Goal: Transaction & Acquisition: Purchase product/service

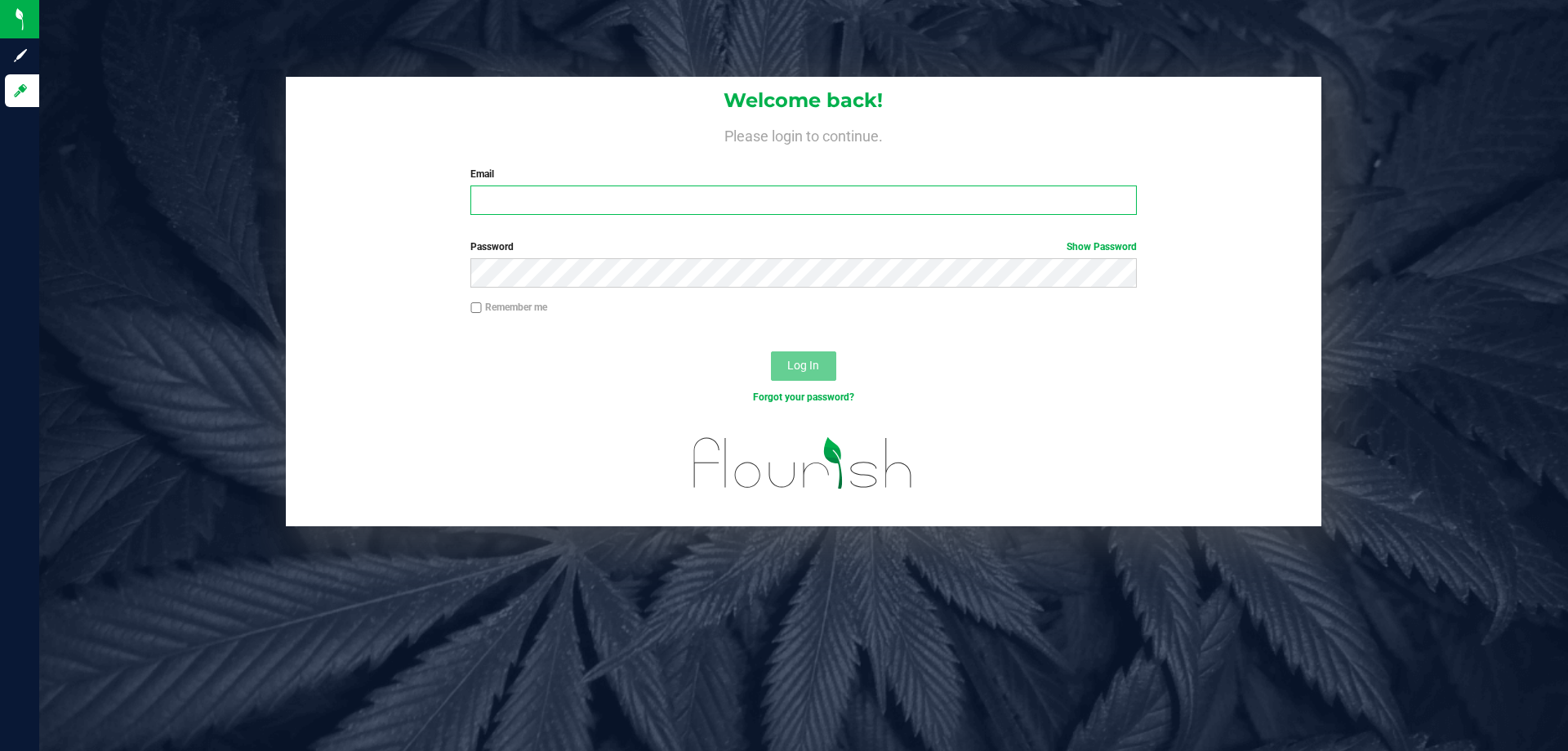
click at [527, 201] on input "Email" at bounding box center [803, 200] width 666 height 29
type input "pmicallef@Liveparallel.com"
click at [771, 351] on button "Log In" at bounding box center [804, 365] width 66 height 29
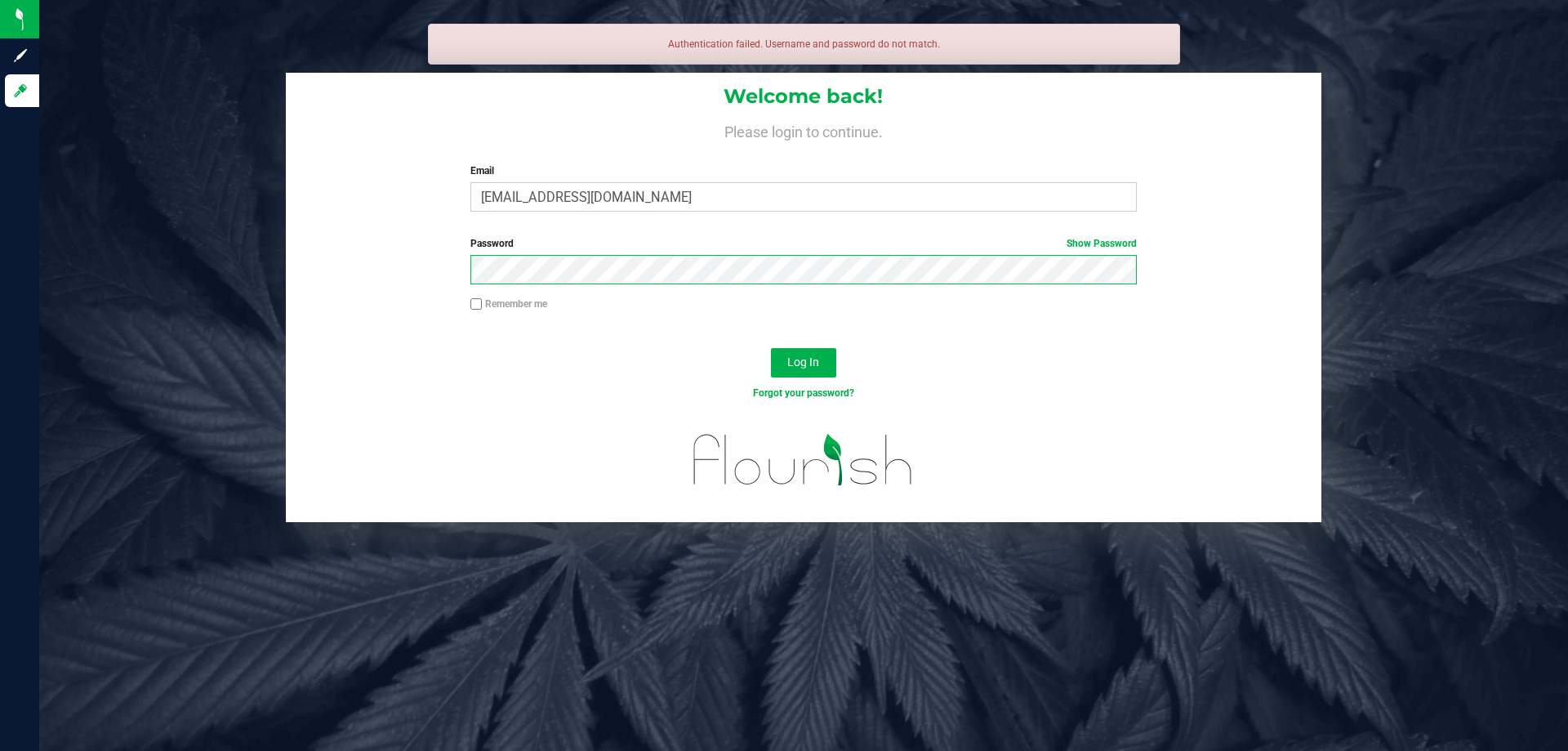
click at [771, 348] on button "Log In" at bounding box center [804, 362] width 66 height 29
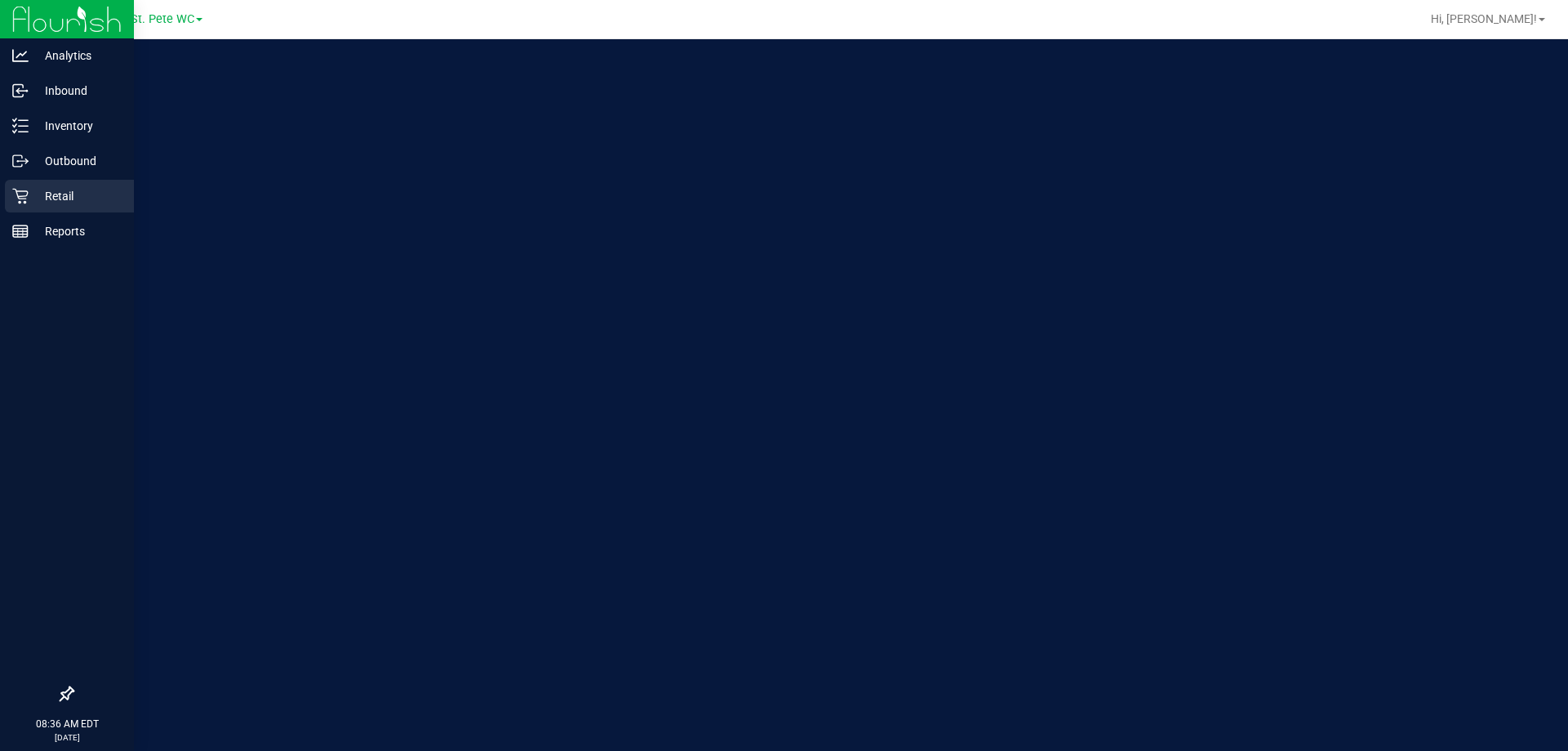
click at [15, 201] on icon at bounding box center [20, 196] width 16 height 16
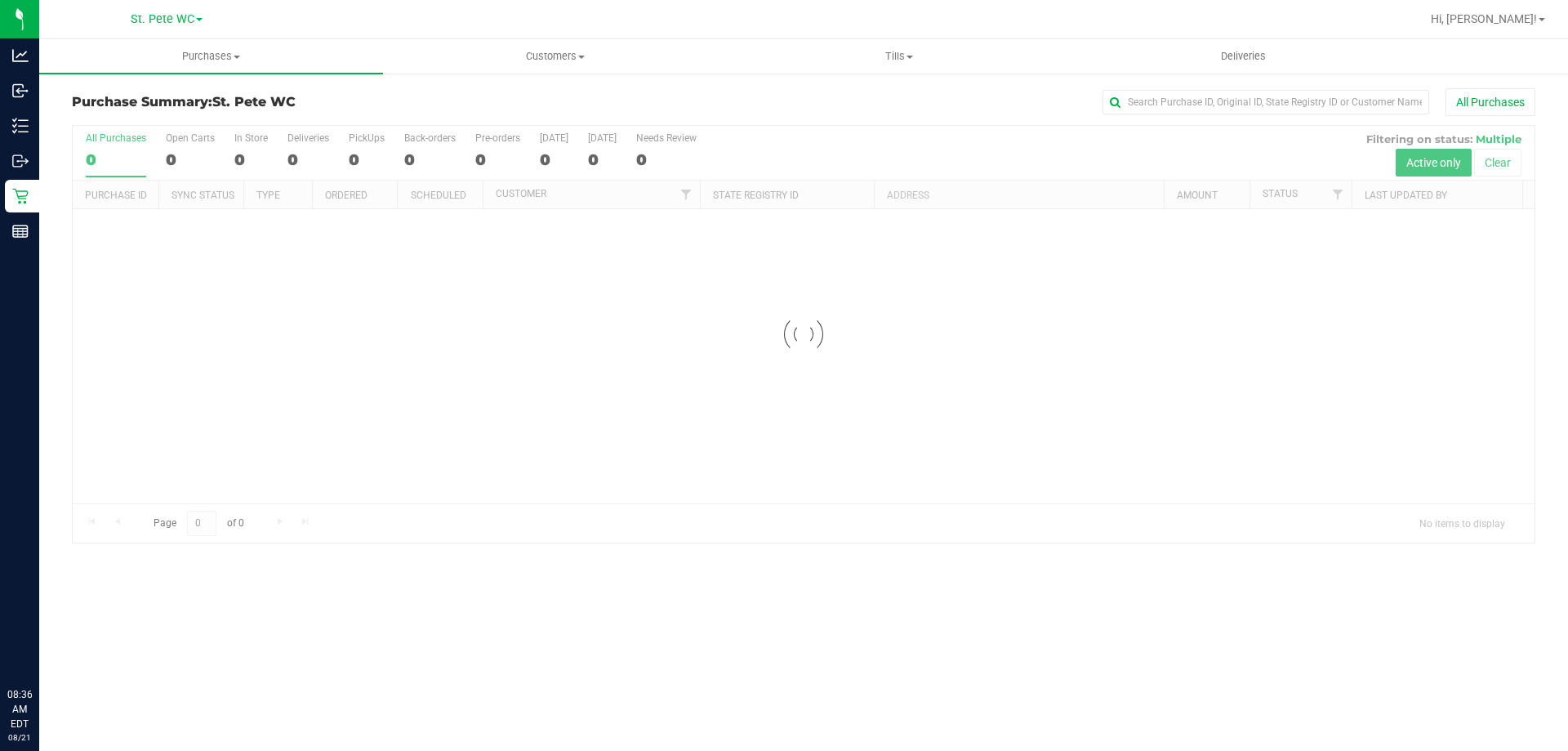
click at [815, 80] on div "Purchase Summary: St. Pete WC All Purchases Loading... All Purchases 0 Open Car…" at bounding box center [804, 316] width 1529 height 488
click at [850, 63] on span "Tills" at bounding box center [898, 56] width 342 height 15
click at [847, 104] on li "Manage tills" at bounding box center [898, 98] width 343 height 19
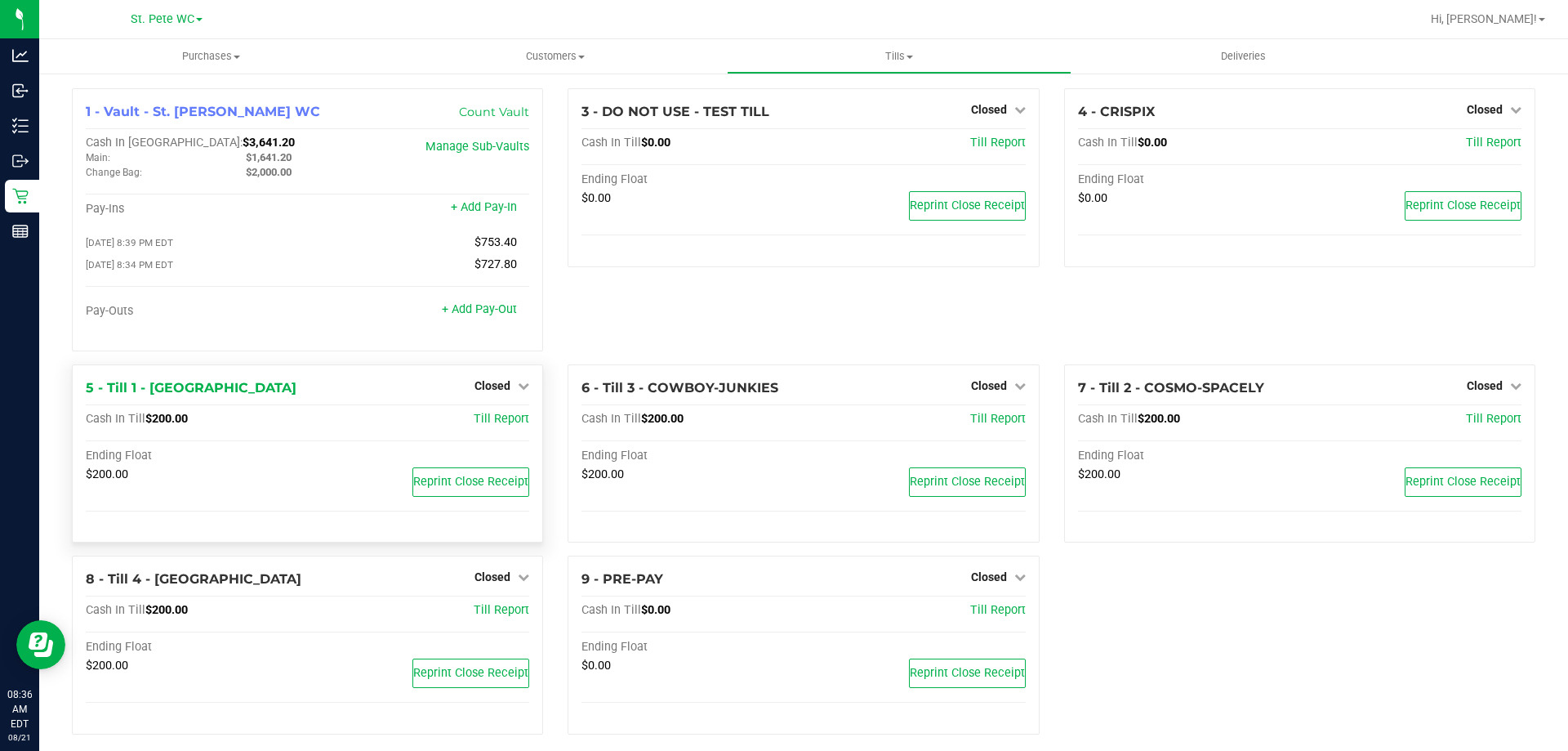
click at [492, 381] on div "Closed" at bounding box center [501, 385] width 55 height 19
click at [492, 392] on span "Closed" at bounding box center [492, 386] width 36 height 13
click at [496, 426] on link "Open Till" at bounding box center [492, 419] width 44 height 13
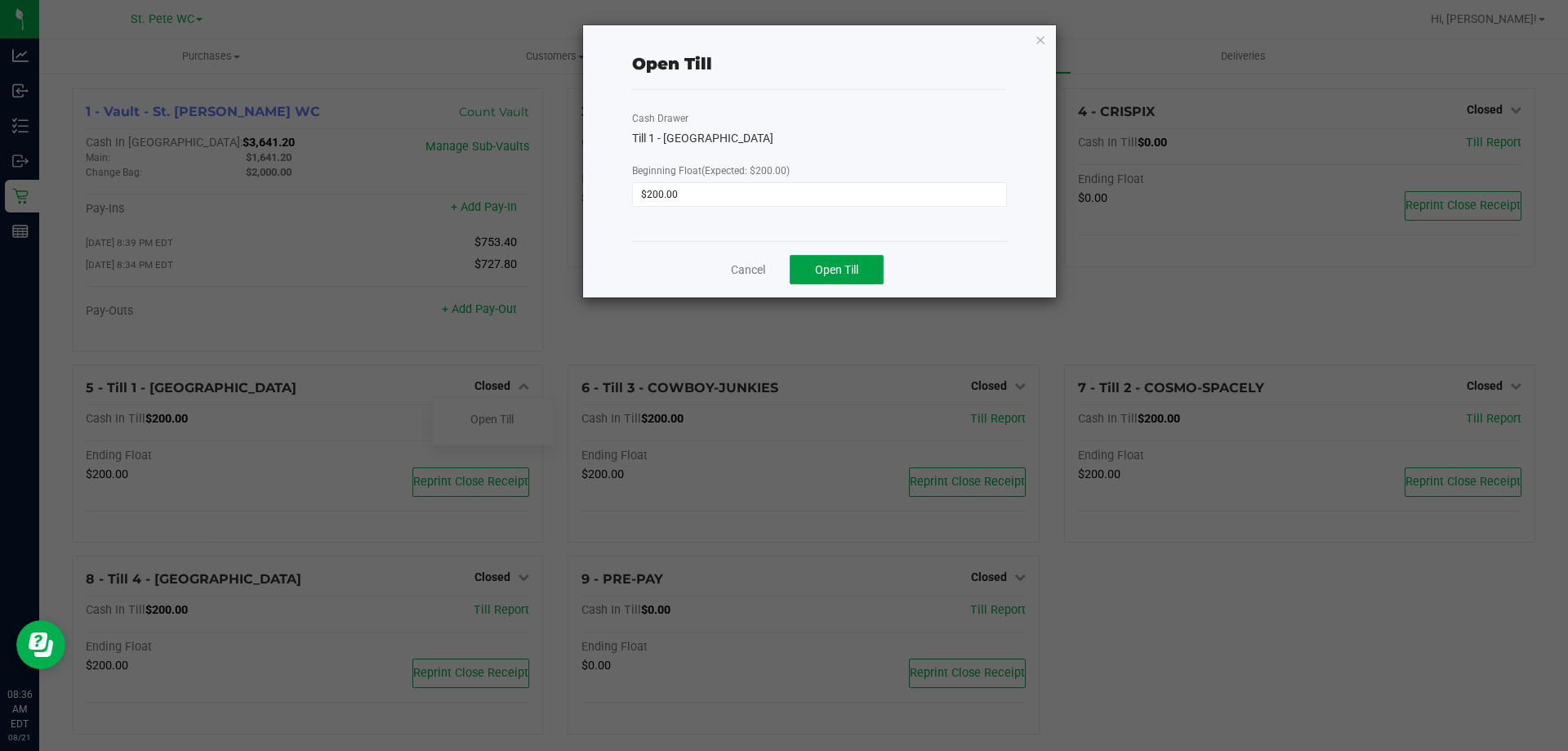
click at [835, 260] on button "Open Till" at bounding box center [836, 269] width 94 height 29
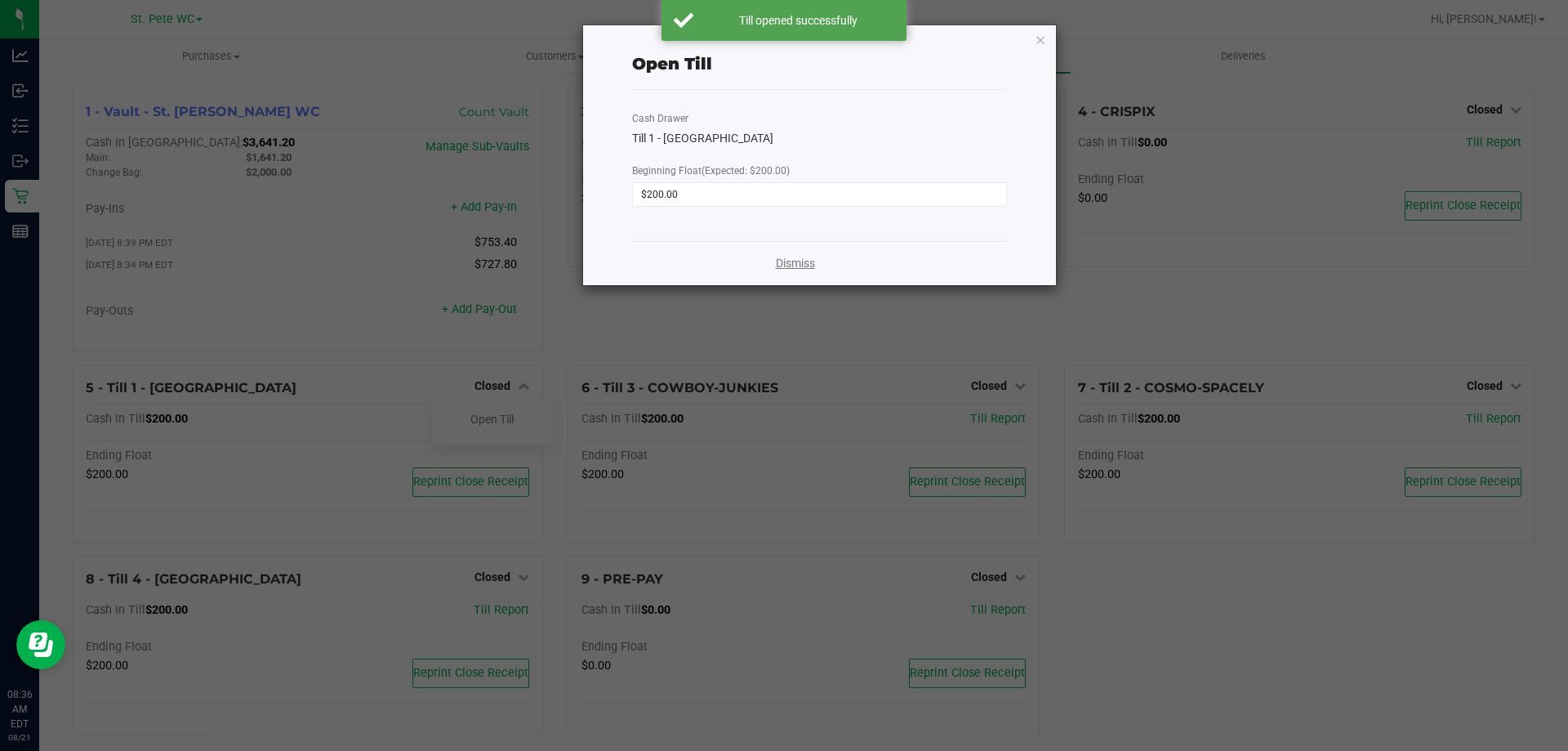
click at [776, 266] on div "Dismiss" at bounding box center [820, 263] width 375 height 45
click at [778, 266] on link "Dismiss" at bounding box center [795, 263] width 39 height 17
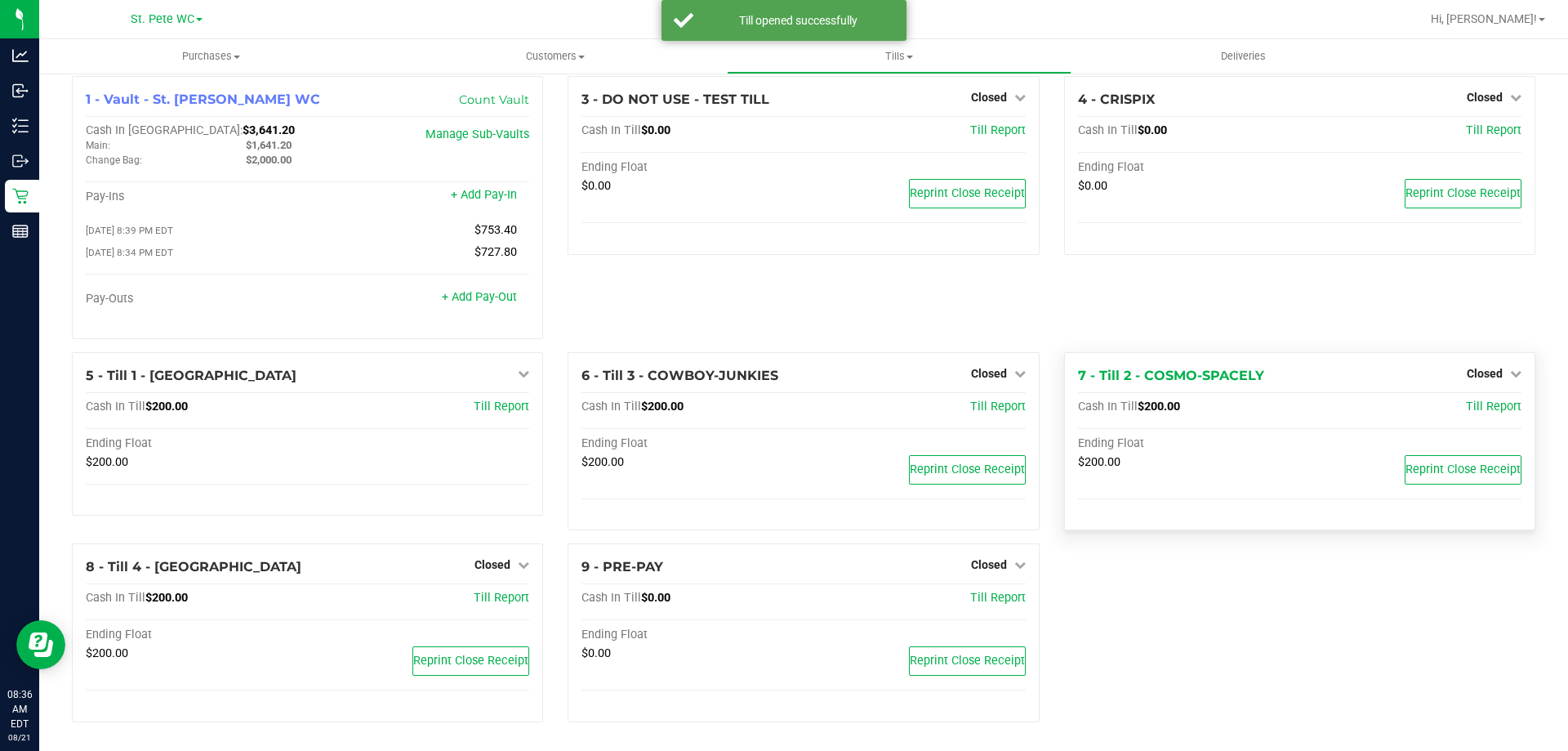
scroll to position [16, 0]
click at [1480, 372] on span "Closed" at bounding box center [1485, 373] width 36 height 13
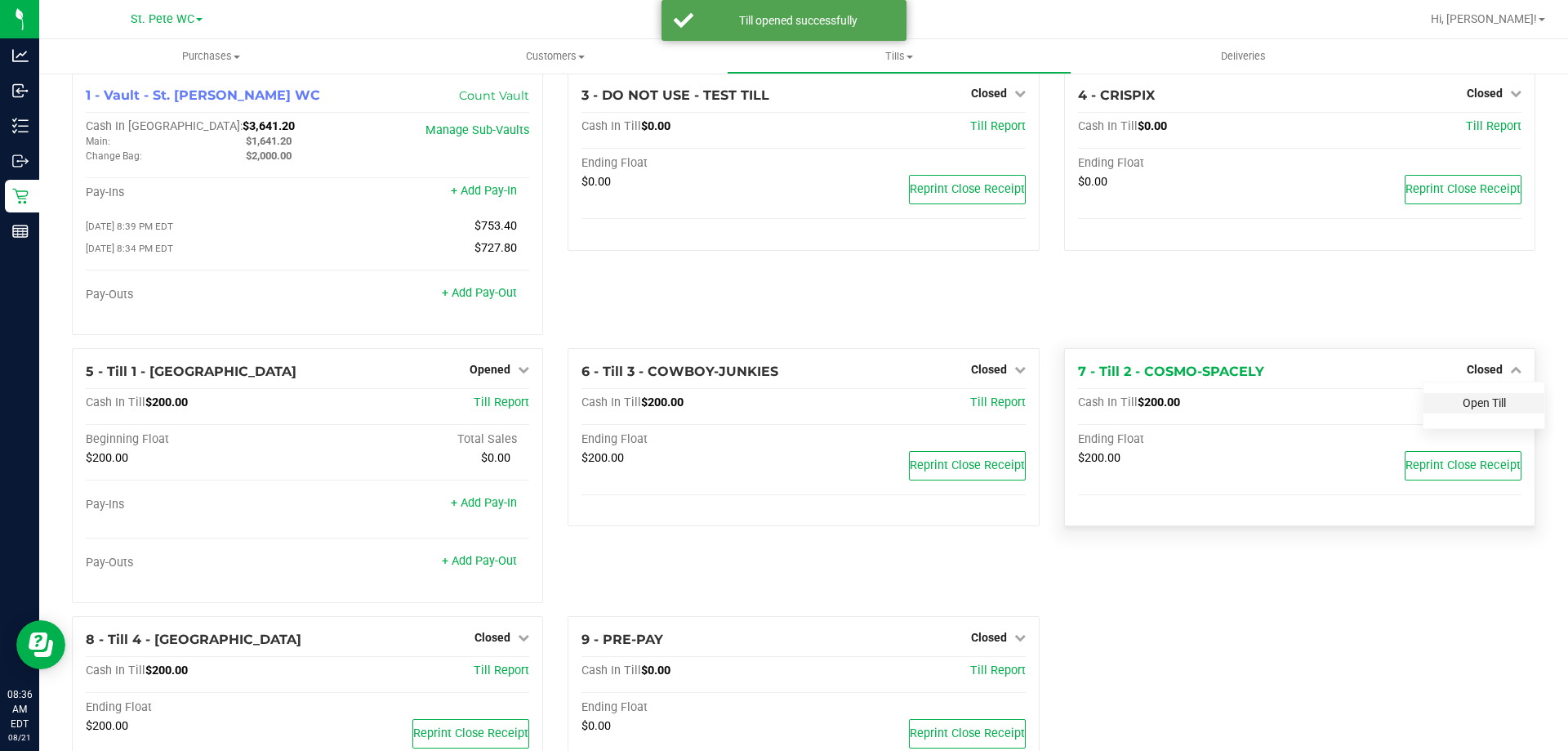
click at [1474, 402] on link "Open Till" at bounding box center [1485, 403] width 44 height 13
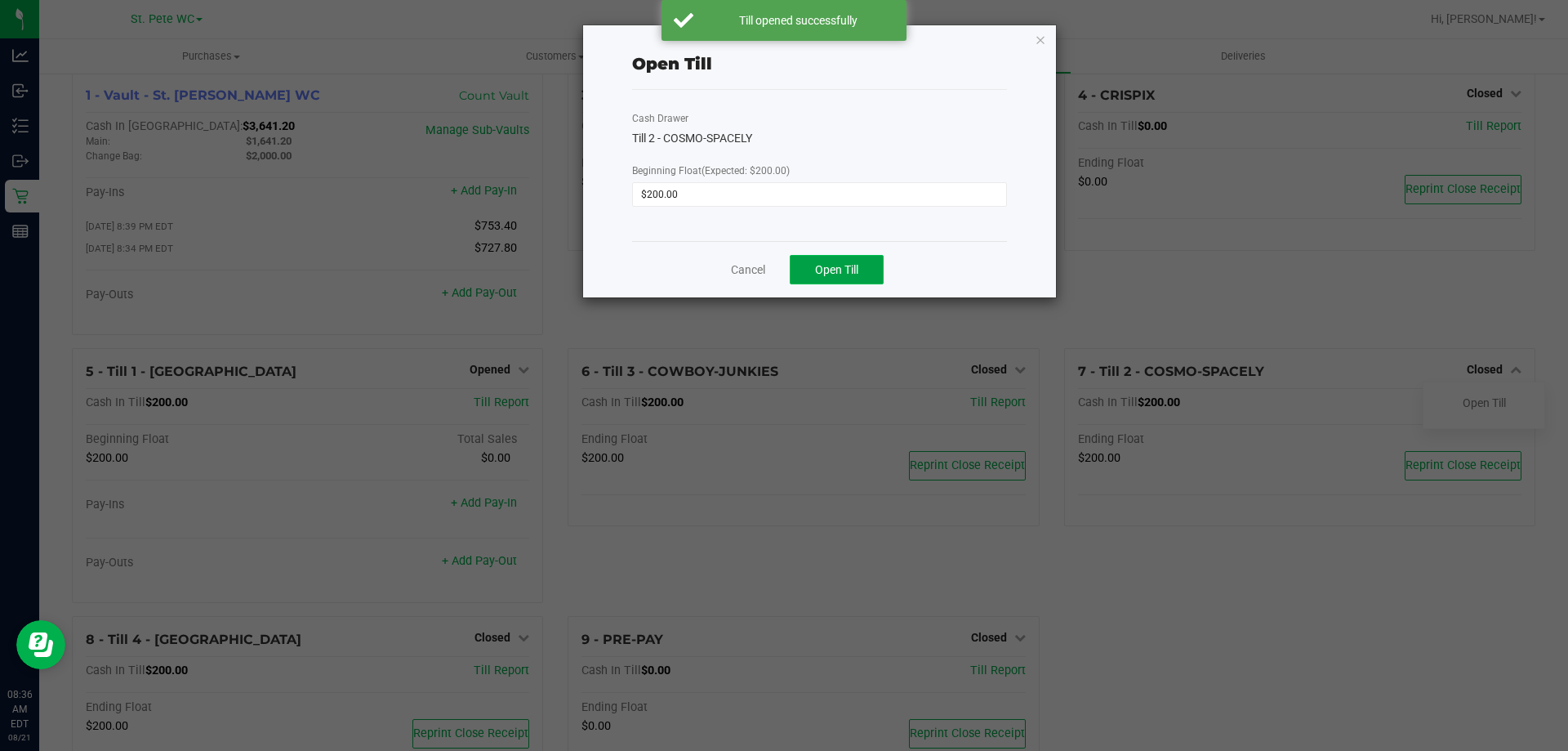
click at [850, 271] on span "Open Till" at bounding box center [837, 270] width 44 height 13
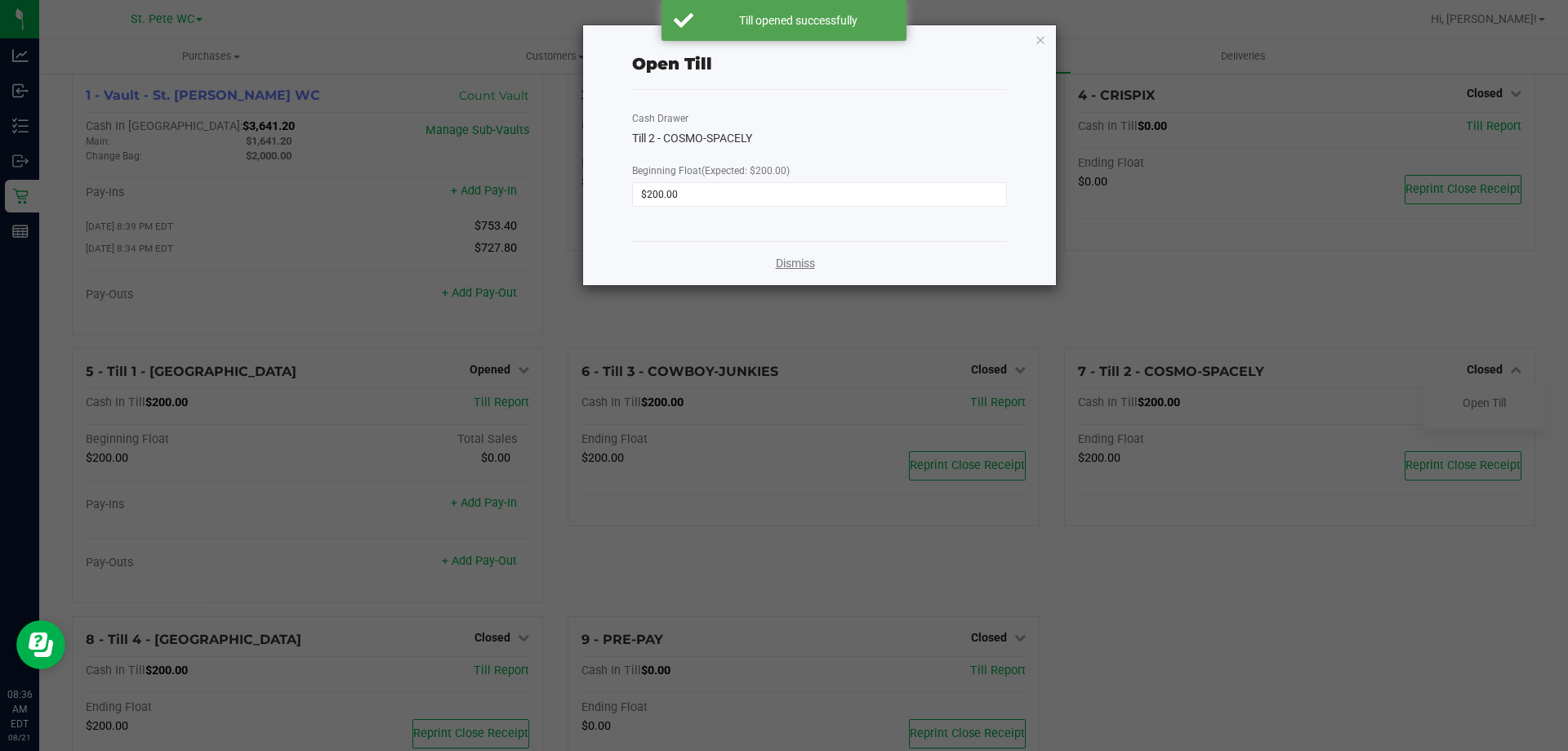
click at [779, 264] on link "Dismiss" at bounding box center [795, 263] width 39 height 17
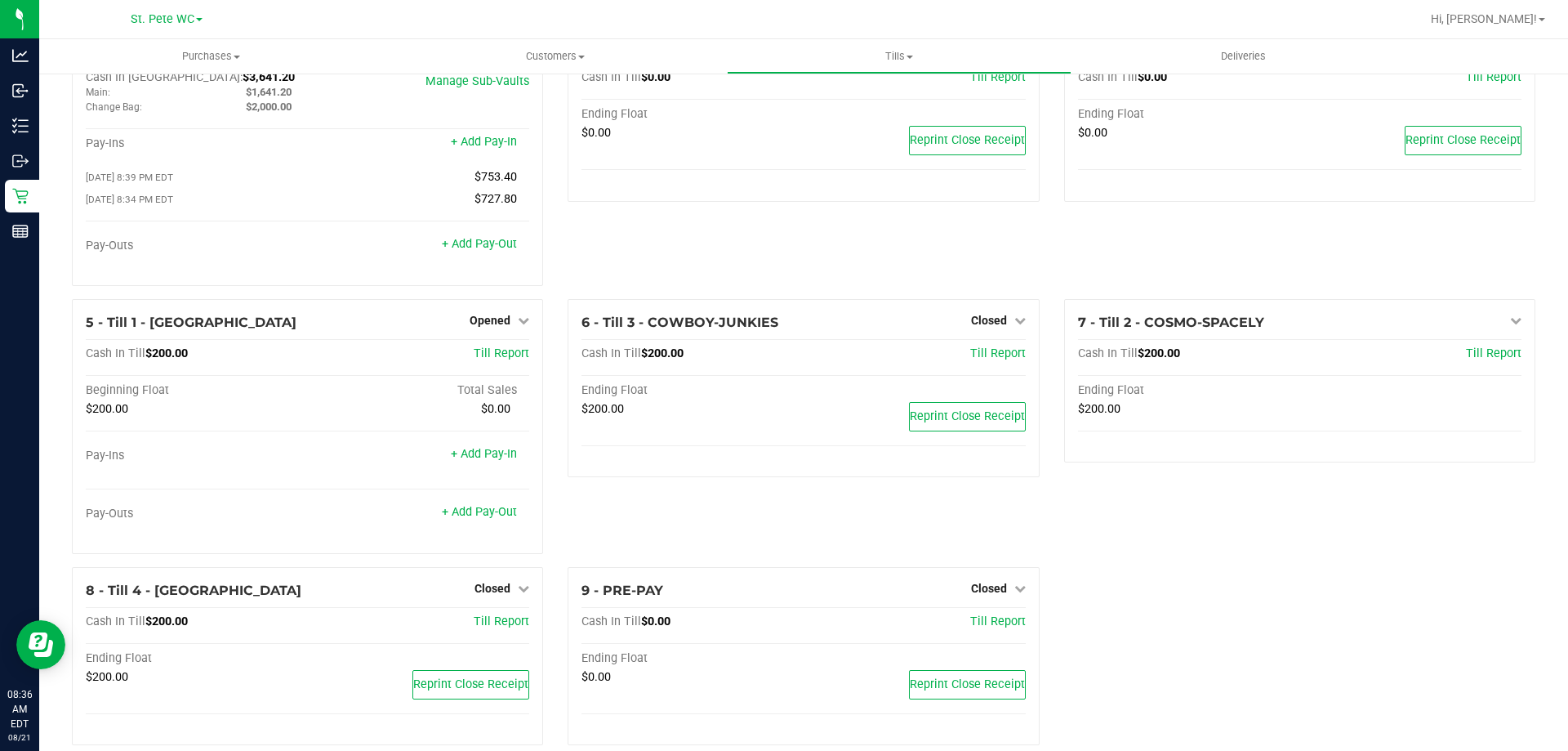
scroll to position [92, 0]
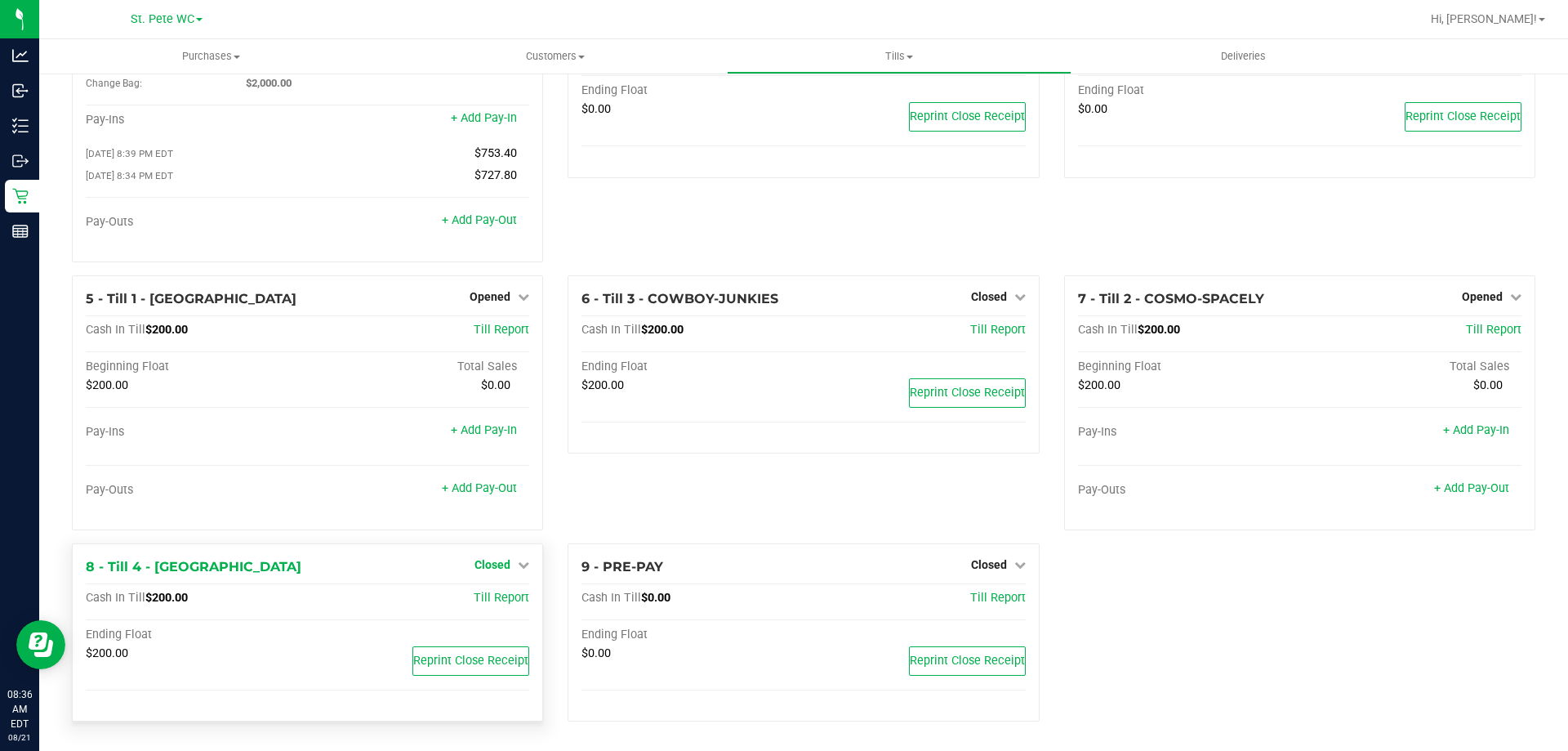
click at [519, 565] on icon at bounding box center [524, 565] width 12 height 12
click at [507, 611] on div at bounding box center [492, 610] width 121 height 4
click at [506, 602] on link "Open Till" at bounding box center [492, 598] width 44 height 13
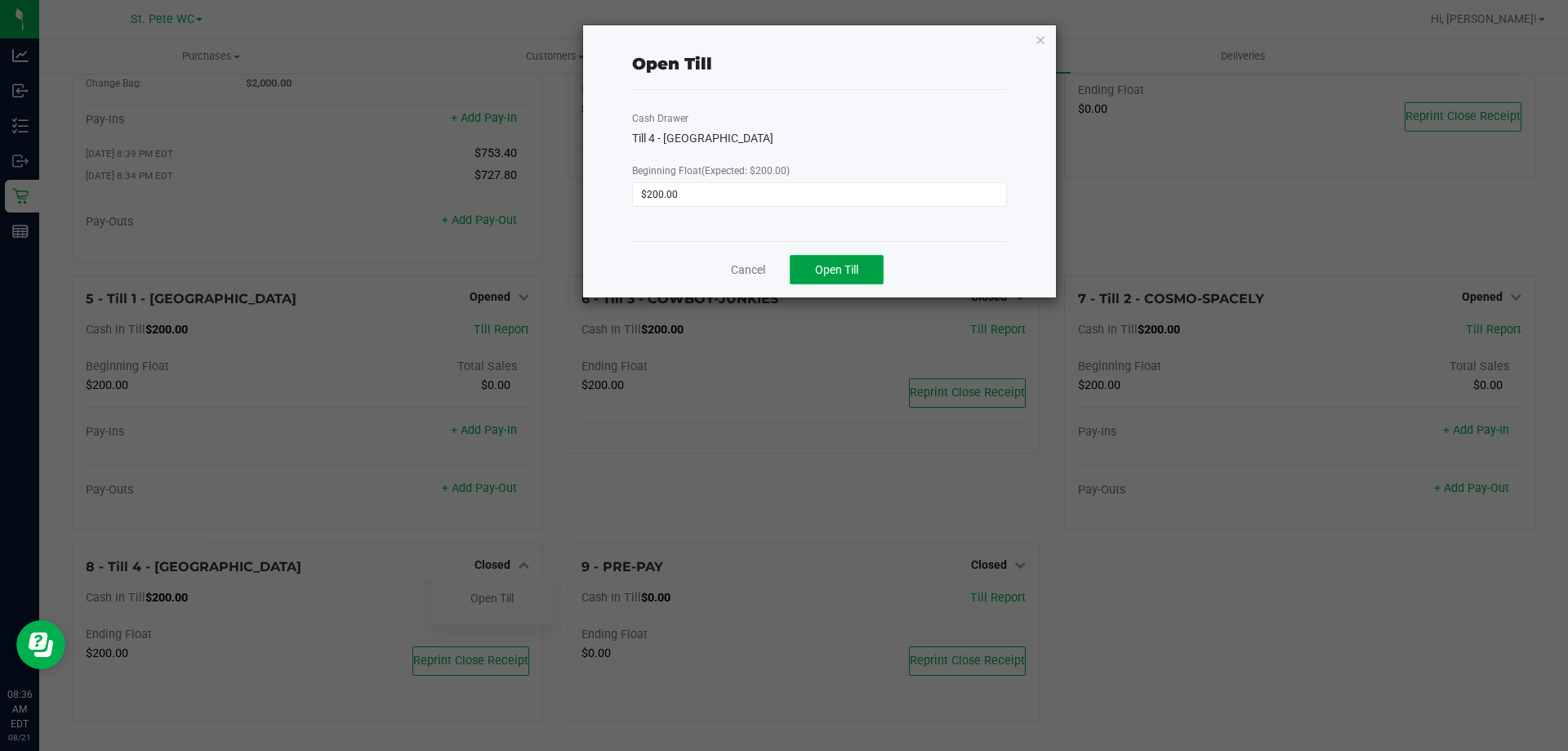
click at [841, 264] on span "Open Till" at bounding box center [837, 270] width 44 height 13
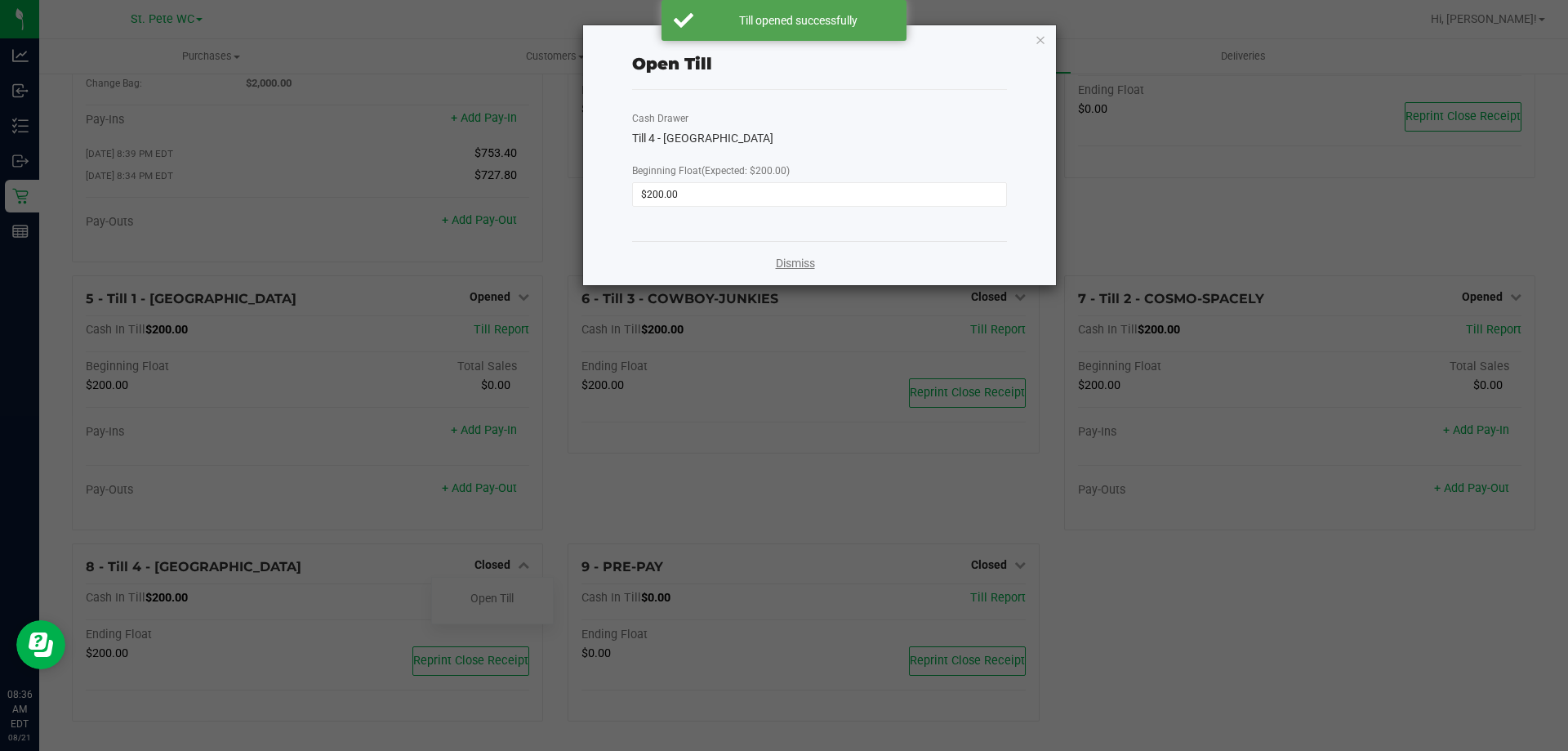
click at [787, 259] on link "Dismiss" at bounding box center [795, 263] width 39 height 17
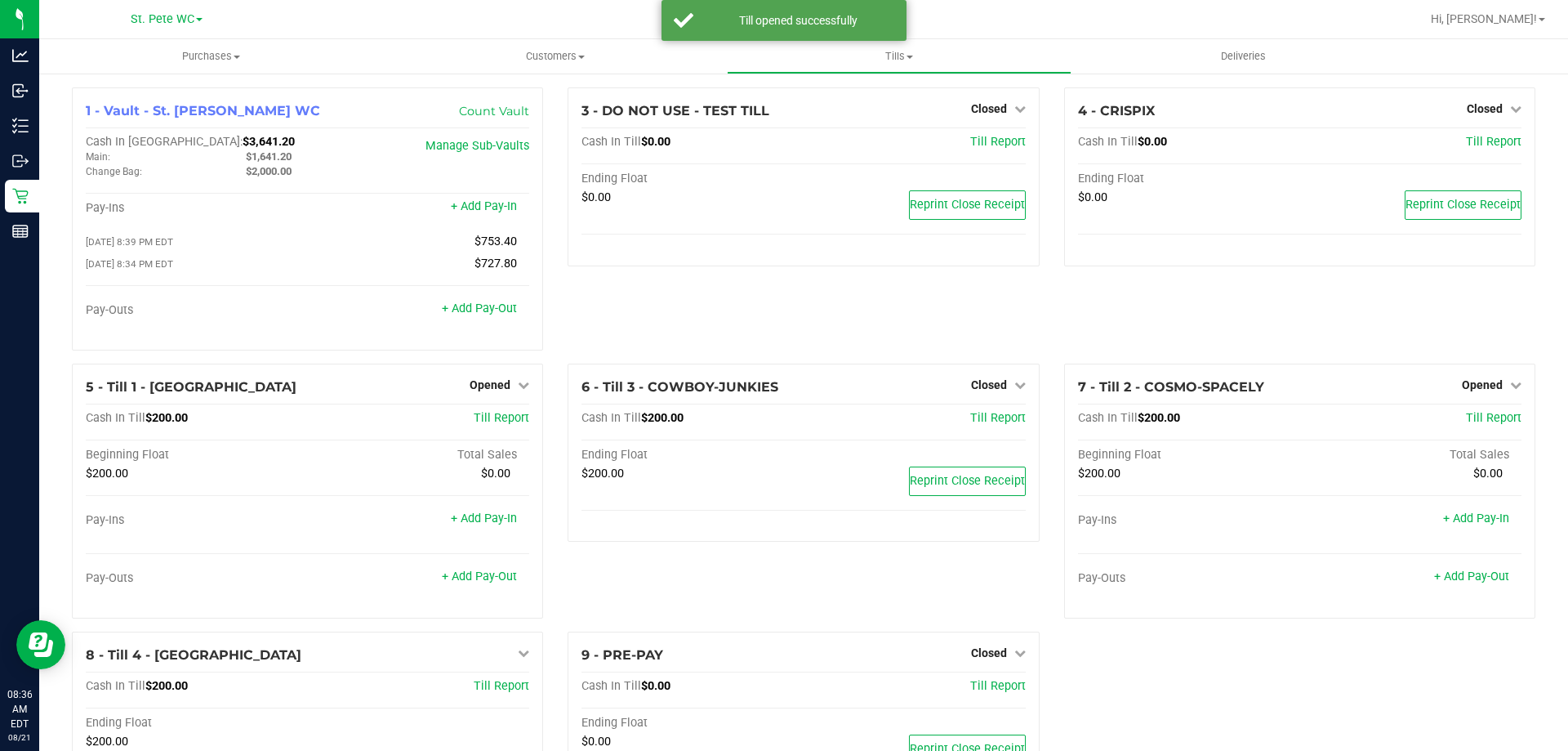
scroll to position [0, 0]
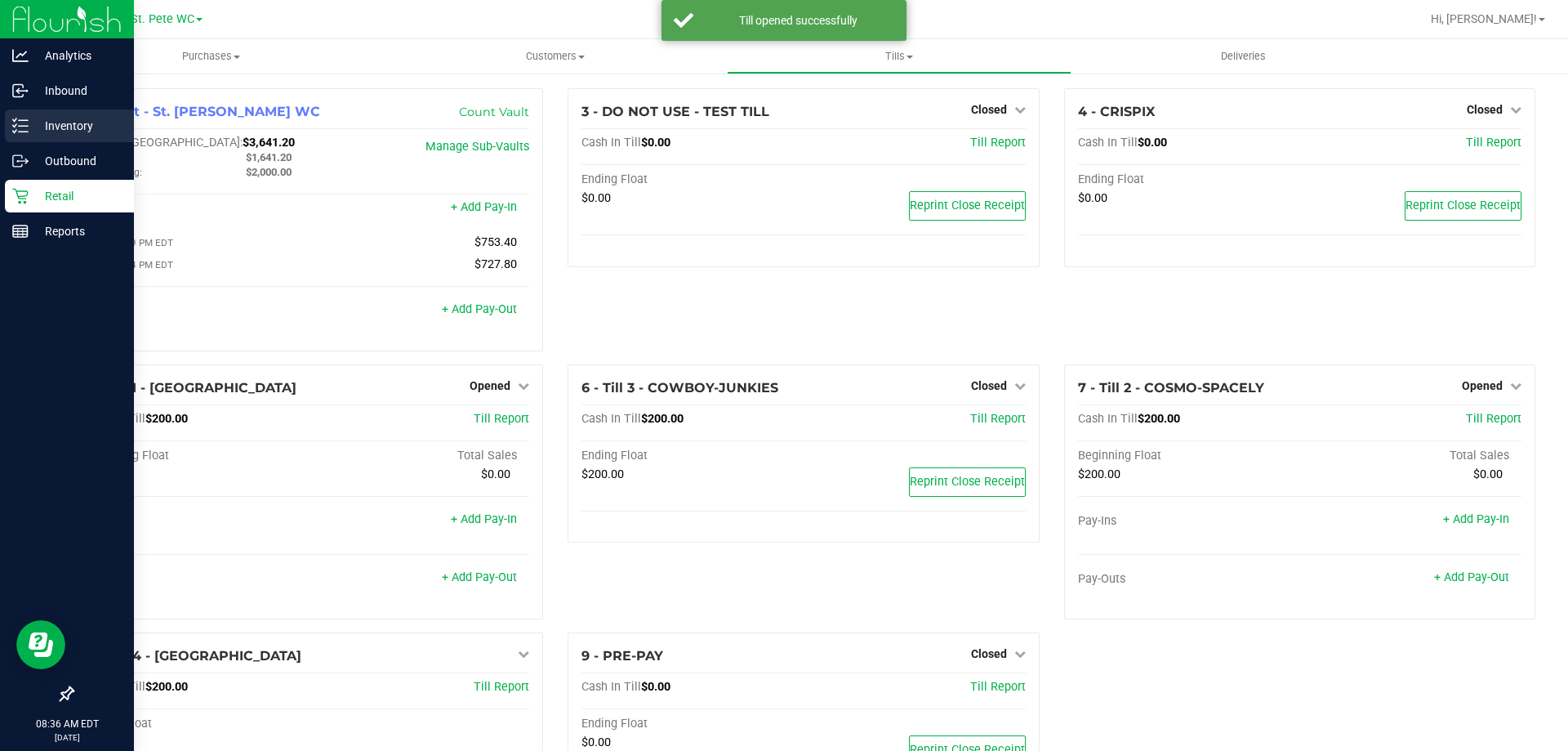
click at [55, 115] on div "Inventory" at bounding box center [70, 125] width 129 height 33
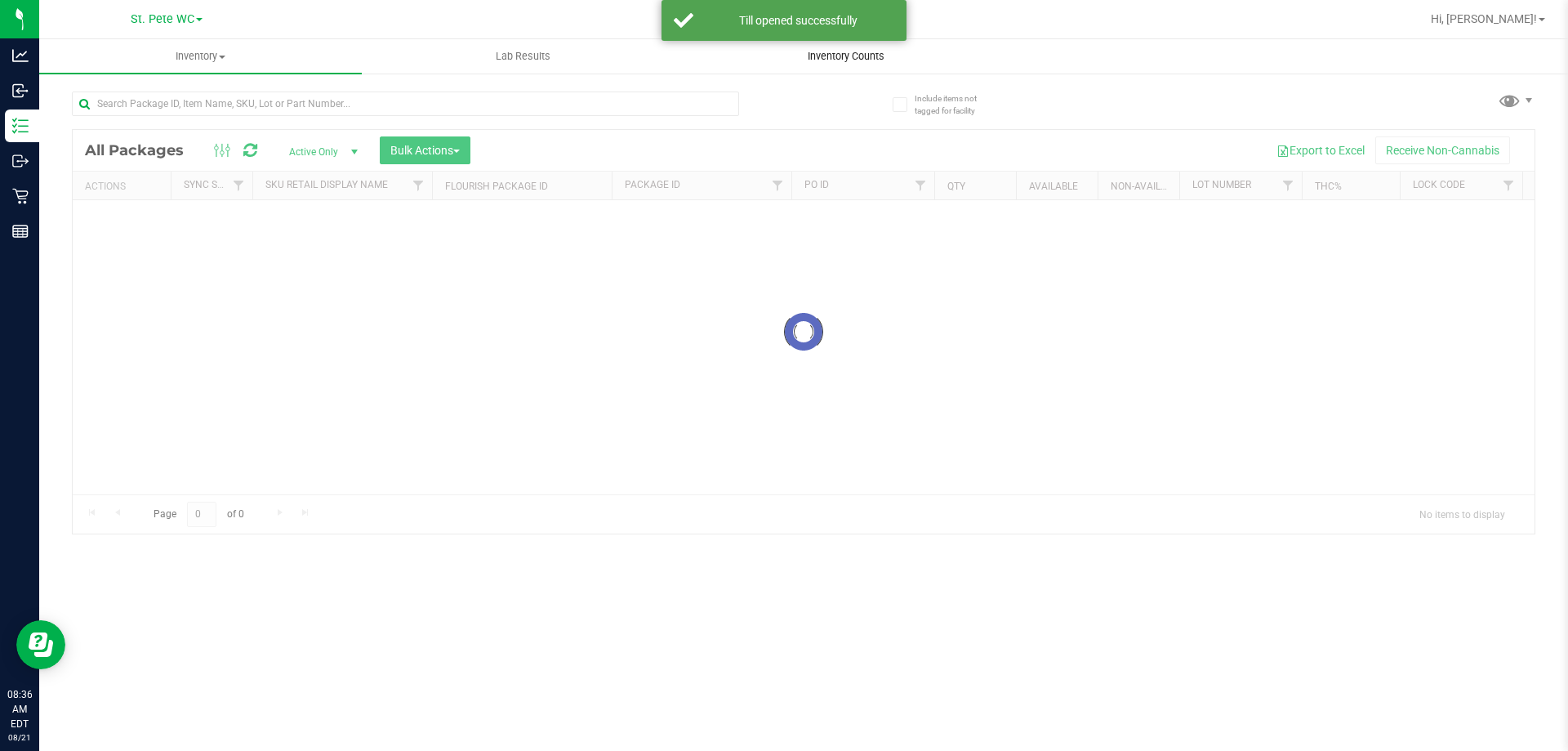
click at [821, 51] on span "Inventory Counts" at bounding box center [847, 56] width 121 height 15
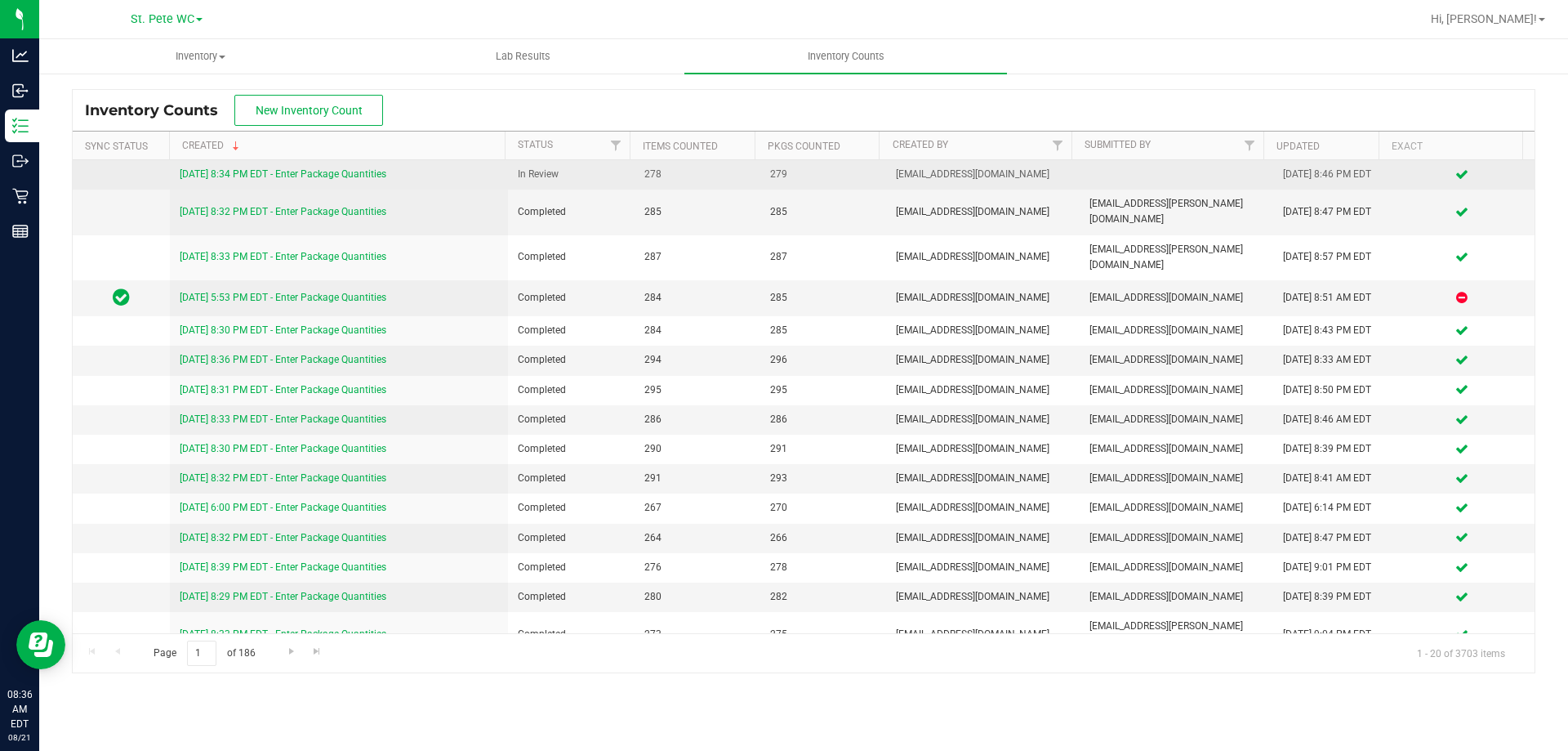
click at [318, 169] on link "8/20/25 8:34 PM EDT - Enter Package Quantities" at bounding box center [283, 174] width 207 height 12
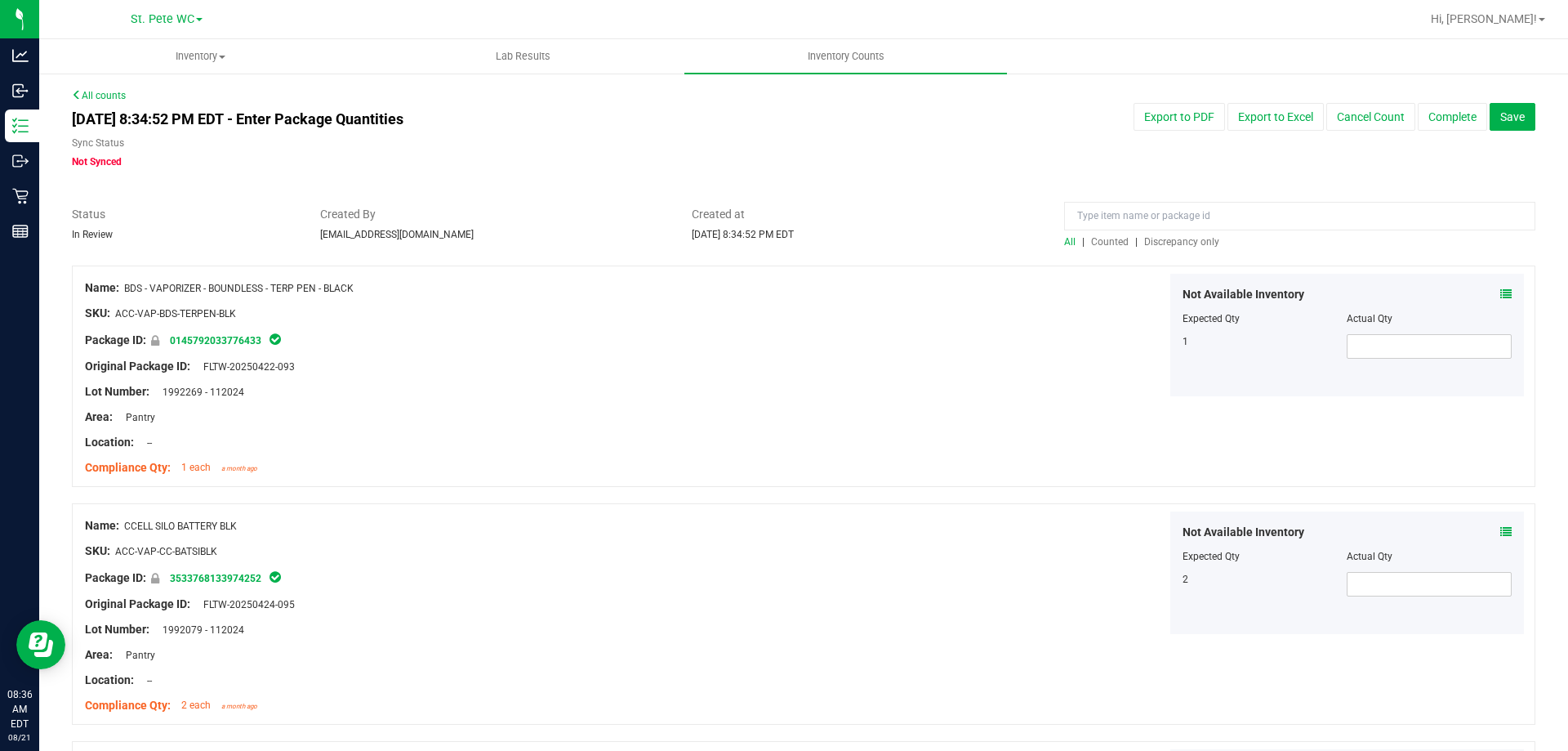
click at [1174, 240] on span "Discrepancy only" at bounding box center [1181, 242] width 75 height 12
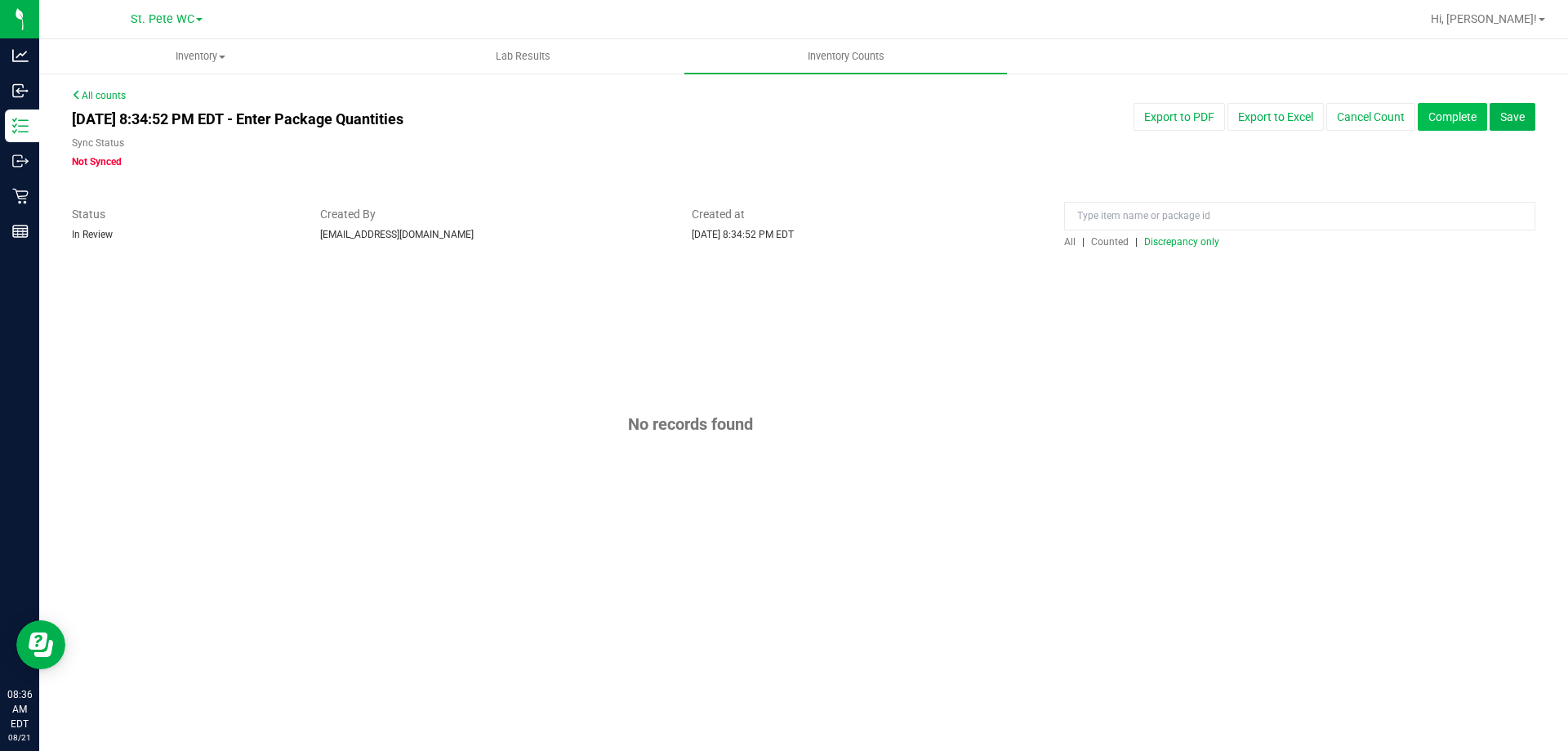
click at [1434, 121] on button "Complete" at bounding box center [1452, 117] width 70 height 28
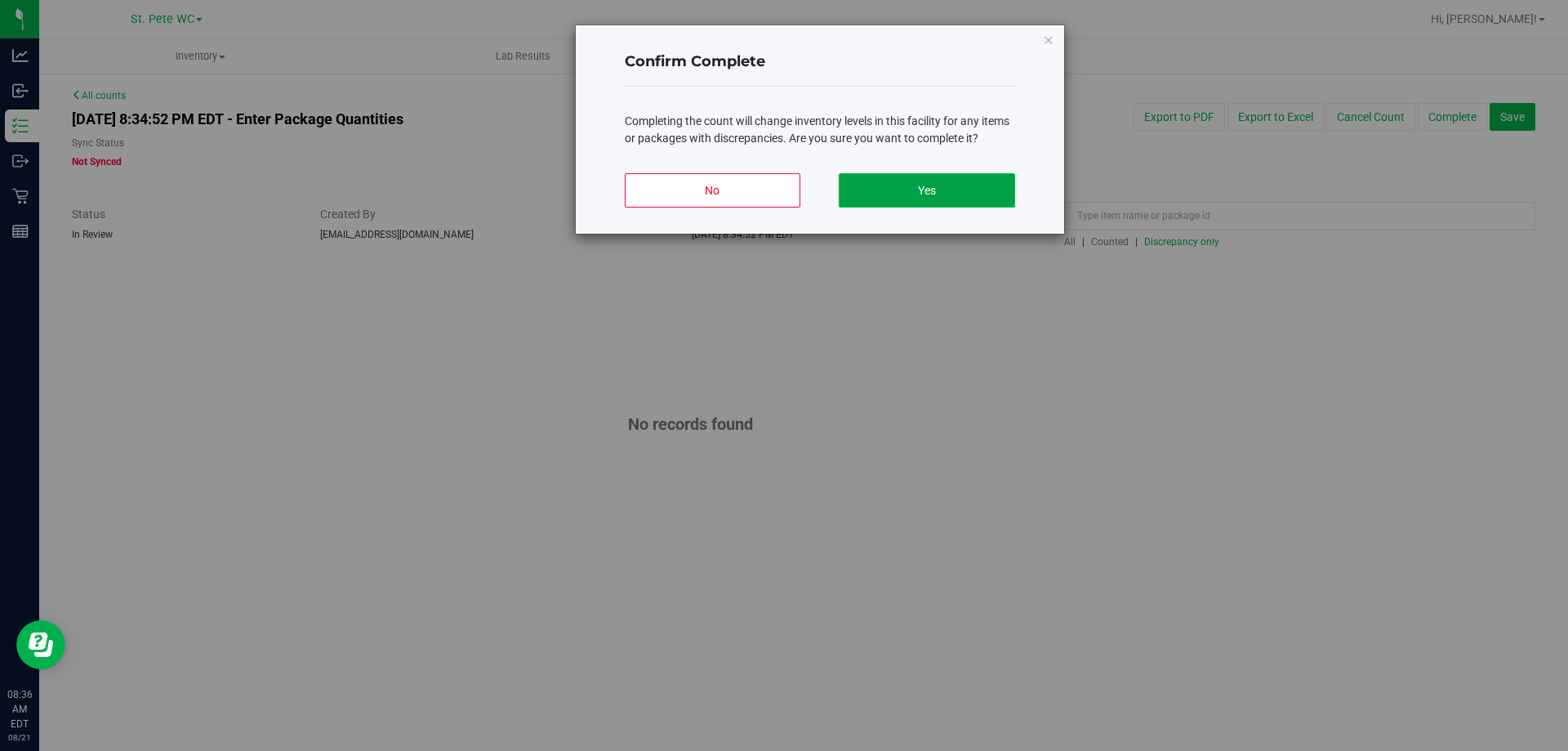
click at [886, 176] on button "Yes" at bounding box center [926, 190] width 176 height 34
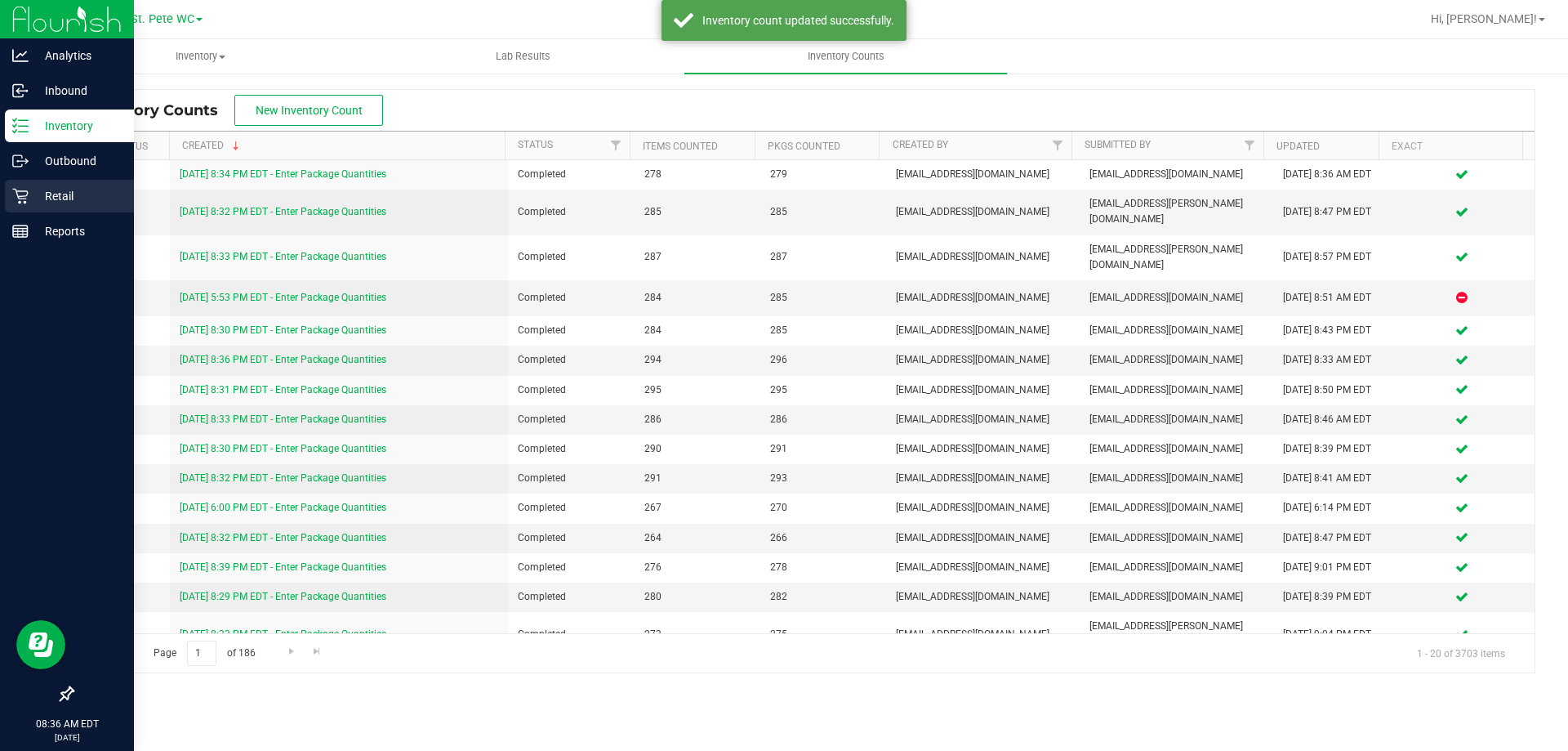
click at [19, 183] on div "Retail" at bounding box center [70, 196] width 129 height 33
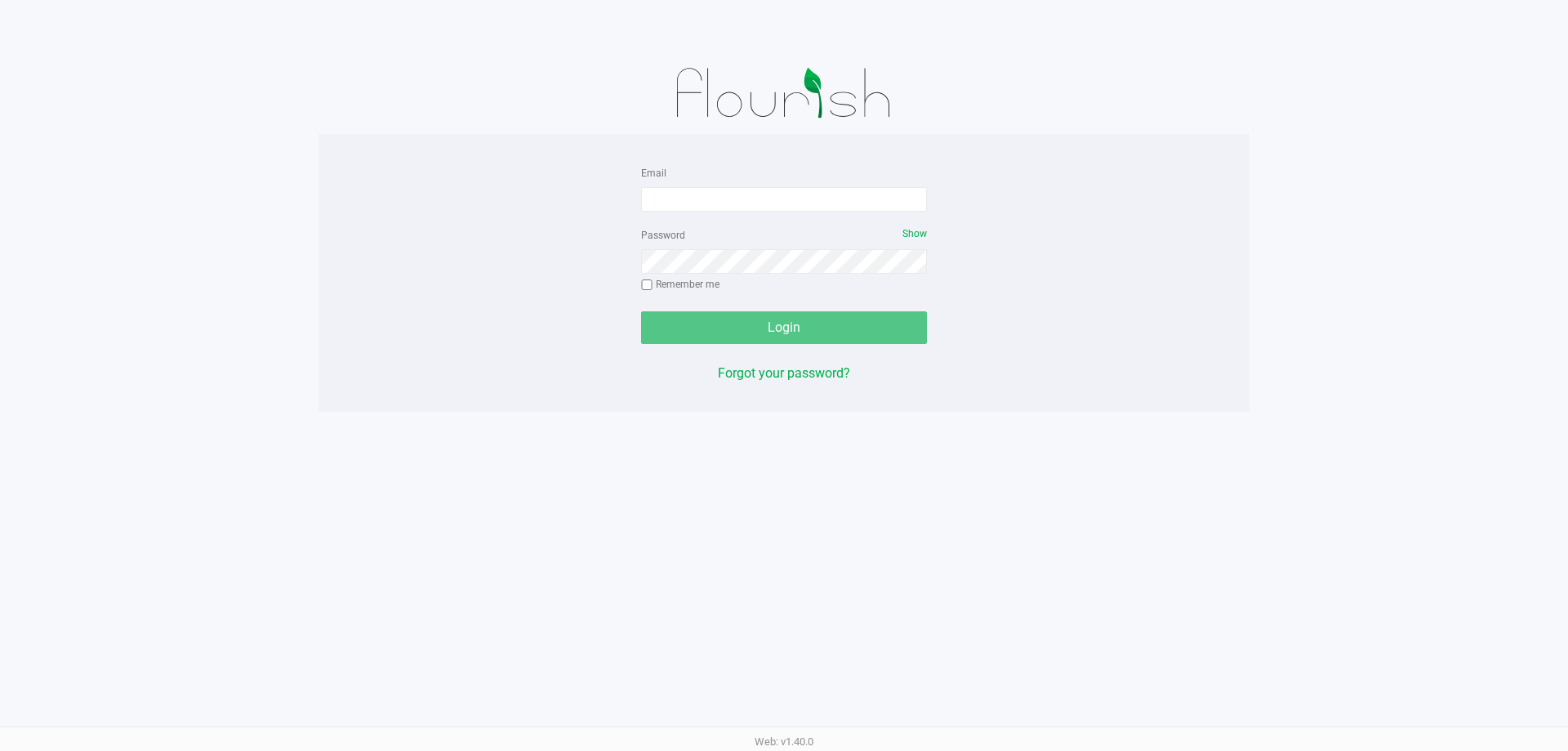
click at [700, 180] on div "Email" at bounding box center [784, 187] width 286 height 49
click at [700, 213] on form "Email Password Show Remember me Login" at bounding box center [784, 254] width 286 height 181
click at [700, 211] on input "Email" at bounding box center [784, 199] width 286 height 24
type input "[EMAIL_ADDRESS][DOMAIN_NAME]"
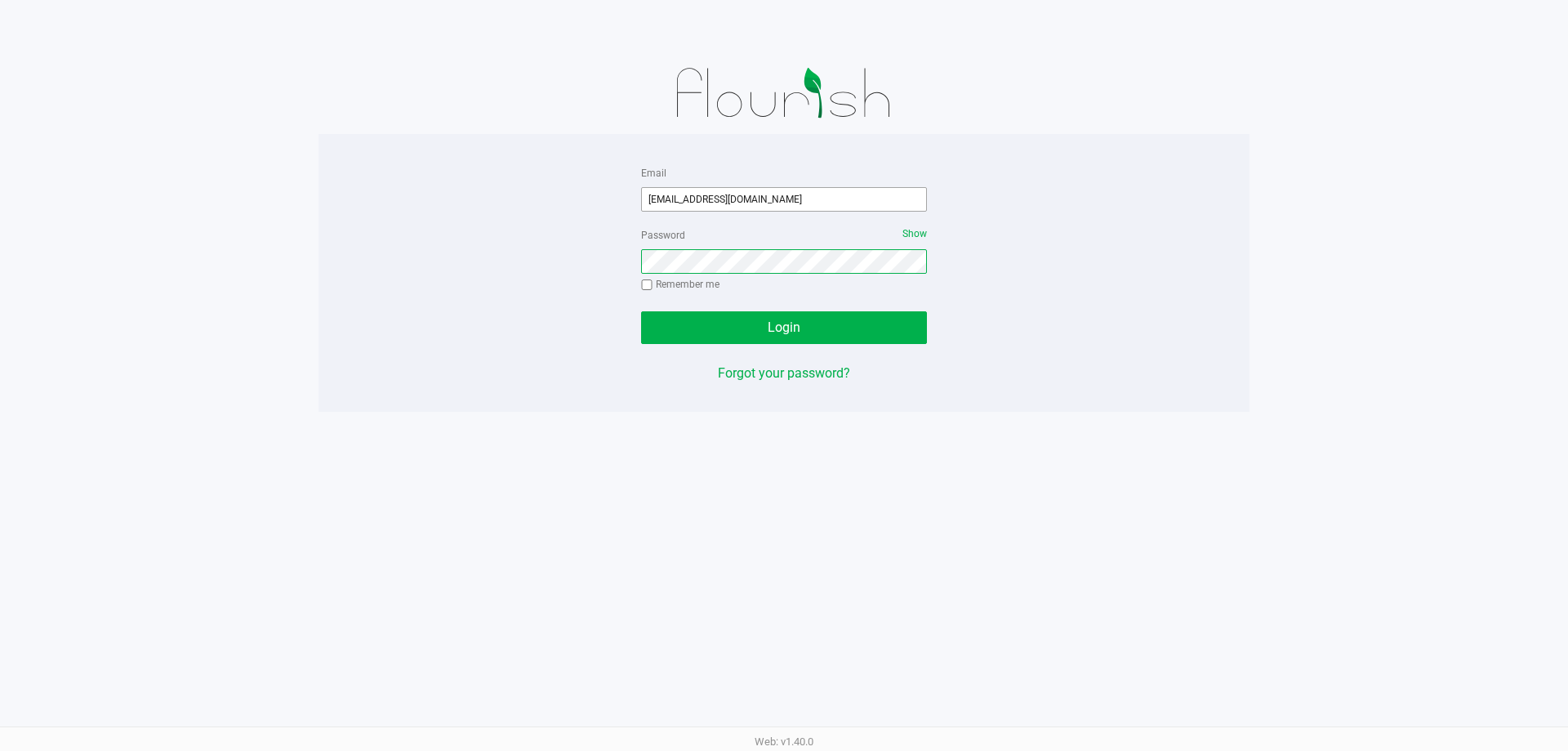
click at [641, 312] on button "Login" at bounding box center [784, 328] width 286 height 33
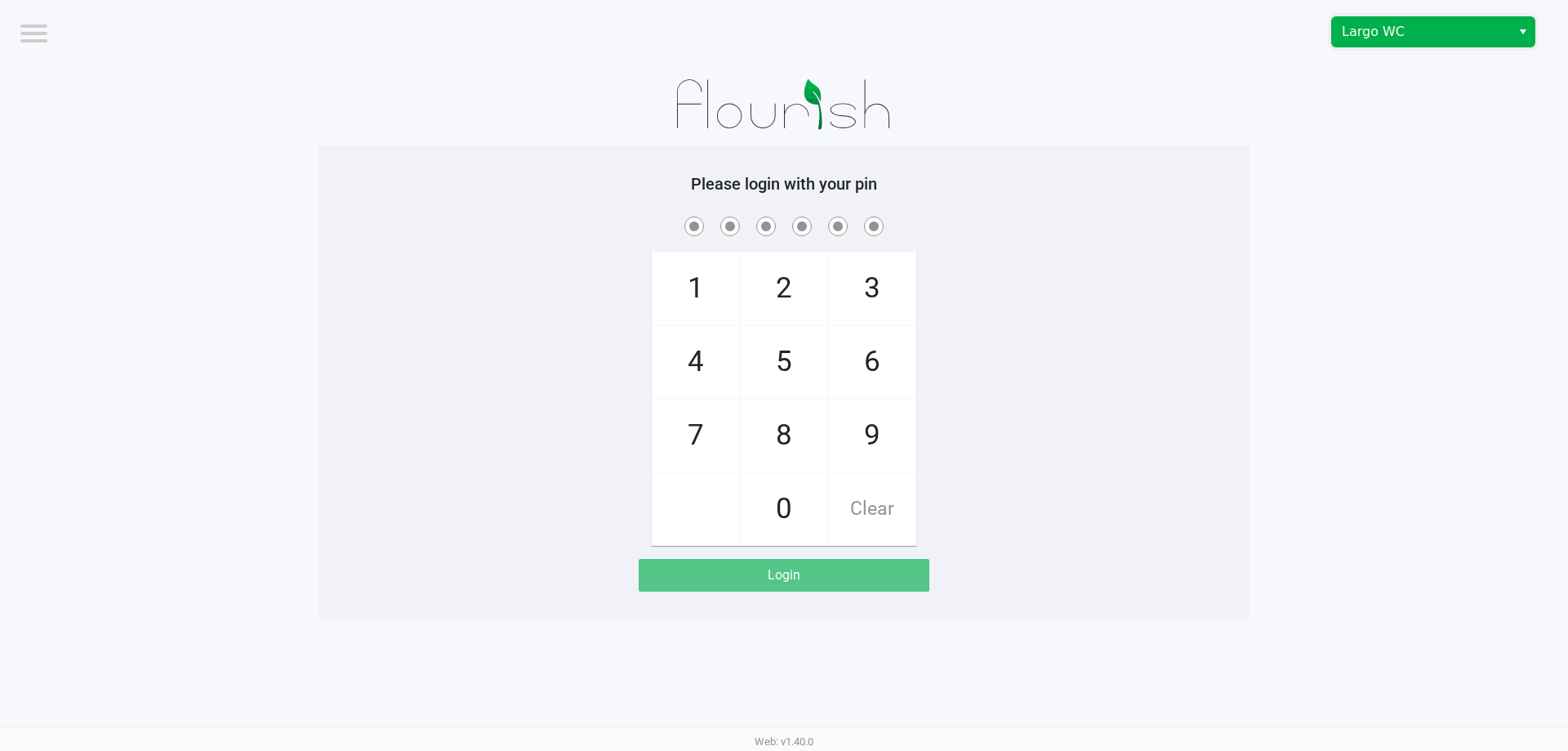
click at [1387, 34] on span "Largo WC" at bounding box center [1422, 31] width 160 height 19
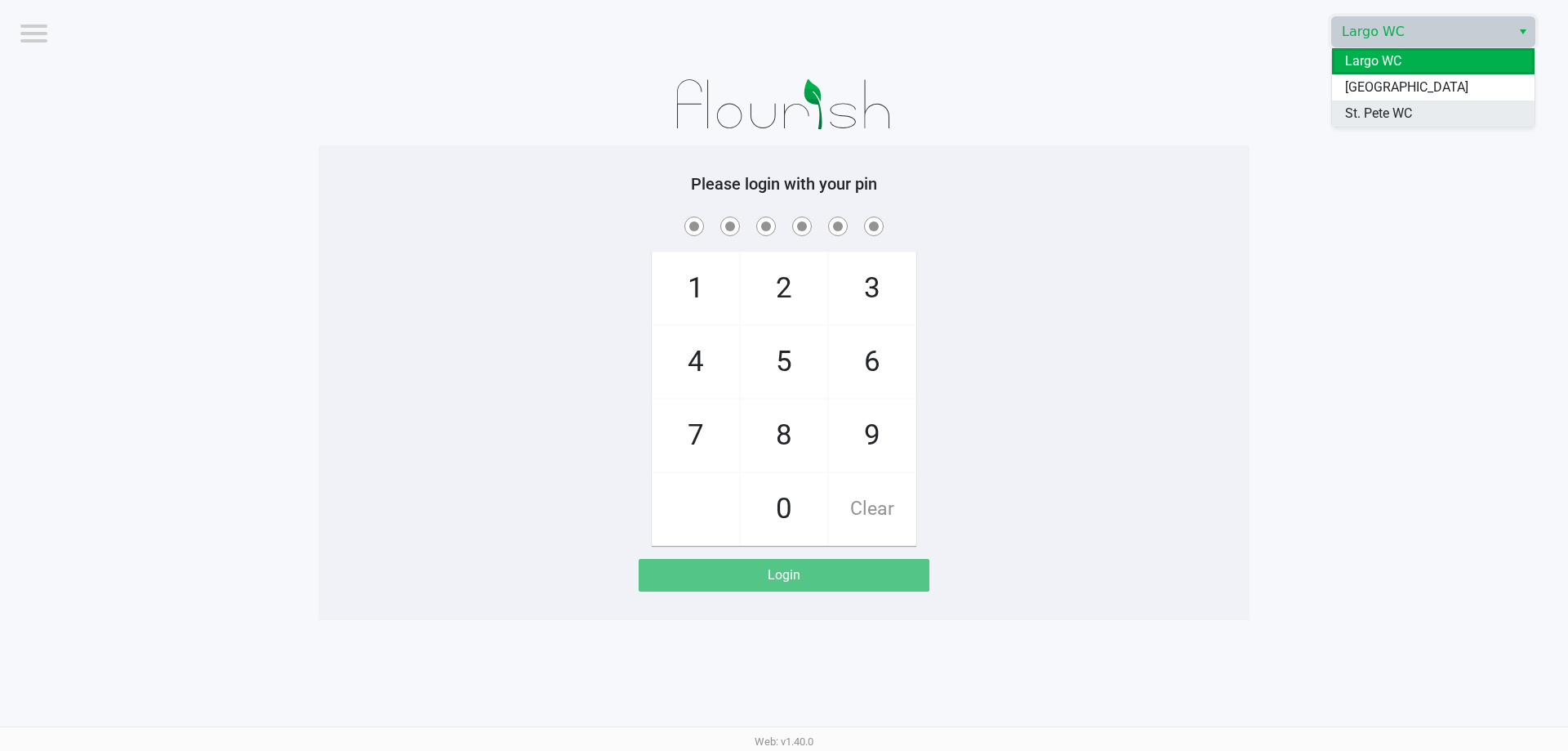
click at [1382, 123] on li "St. Pete WC" at bounding box center [1433, 113] width 202 height 26
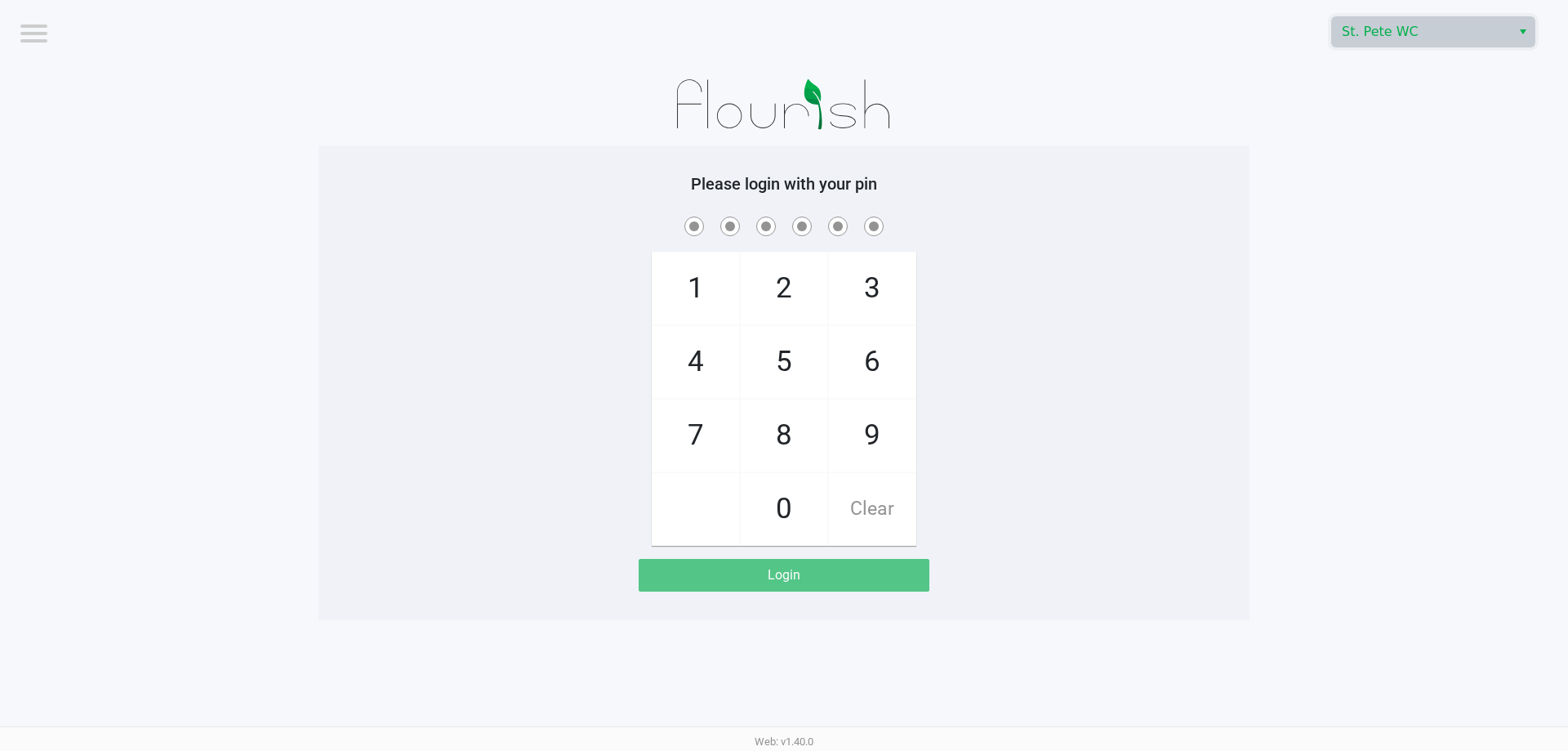
click at [1382, 108] on app-pos-login-wrapper "Logout St. [PERSON_NAME] WC Please login with your pin 1 4 7 2 5 8 0 3 6 9 Clea…" at bounding box center [784, 310] width 1568 height 620
checkbox input "true"
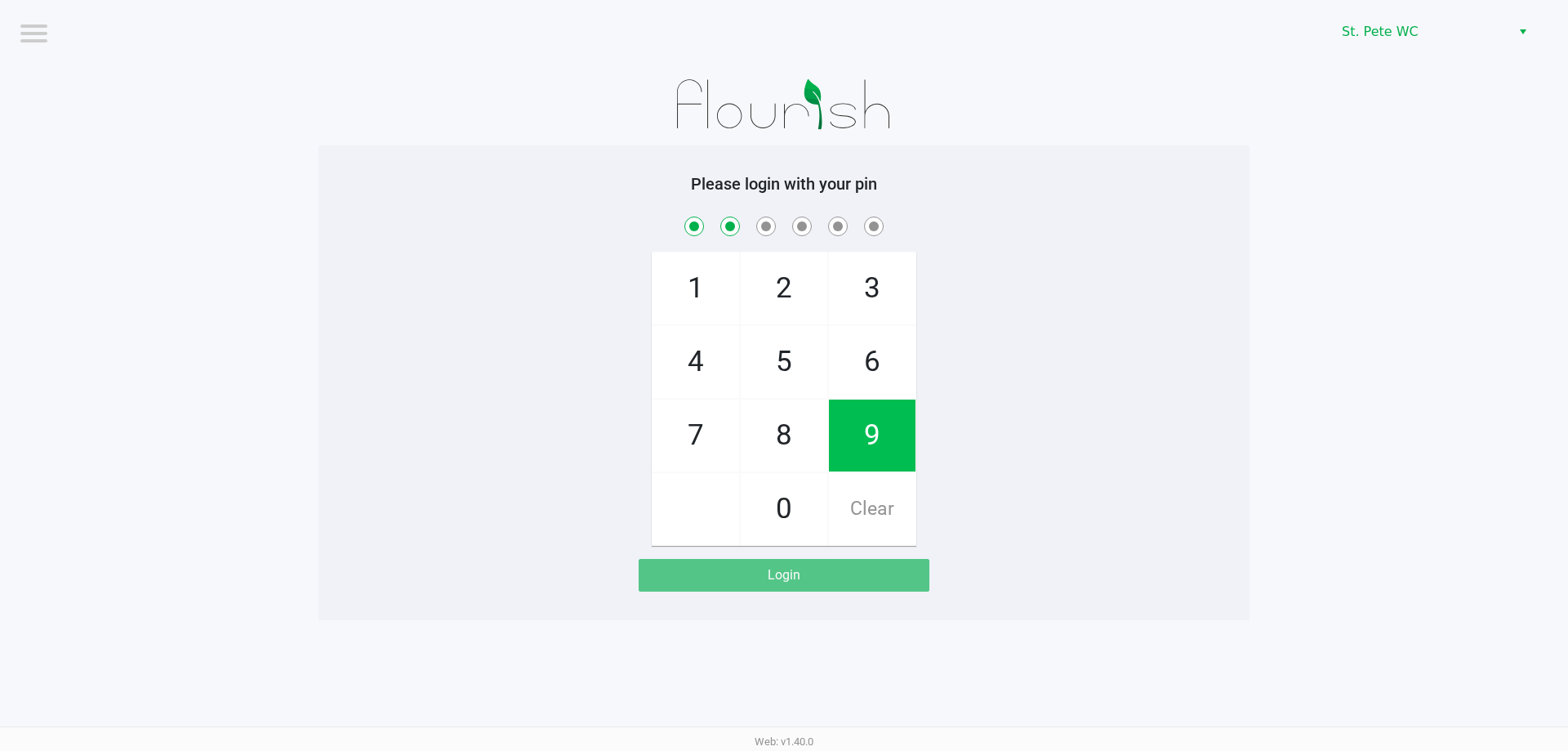
checkbox input "true"
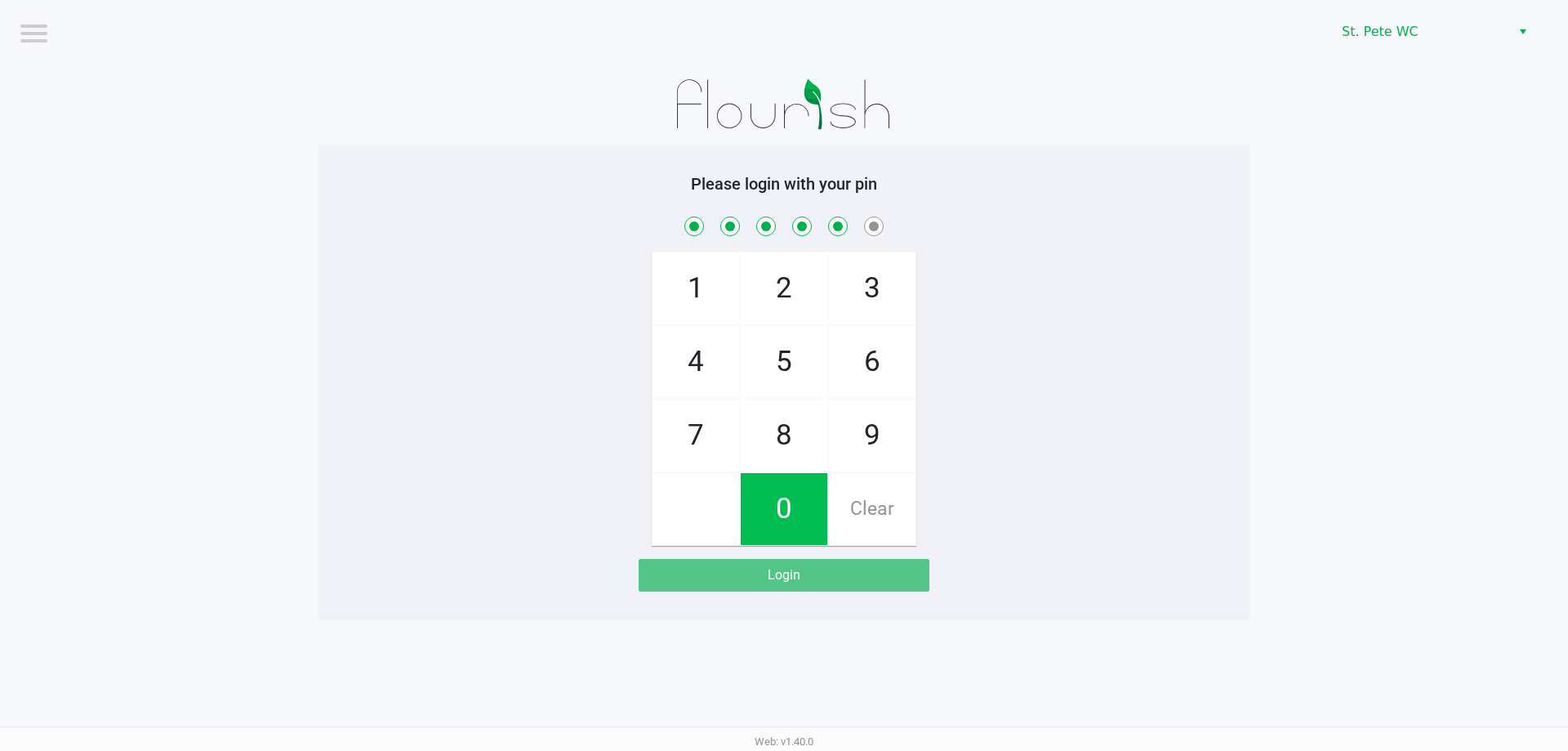
checkbox input "true"
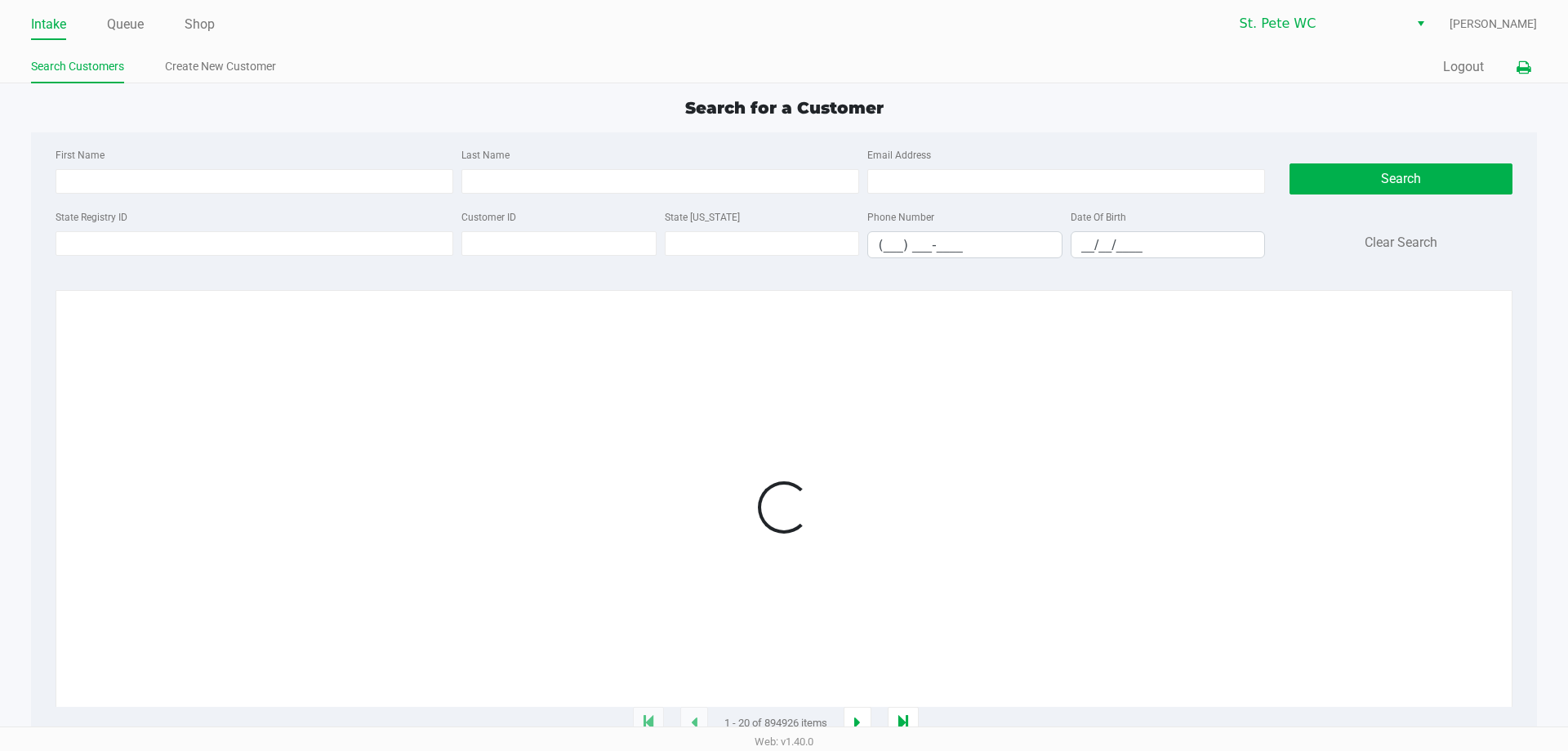
click at [1533, 68] on button at bounding box center [1523, 67] width 27 height 30
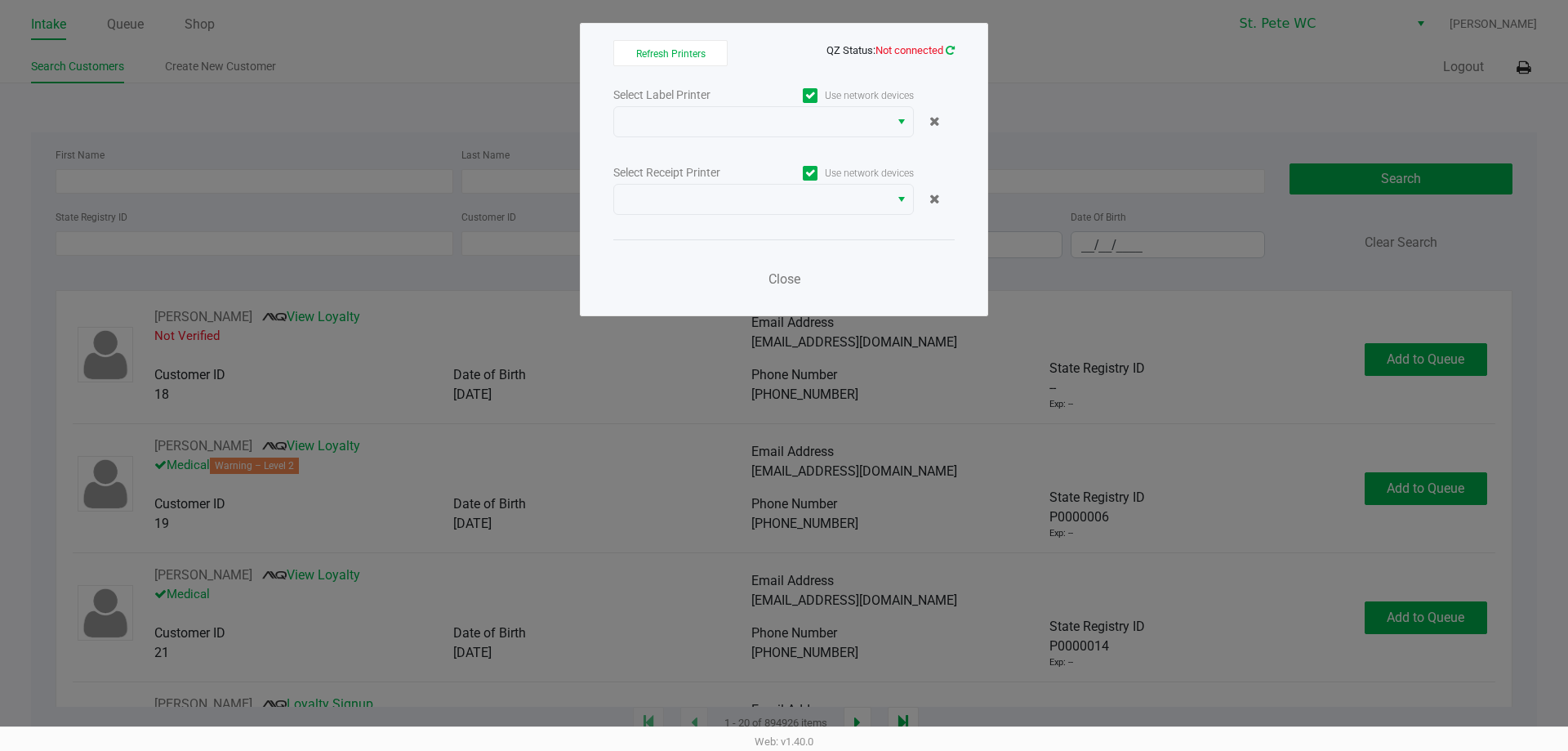
click at [948, 49] on icon at bounding box center [950, 50] width 9 height 11
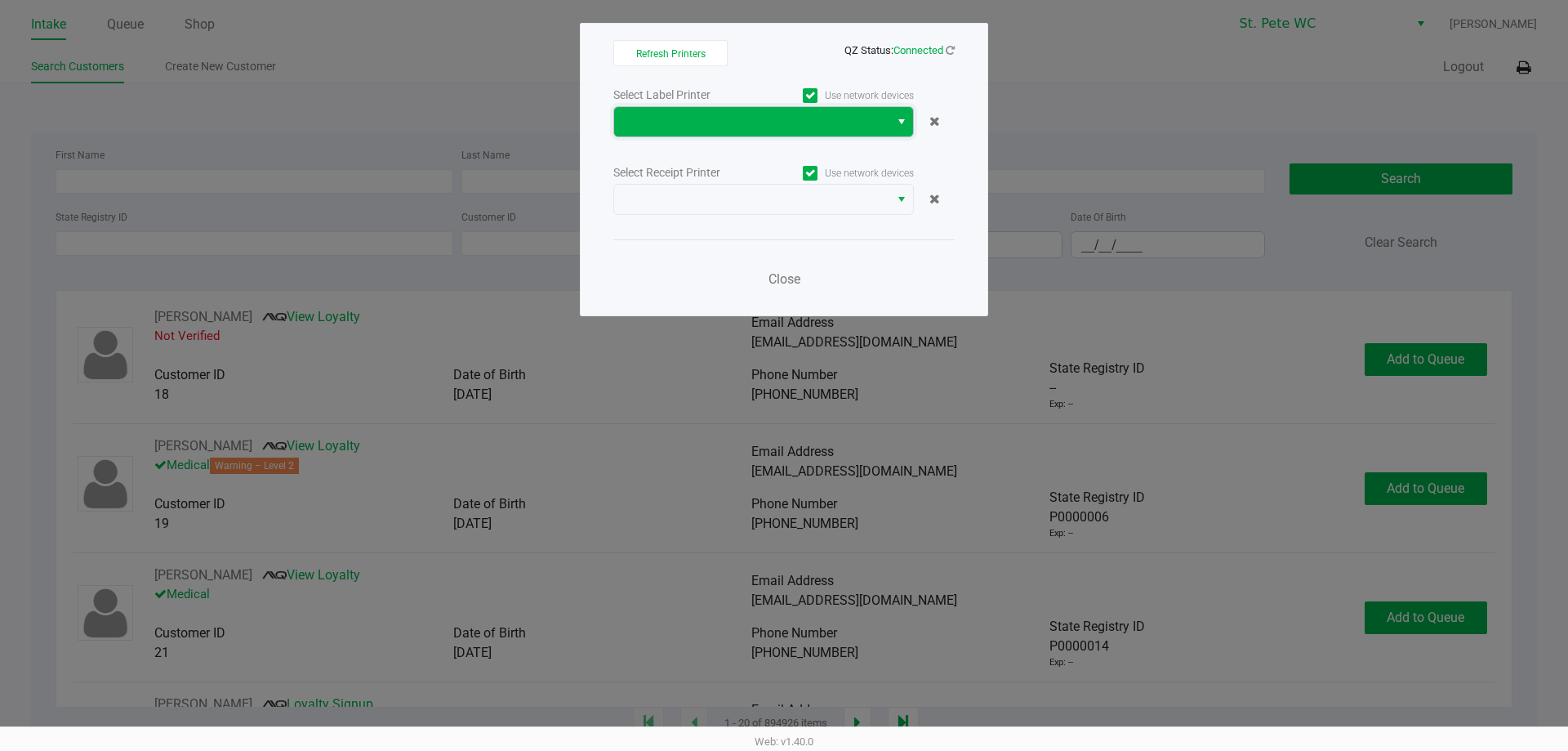
click at [869, 134] on span at bounding box center [752, 121] width 275 height 29
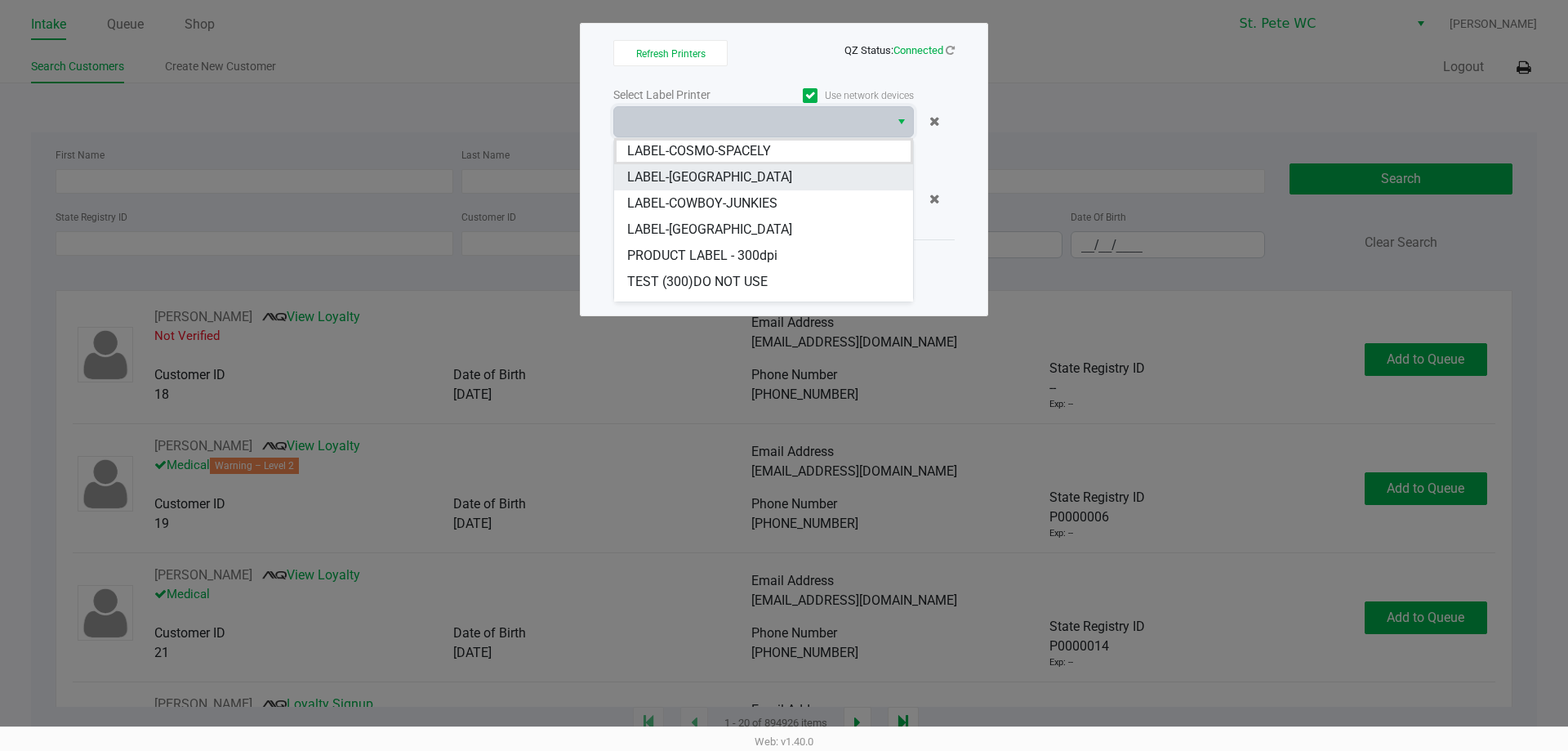
click at [834, 176] on li "LABEL-[GEOGRAPHIC_DATA]" at bounding box center [763, 176] width 299 height 26
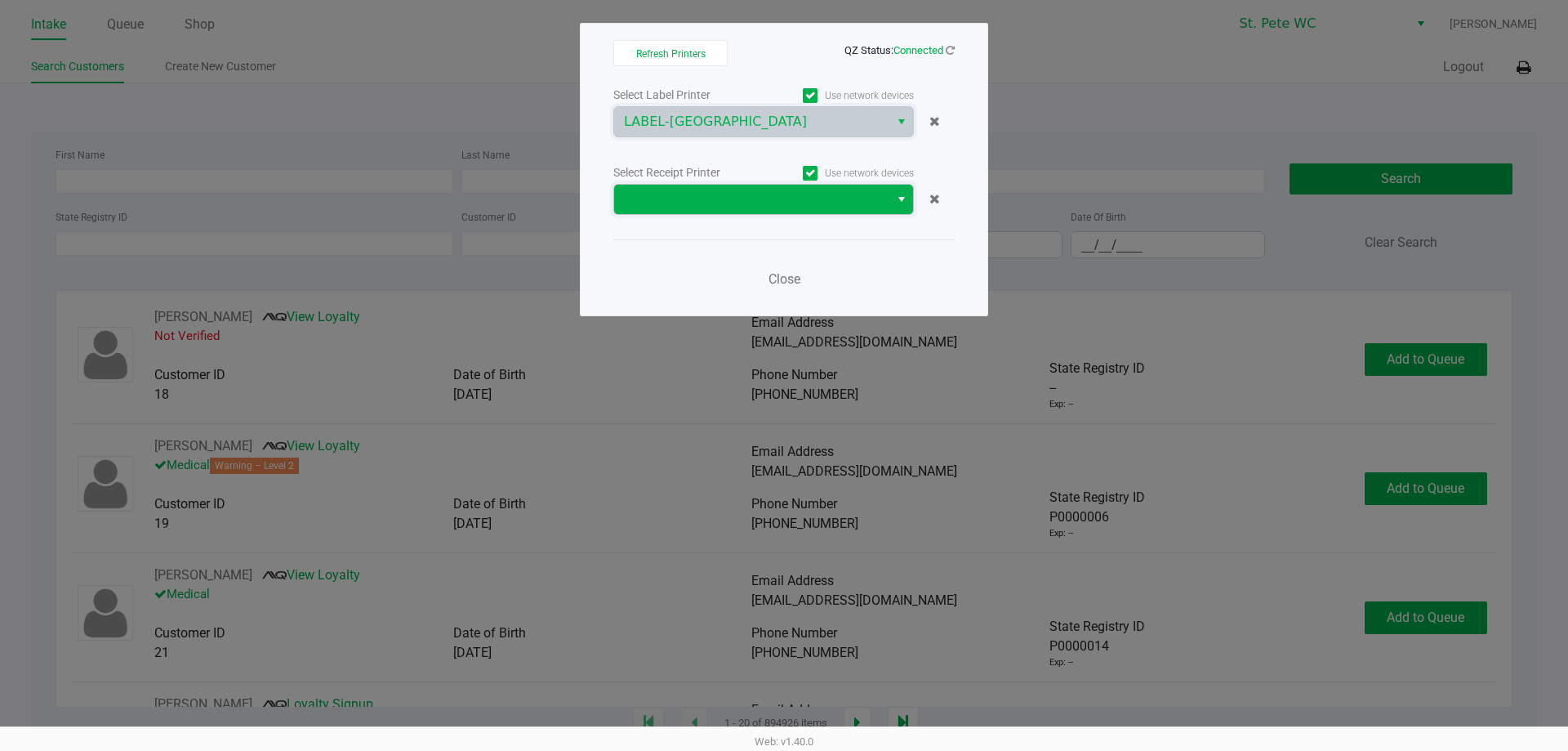
click at [813, 203] on span at bounding box center [752, 199] width 255 height 19
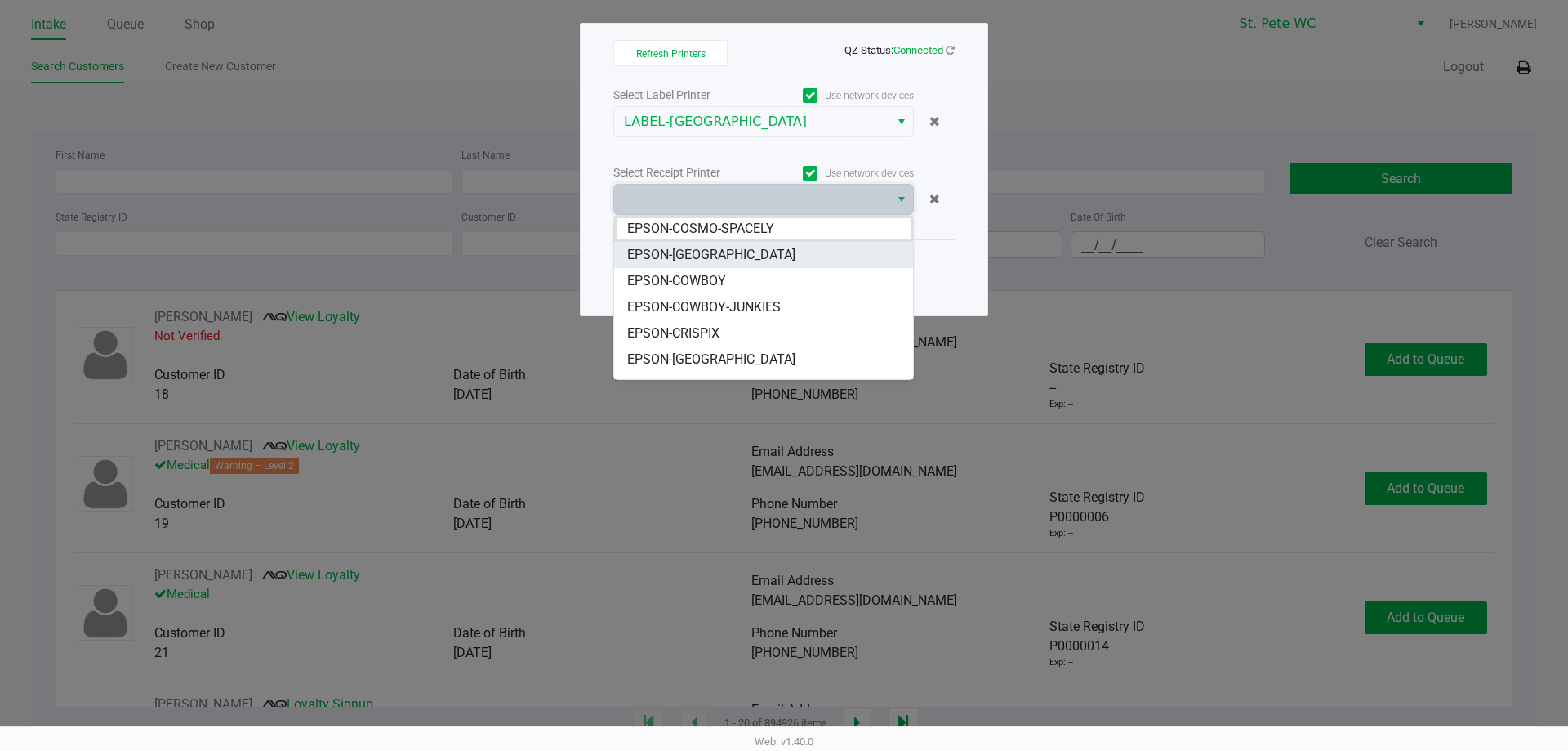
click at [800, 251] on li "EPSON-[GEOGRAPHIC_DATA]" at bounding box center [763, 255] width 299 height 26
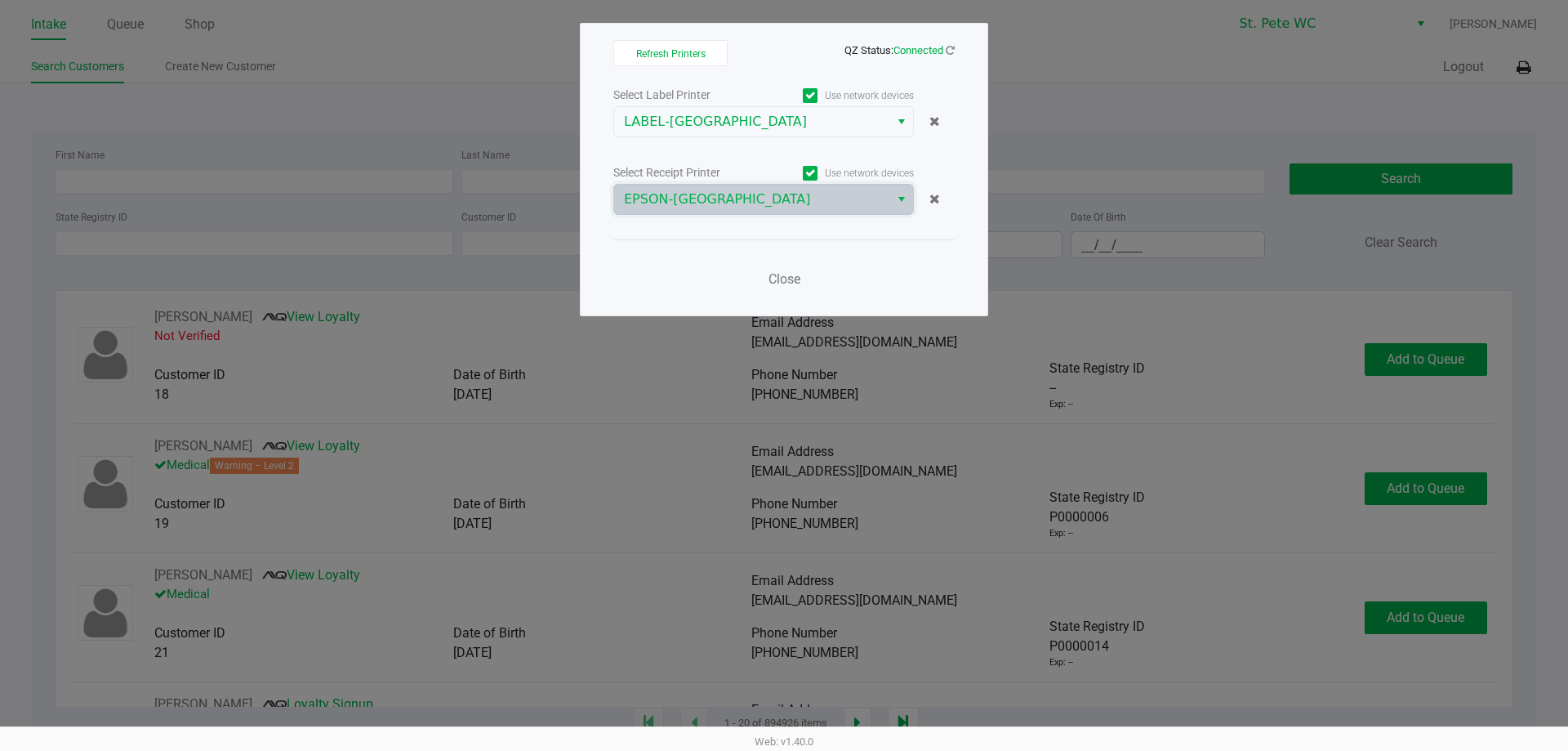
click at [784, 247] on div "Close" at bounding box center [784, 269] width 341 height 60
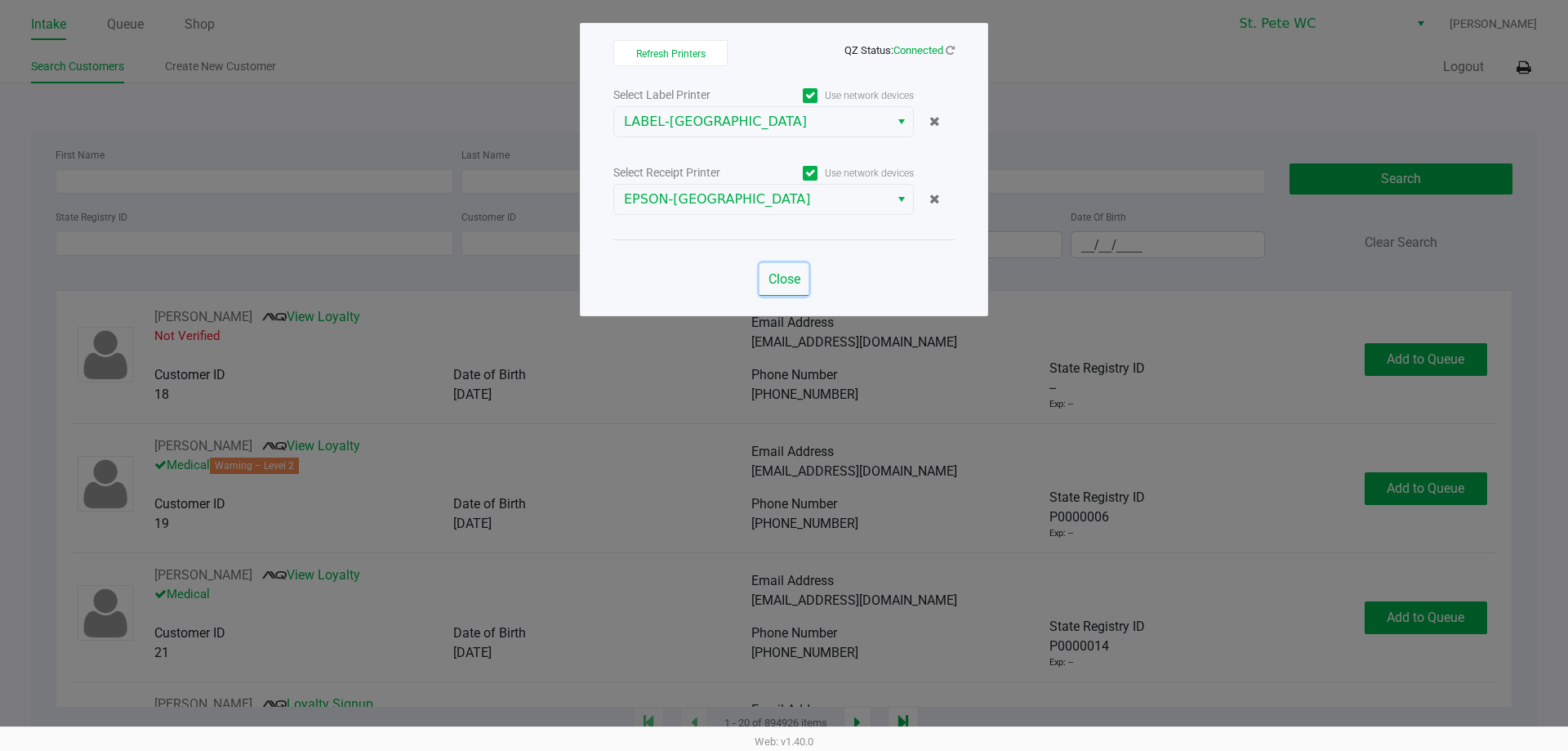
click at [781, 277] on span "Close" at bounding box center [784, 279] width 32 height 15
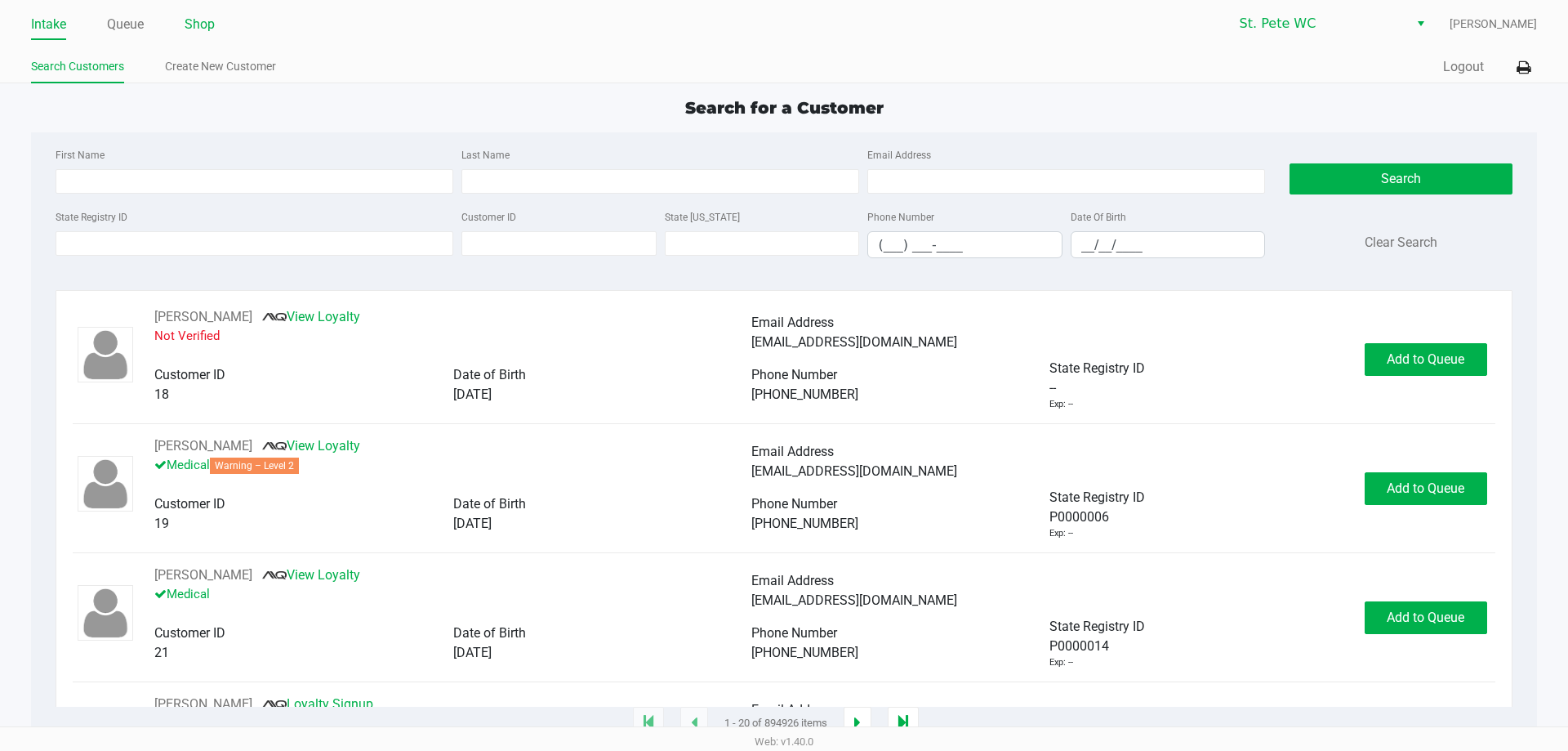
click at [202, 29] on link "Shop" at bounding box center [200, 24] width 30 height 23
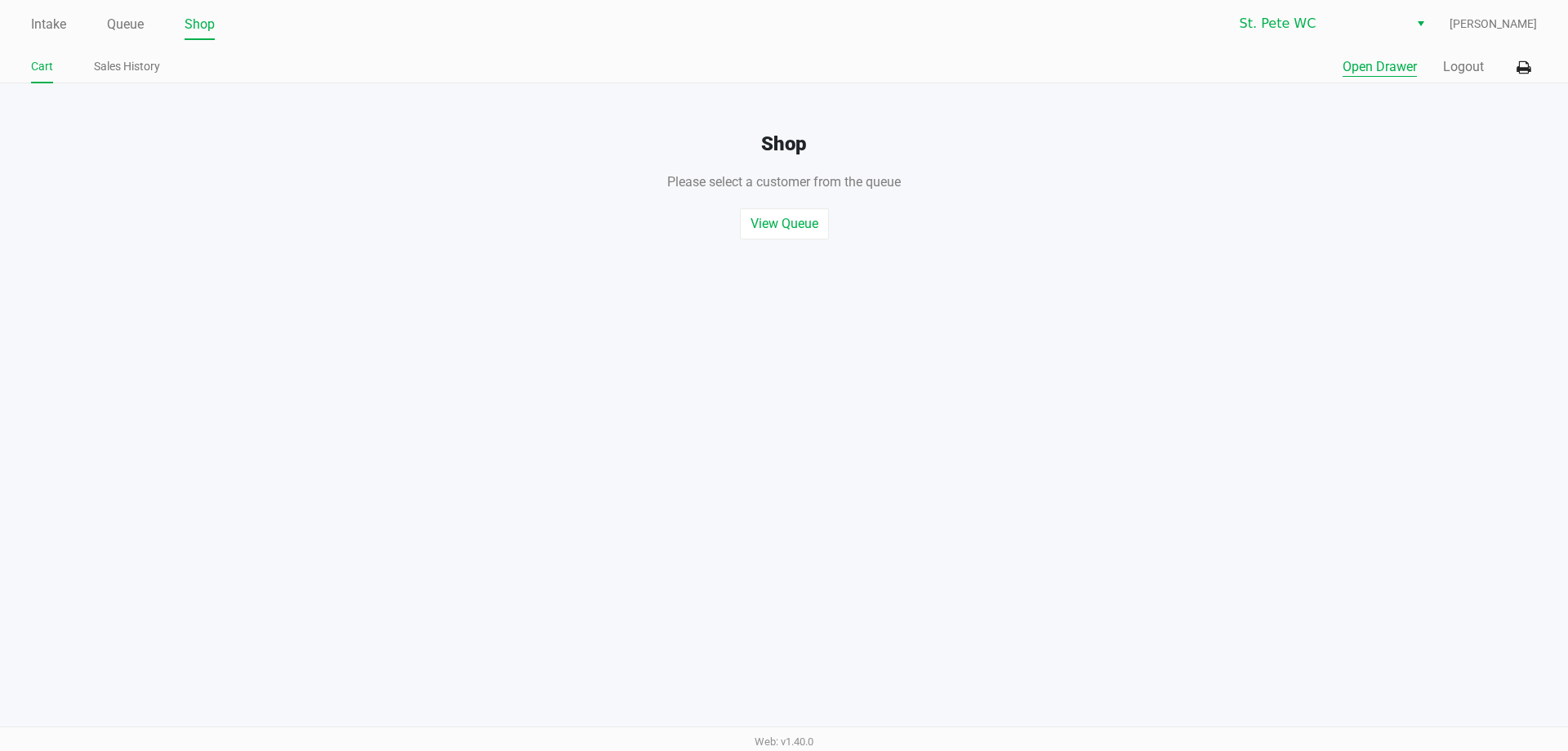
click at [1388, 71] on button "Open Drawer" at bounding box center [1380, 66] width 74 height 19
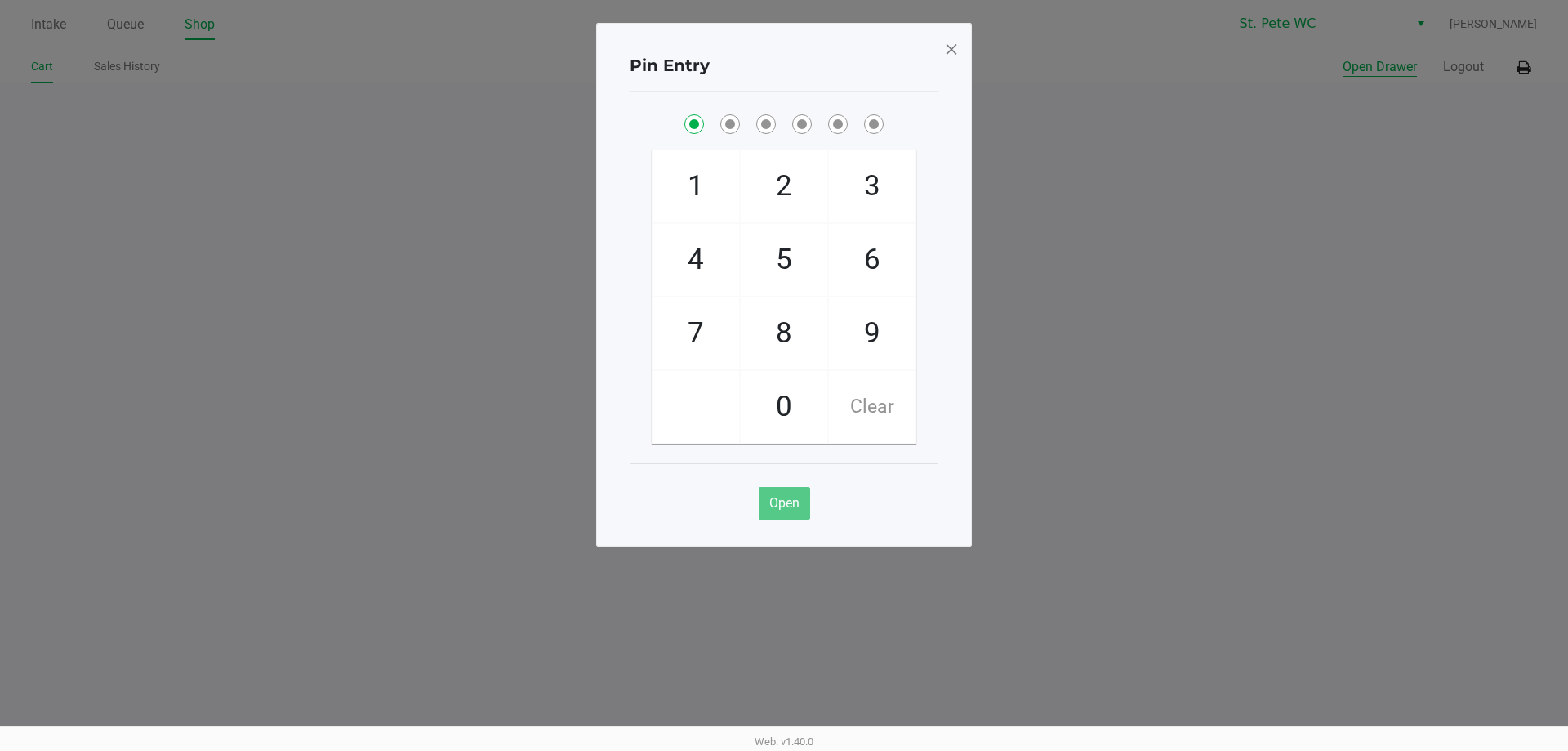
checkbox input "true"
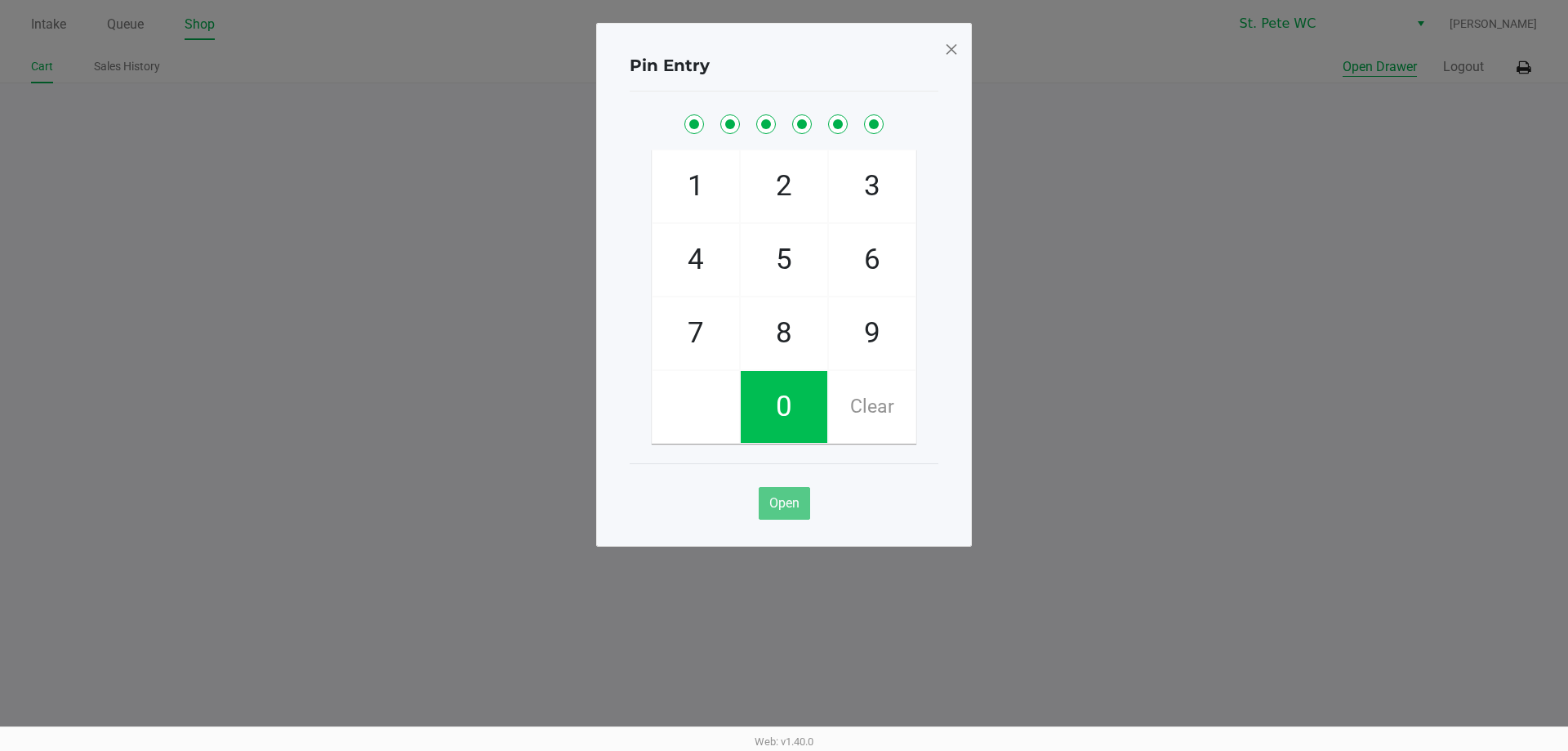
checkbox input "true"
click at [1343, 57] on button "Open Drawer" at bounding box center [1380, 66] width 74 height 19
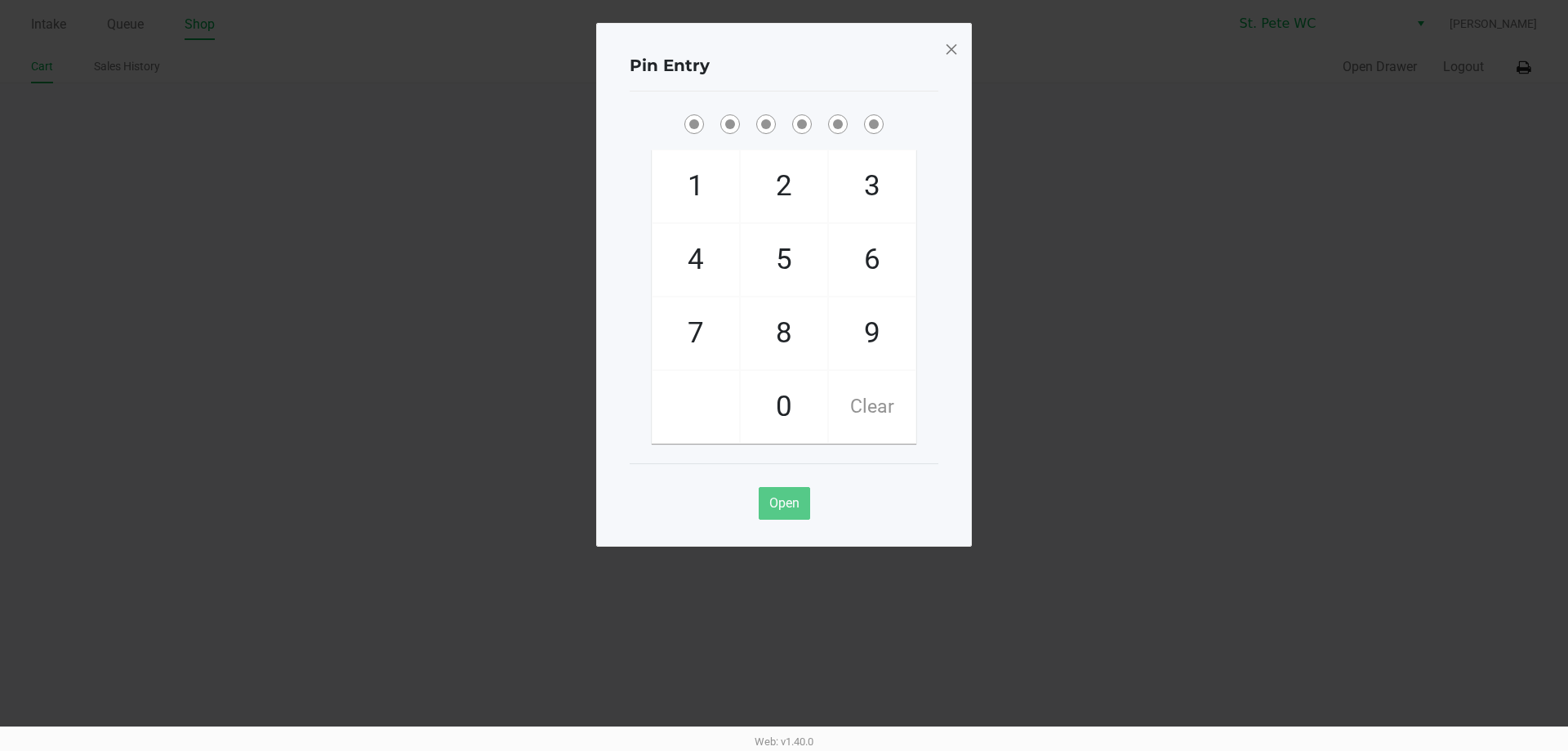
click at [945, 46] on span at bounding box center [952, 49] width 15 height 26
click at [945, 46] on div "Pin Entry 1 4 7 2 5 8 0 3 6 9 Clear Open" at bounding box center [784, 284] width 375 height 523
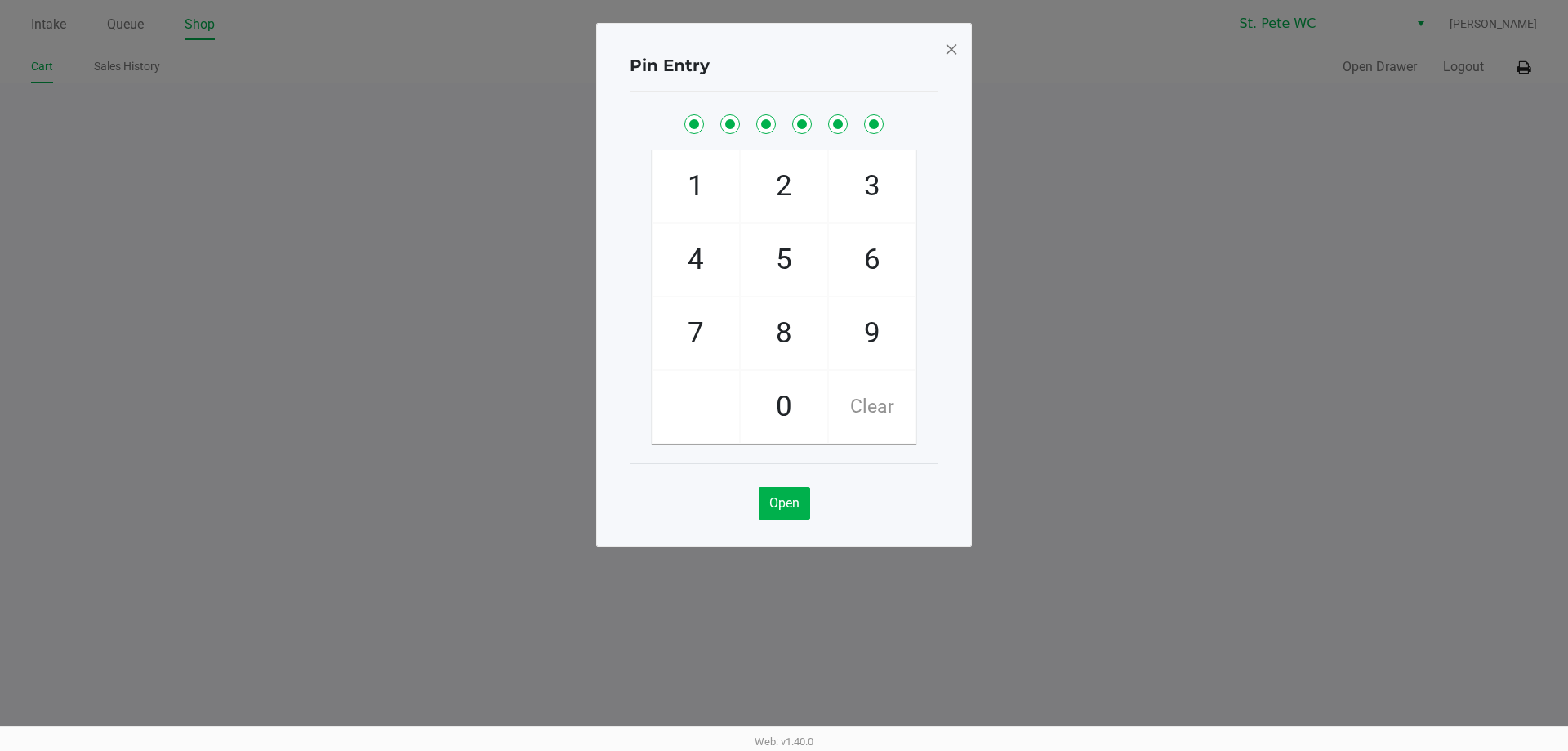
click at [947, 46] on span at bounding box center [952, 49] width 15 height 26
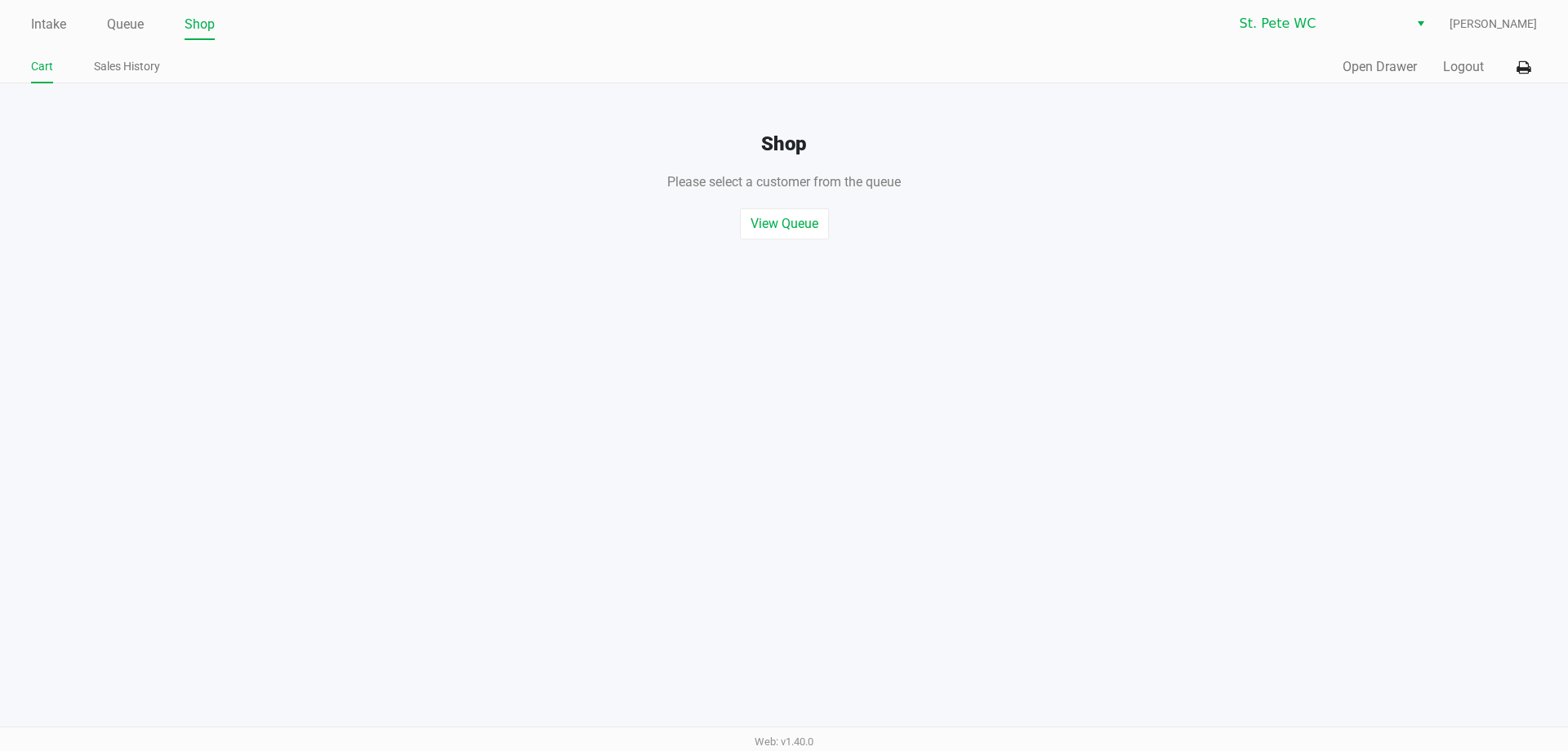
drag, startPoint x: 994, startPoint y: 50, endPoint x: 1340, endPoint y: 70, distance: 346.6
click at [995, 52] on ngb-modal-window "Pin Entry 1 4 7 2 5 8 0 3 6 9 Clear Open" at bounding box center [784, 376] width 1568 height 751
click at [1440, 62] on div "Quick Sale Open Drawer Logout" at bounding box center [1161, 67] width 753 height 30
click at [1448, 61] on button "Logout" at bounding box center [1463, 66] width 41 height 19
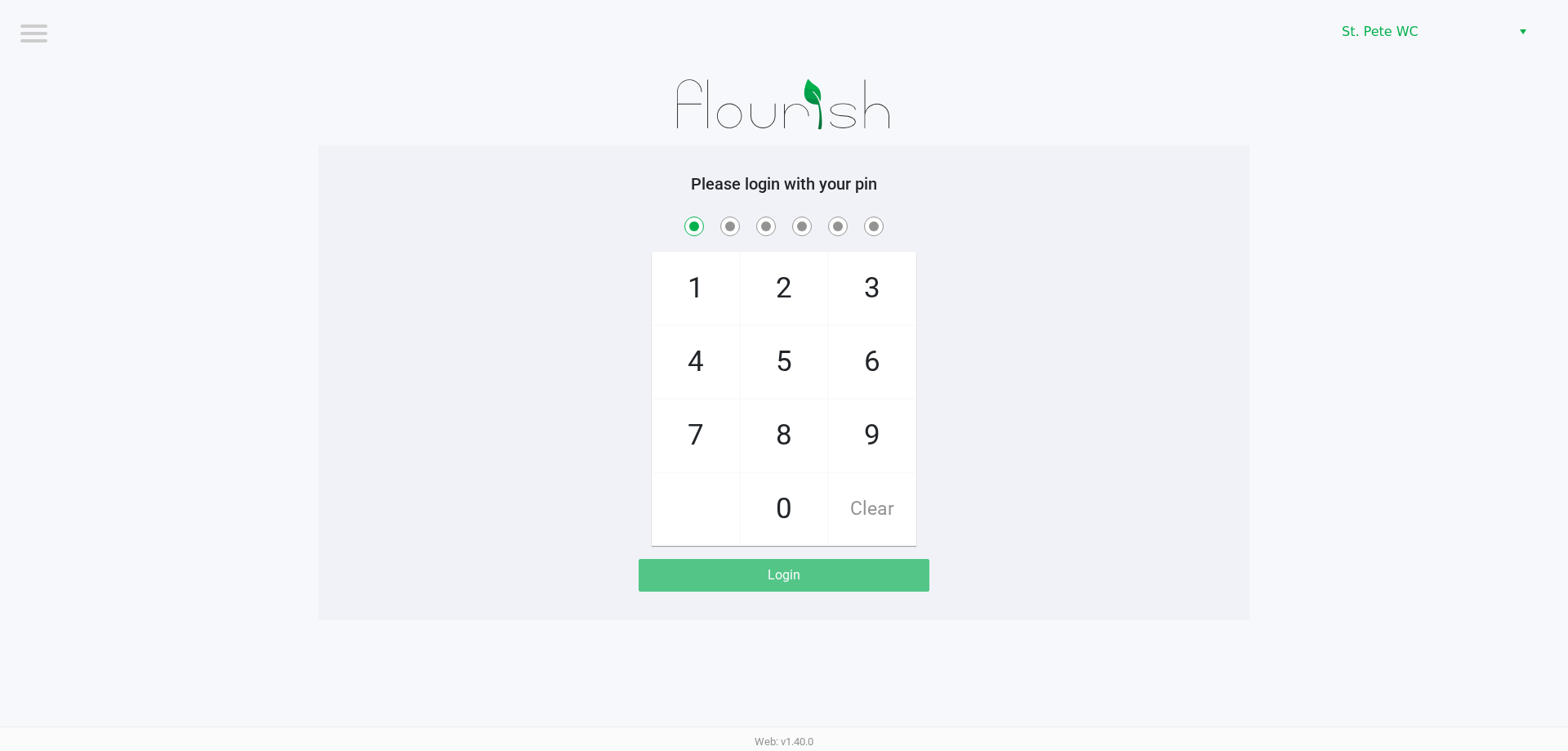
checkbox input "true"
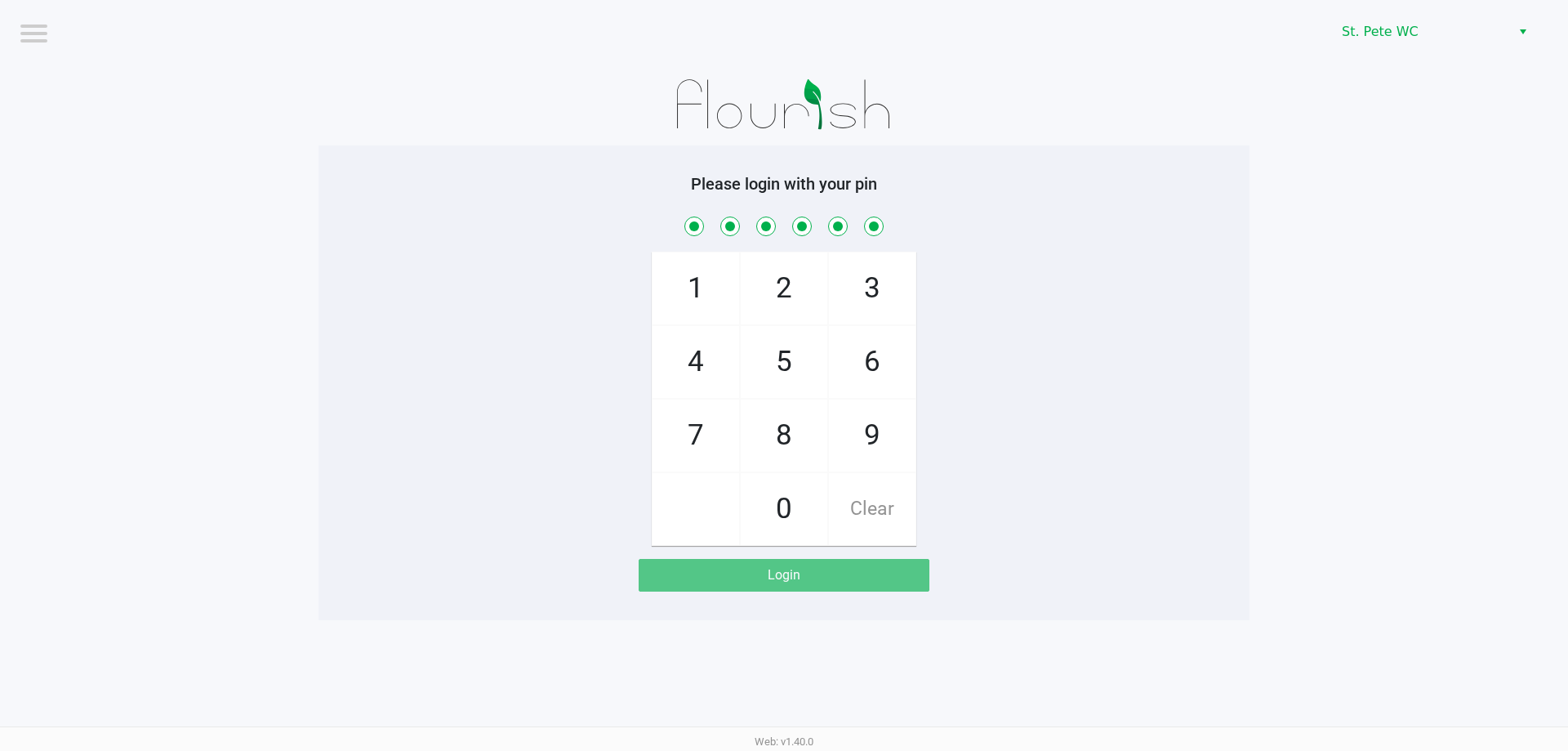
checkbox input "true"
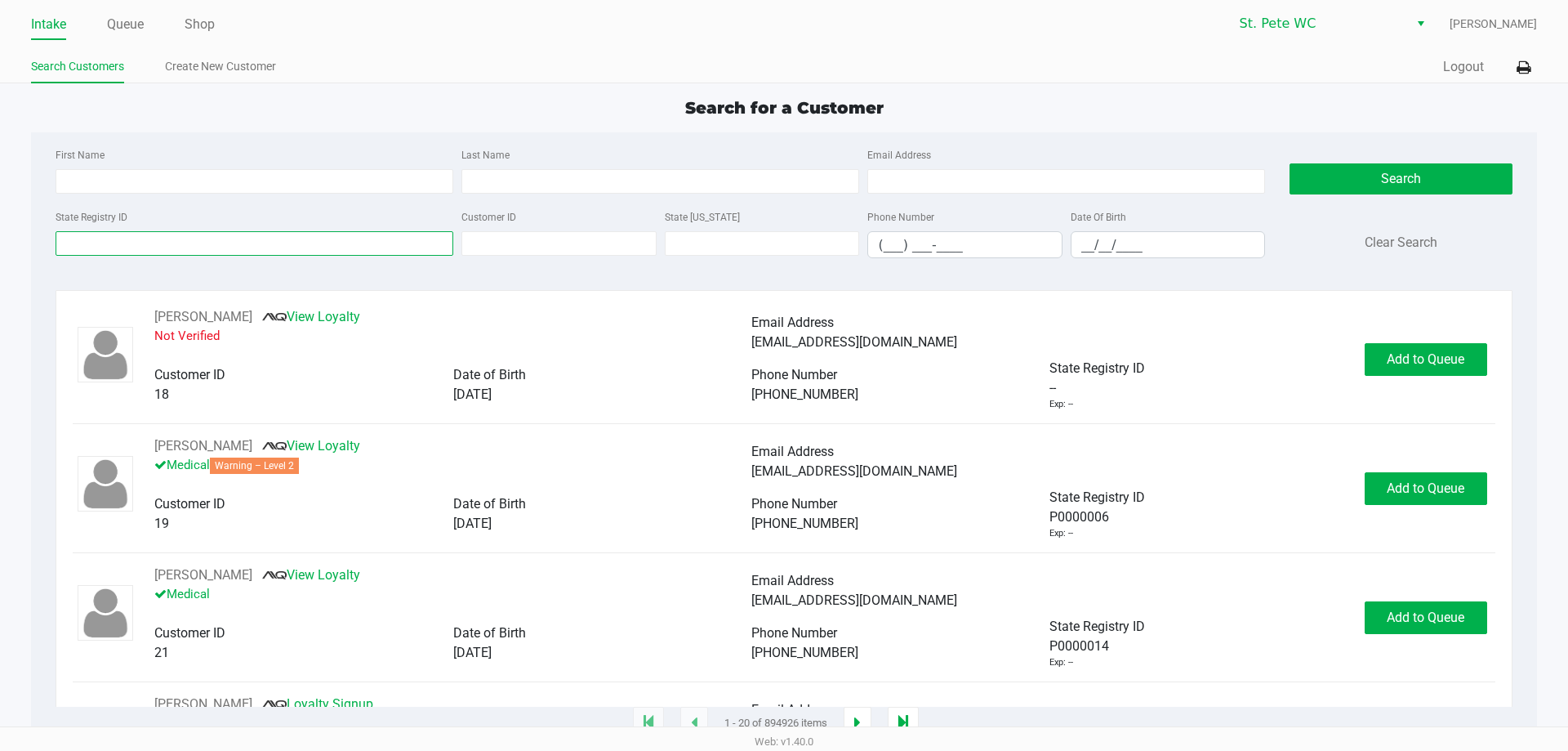
click at [92, 244] on input "State Registry ID" at bounding box center [254, 243] width 398 height 24
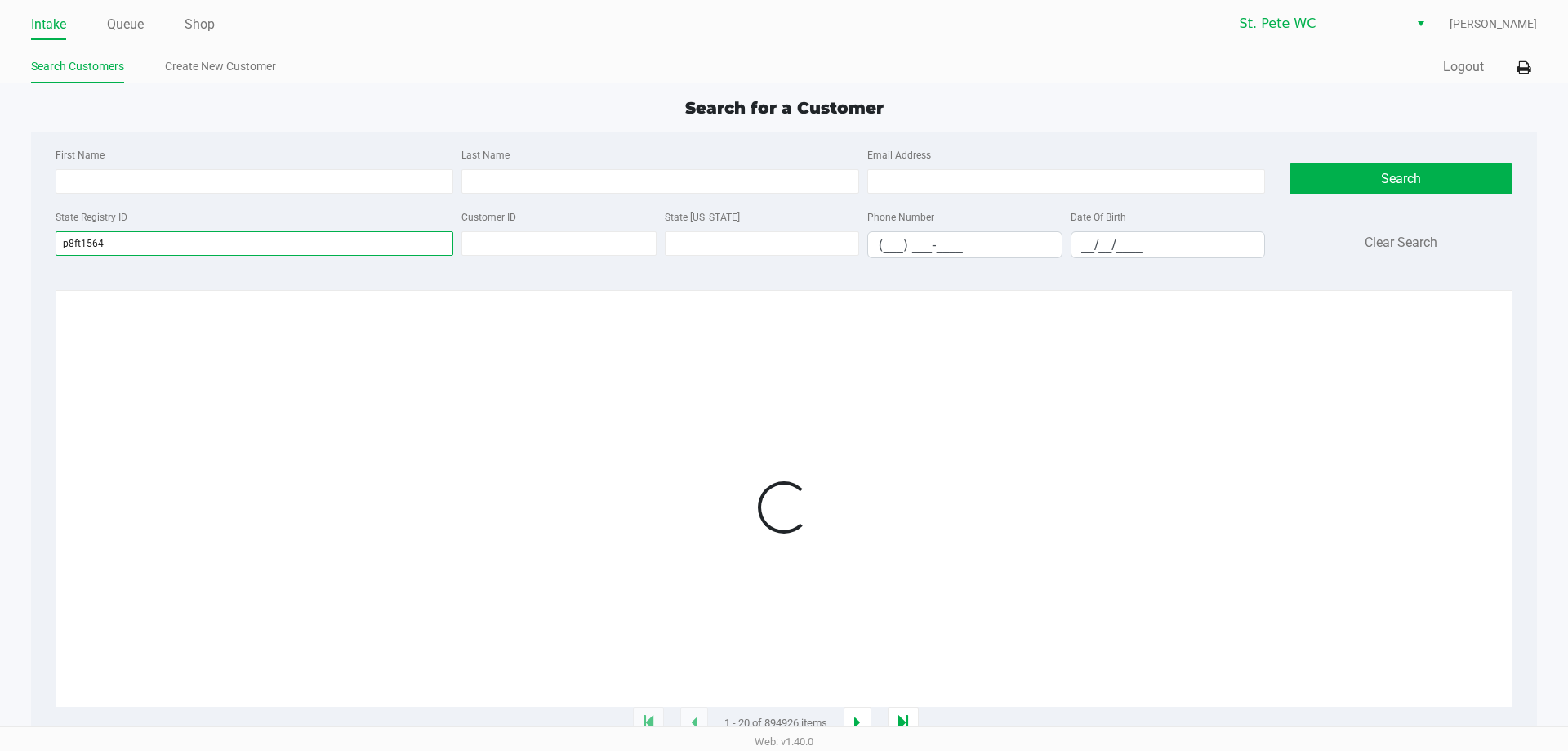
type input "p8ft1564"
click at [1112, 542] on div at bounding box center [784, 507] width 1422 height 400
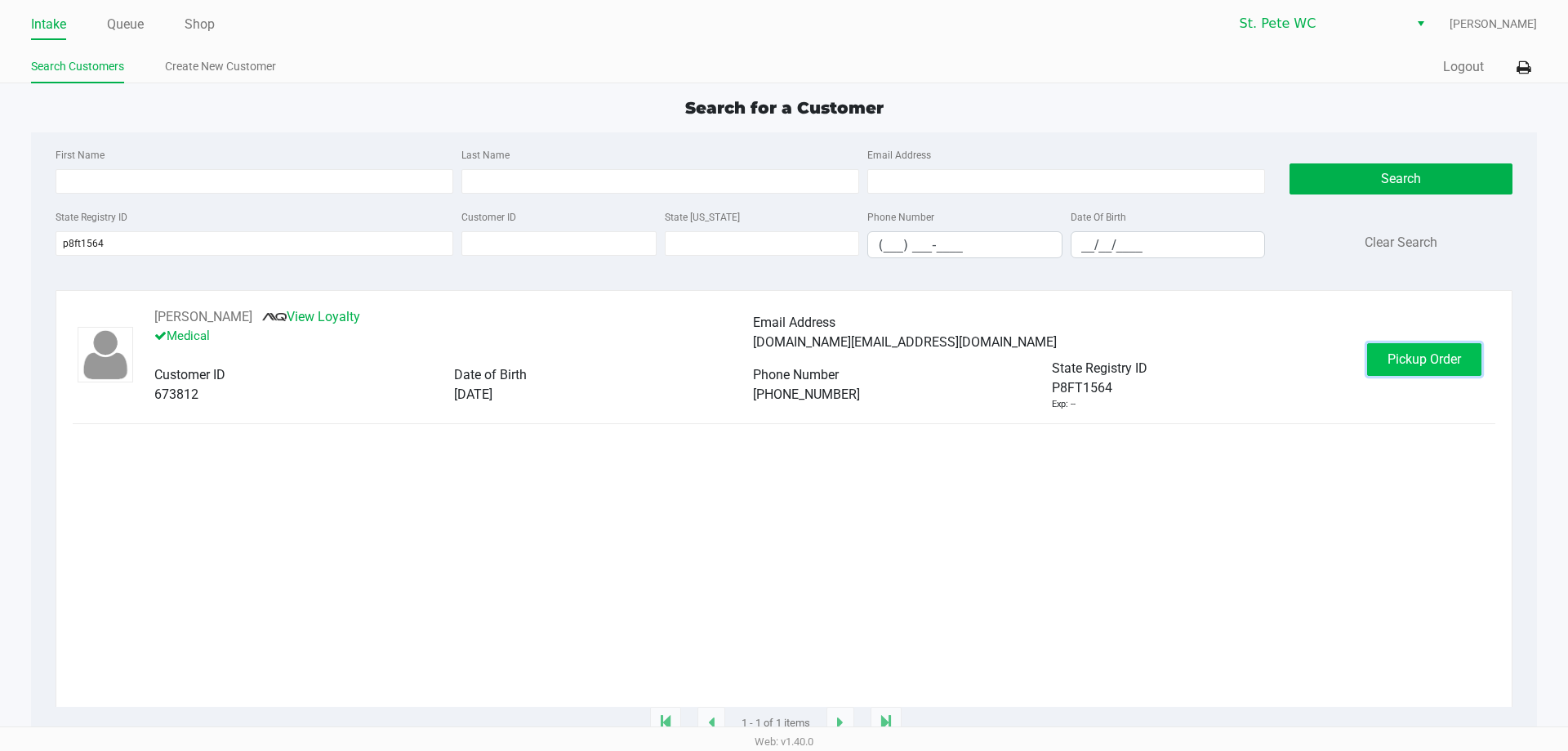
click at [1456, 357] on span "Pickup Order" at bounding box center [1424, 359] width 74 height 15
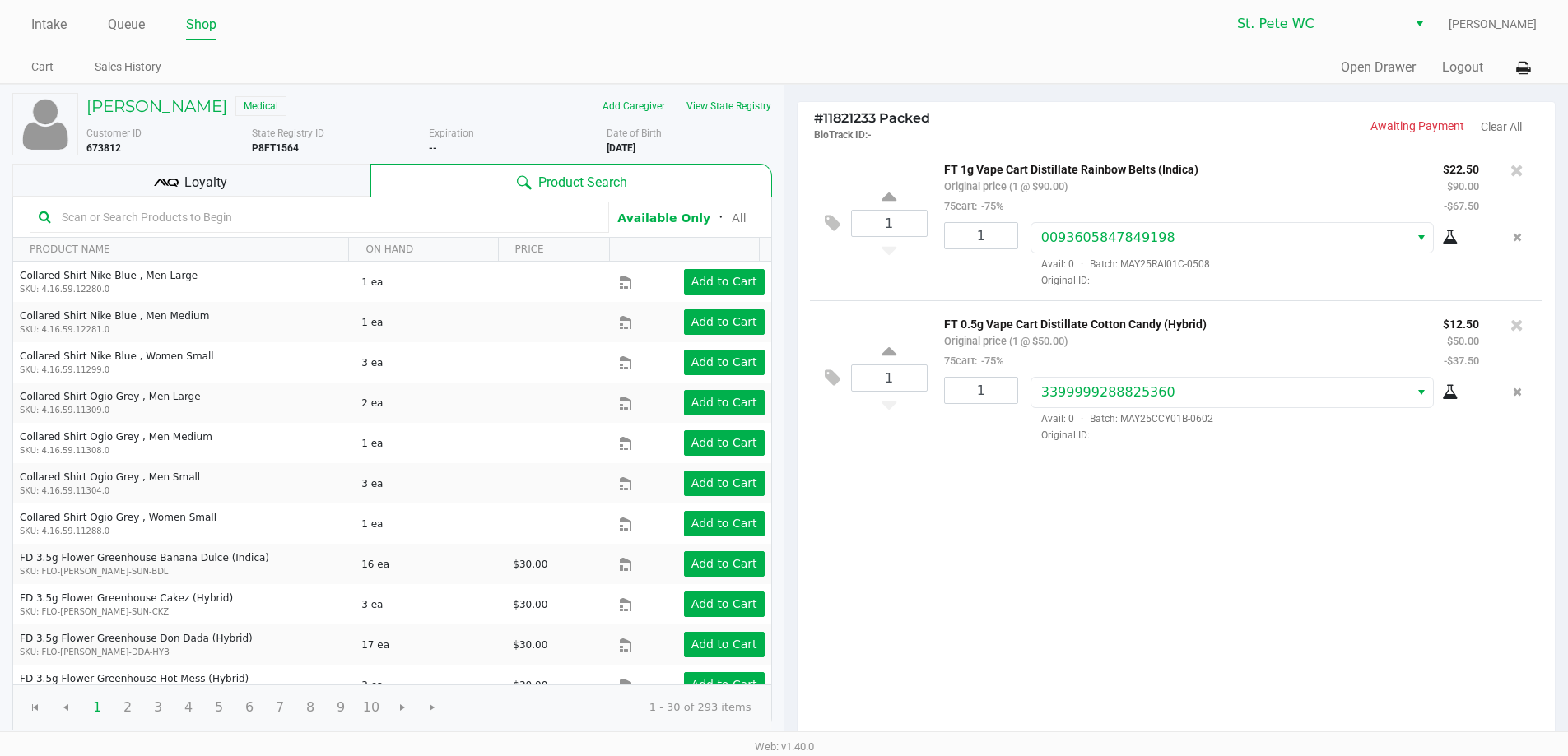
click at [240, 165] on div "Loyalty" at bounding box center [191, 180] width 358 height 33
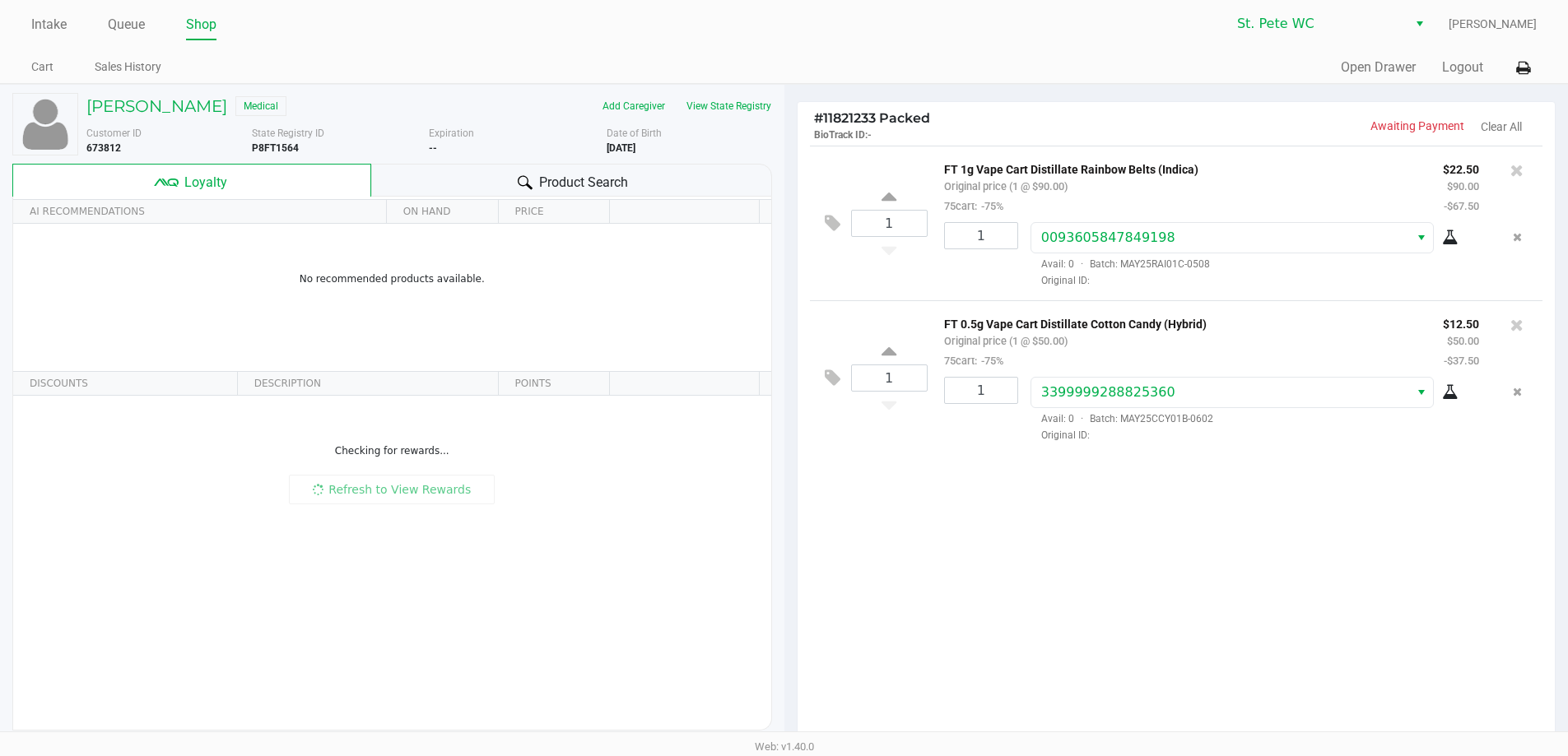
click at [1151, 572] on div "1 FT 1g Vape Cart Distillate Rainbow Belts (Indica) Original price (1 @ $90.00)…" at bounding box center [1176, 444] width 758 height 597
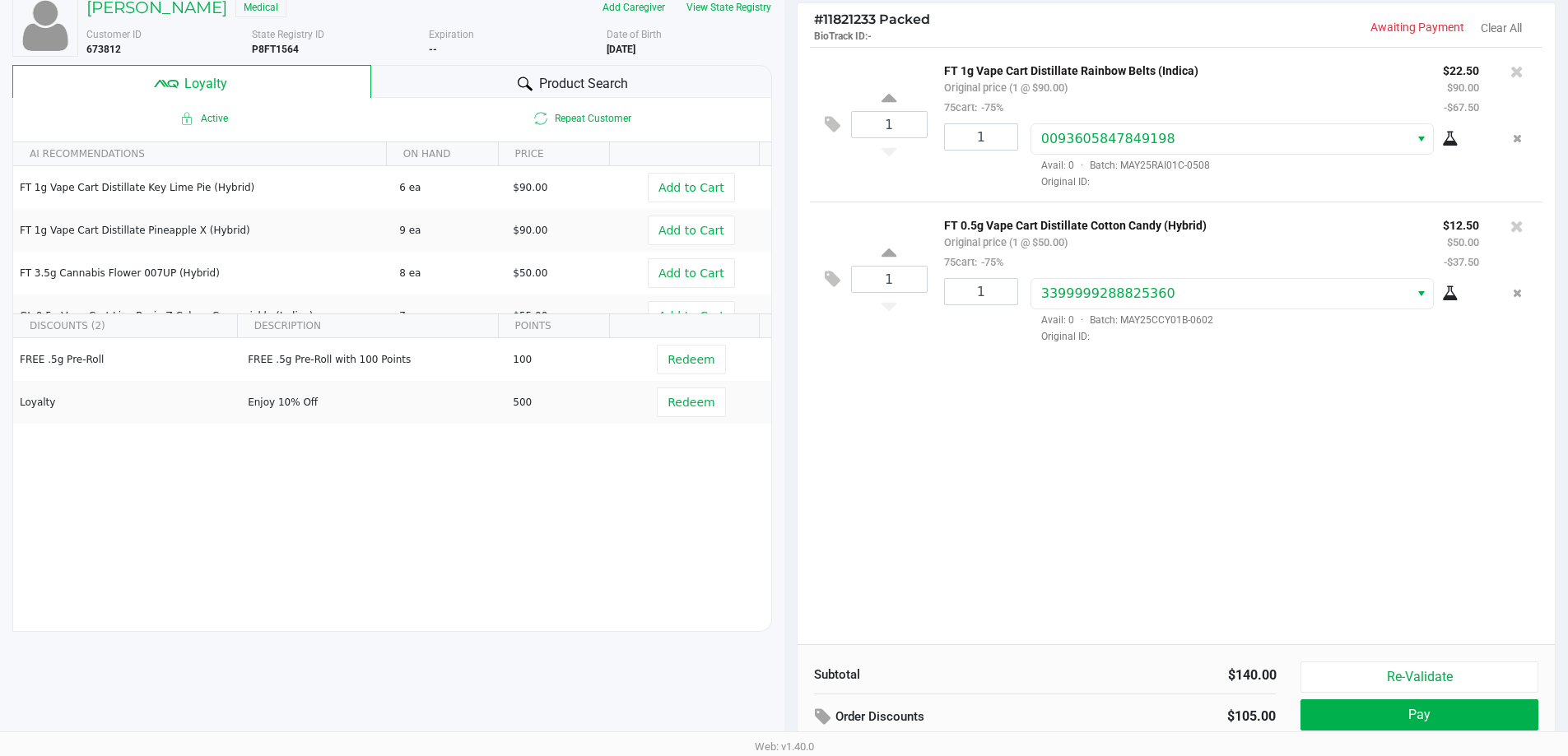
scroll to position [189, 0]
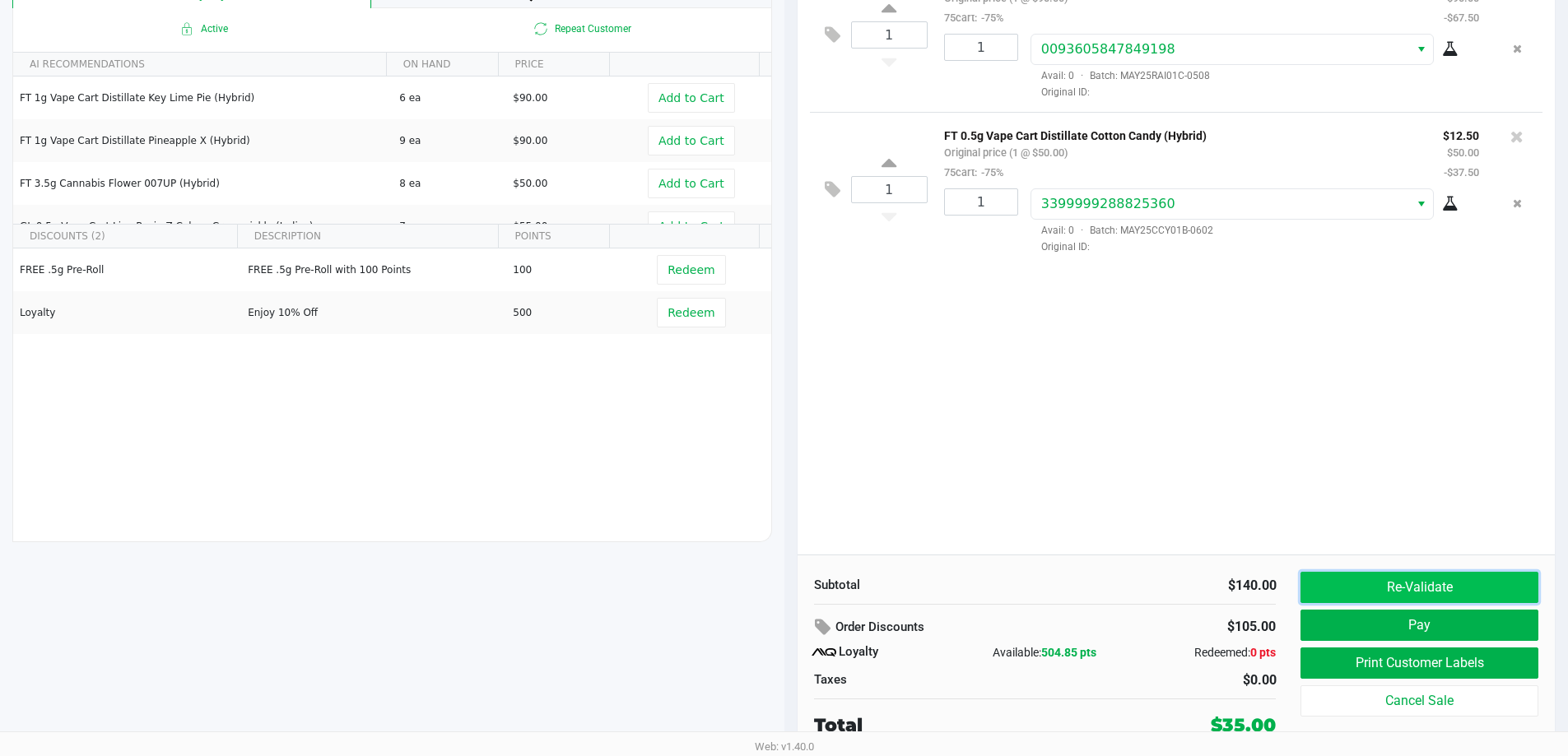
click at [1345, 591] on button "Re-Validate" at bounding box center [1419, 587] width 237 height 31
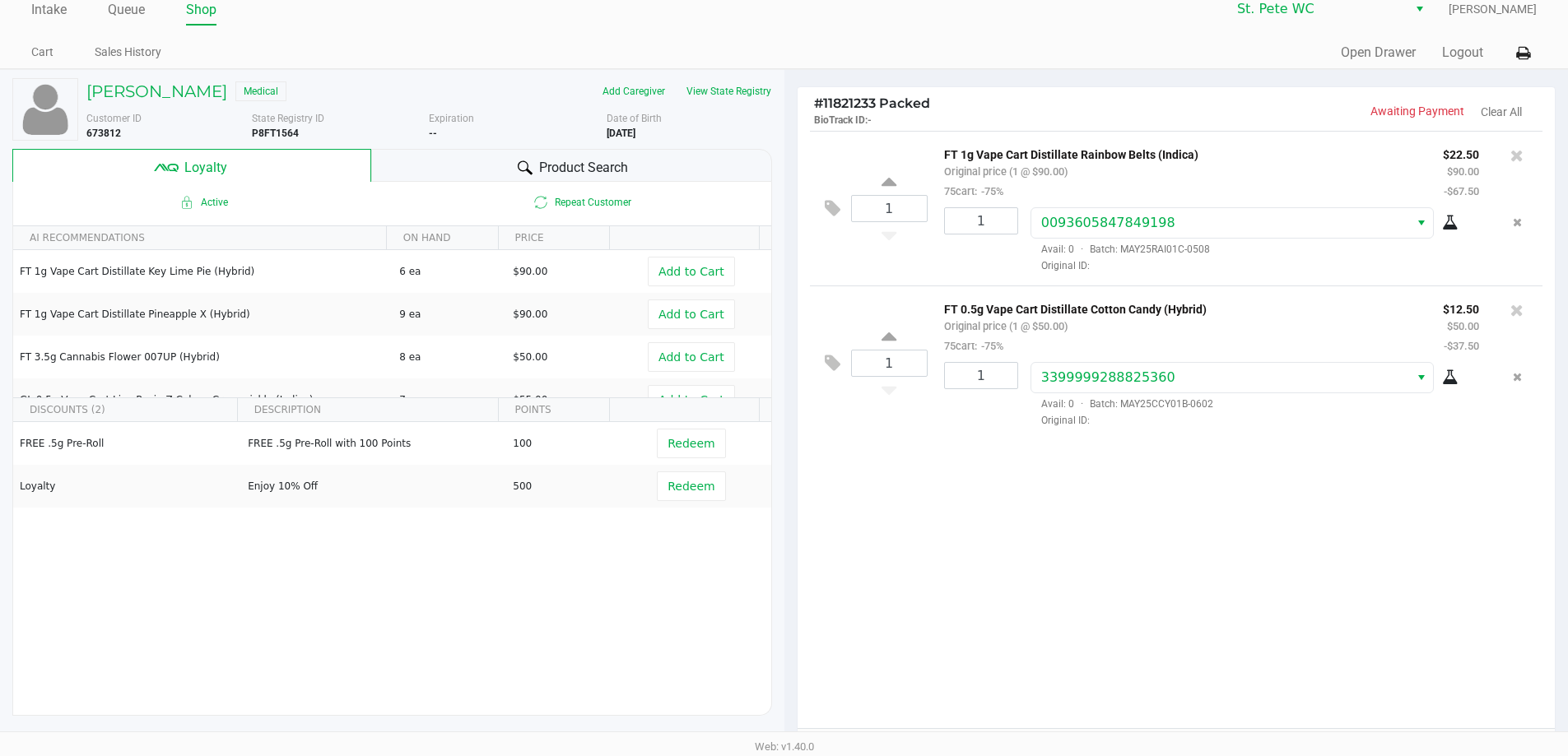
scroll to position [0, 0]
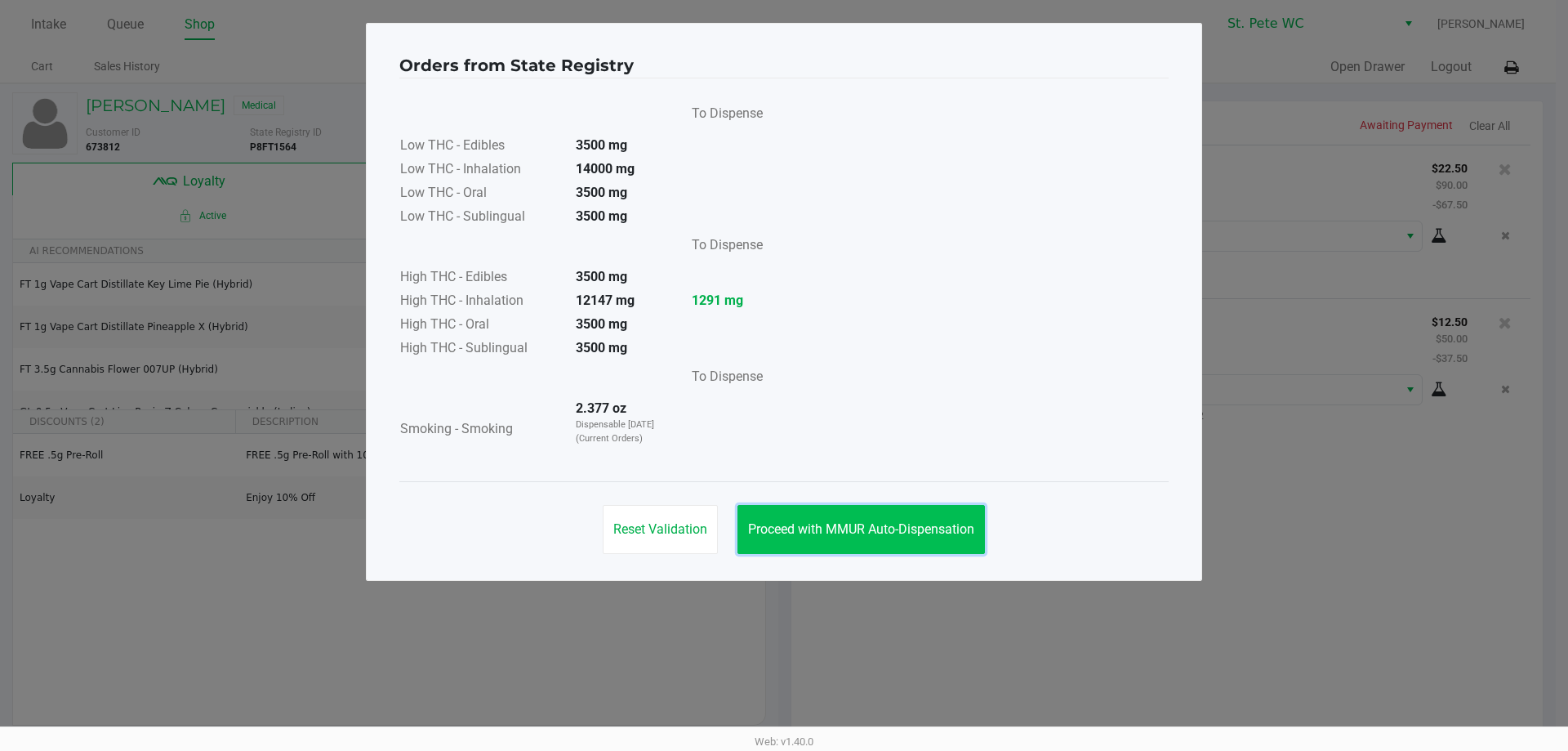
click at [935, 550] on button "Proceed with MMUR Auto-Dispensation" at bounding box center [861, 529] width 248 height 49
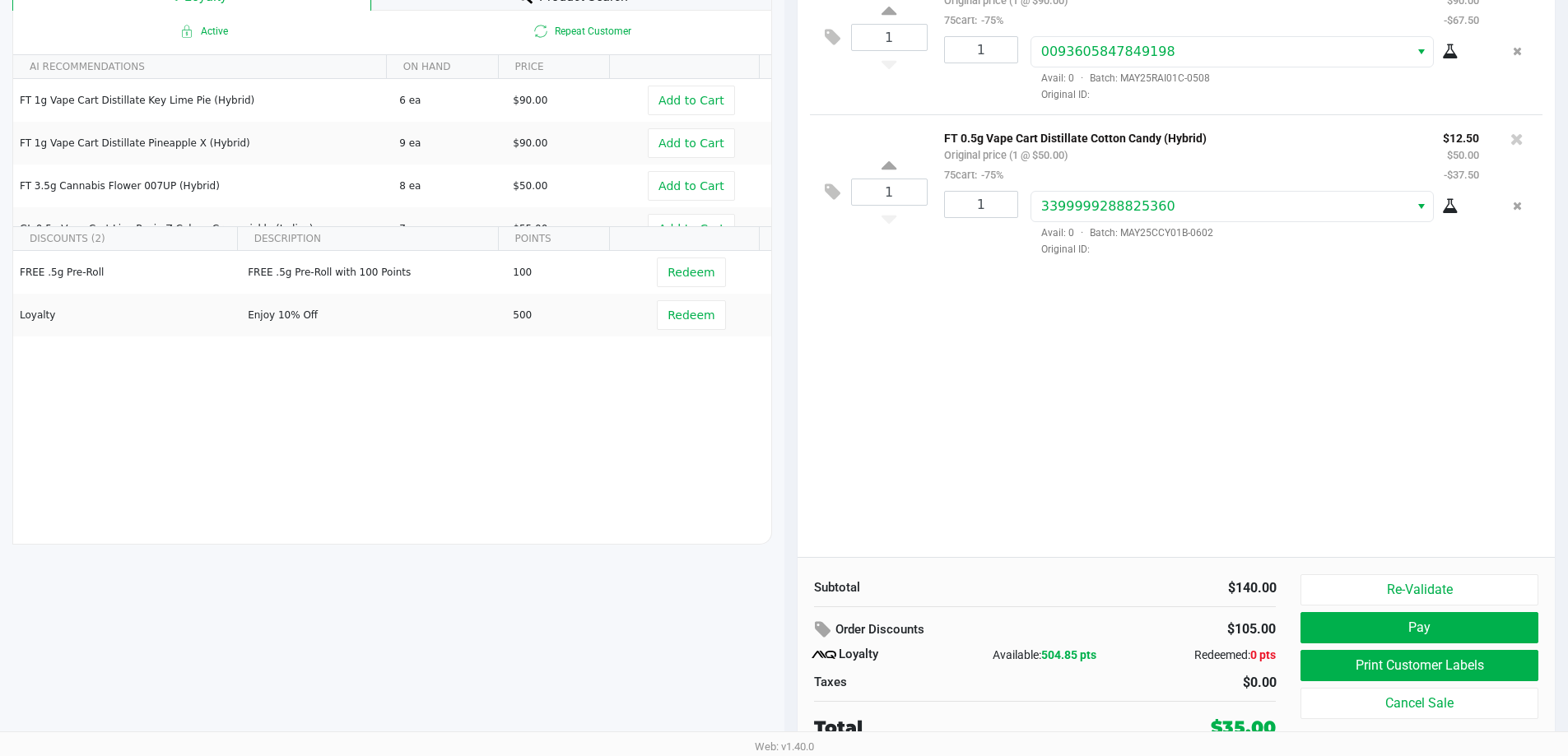
scroll to position [189, 0]
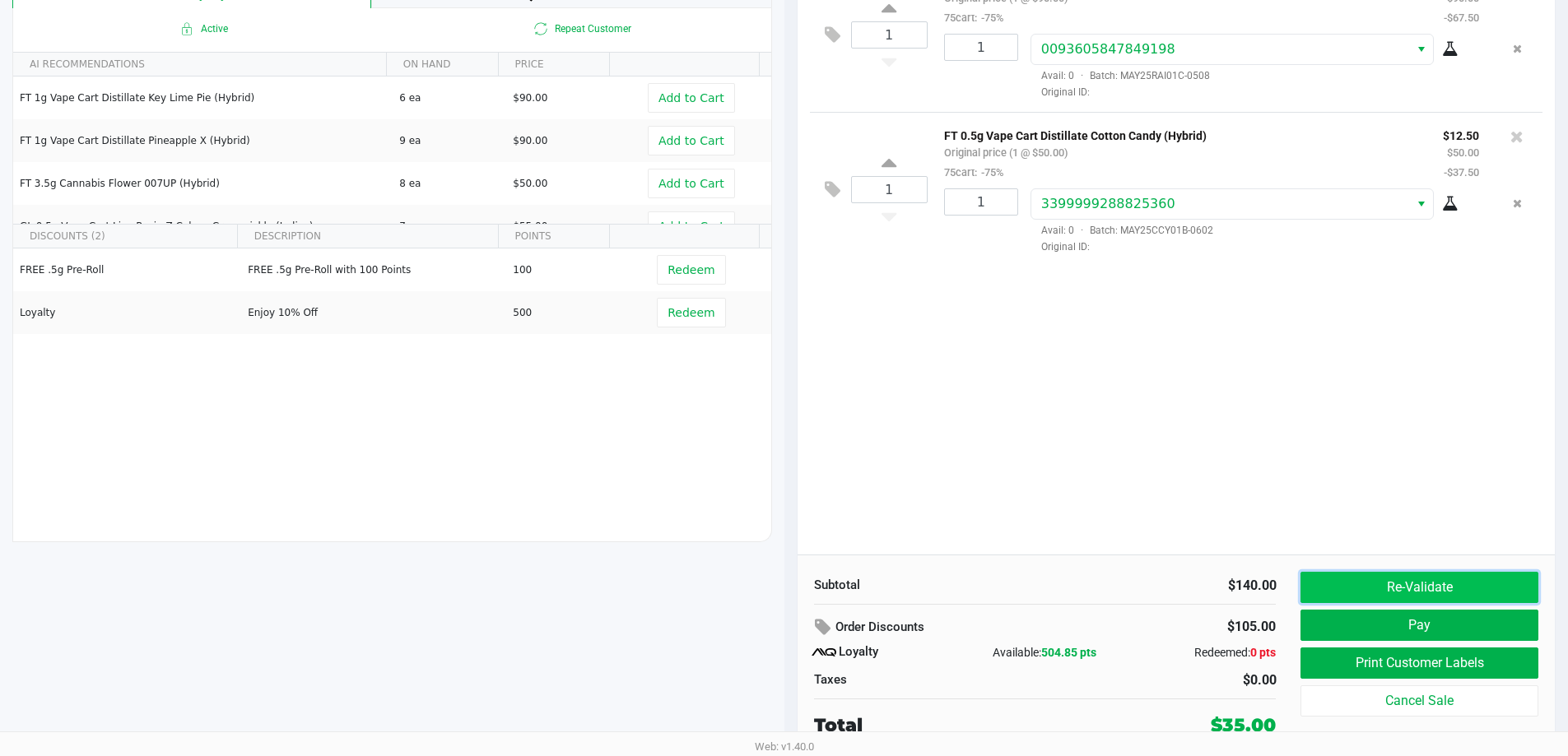
click at [1386, 583] on button "Re-Validate" at bounding box center [1419, 587] width 237 height 31
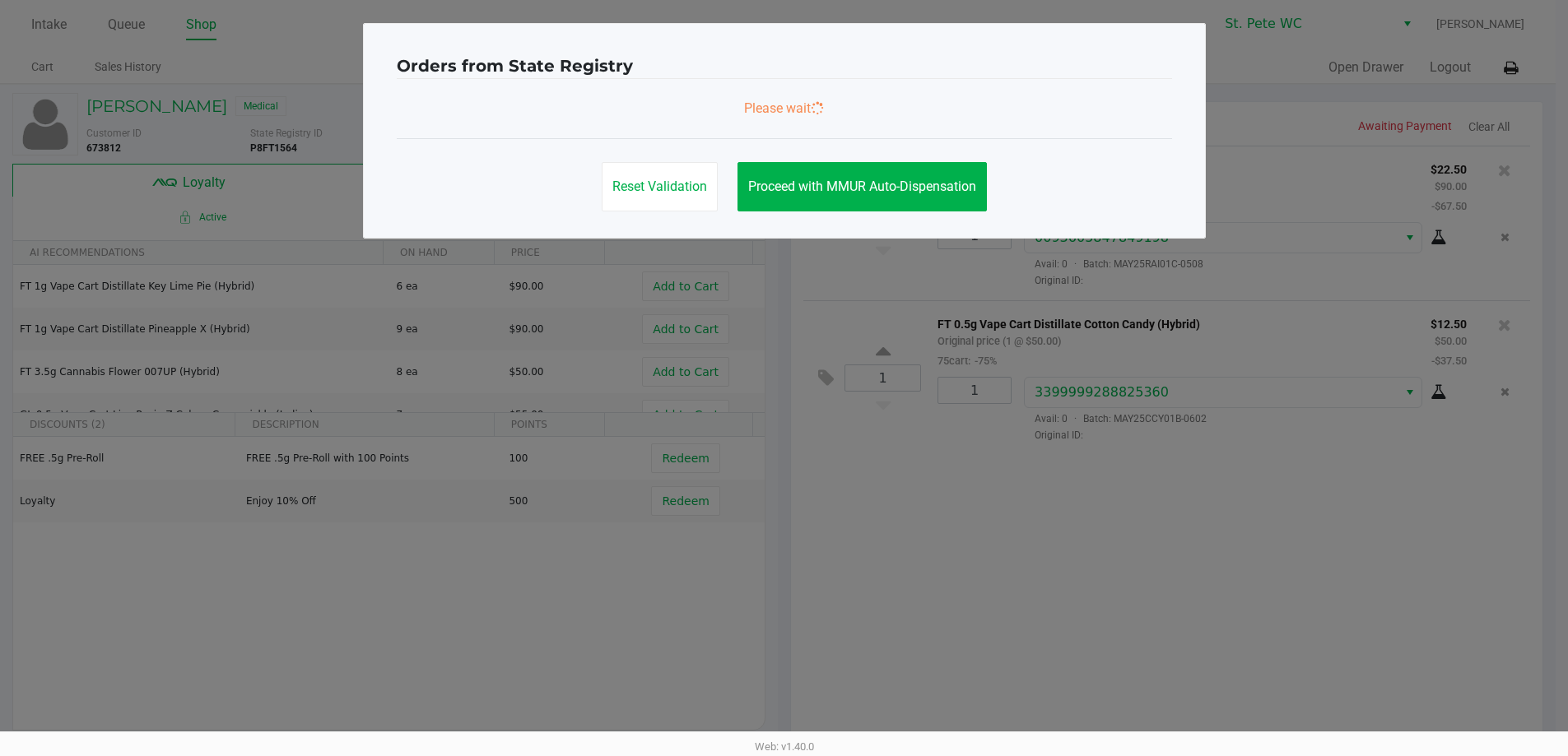
scroll to position [0, 0]
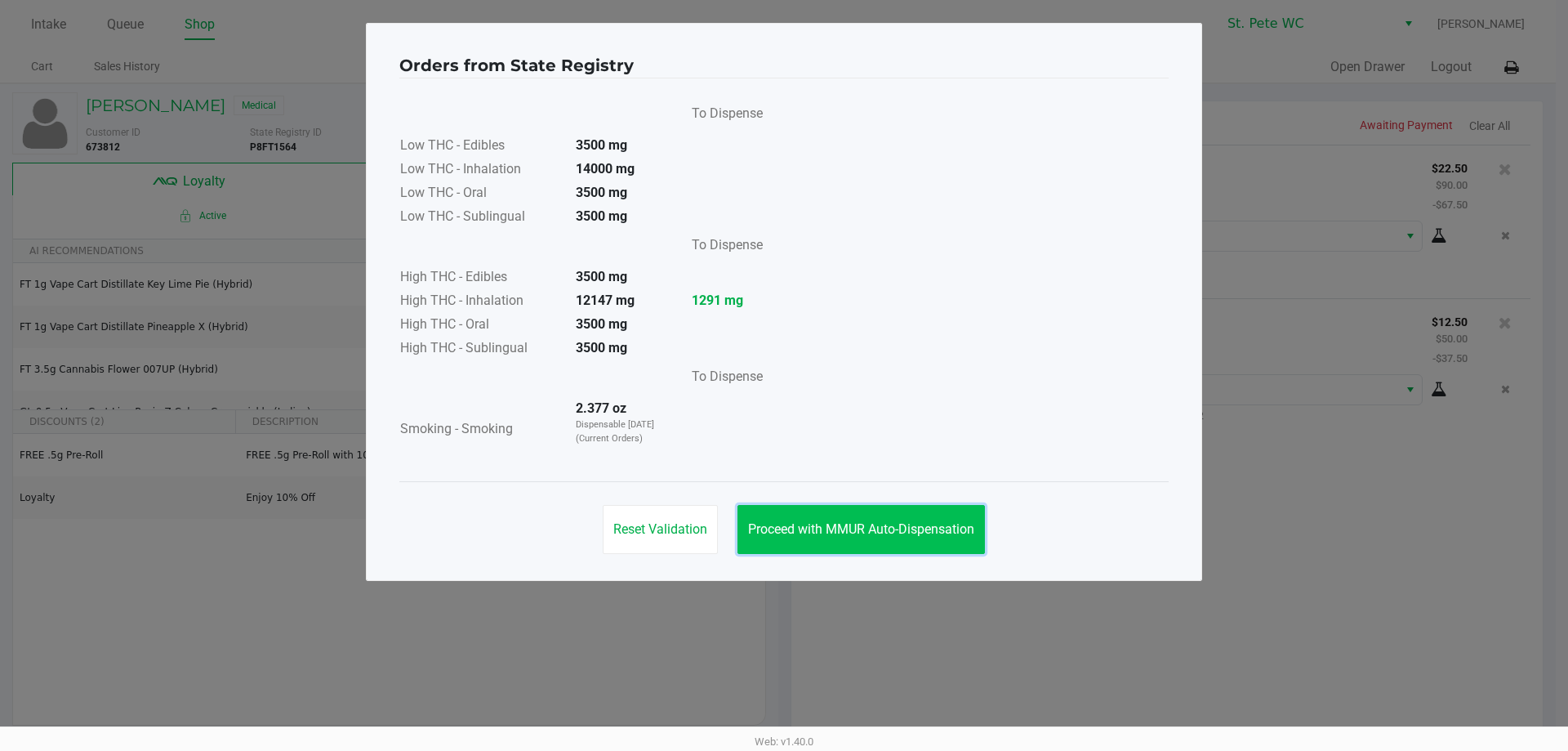
click at [818, 519] on button "Proceed with MMUR Auto-Dispensation" at bounding box center [861, 529] width 248 height 49
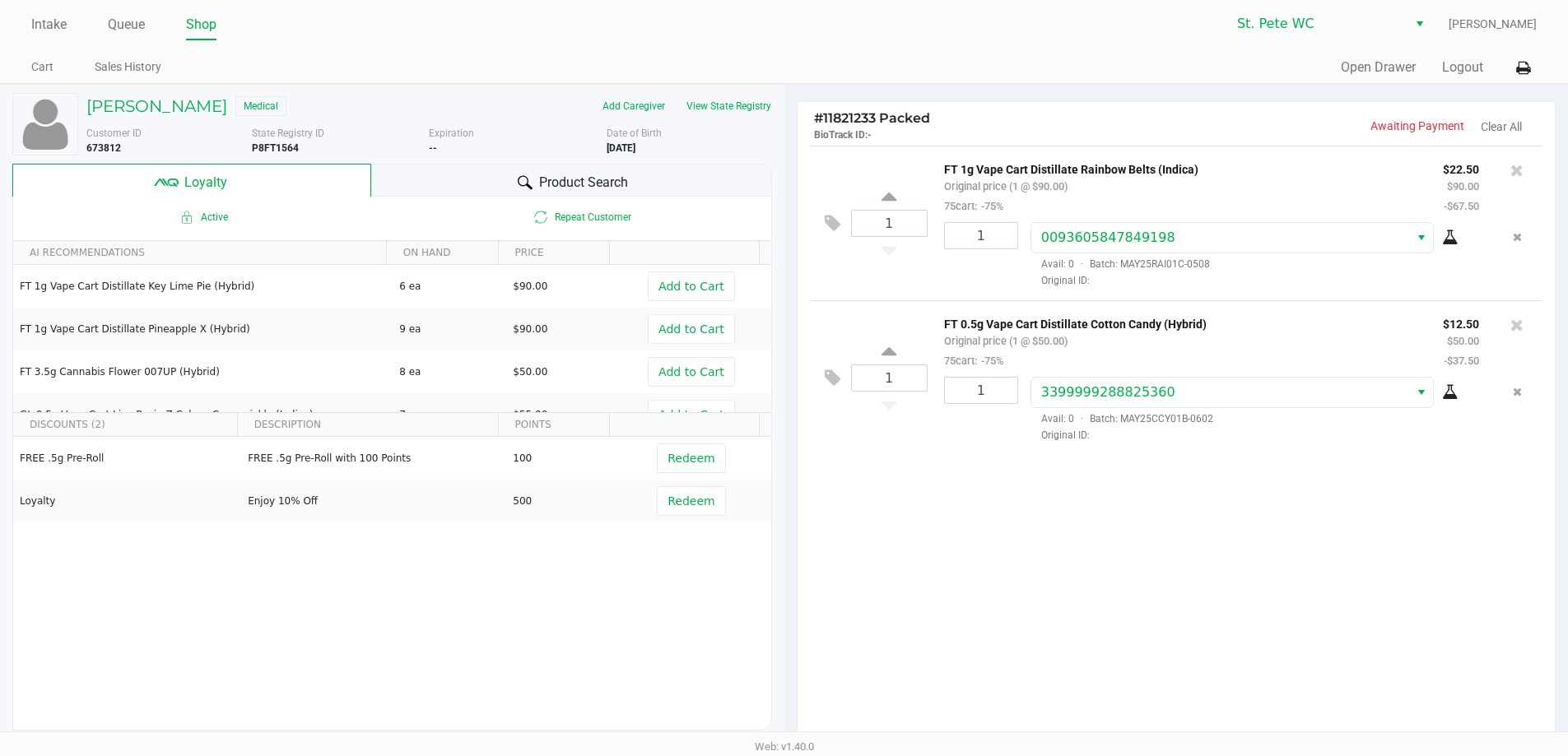
scroll to position [189, 0]
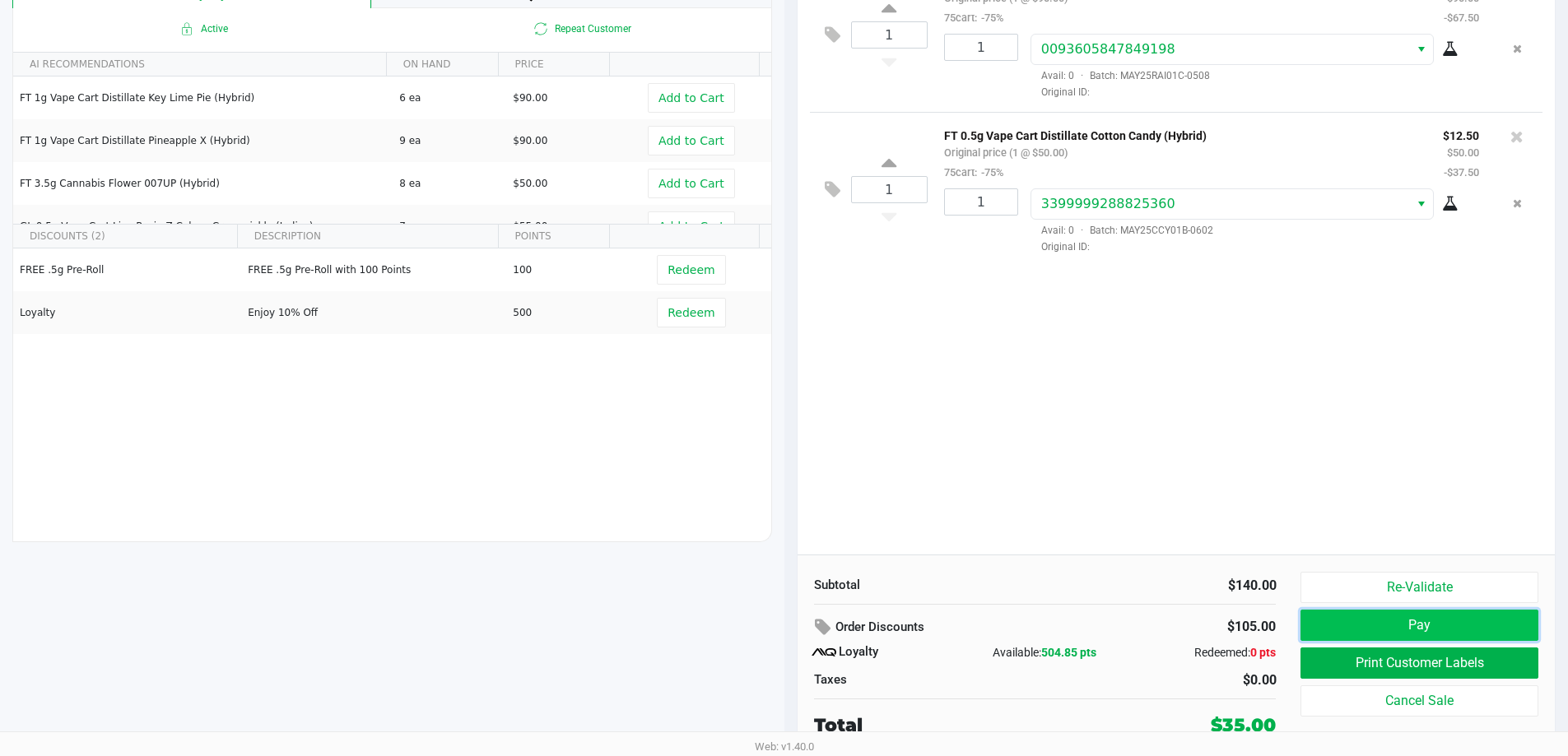
click at [1335, 625] on button "Pay" at bounding box center [1419, 625] width 237 height 31
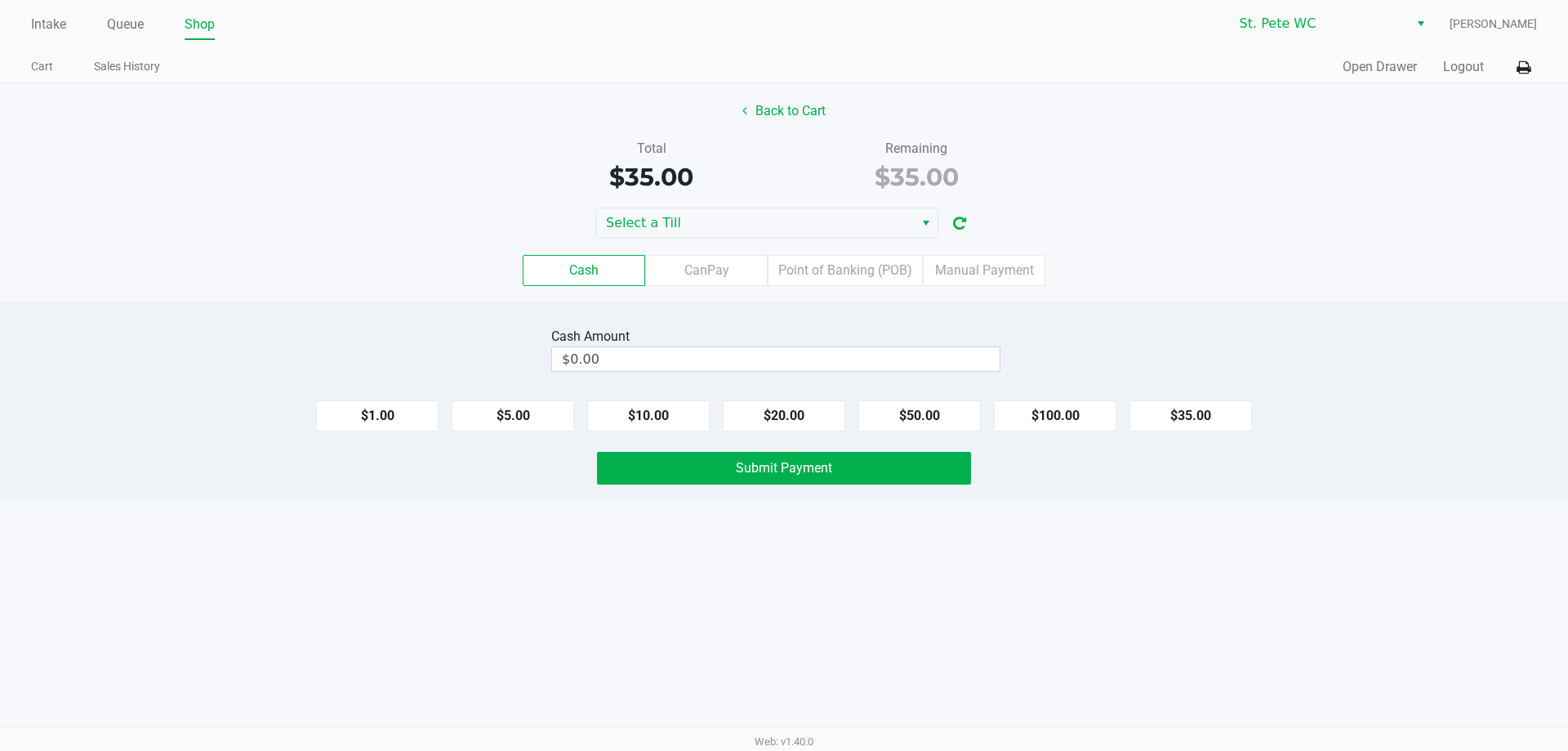
click at [784, 239] on div "Cash CanPay Point of Banking (POB) Manual Payment" at bounding box center [784, 270] width 1592 height 64
click at [783, 234] on span "Select a Till" at bounding box center [755, 223] width 317 height 29
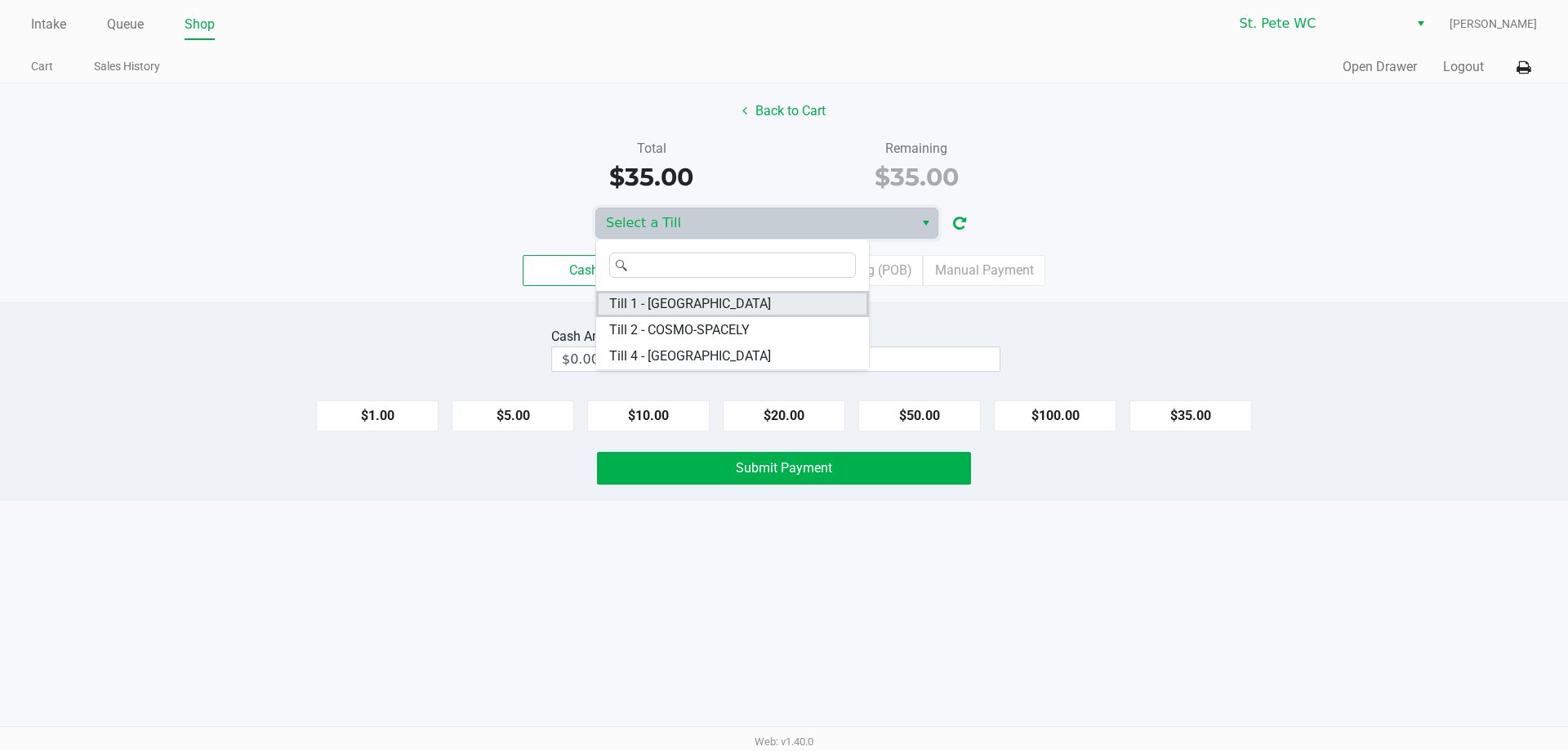
click at [742, 310] on li "Till 1 - [GEOGRAPHIC_DATA]" at bounding box center [732, 303] width 273 height 26
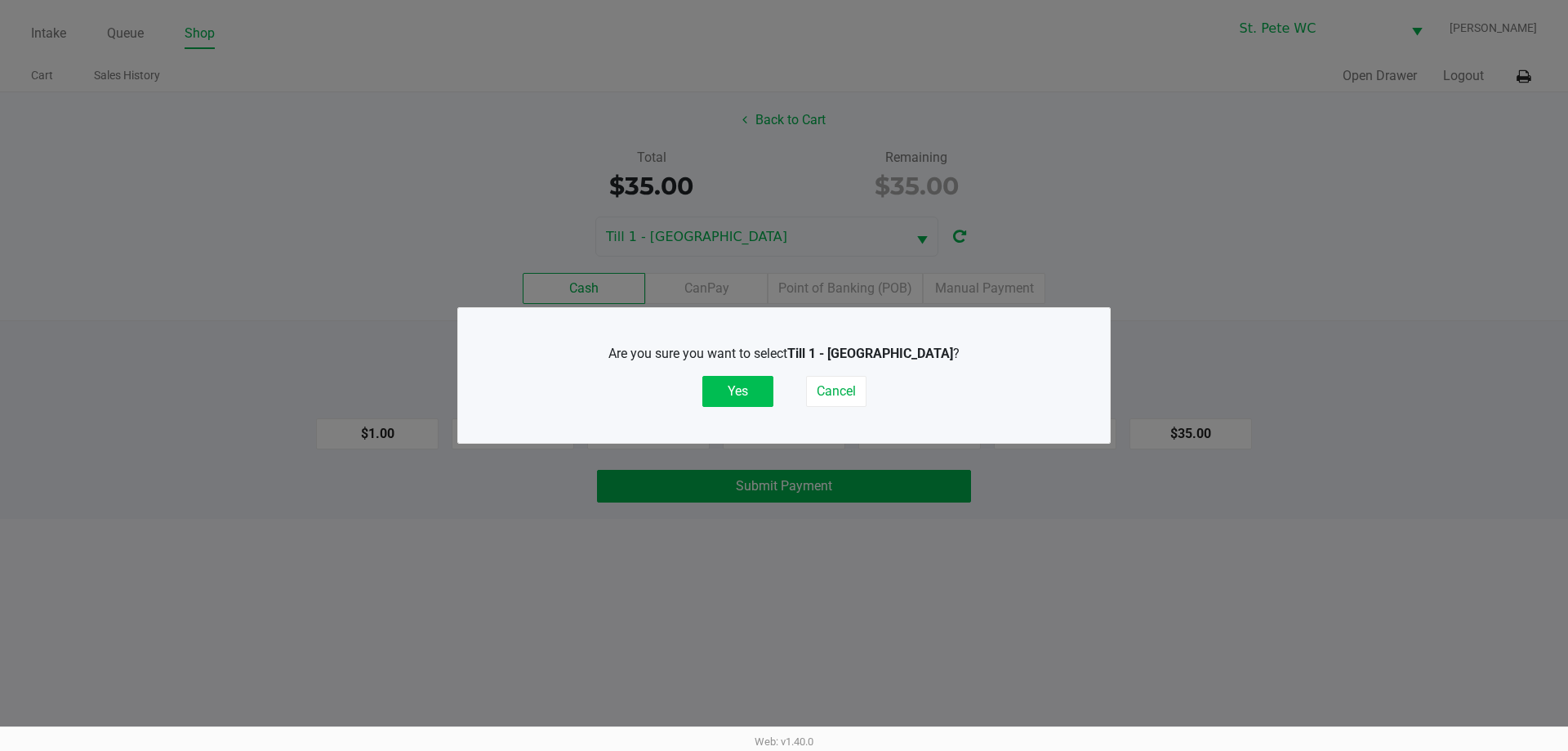
click at [744, 391] on button "Yes" at bounding box center [737, 391] width 71 height 31
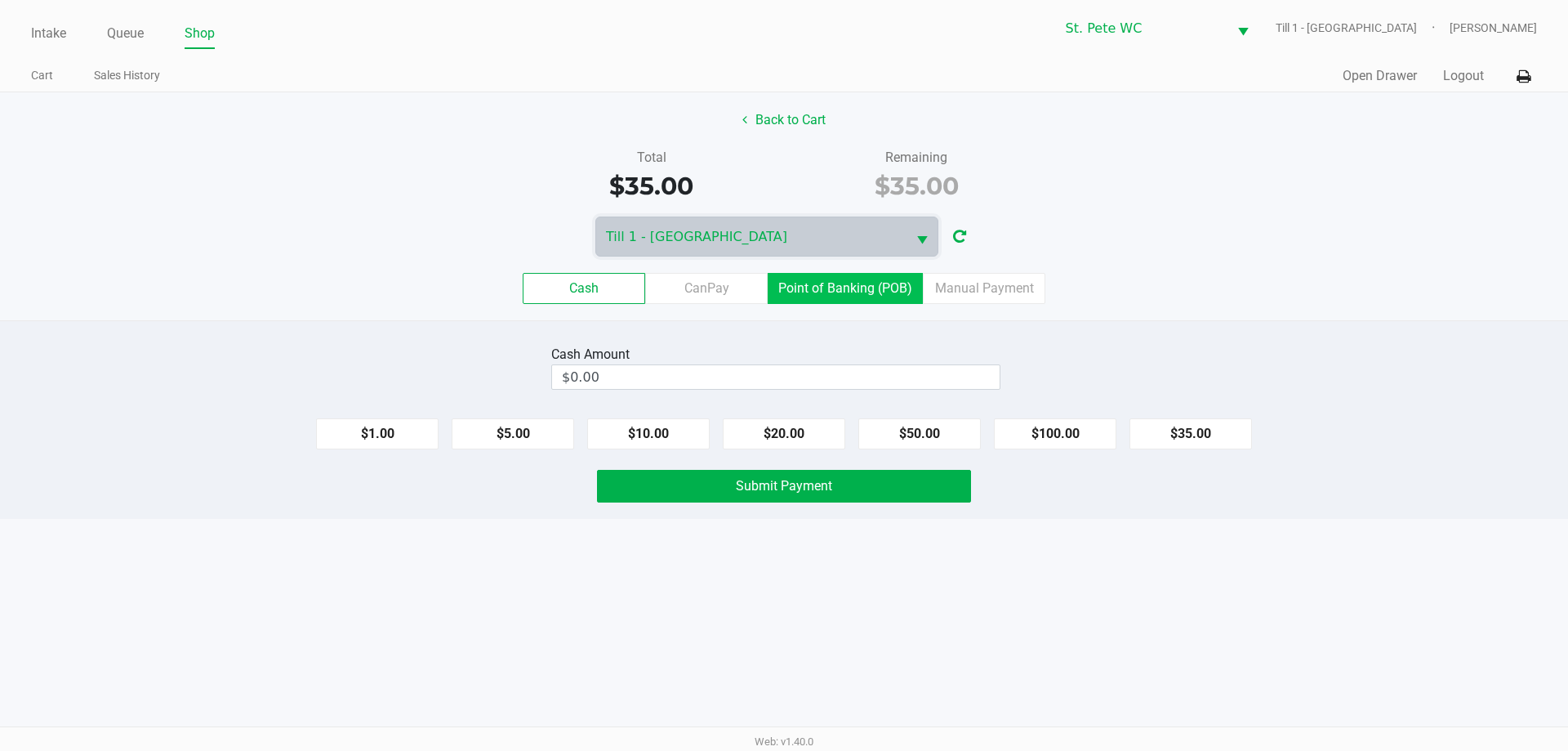
click at [898, 289] on label "Point of Banking (POB)" at bounding box center [845, 288] width 155 height 31
click at [0, 0] on 7 "Point of Banking (POB)" at bounding box center [0, 0] width 0 height 0
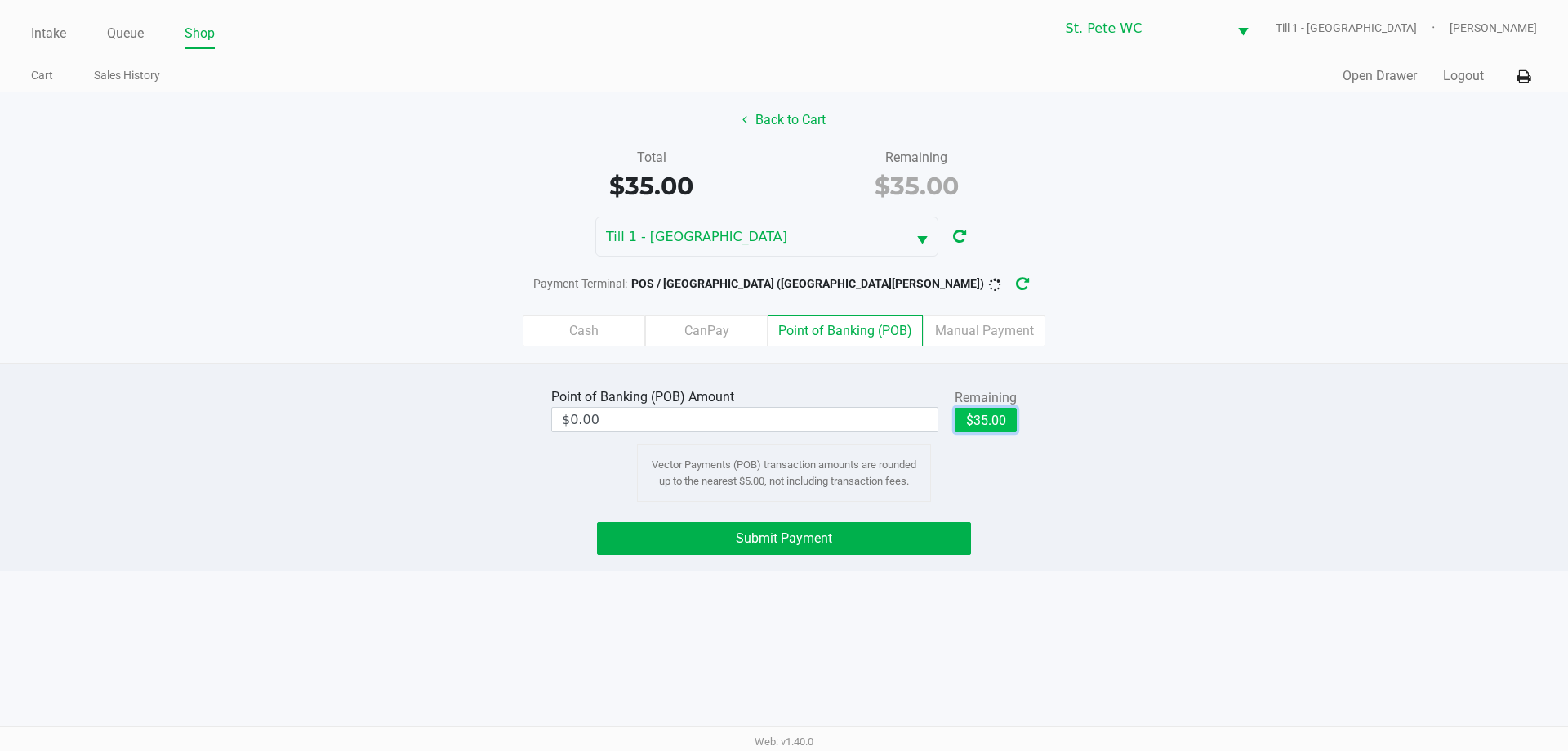
click at [995, 408] on button "$35.00" at bounding box center [986, 419] width 62 height 24
type input "$35.00"
click at [1020, 282] on button "button" at bounding box center [1033, 284] width 26 height 30
click at [940, 310] on div "Cash CanPay Point of Banking (POB) Manual Payment" at bounding box center [784, 331] width 1592 height 64
click at [1020, 297] on button "button" at bounding box center [1033, 284] width 26 height 30
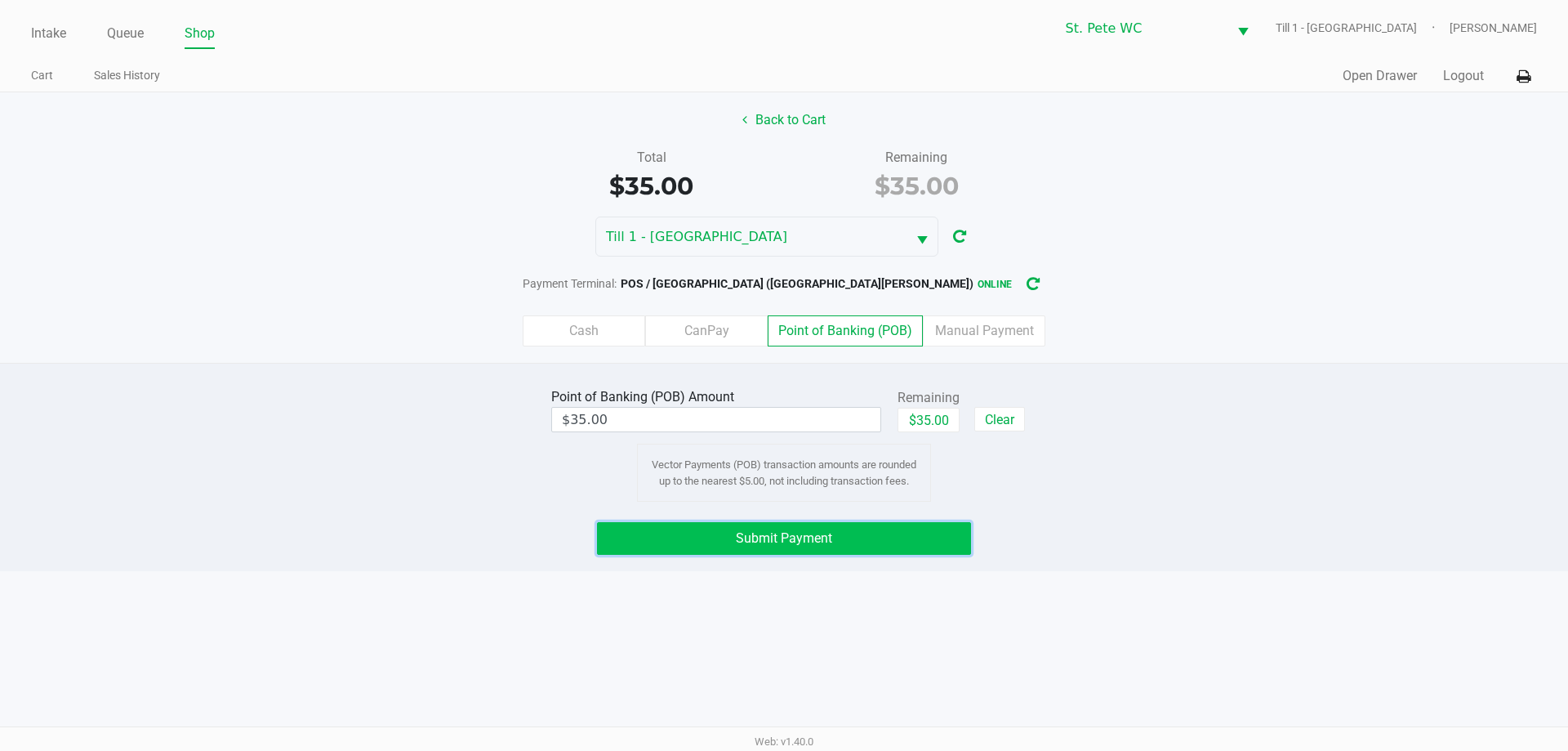
click at [889, 538] on button "Submit Payment" at bounding box center [784, 538] width 374 height 33
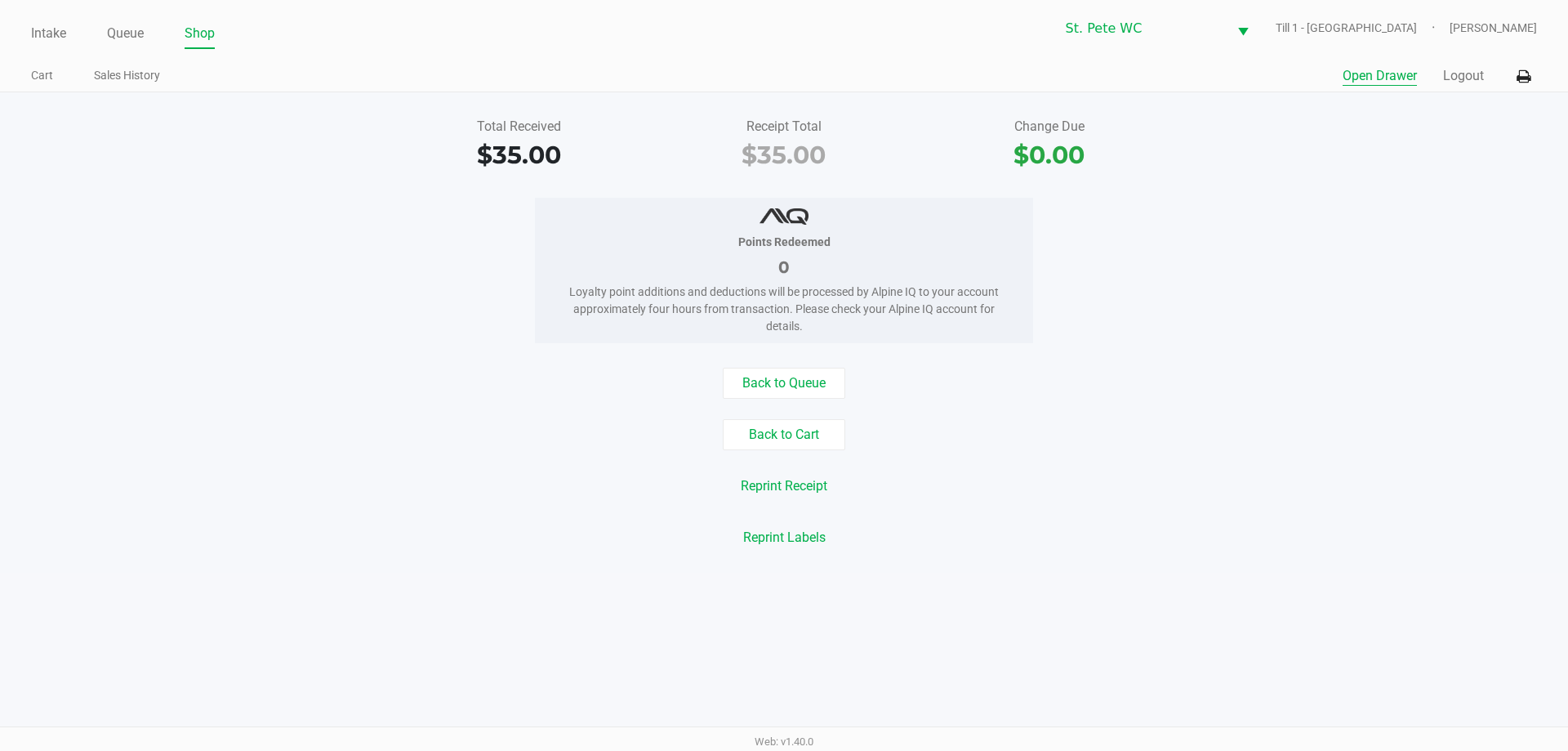
click at [1361, 71] on button "Open Drawer" at bounding box center [1380, 76] width 74 height 19
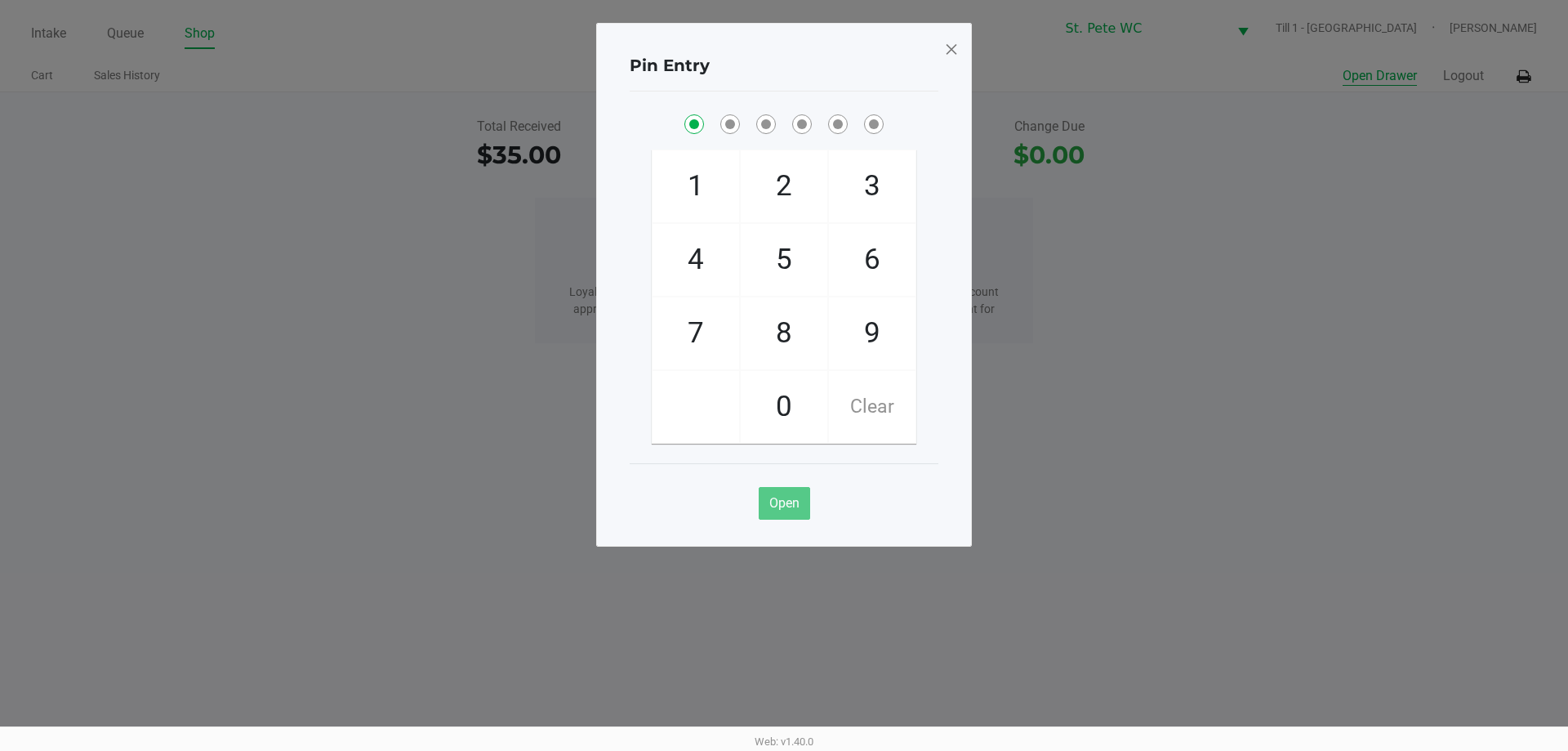
checkbox input "true"
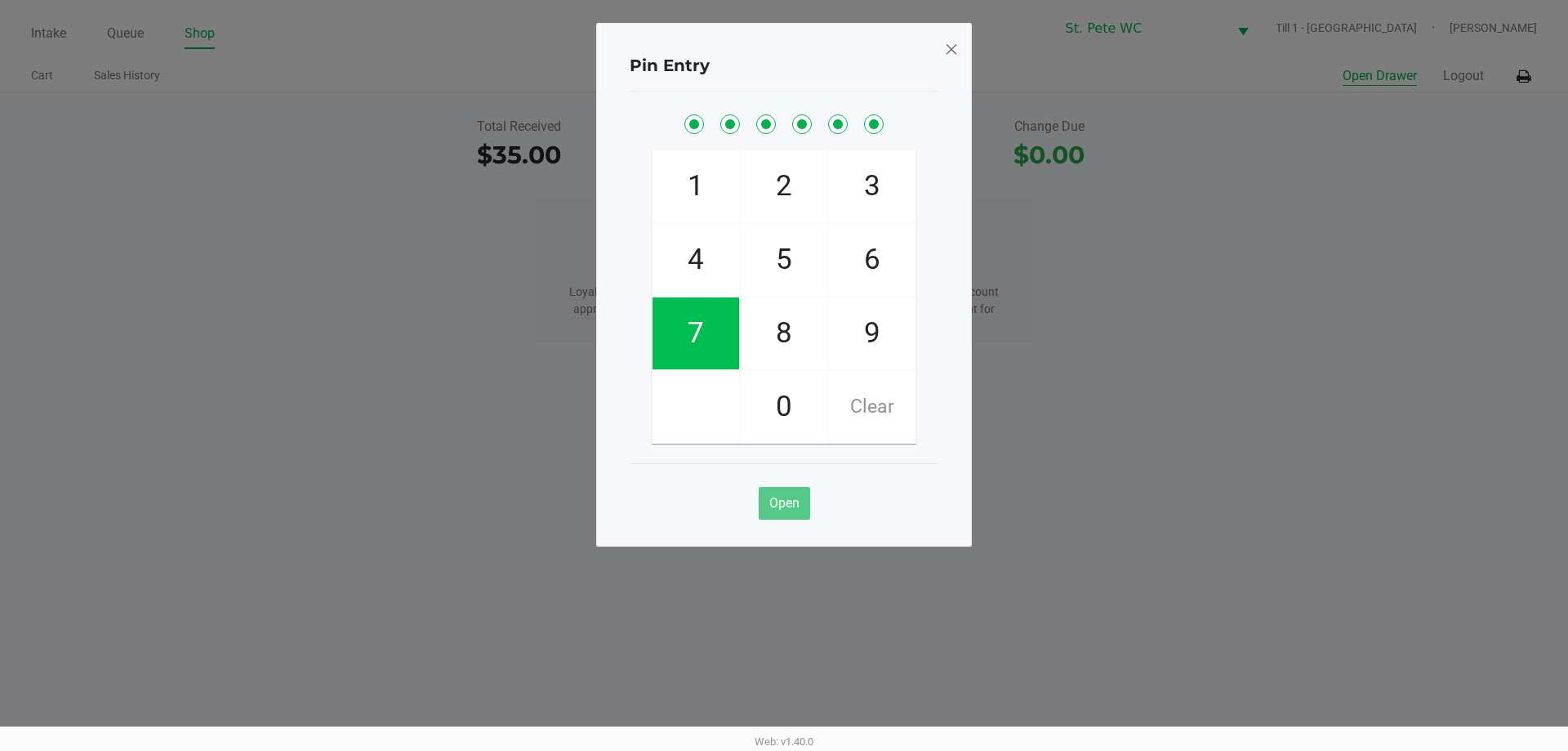
checkbox input "true"
click at [1343, 66] on button "Open Drawer" at bounding box center [1380, 76] width 74 height 19
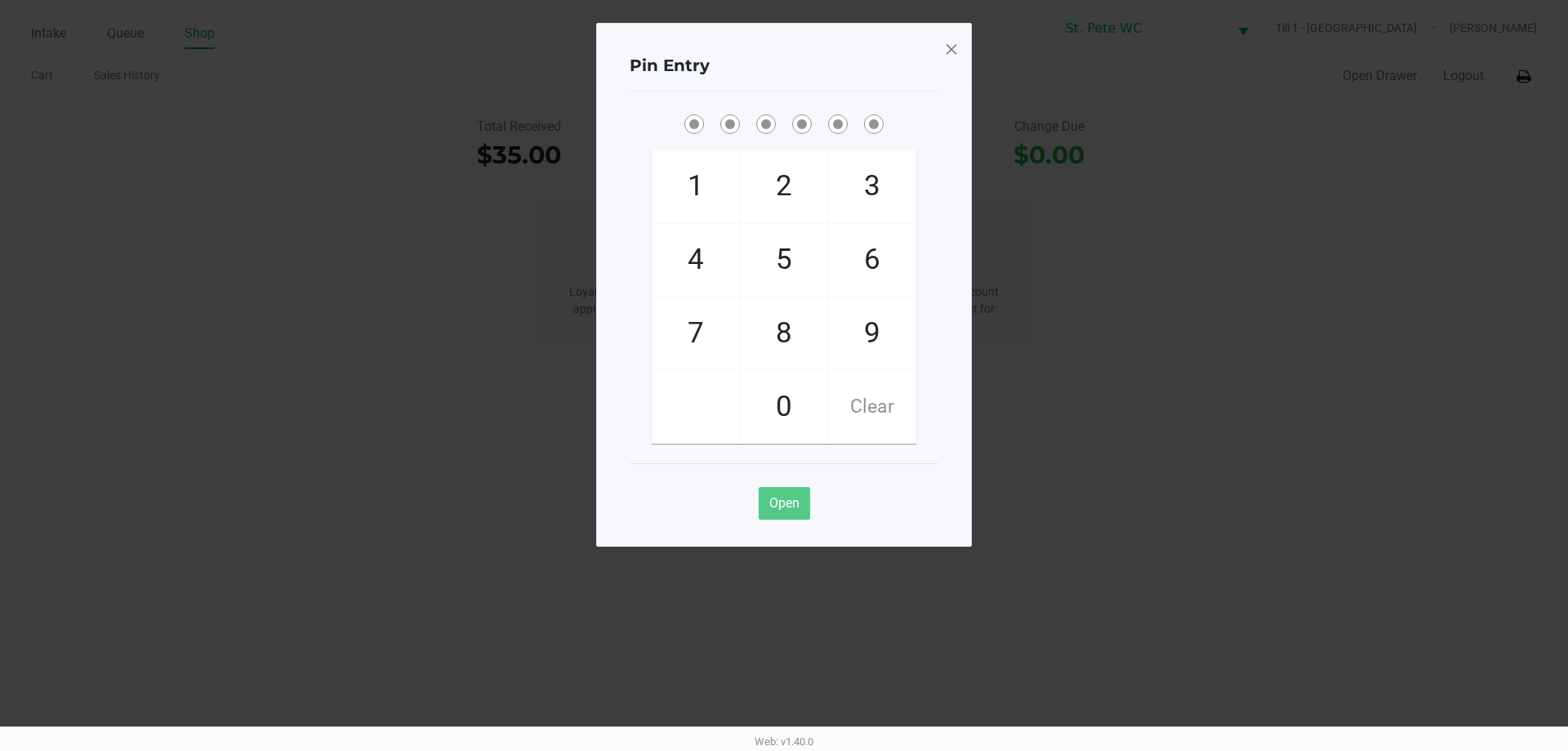
click at [948, 46] on span at bounding box center [952, 49] width 15 height 26
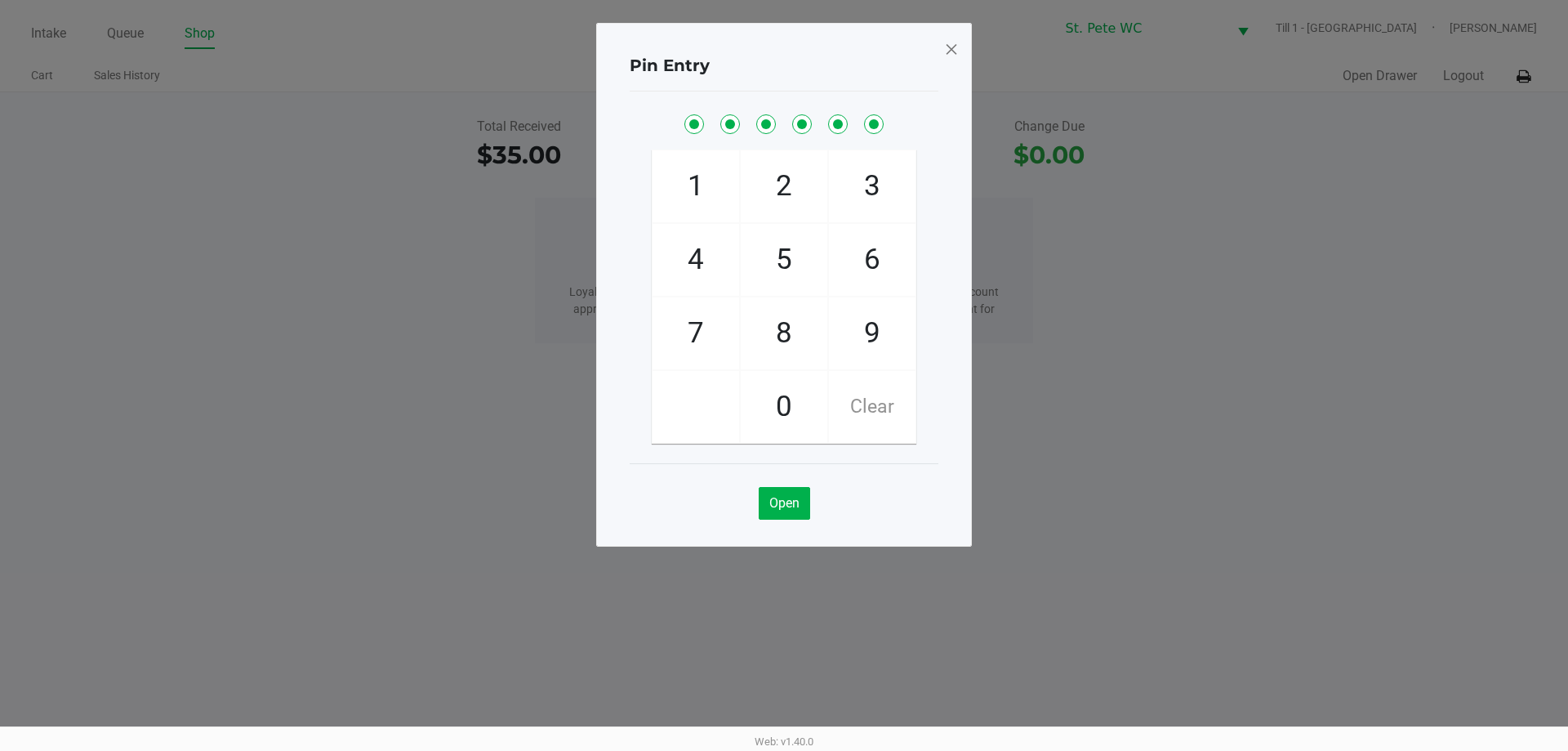
click at [952, 19] on ngb-modal-window "Pin Entry 1 4 7 2 5 8 0 3 6 9 Clear Open" at bounding box center [784, 376] width 1568 height 751
click at [952, 43] on span at bounding box center [952, 49] width 15 height 26
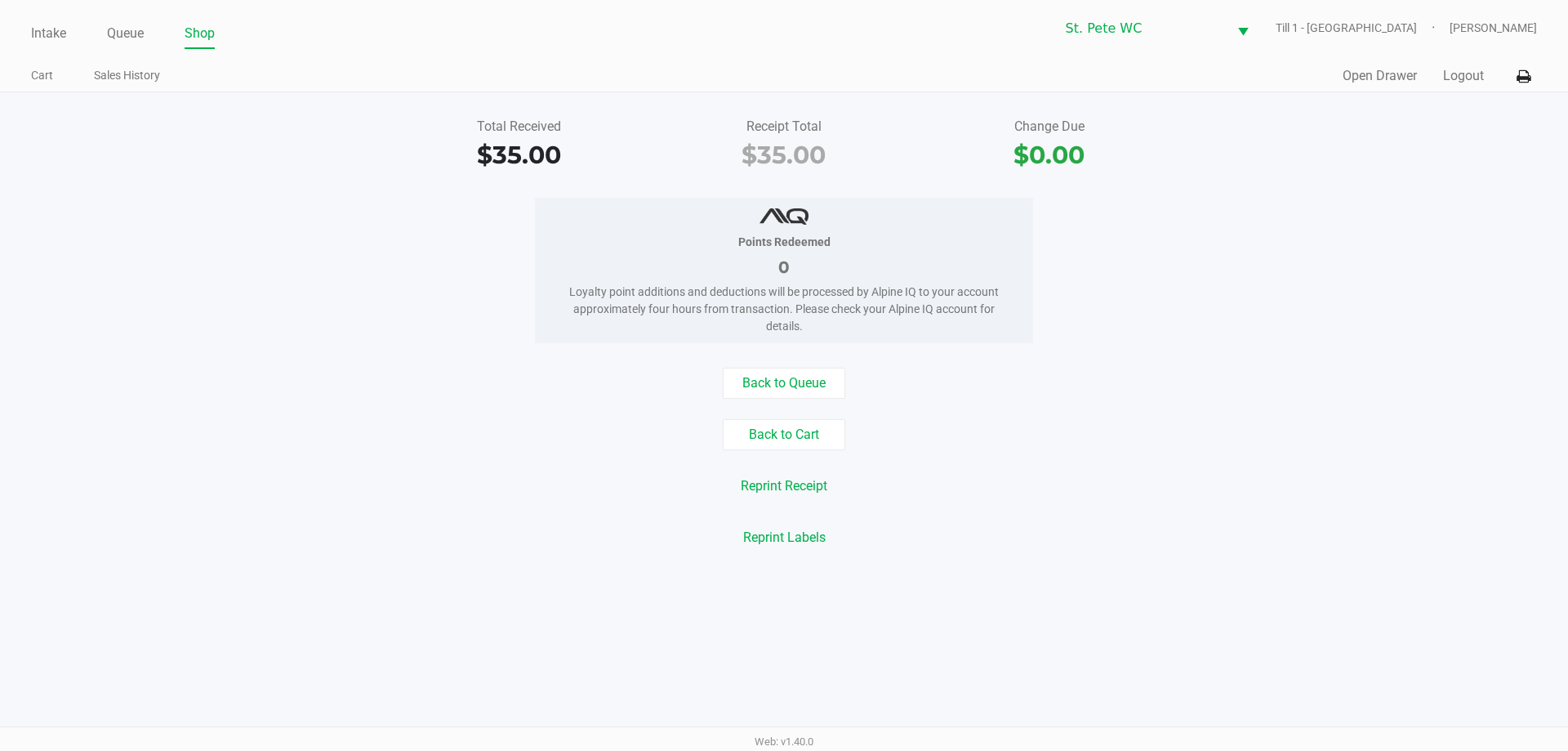
click at [968, 45] on div "Pin Entry 1 4 7 2 5 8 0 3 6 9 Clear Open" at bounding box center [784, 244] width 375 height 523
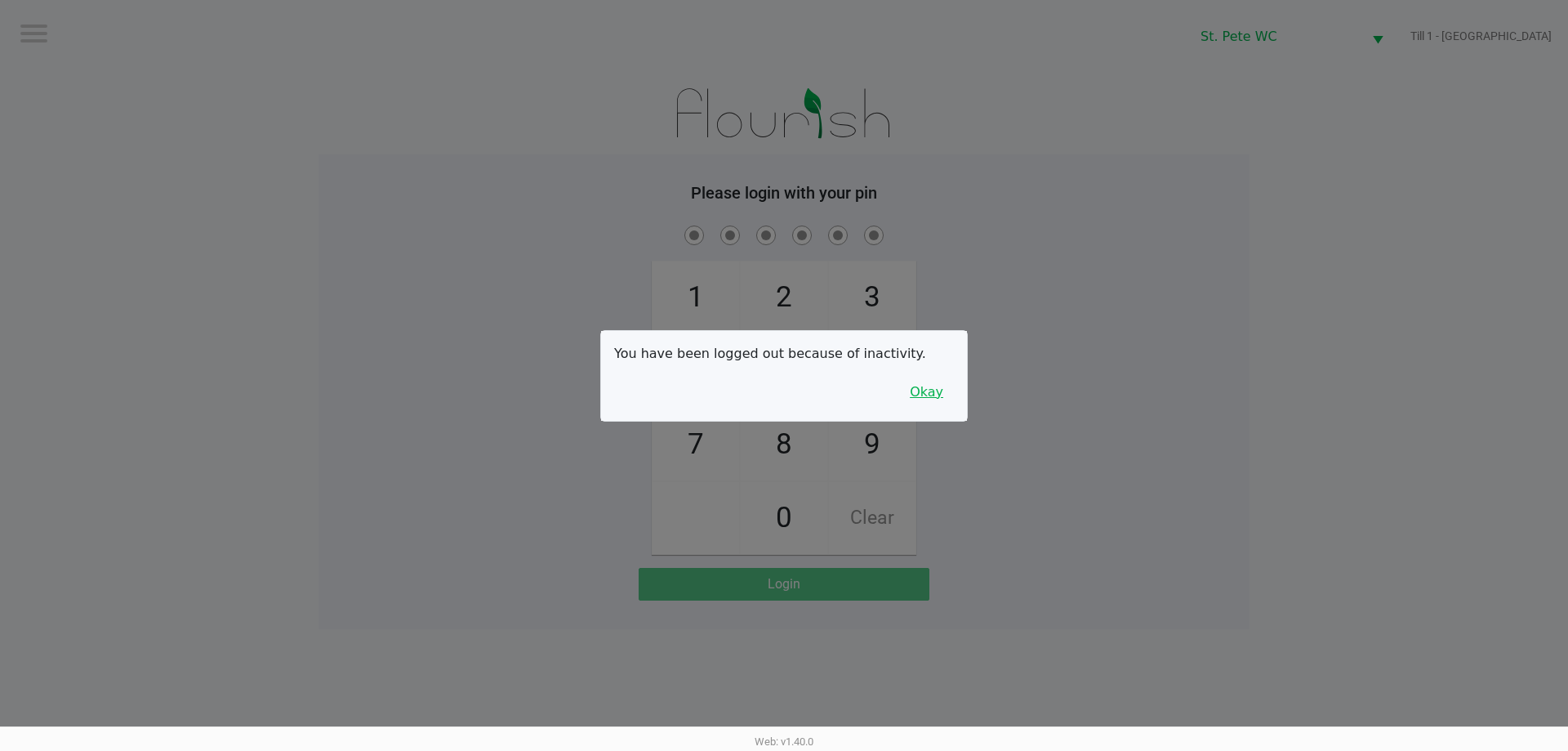
click at [937, 402] on button "Okay" at bounding box center [926, 391] width 55 height 31
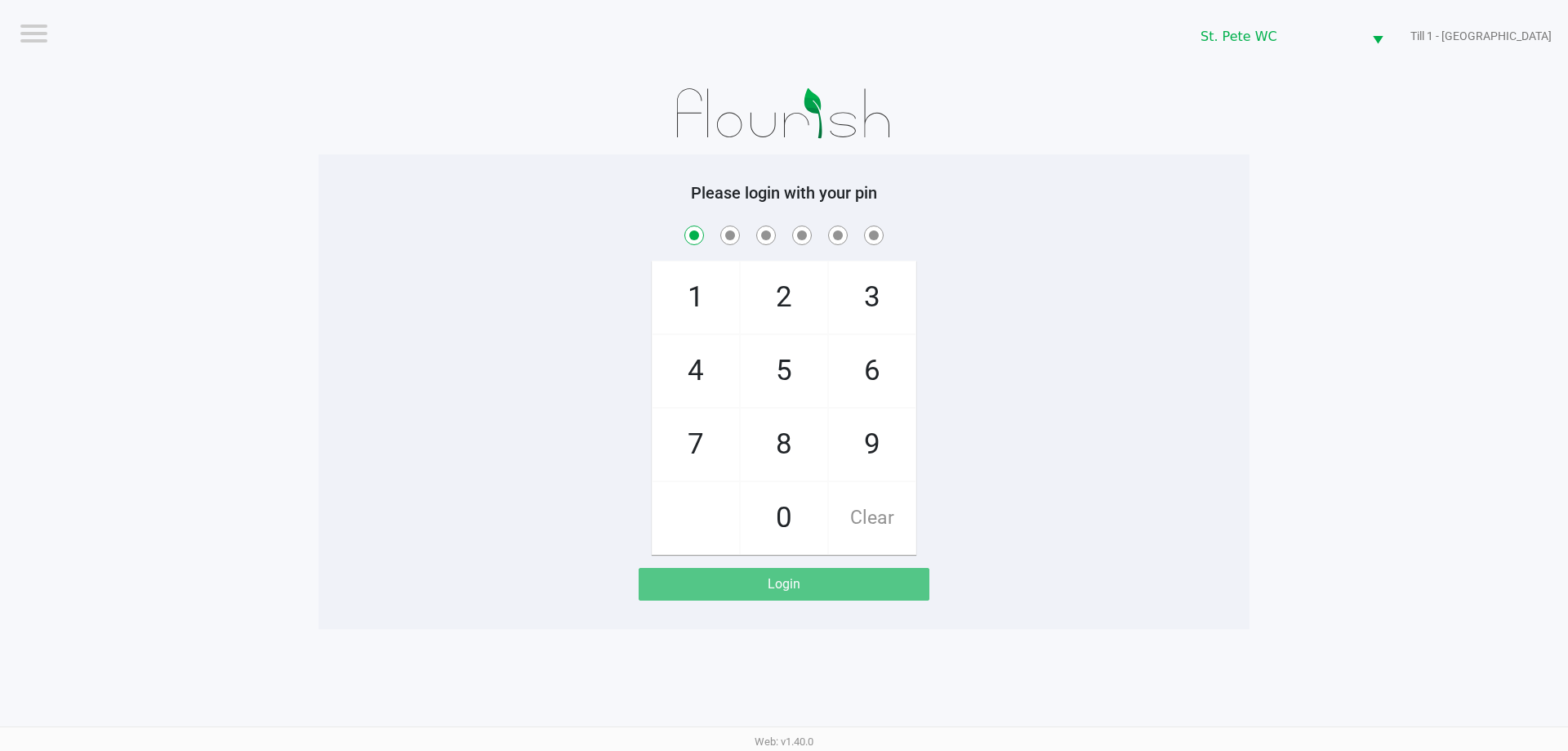
checkbox input "true"
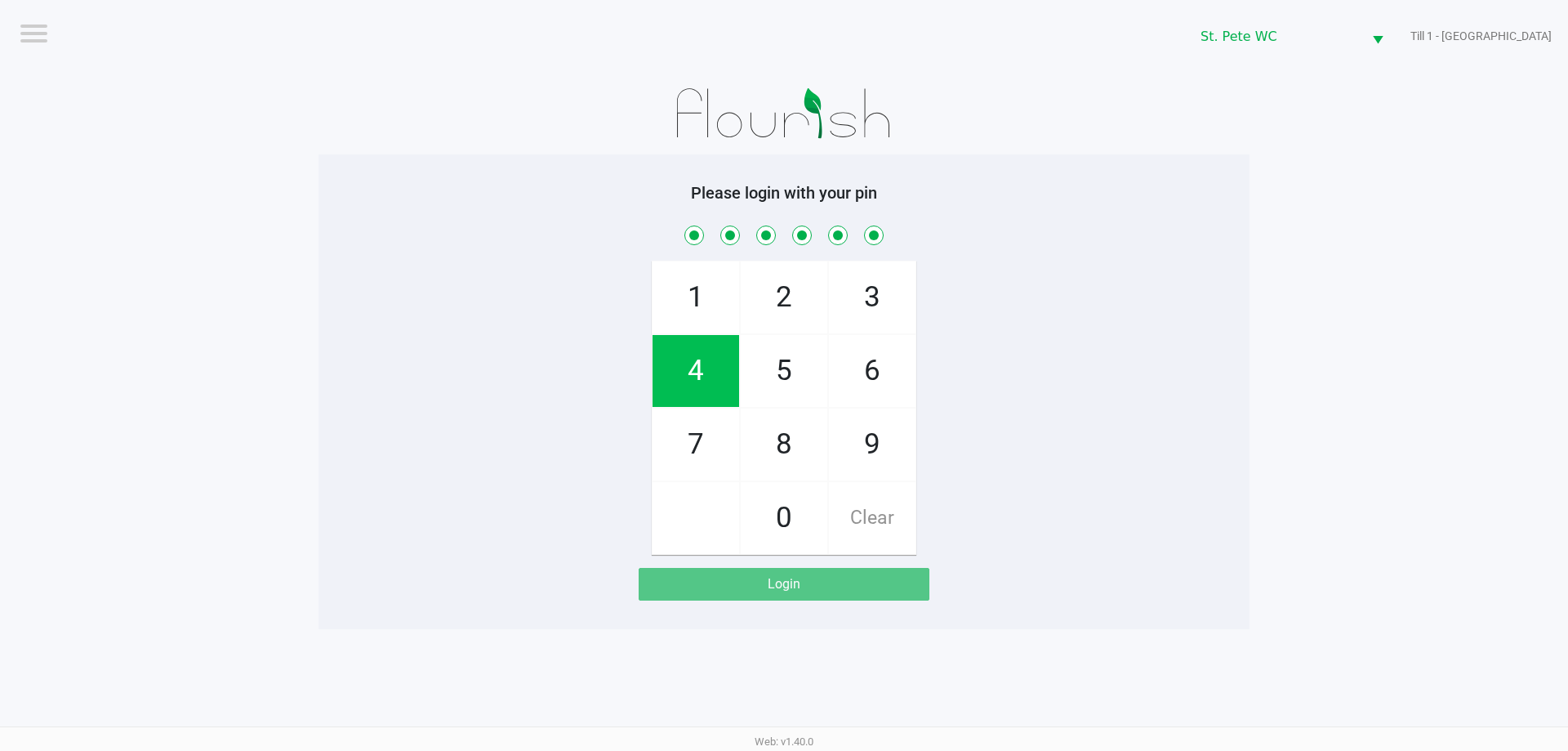
checkbox input "true"
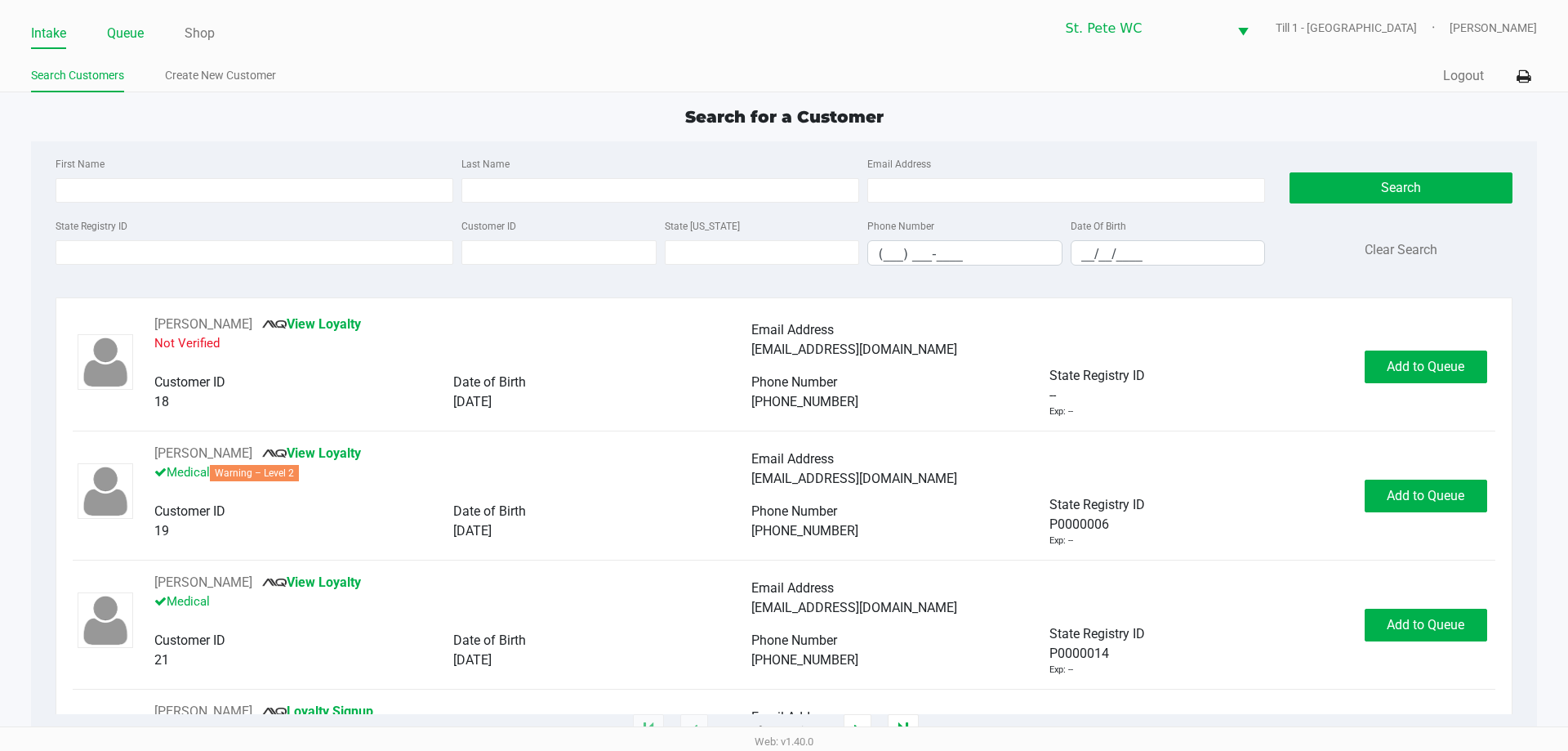
click at [121, 39] on link "Queue" at bounding box center [125, 33] width 37 height 23
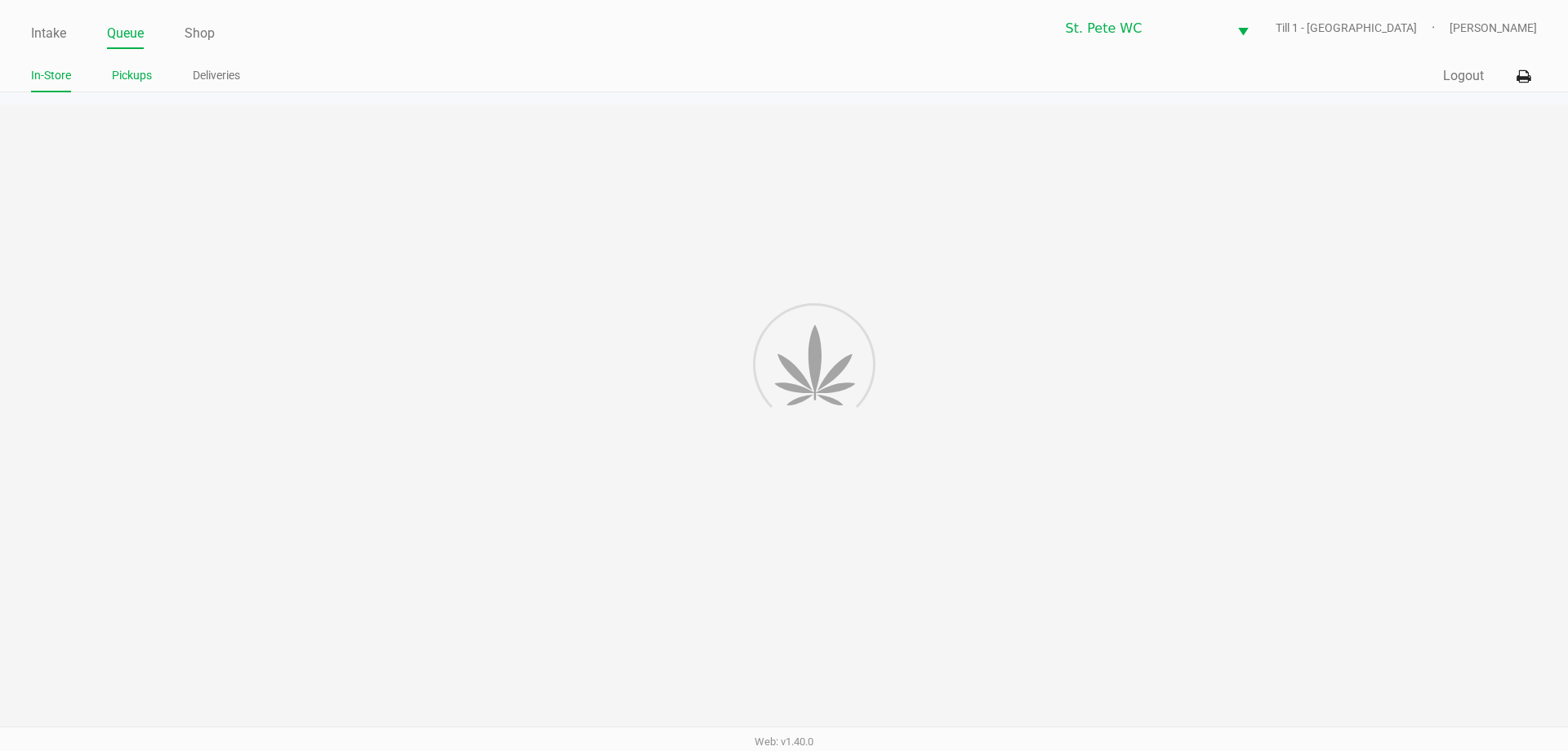
click at [145, 74] on link "Pickups" at bounding box center [132, 76] width 40 height 20
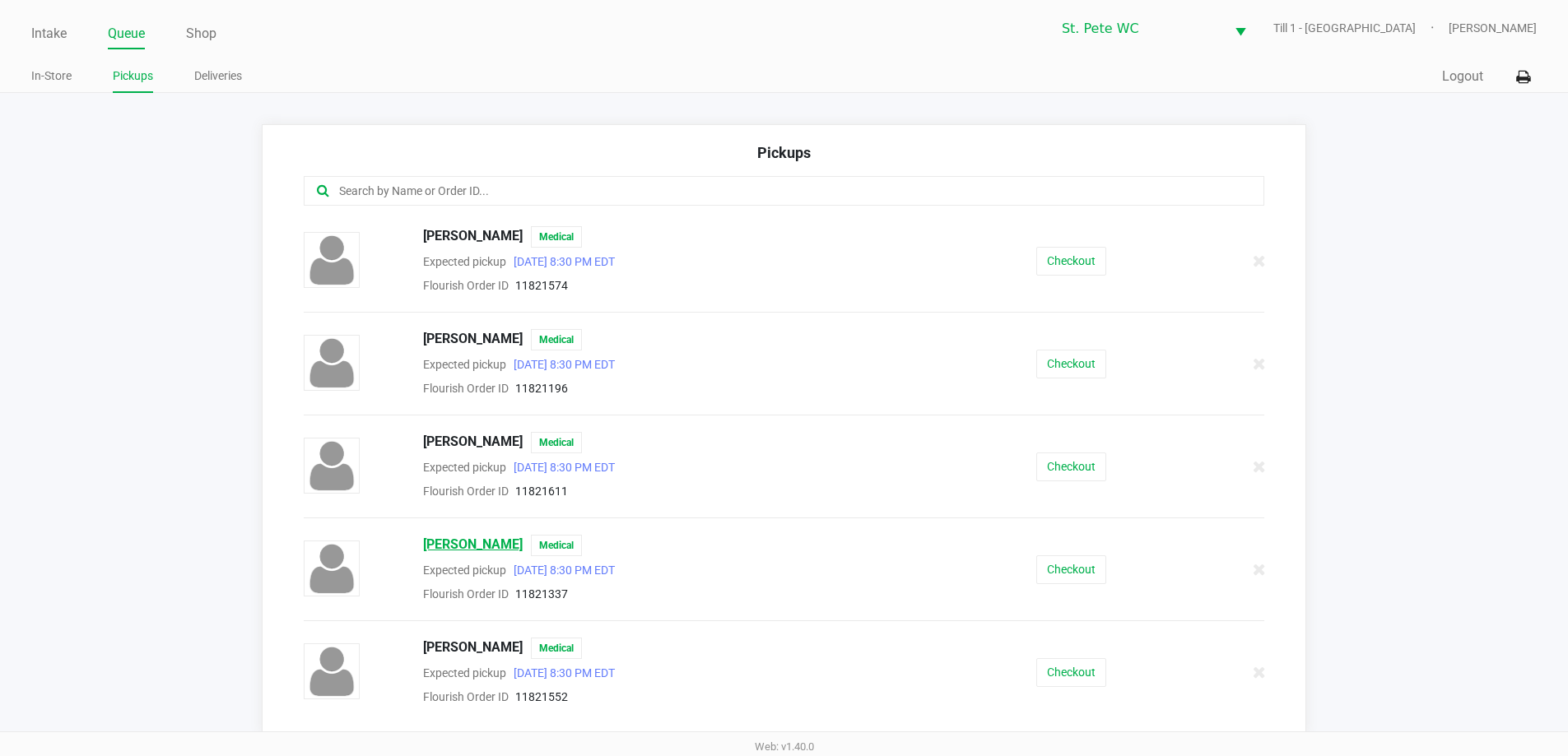
click at [465, 548] on span "[PERSON_NAME]" at bounding box center [473, 545] width 100 height 21
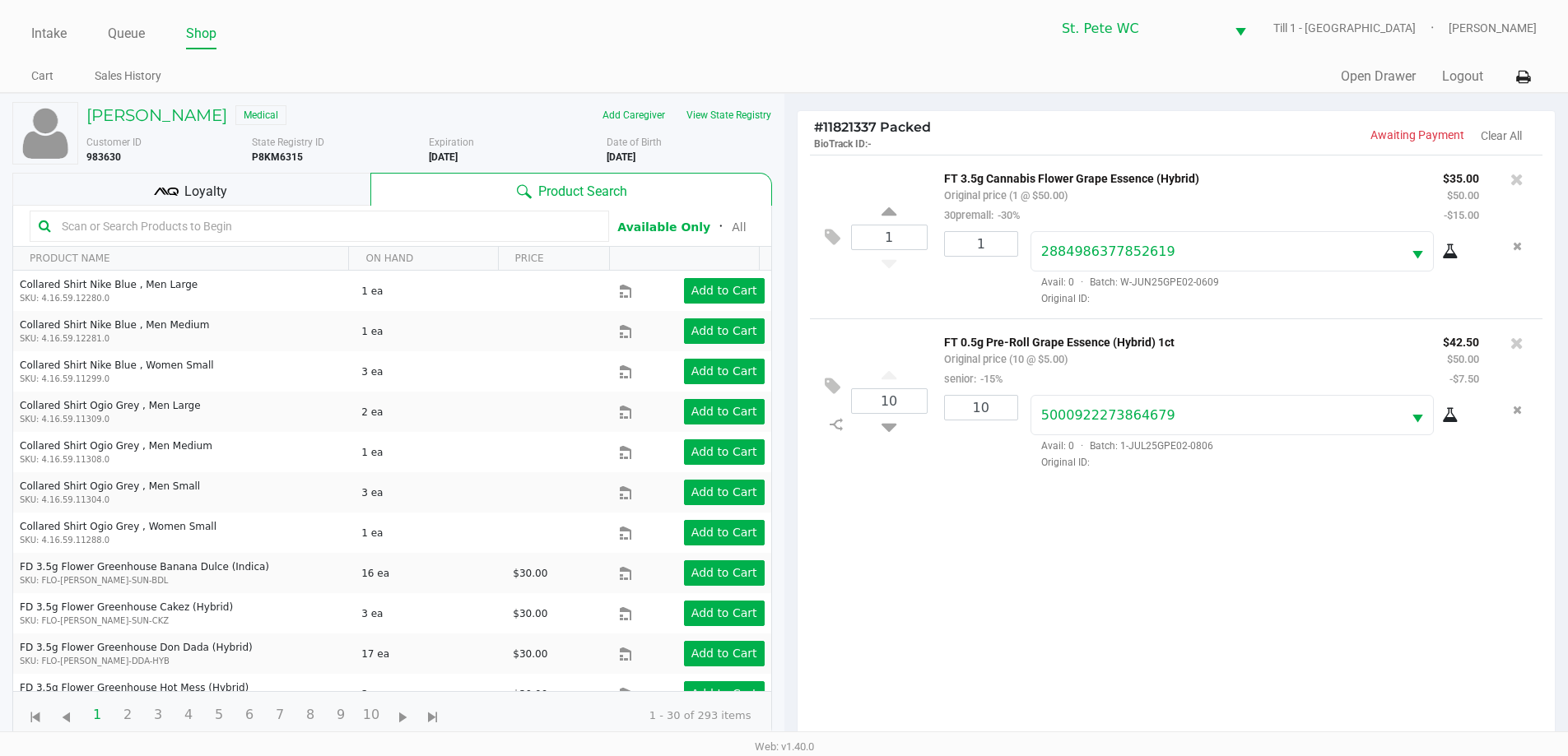
click at [196, 194] on span "Loyalty" at bounding box center [206, 191] width 43 height 19
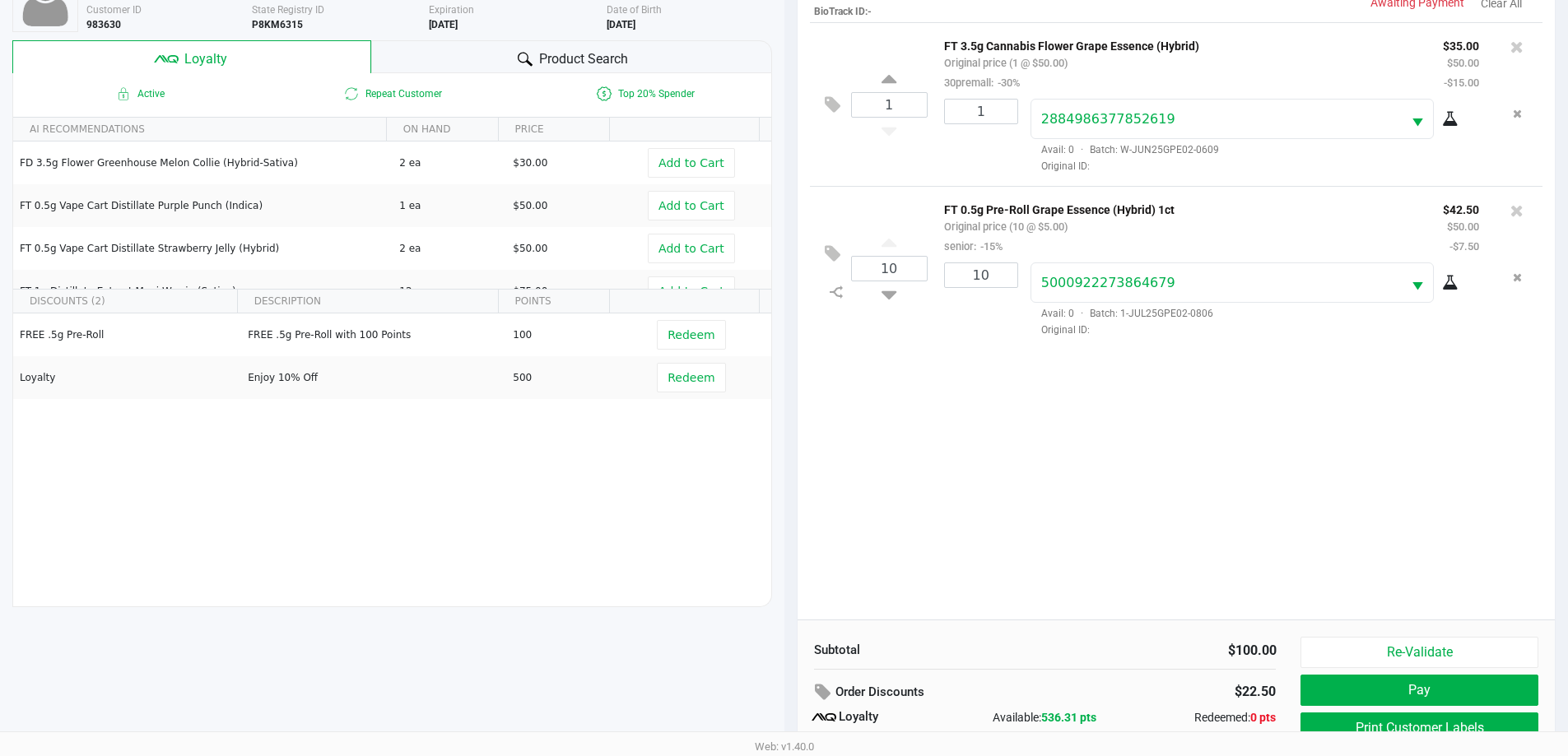
scroll to position [197, 0]
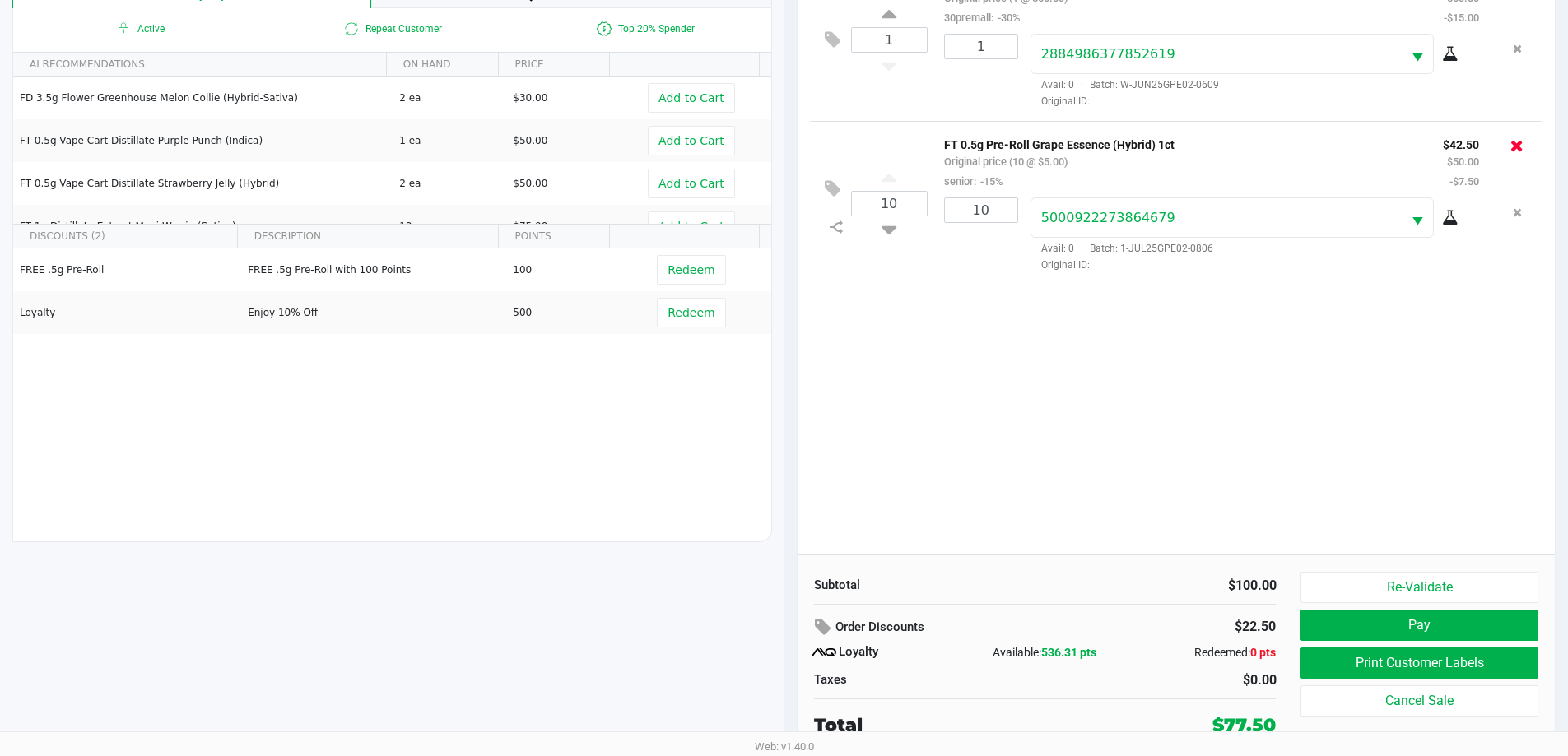
click at [1516, 145] on icon at bounding box center [1516, 145] width 14 height 16
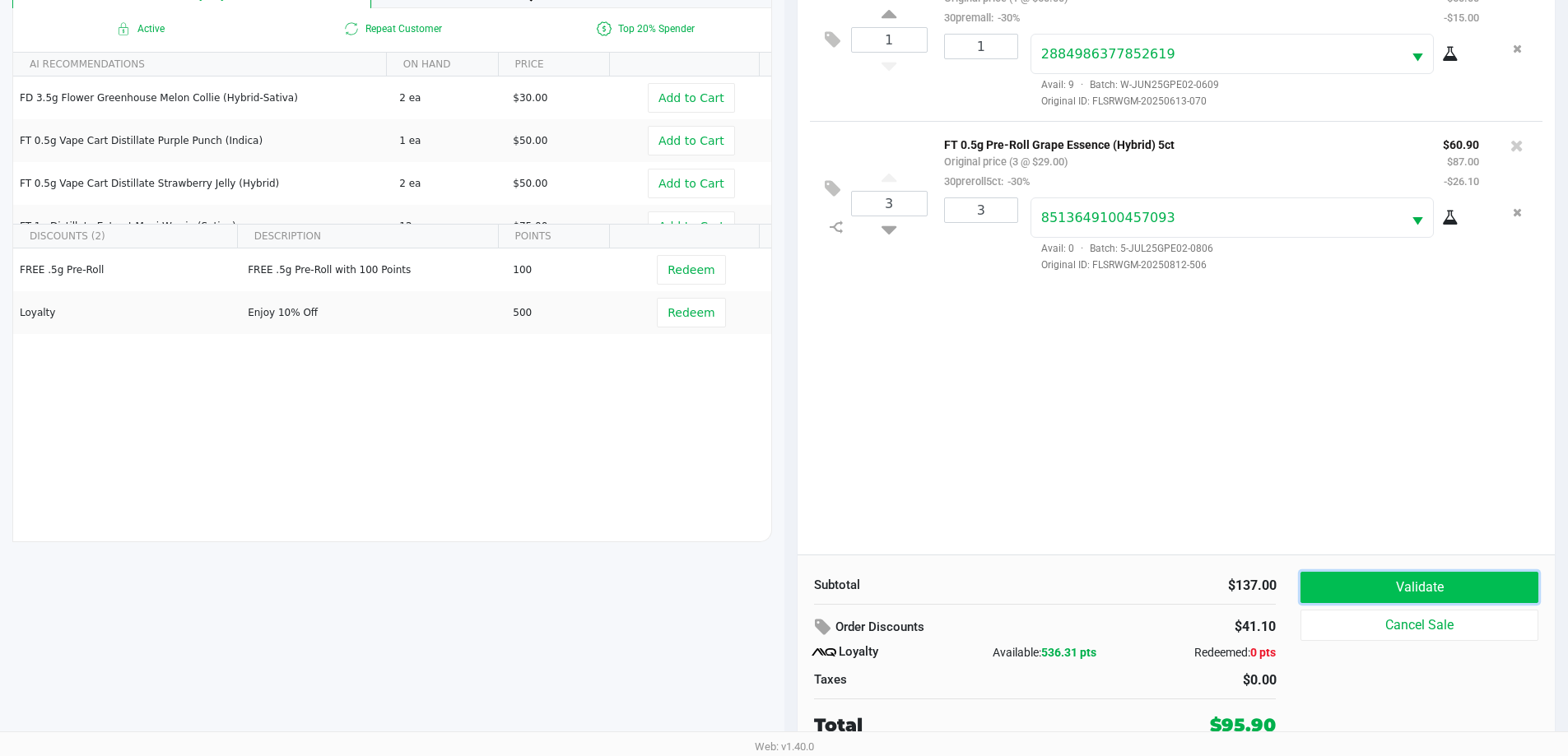
click at [1384, 600] on button "Validate" at bounding box center [1419, 587] width 237 height 31
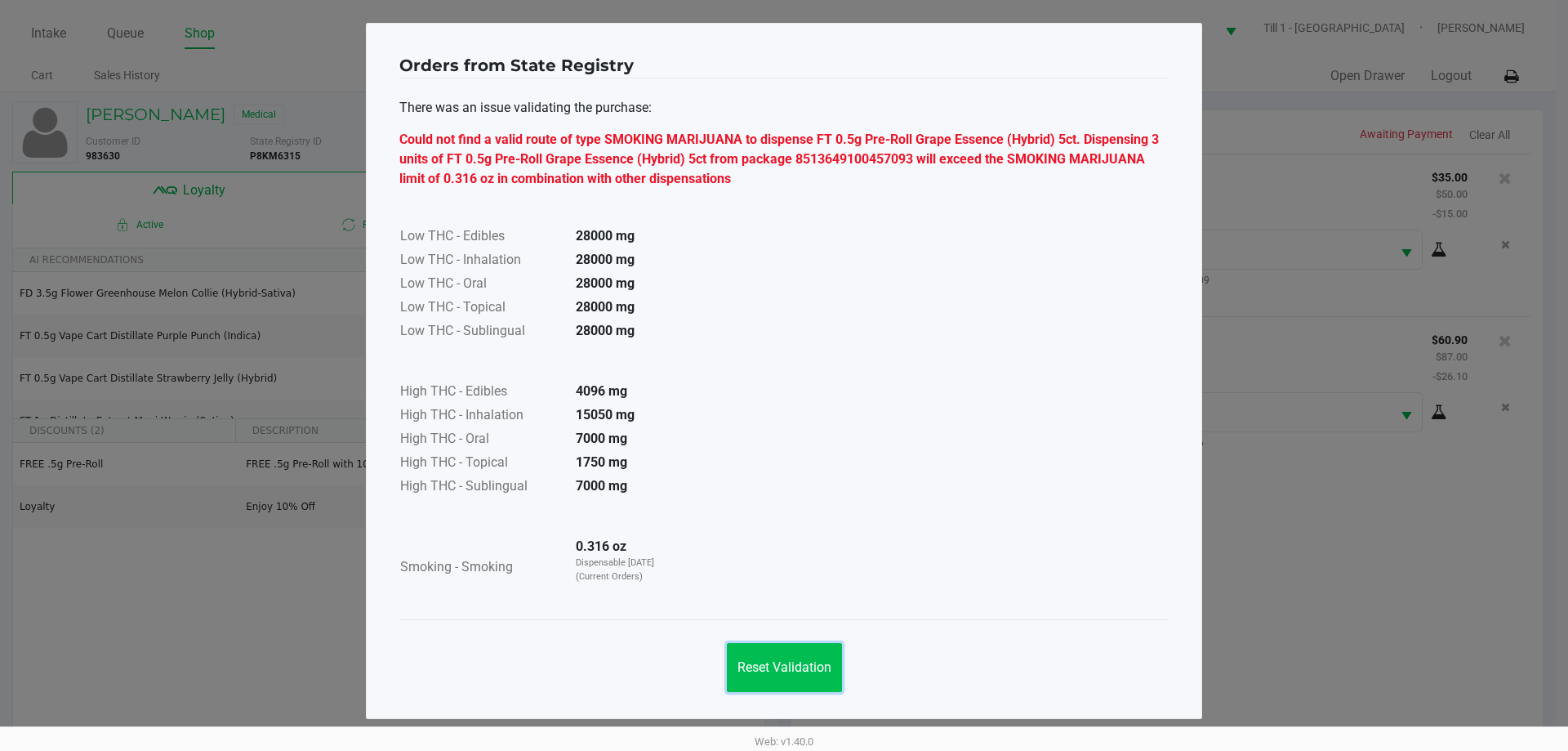
click at [793, 662] on span "Reset Validation" at bounding box center [784, 667] width 94 height 15
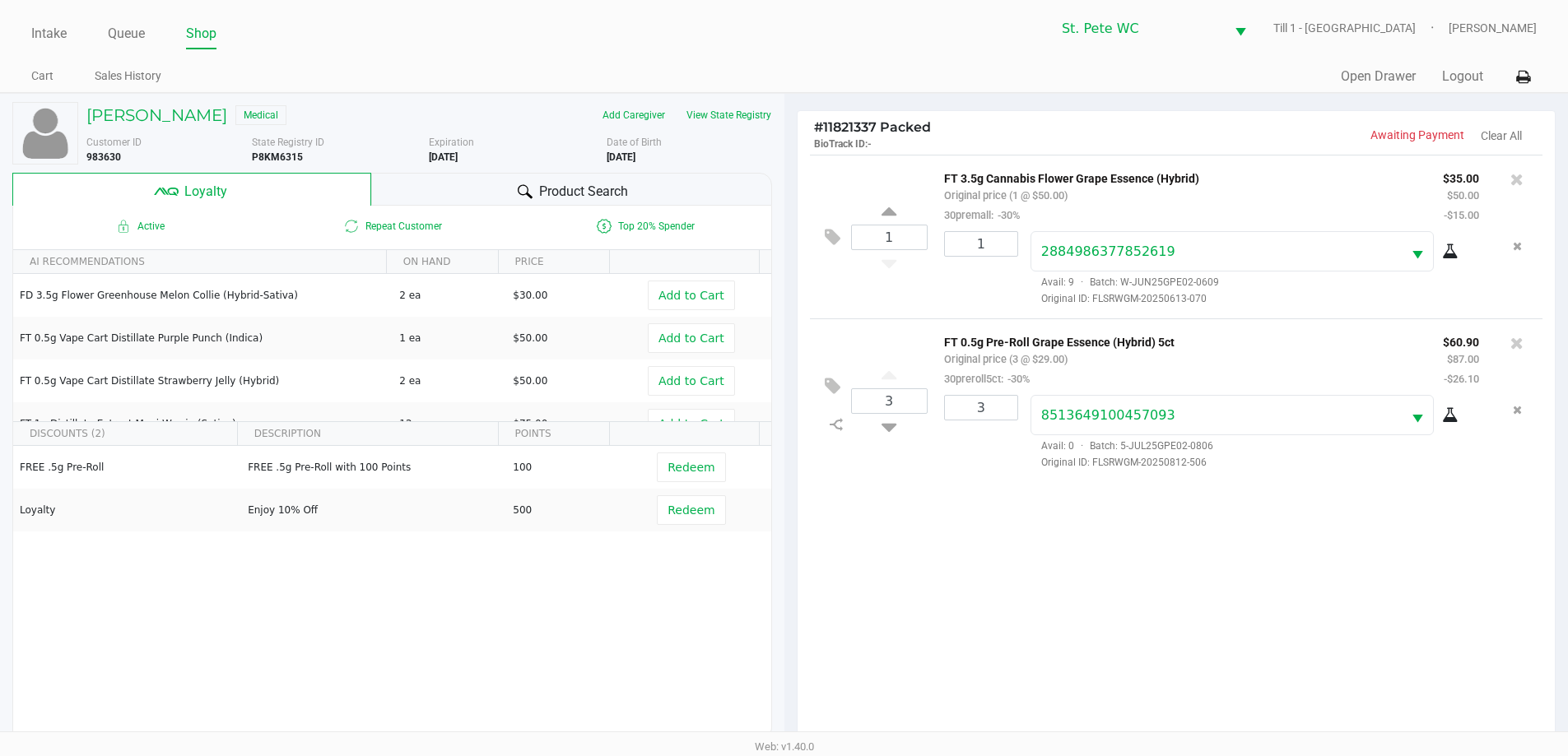
drag, startPoint x: 1160, startPoint y: 533, endPoint x: 1455, endPoint y: 392, distance: 327.0
click at [1162, 533] on div "1 FT 3.5g Cannabis Flower Grape Essence (Hybrid) Original price (1 @ $50.00) 30…" at bounding box center [1176, 453] width 758 height 597
click at [1514, 350] on icon at bounding box center [1516, 342] width 14 height 16
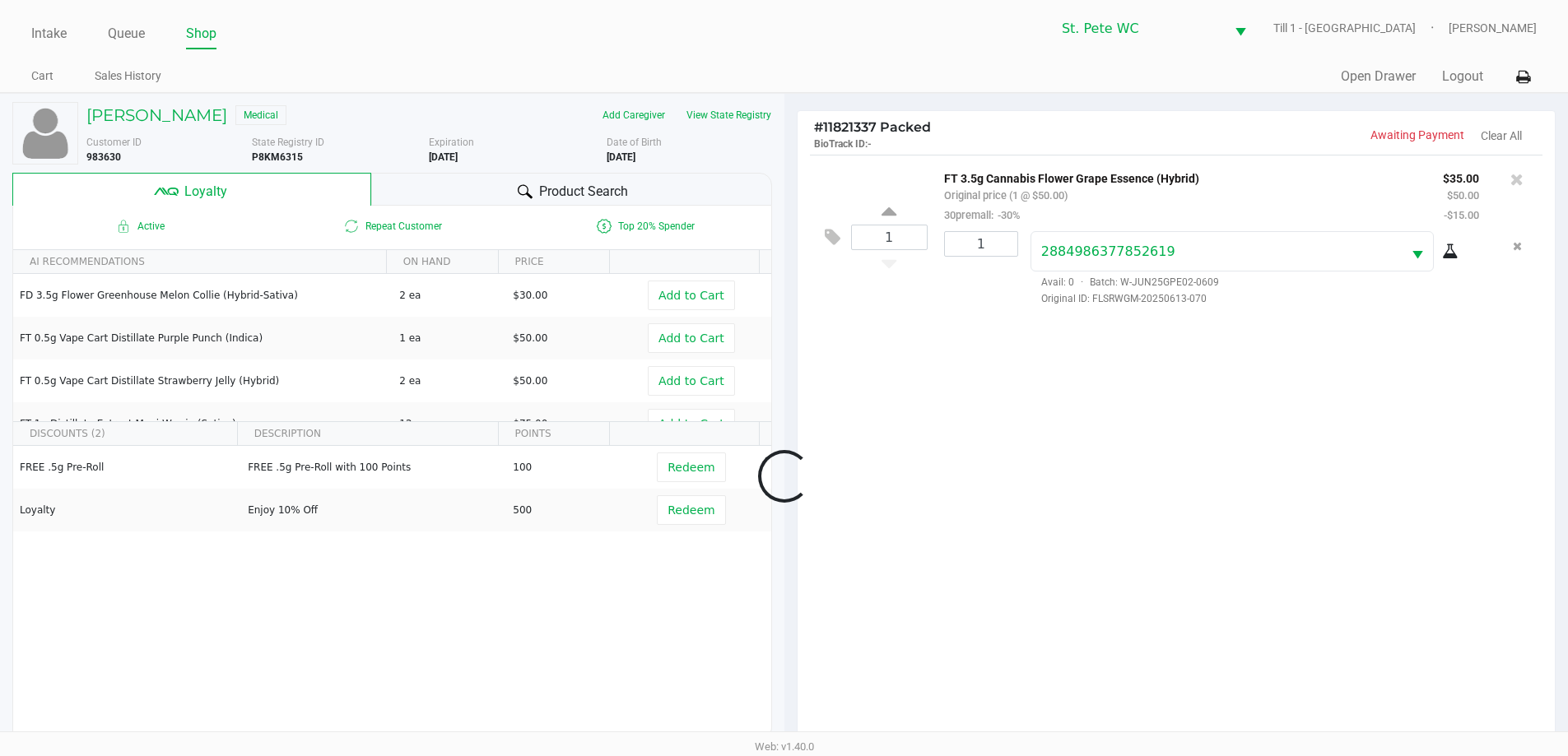
click at [1212, 607] on div at bounding box center [784, 476] width 1568 height 602
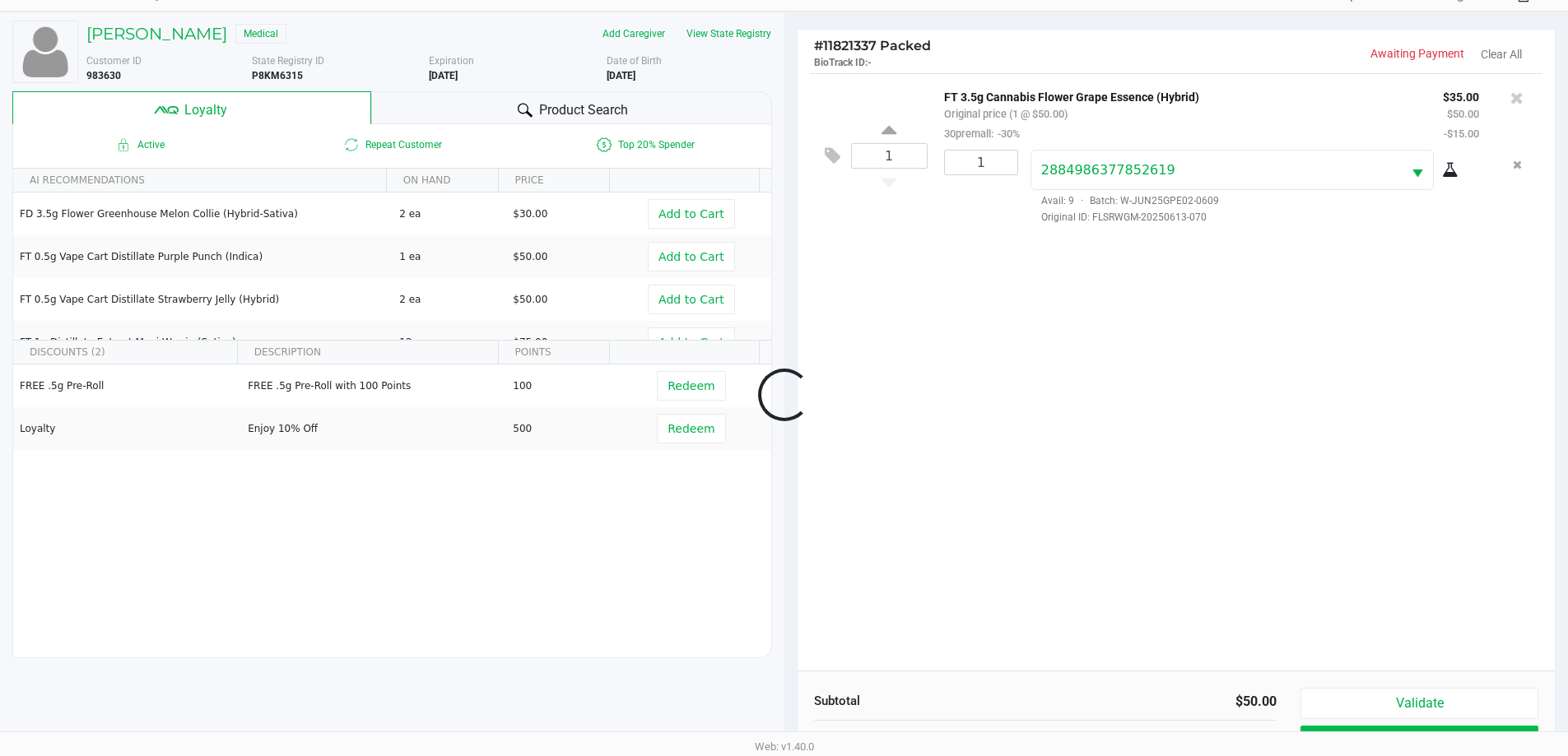
scroll to position [197, 0]
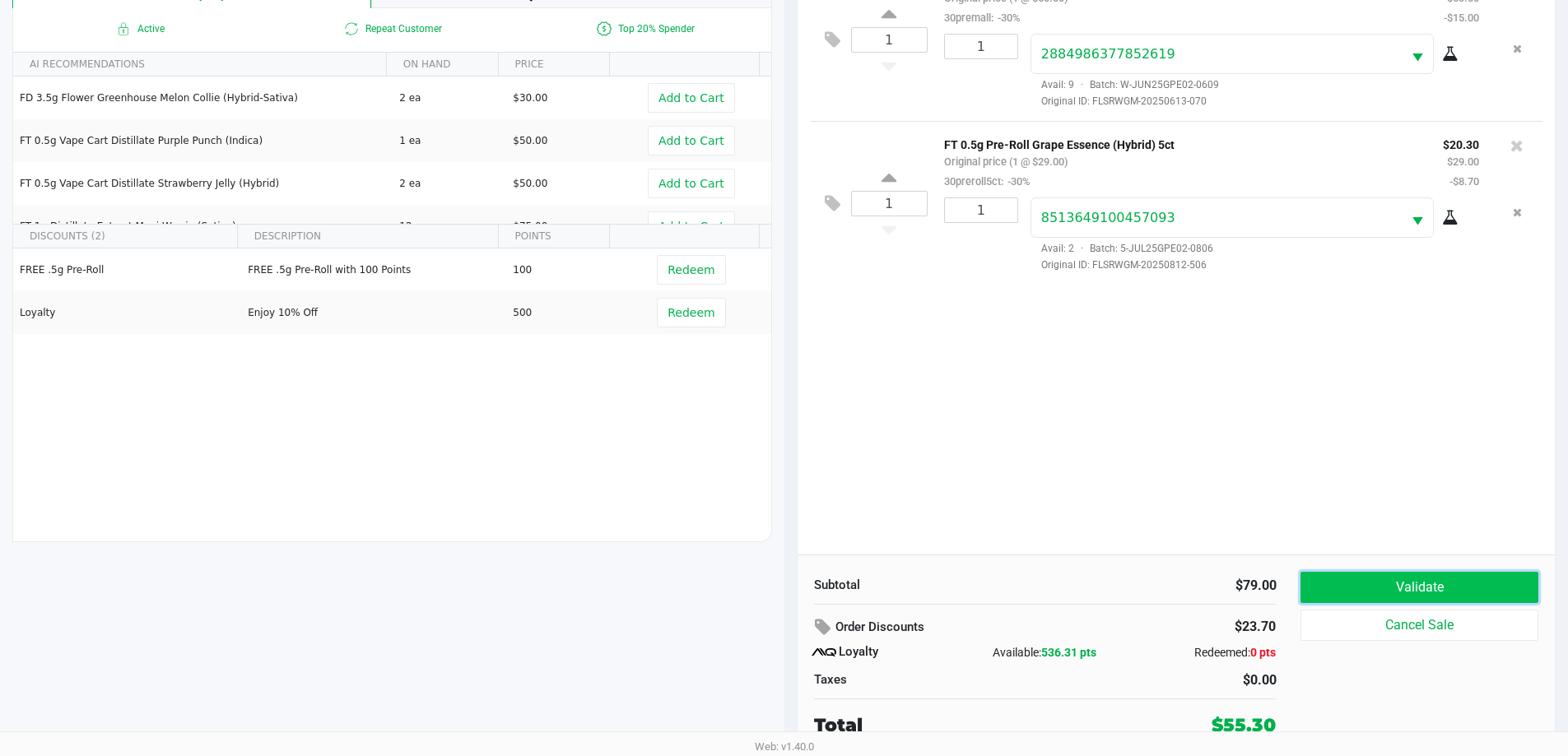
click at [1435, 584] on button "Validate" at bounding box center [1419, 587] width 237 height 31
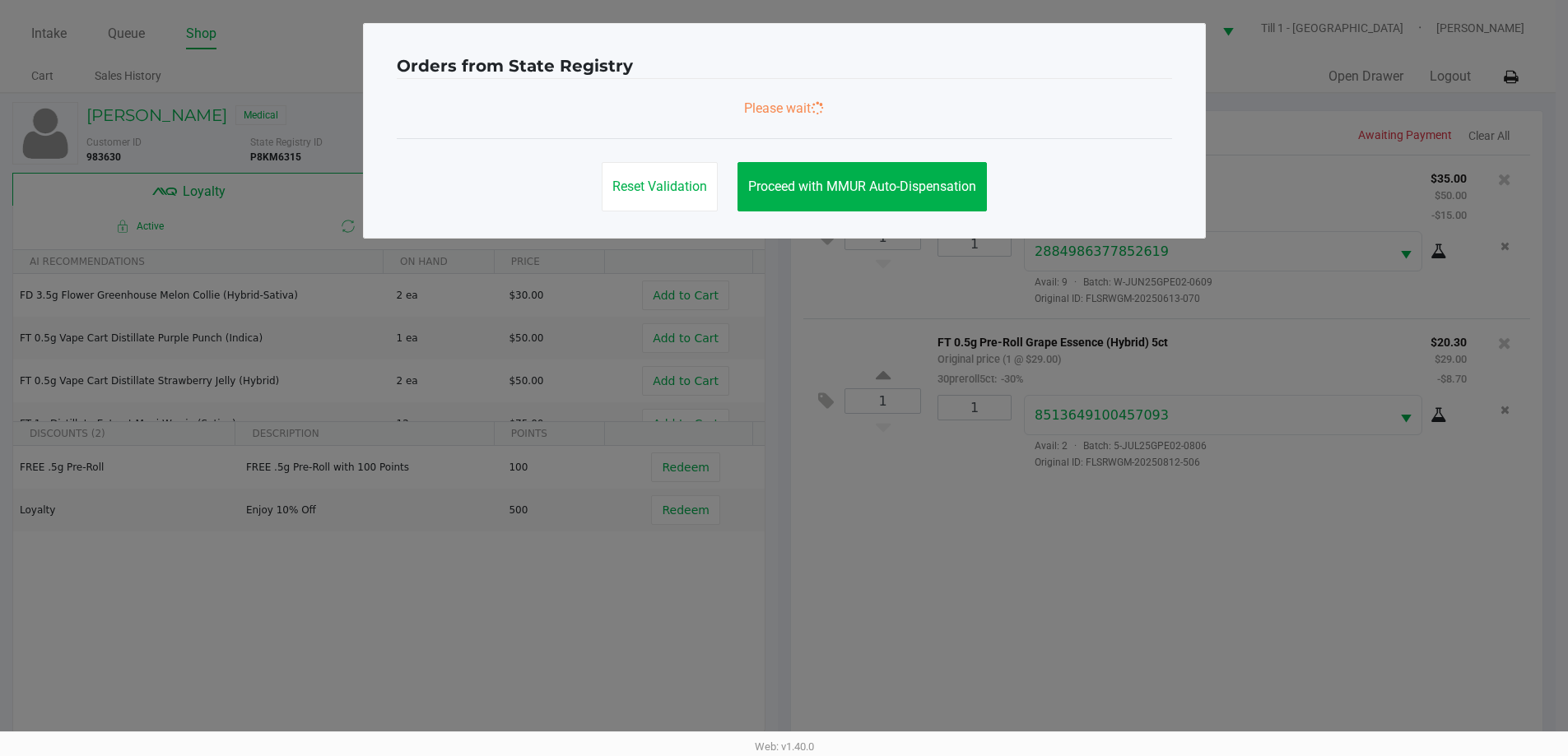
scroll to position [0, 0]
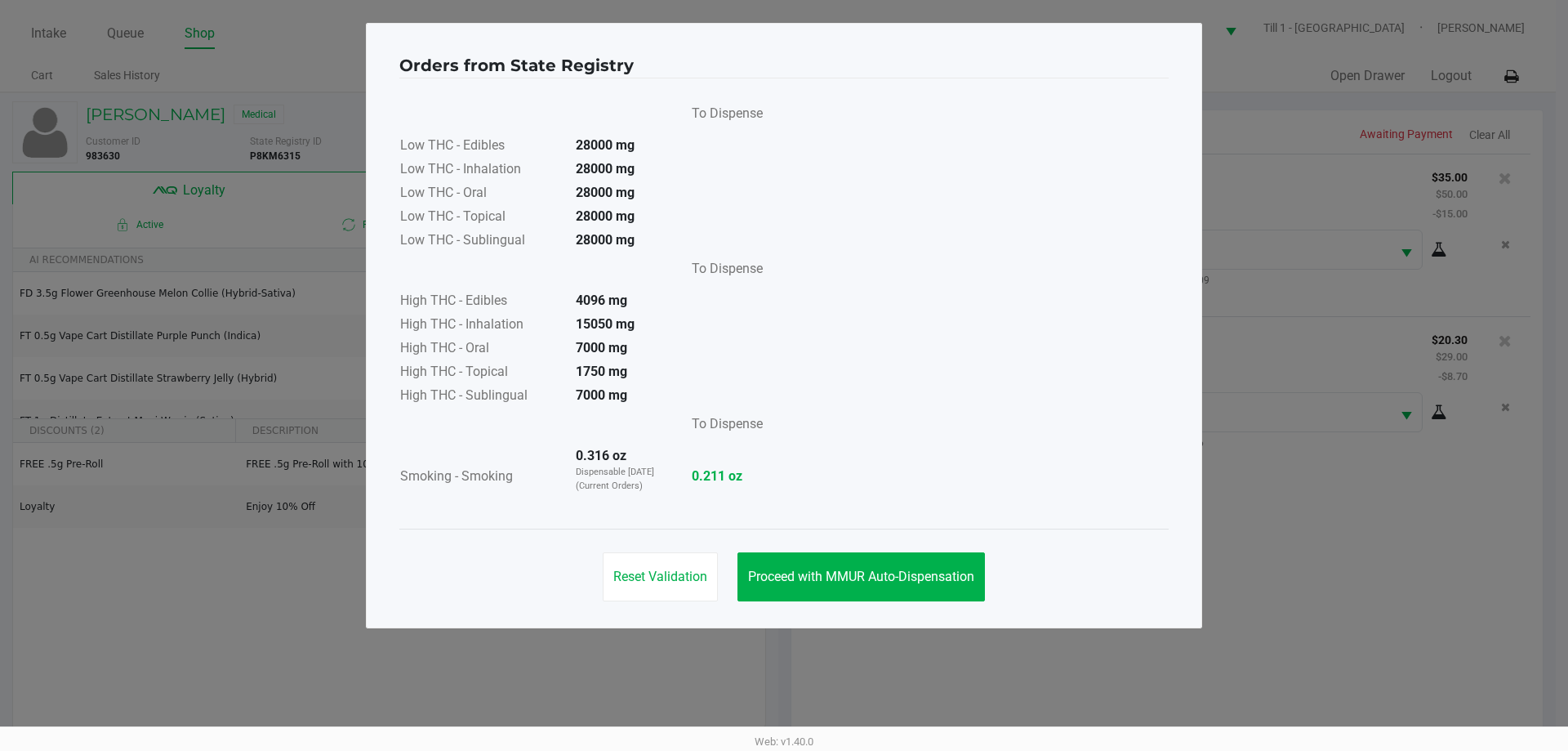
click at [929, 601] on div "Reset Validation Proceed with MMUR Auto-Dispensation" at bounding box center [784, 570] width 769 height 82
click at [929, 586] on button "Proceed with MMUR Auto-Dispensation" at bounding box center [861, 576] width 248 height 49
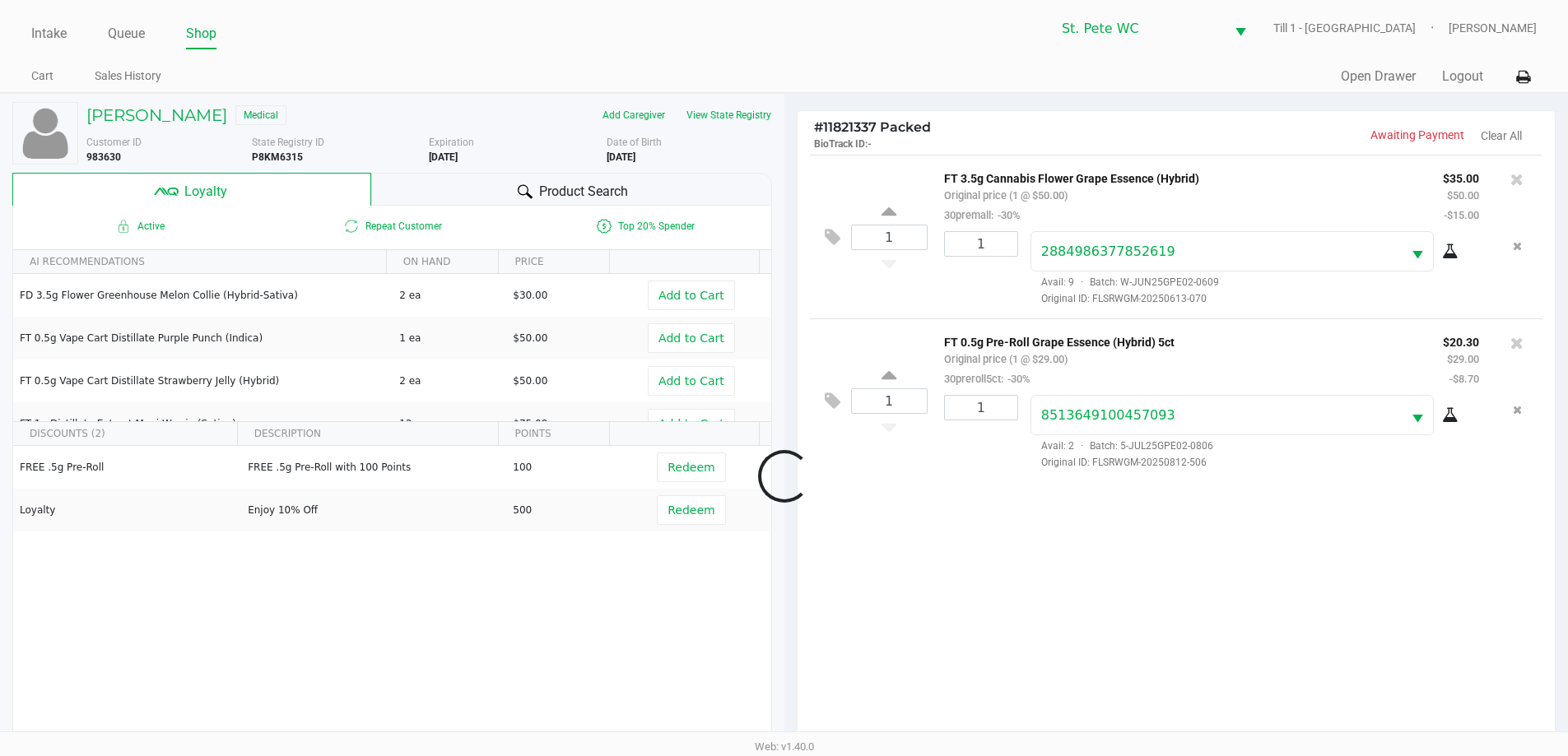
scroll to position [197, 0]
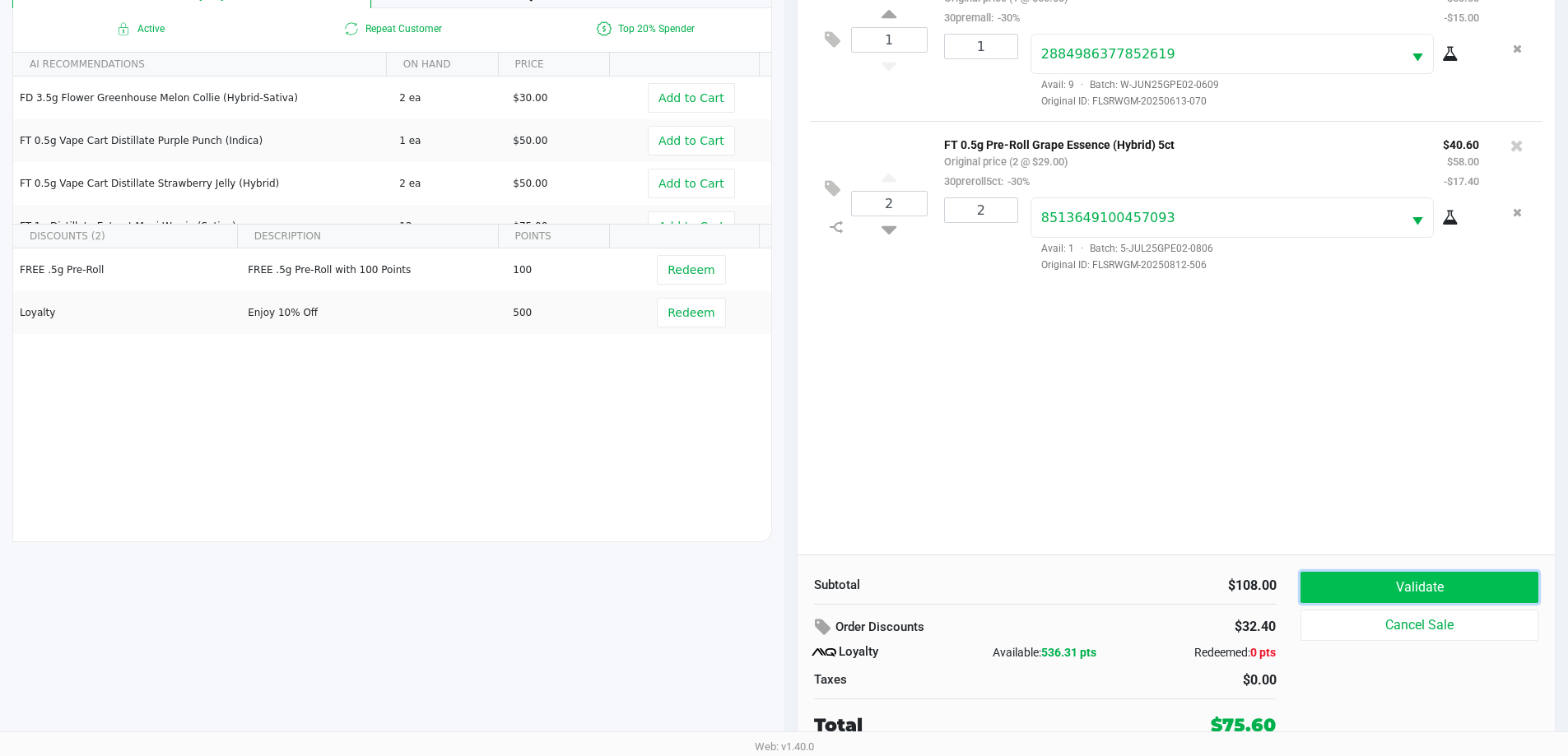
click at [1480, 589] on button "Validate" at bounding box center [1419, 587] width 237 height 31
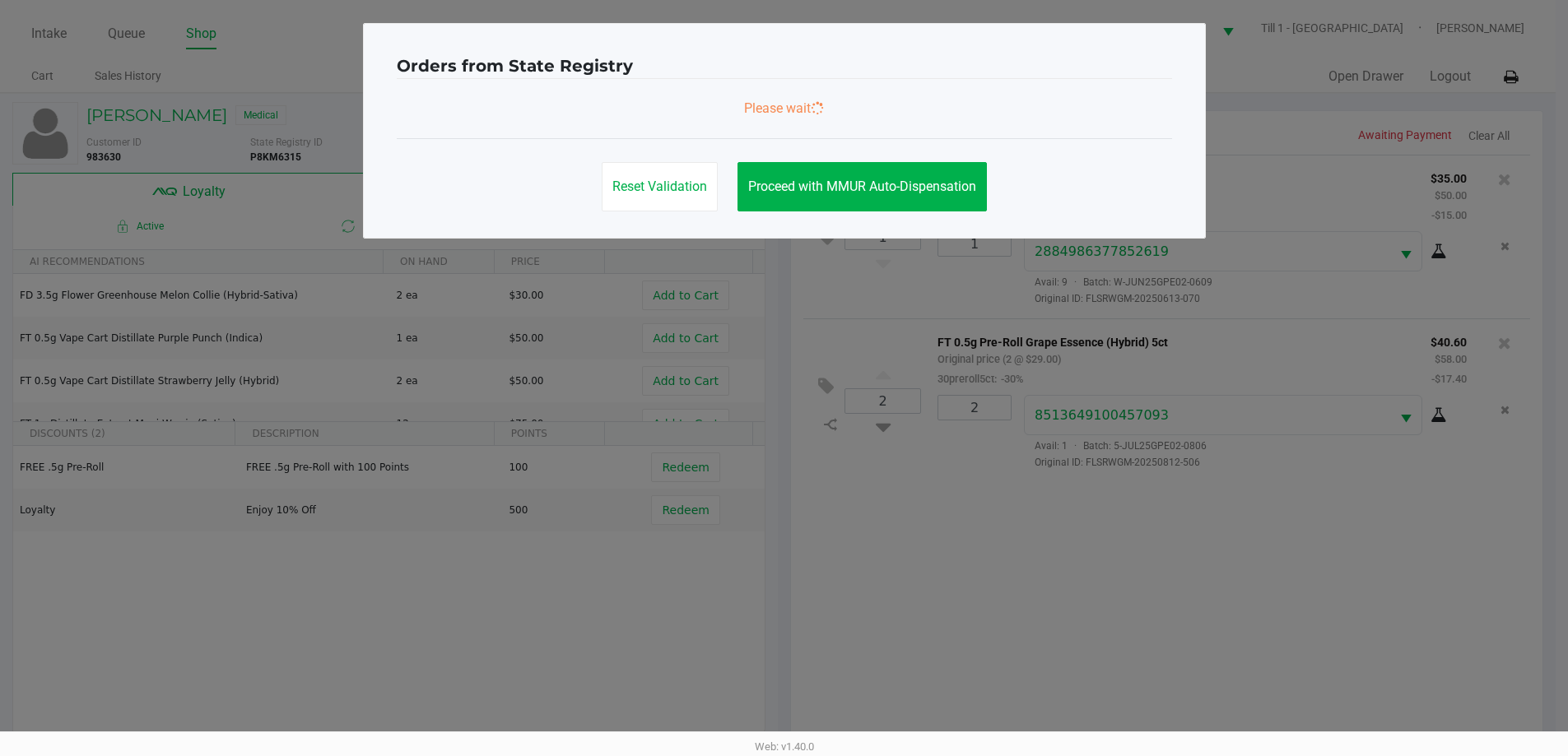
scroll to position [0, 0]
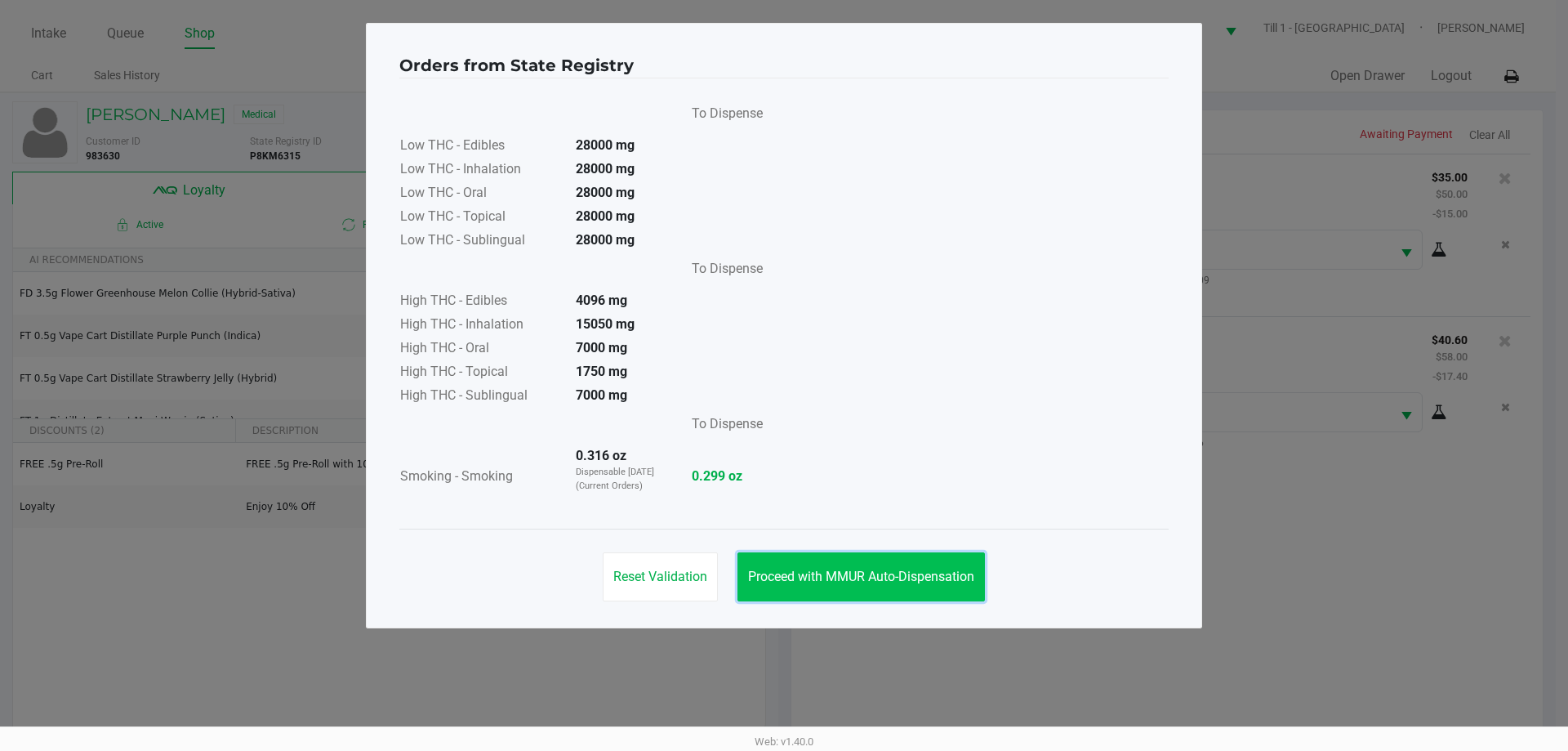
click at [933, 582] on span "Proceed with MMUR Auto-Dispensation" at bounding box center [861, 576] width 226 height 15
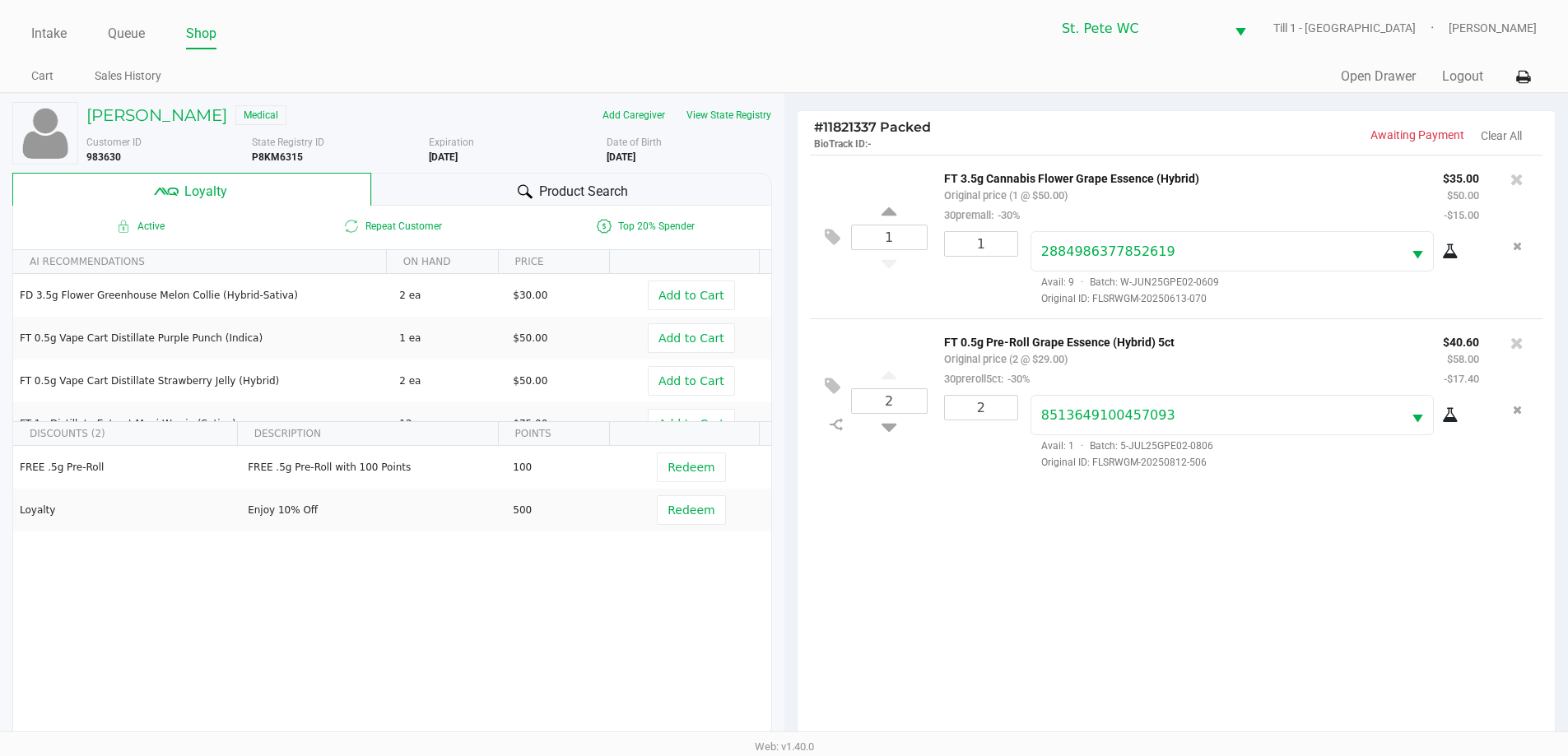
click at [1139, 589] on div "1 FT 3.5g Cannabis Flower Grape Essence (Hybrid) Original price (1 @ $50.00) 30…" at bounding box center [1176, 453] width 758 height 597
click at [1150, 583] on div at bounding box center [784, 476] width 1568 height 602
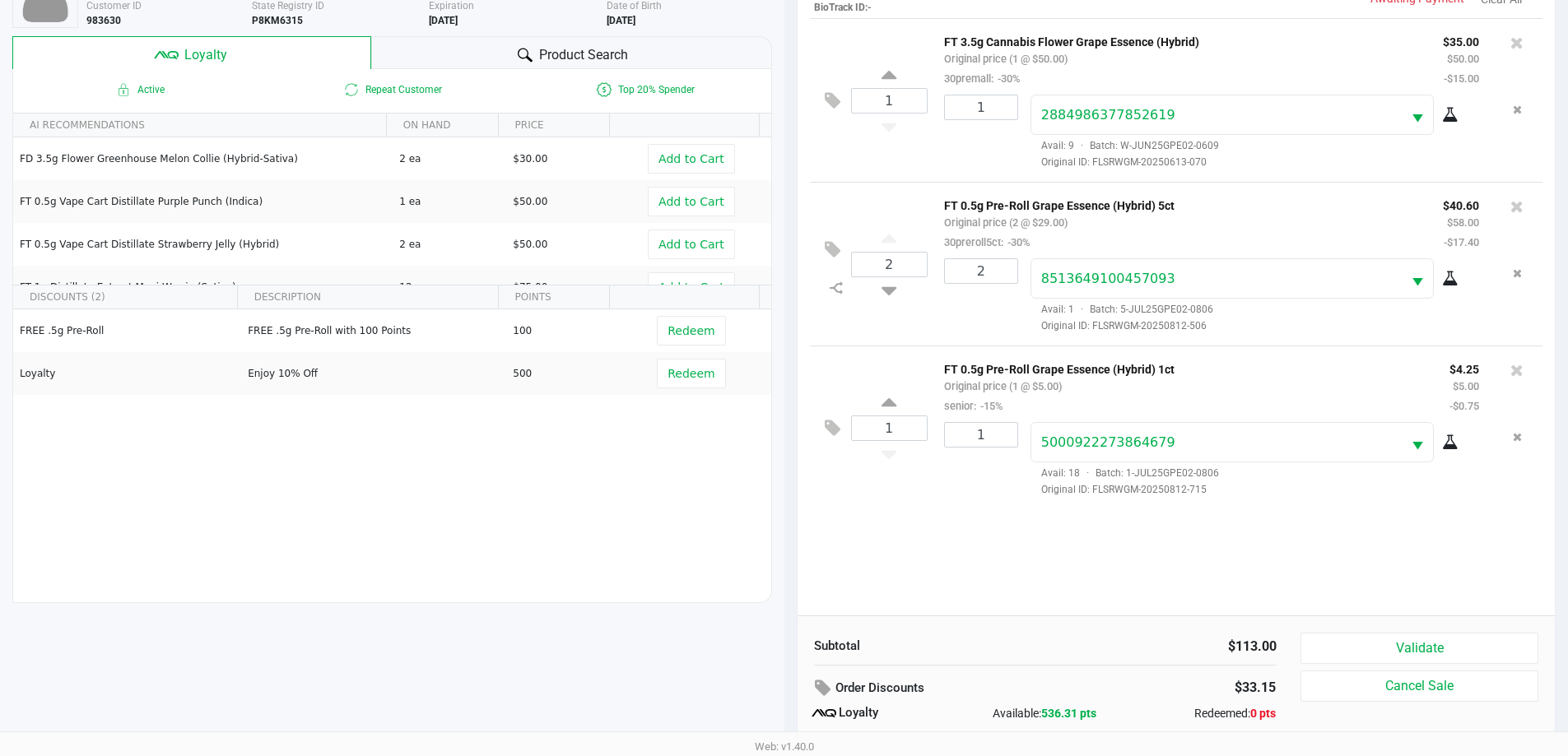
scroll to position [197, 0]
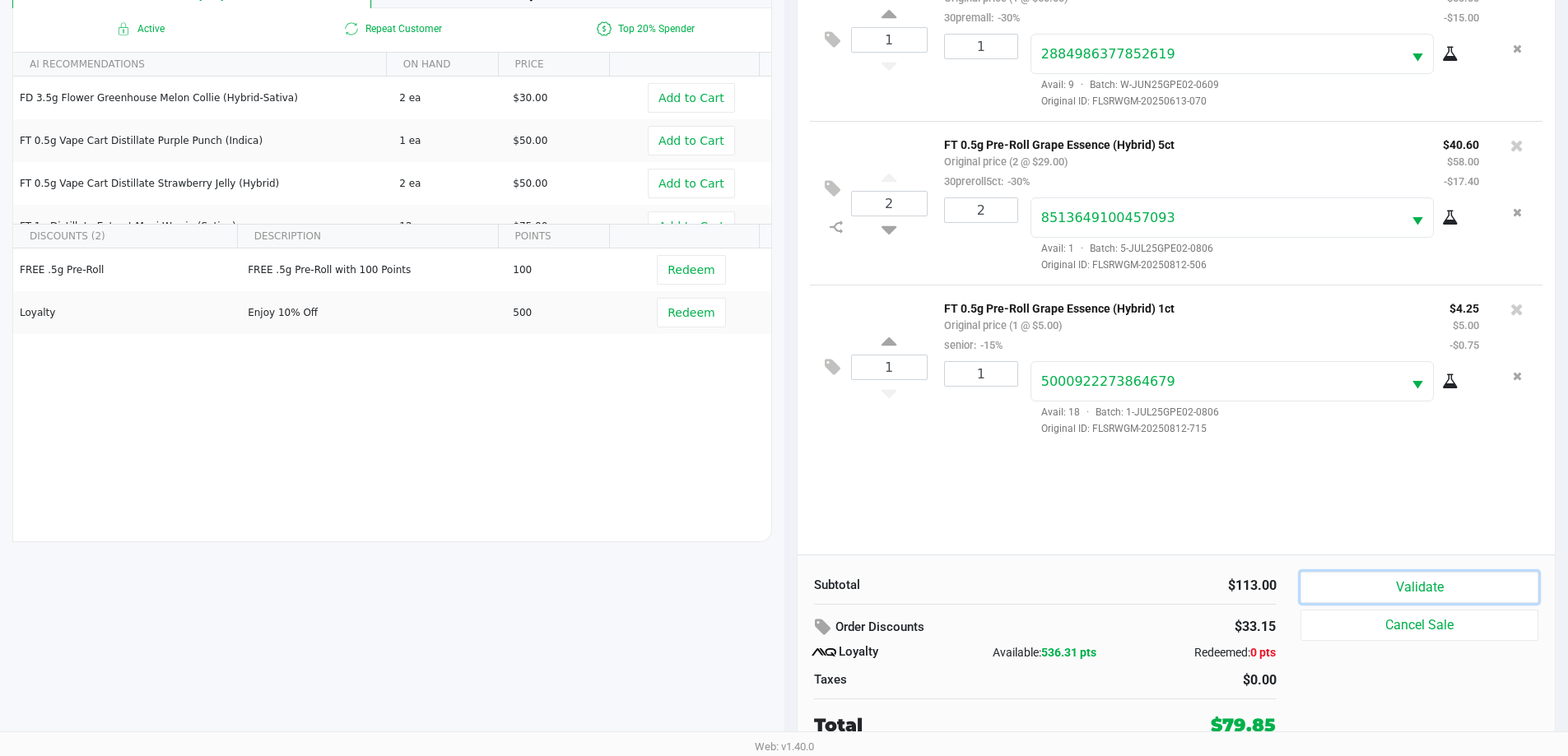
click at [1437, 589] on button "Validate" at bounding box center [1419, 587] width 237 height 31
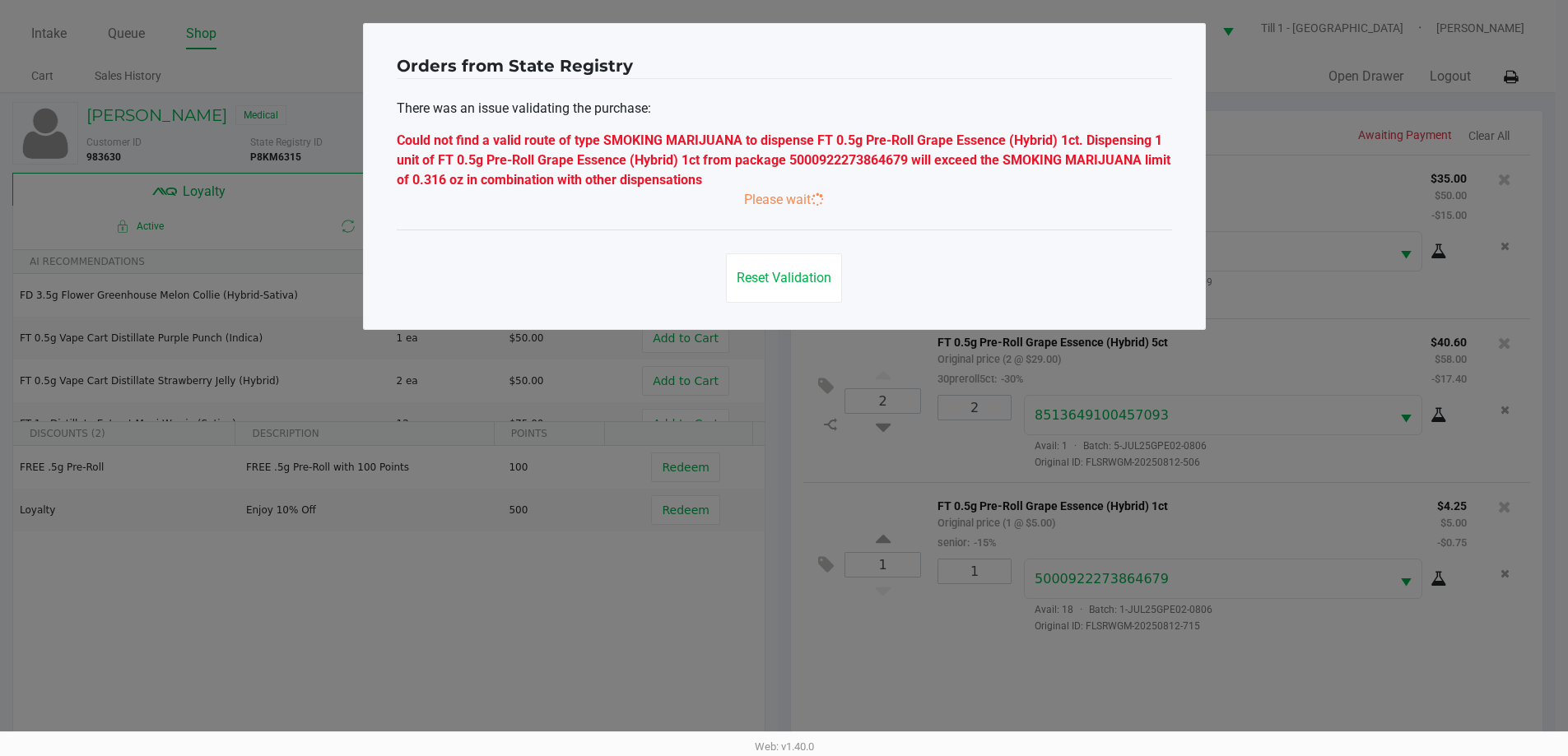
scroll to position [0, 0]
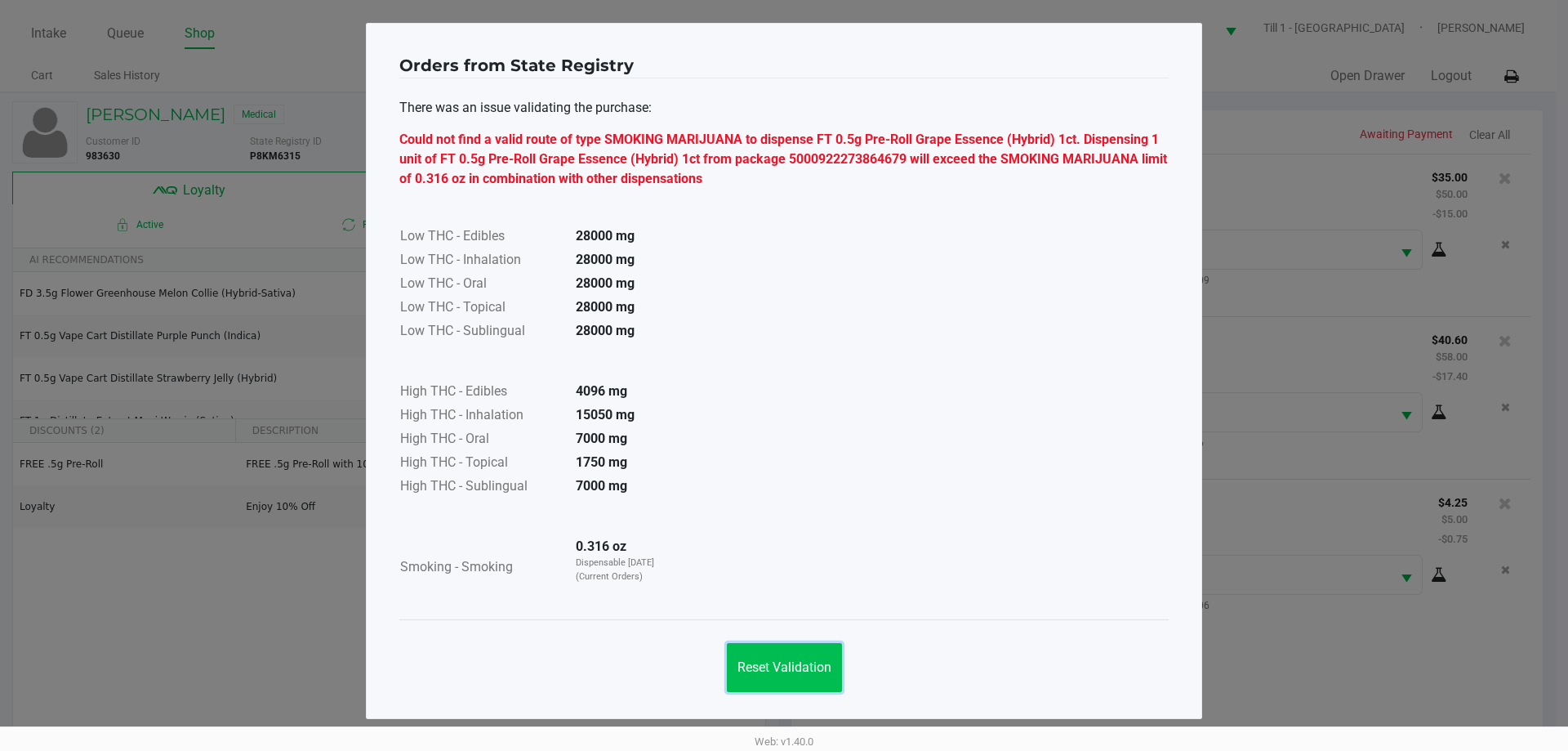
click at [741, 669] on span "Reset Validation" at bounding box center [784, 667] width 94 height 15
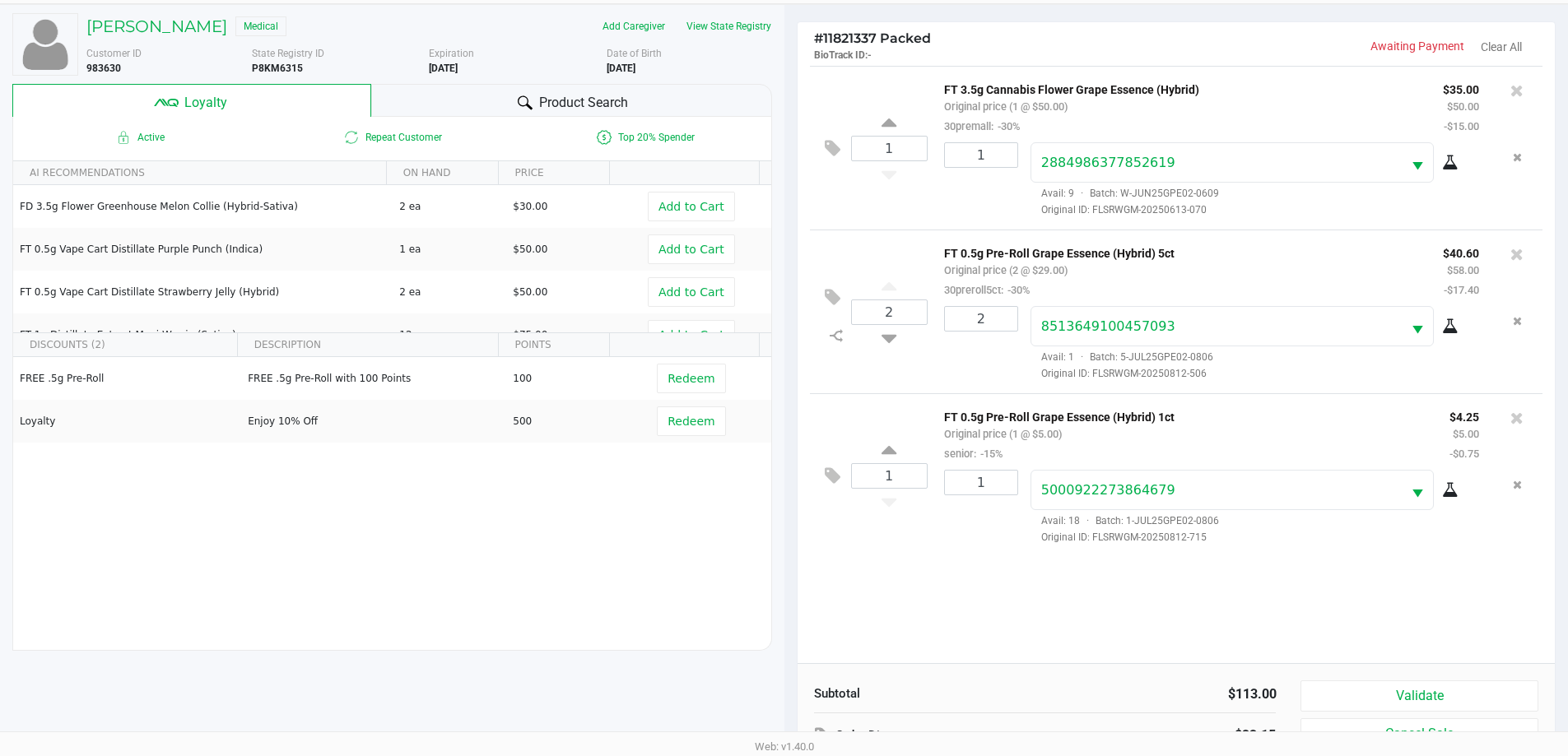
scroll to position [164, 0]
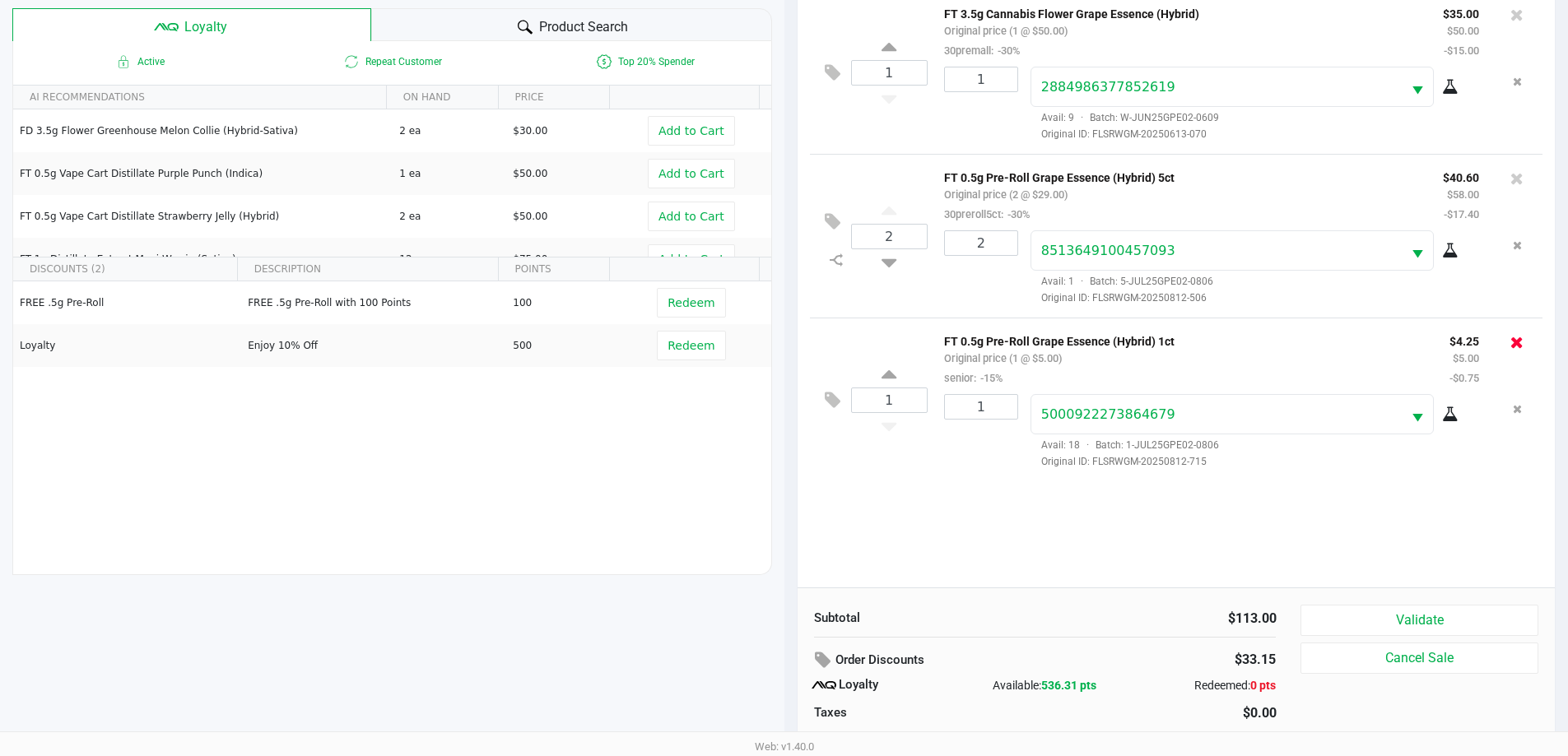
click at [1517, 337] on icon at bounding box center [1516, 342] width 14 height 16
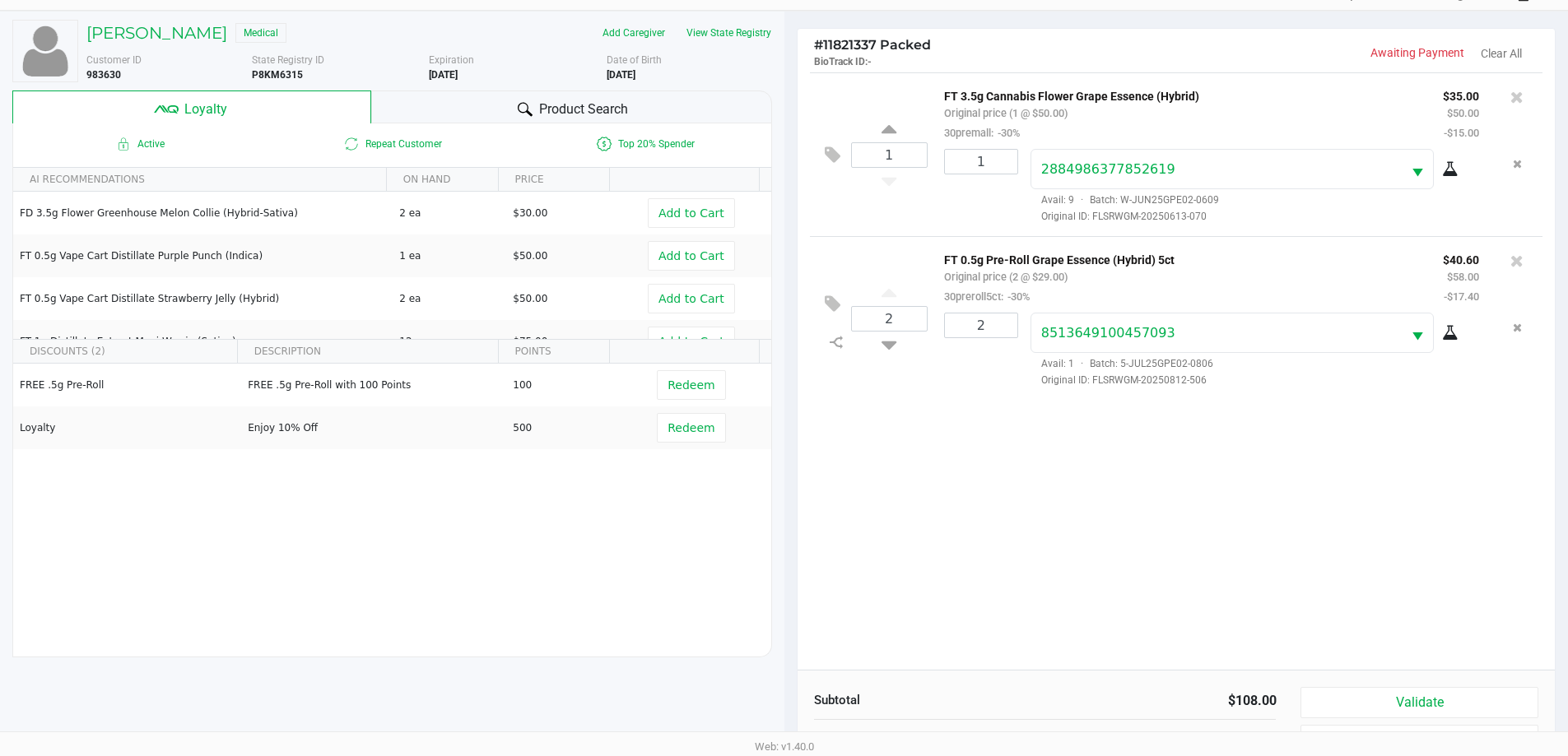
click at [1081, 457] on div "1 FT 3.5g Cannabis Flower Grape Essence (Hybrid) Original price (1 @ $50.00) 30…" at bounding box center [1176, 371] width 758 height 597
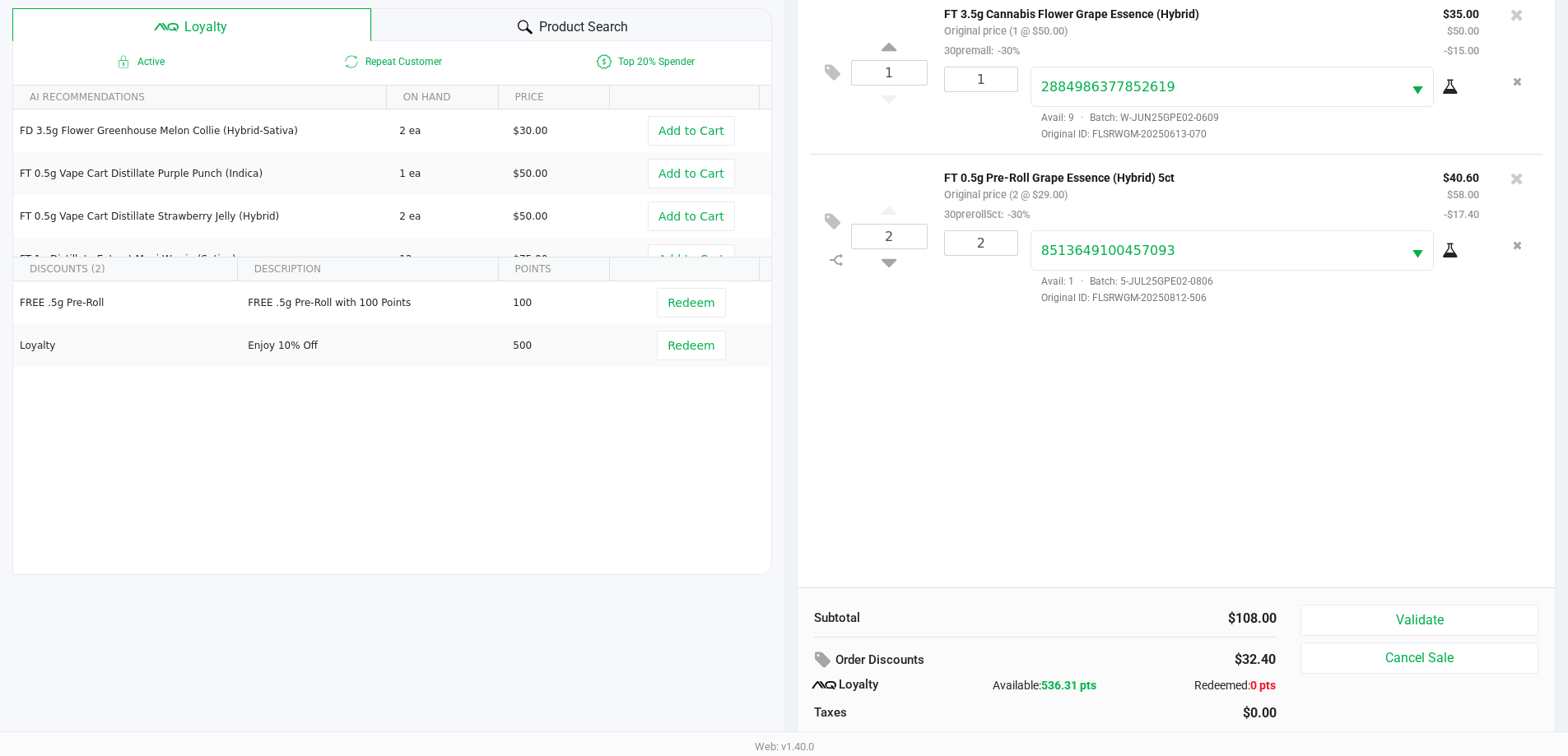
click at [1081, 457] on div "1 FT 3.5g Cannabis Flower Grape Essence (Hybrid) Original price (1 @ $50.00) 30…" at bounding box center [1176, 288] width 758 height 597
click at [1420, 627] on button "Validate" at bounding box center [1419, 620] width 237 height 31
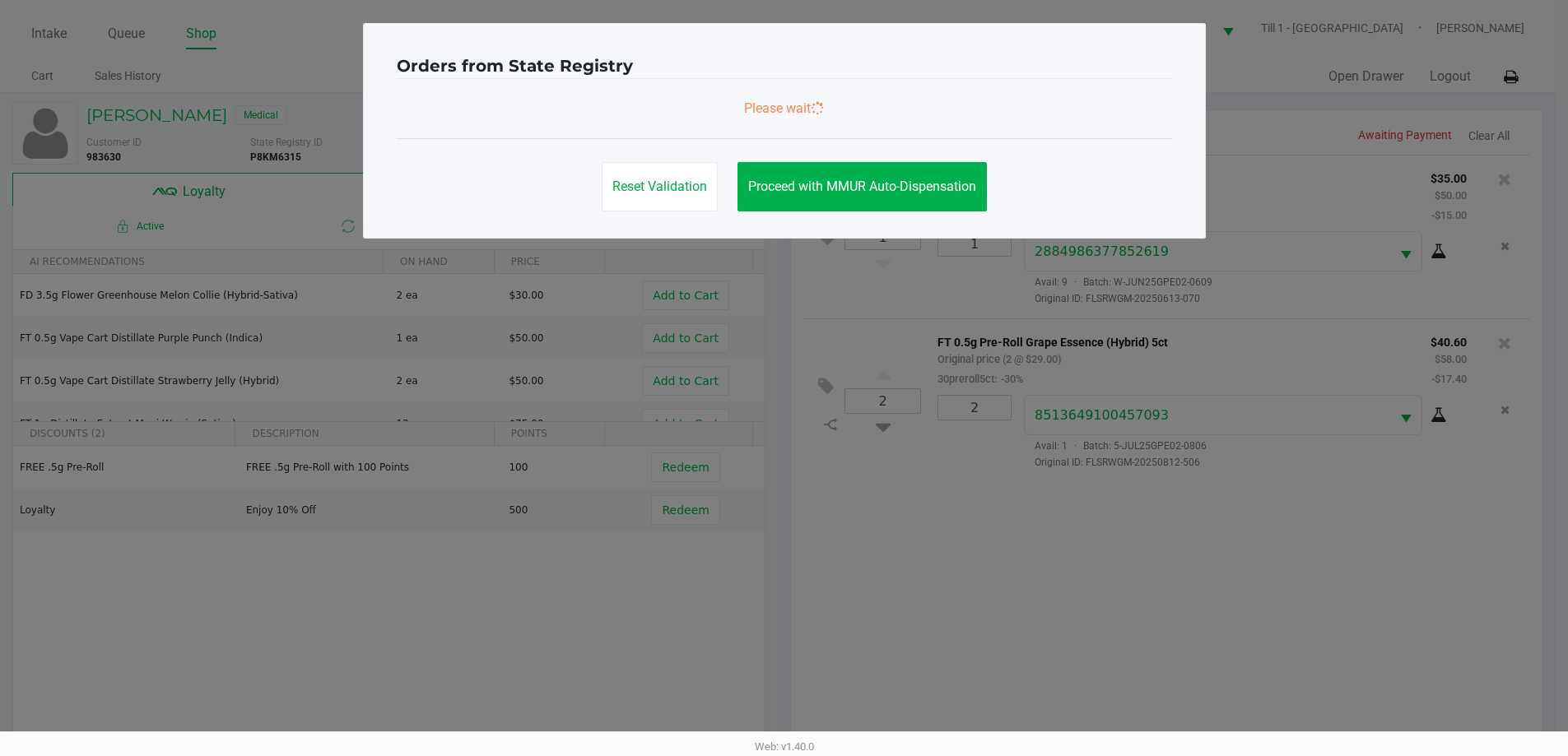
scroll to position [0, 0]
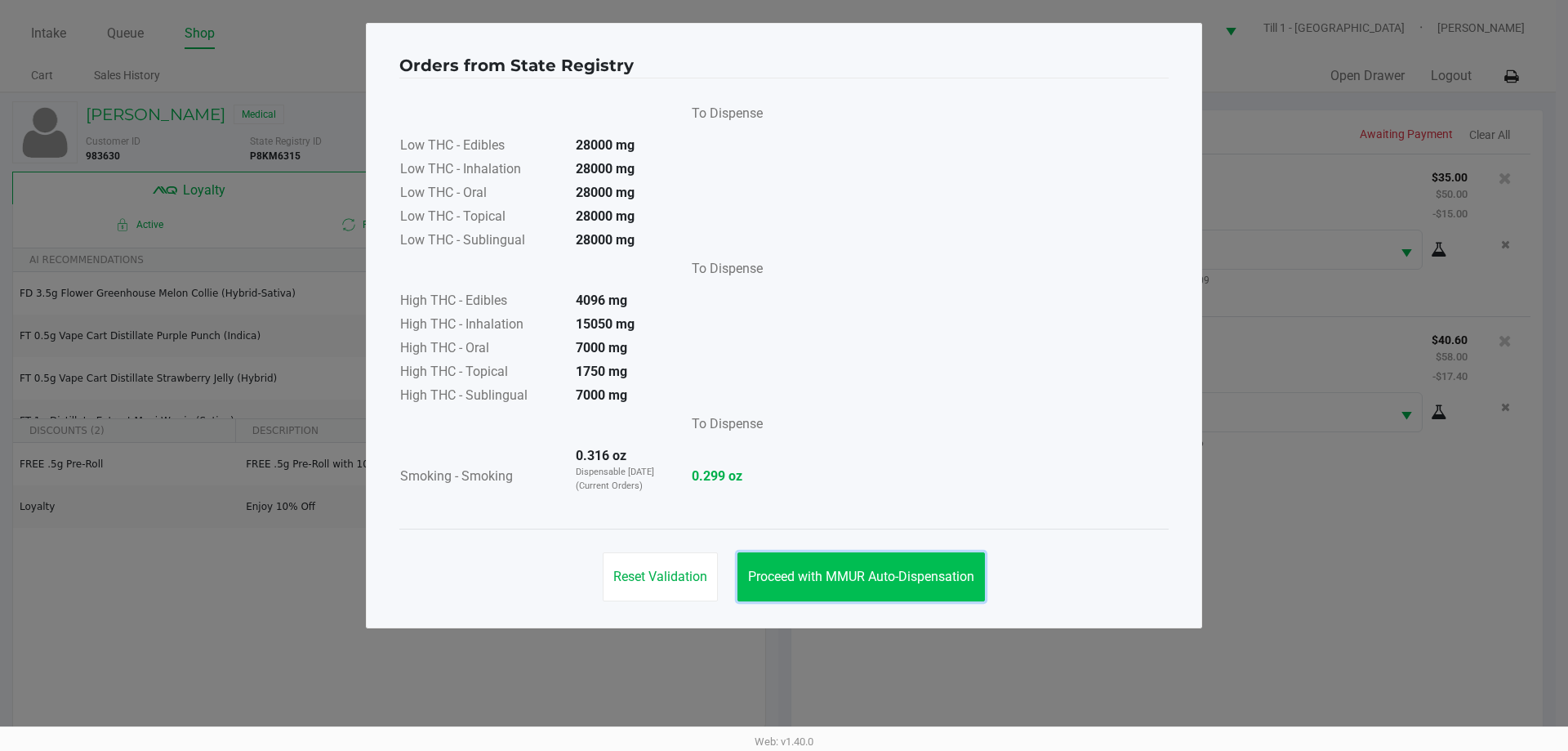
click at [917, 553] on button "Proceed with MMUR Auto-Dispensation" at bounding box center [861, 576] width 248 height 49
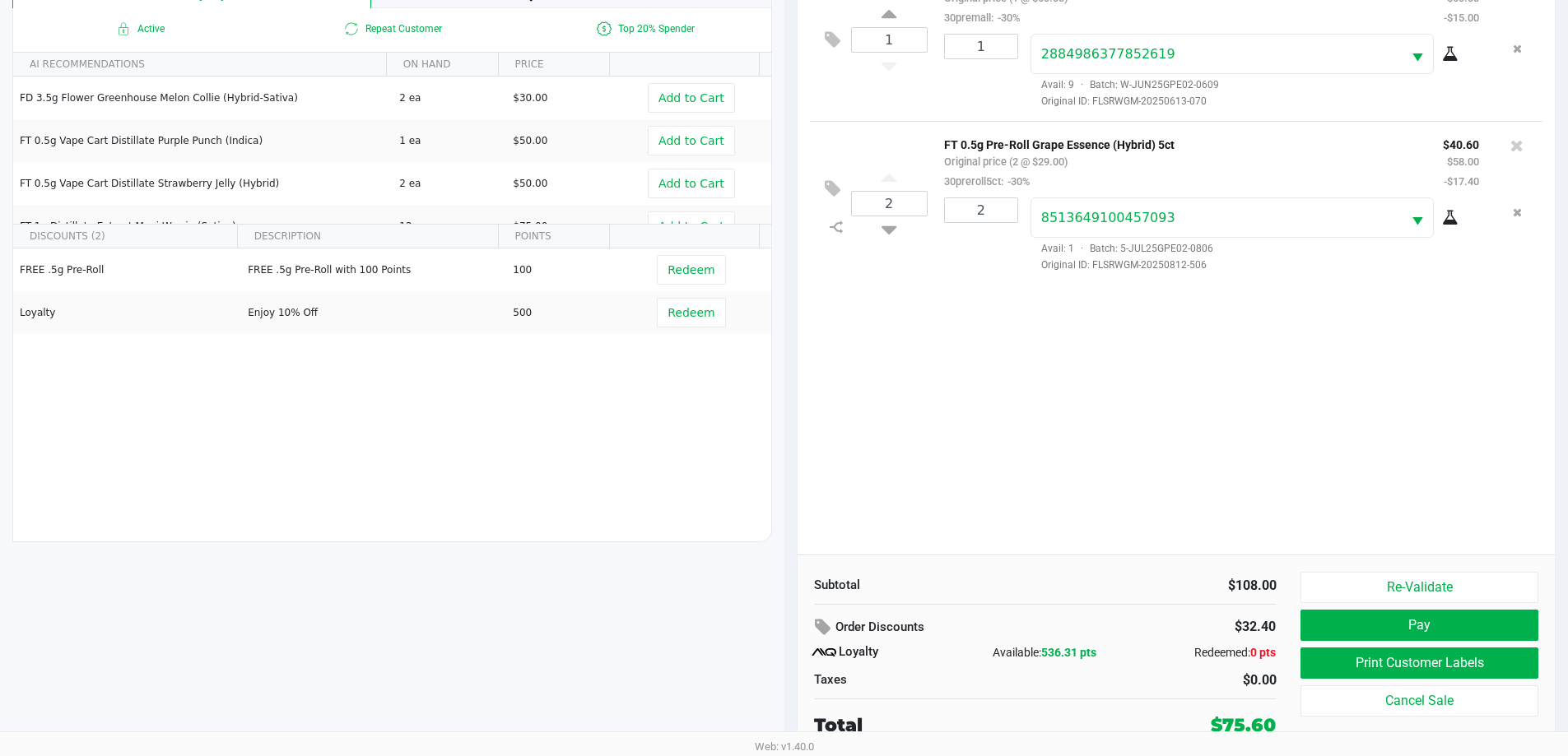
click at [996, 514] on div "1 FT 3.5g Cannabis Flower Grape Essence (Hybrid) Original price (1 @ $50.00) 30…" at bounding box center [1176, 255] width 758 height 597
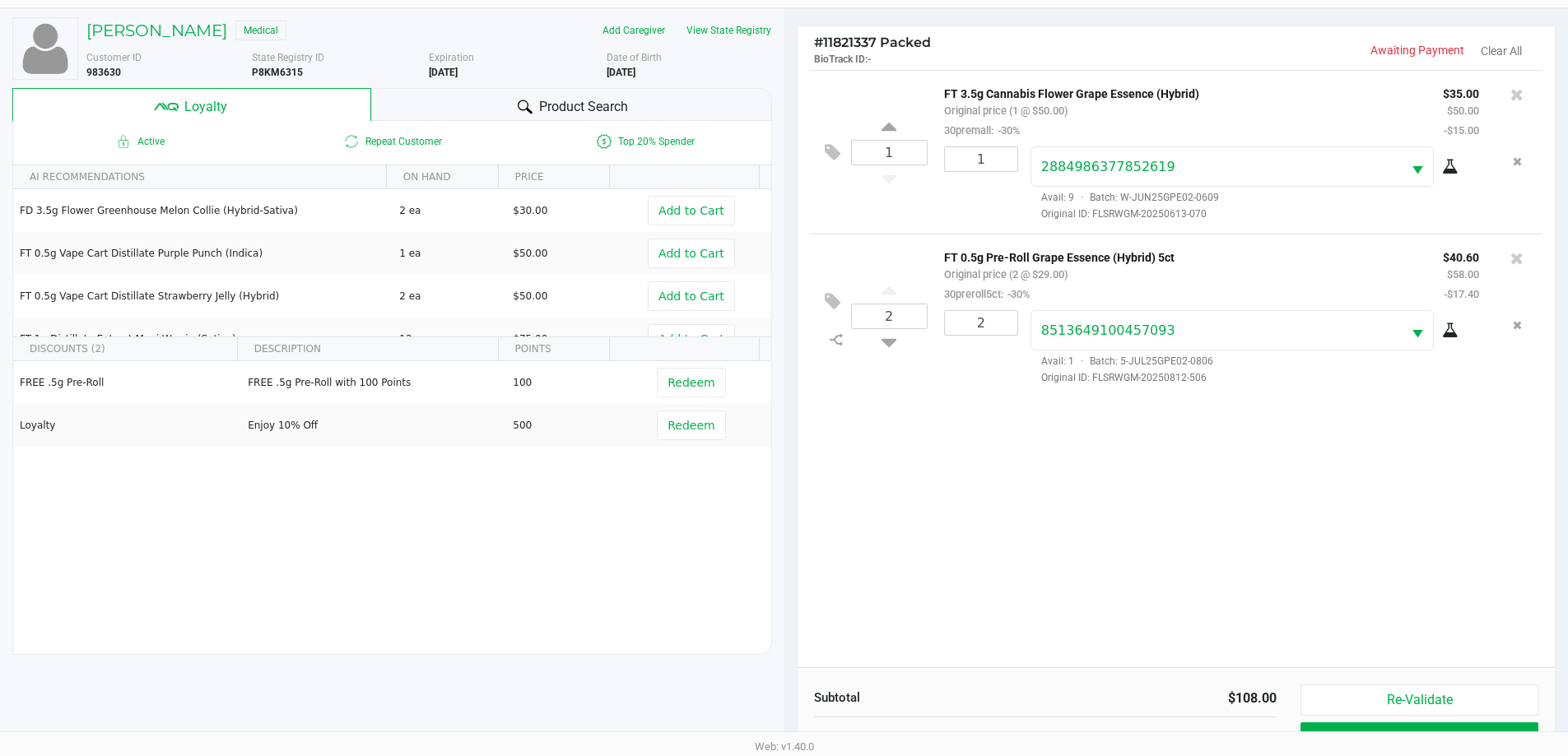
scroll to position [197, 0]
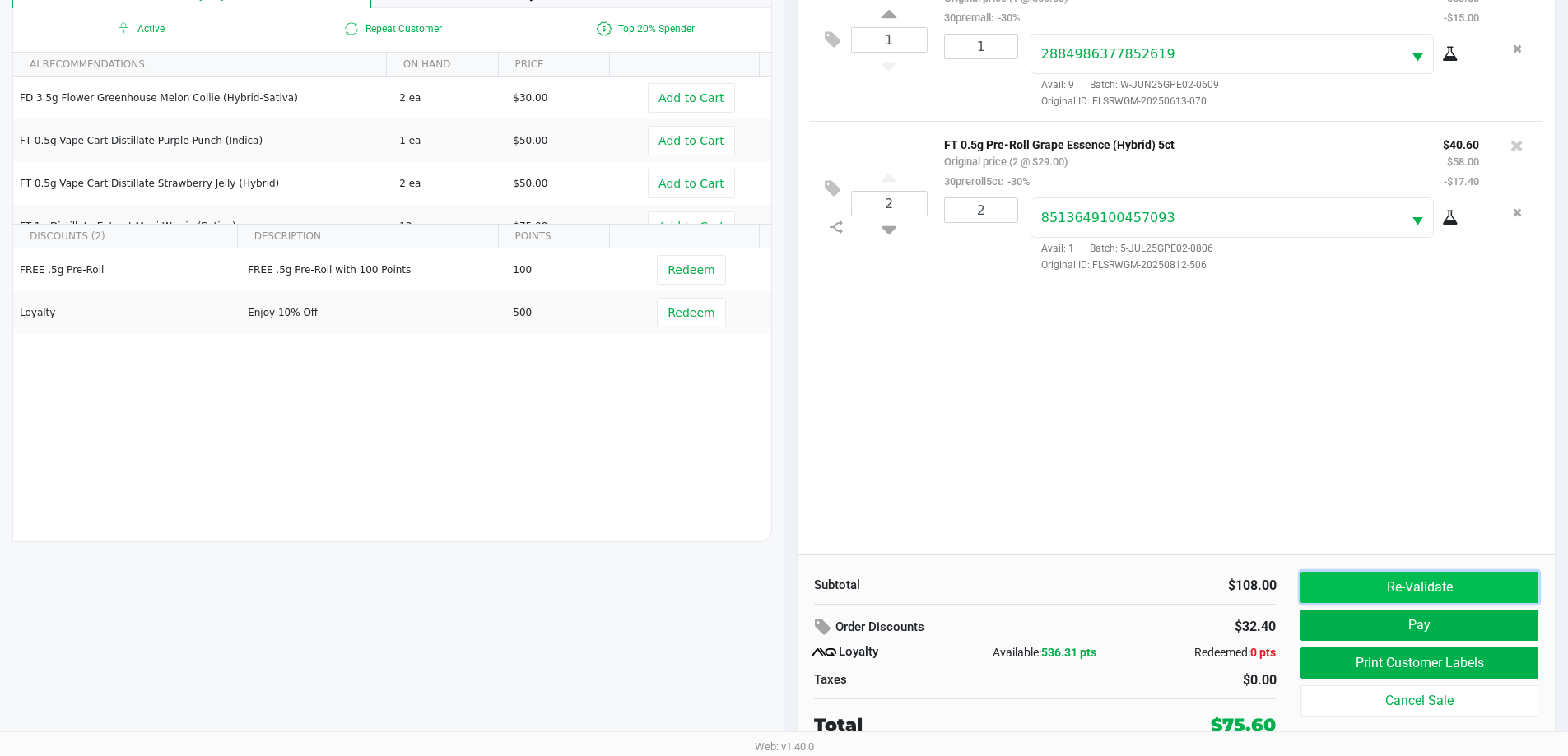
click at [1476, 586] on button "Re-Validate" at bounding box center [1419, 587] width 237 height 31
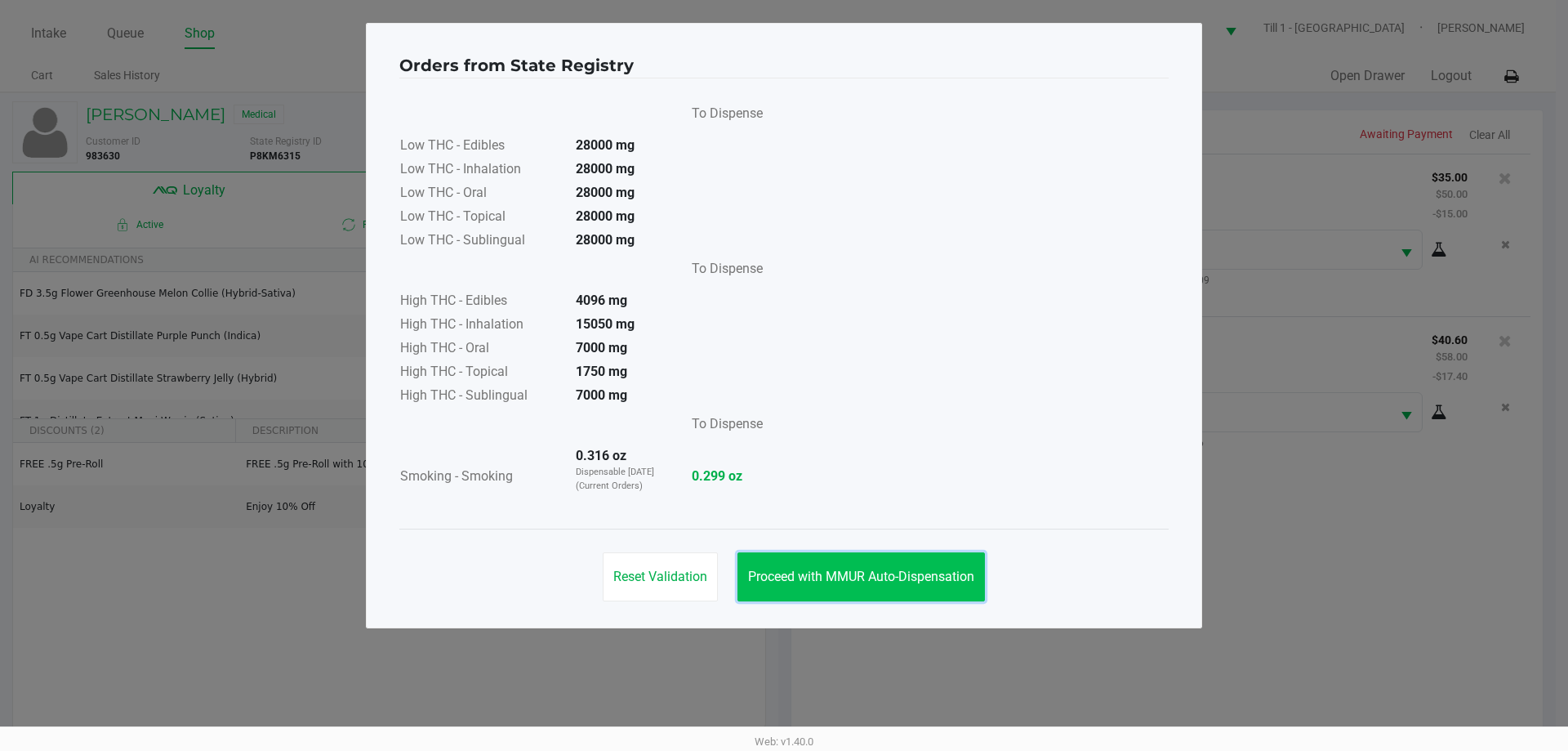
click at [935, 554] on button "Proceed with MMUR Auto-Dispensation" at bounding box center [861, 576] width 248 height 49
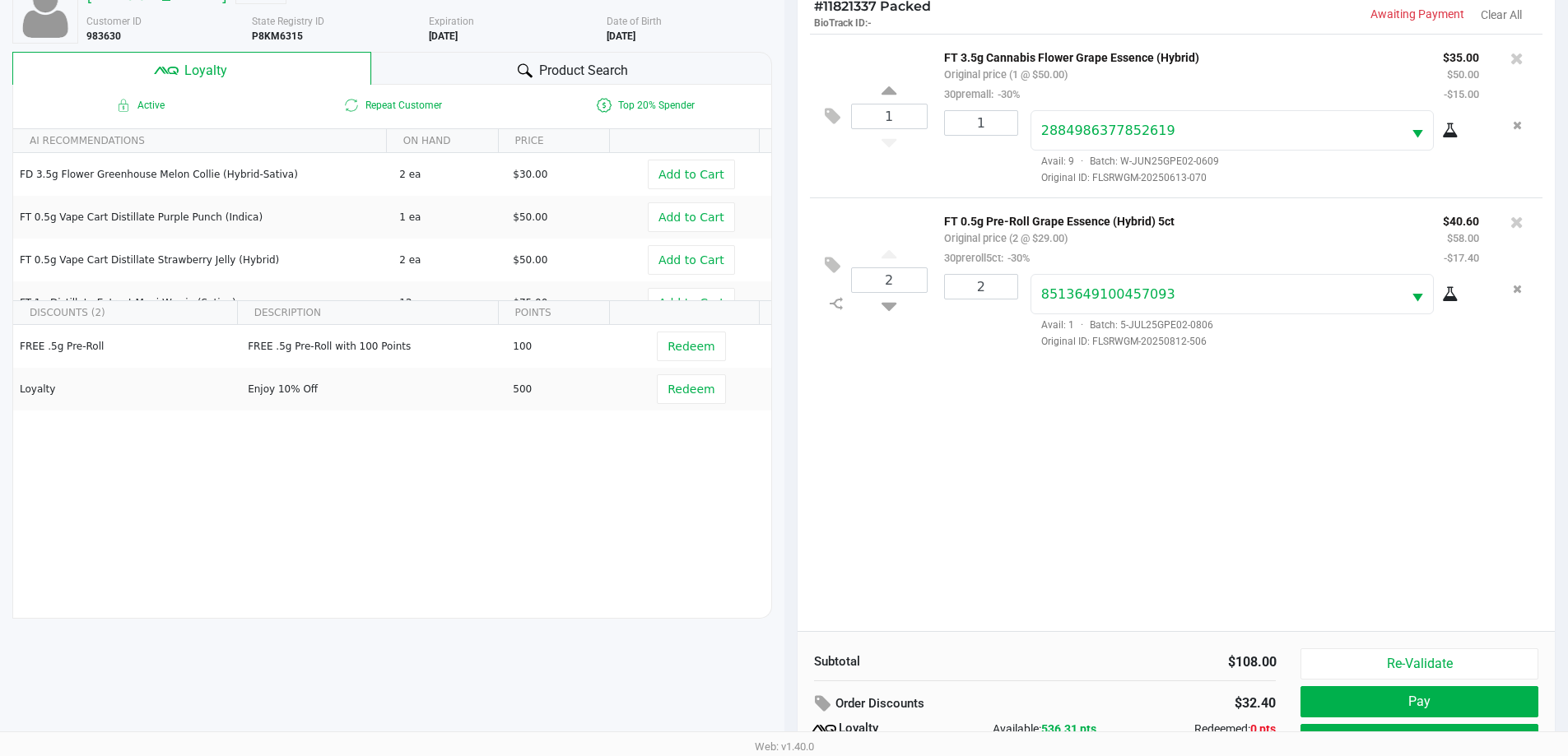
scroll to position [197, 0]
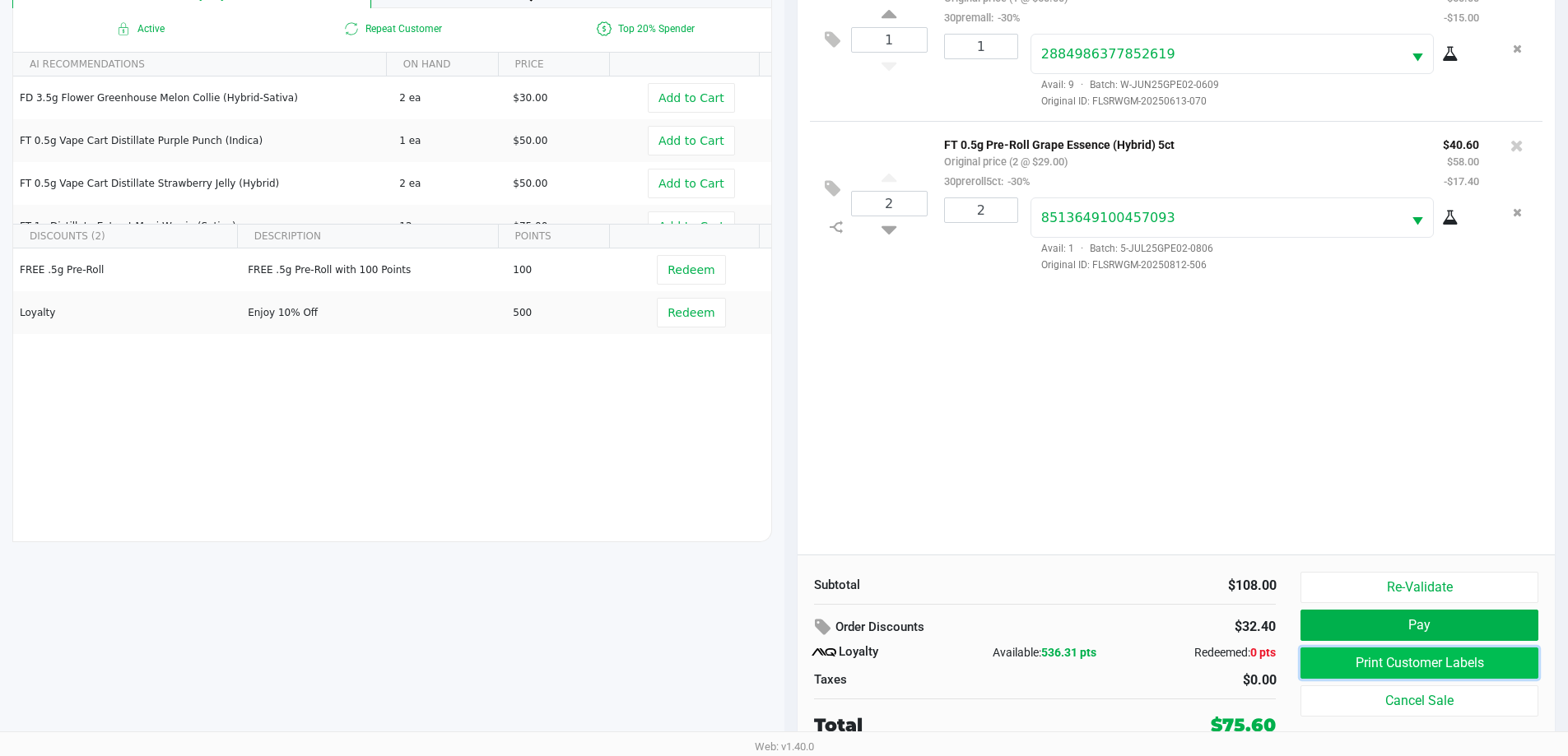
click at [1365, 663] on button "Print Customer Labels" at bounding box center [1419, 662] width 237 height 31
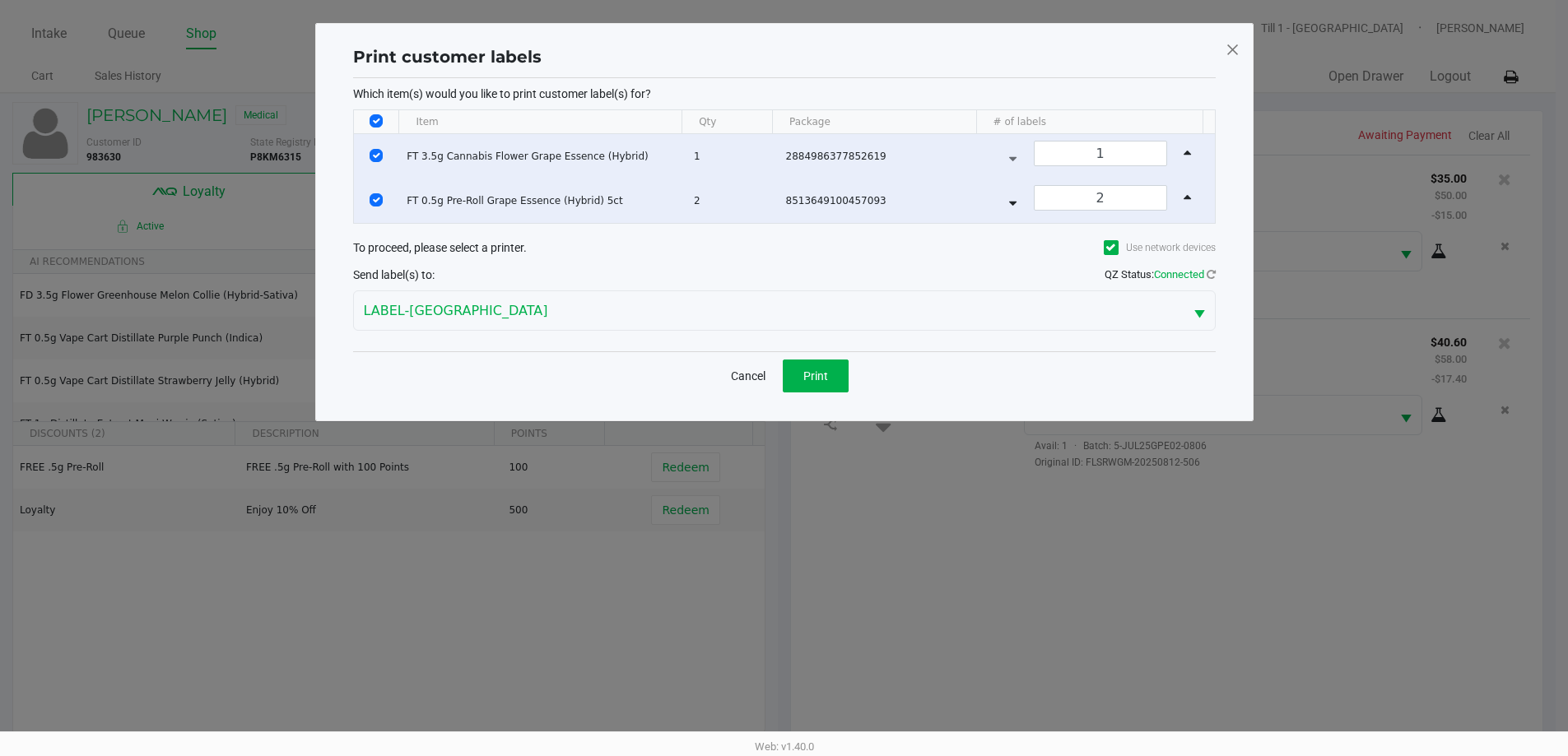
scroll to position [0, 0]
click at [388, 120] on input "Select All Rows" at bounding box center [382, 121] width 14 height 14
checkbox input "false"
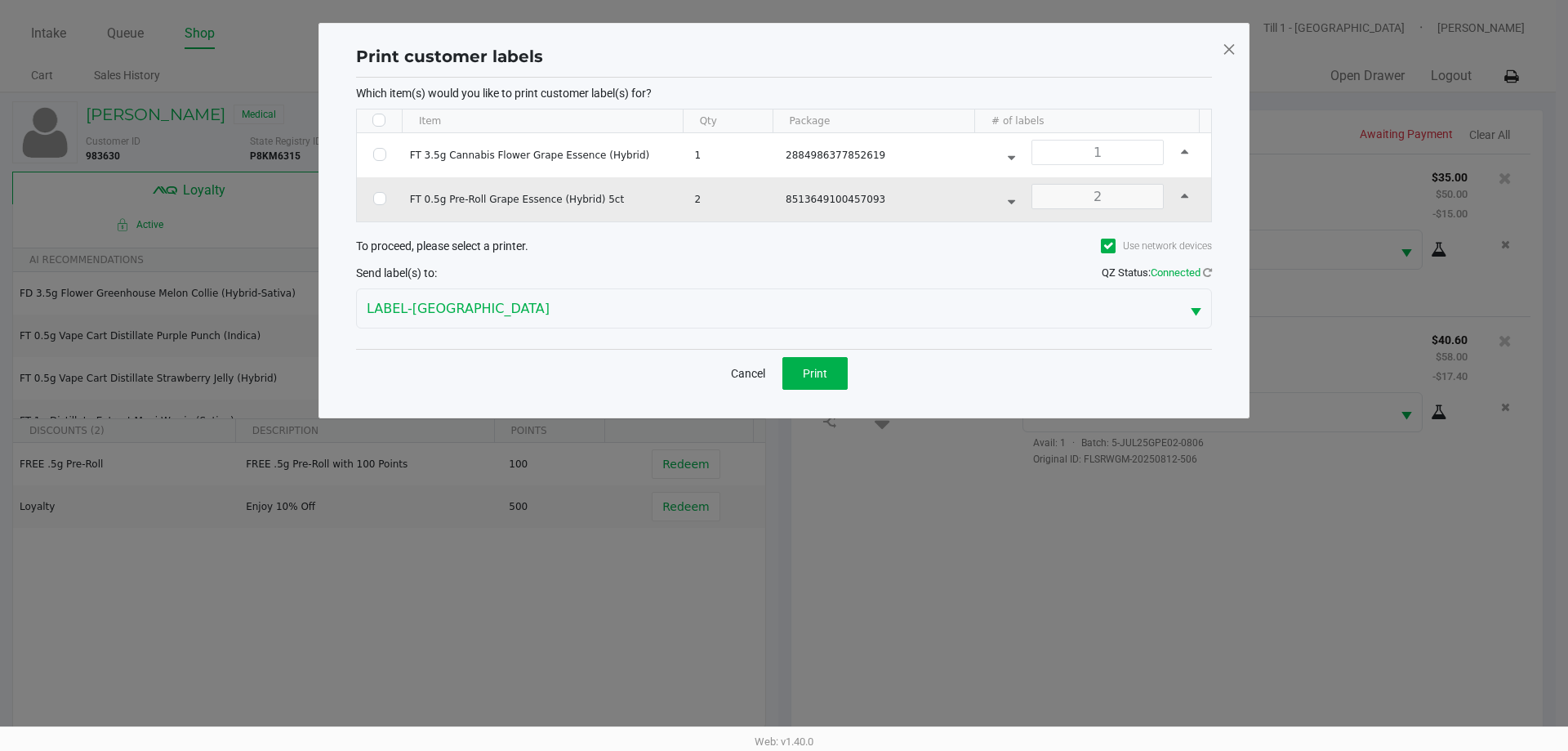
click at [371, 203] on td "Data table" at bounding box center [380, 199] width 45 height 45
click at [377, 202] on input "Select Row" at bounding box center [380, 199] width 13 height 13
checkbox input "true"
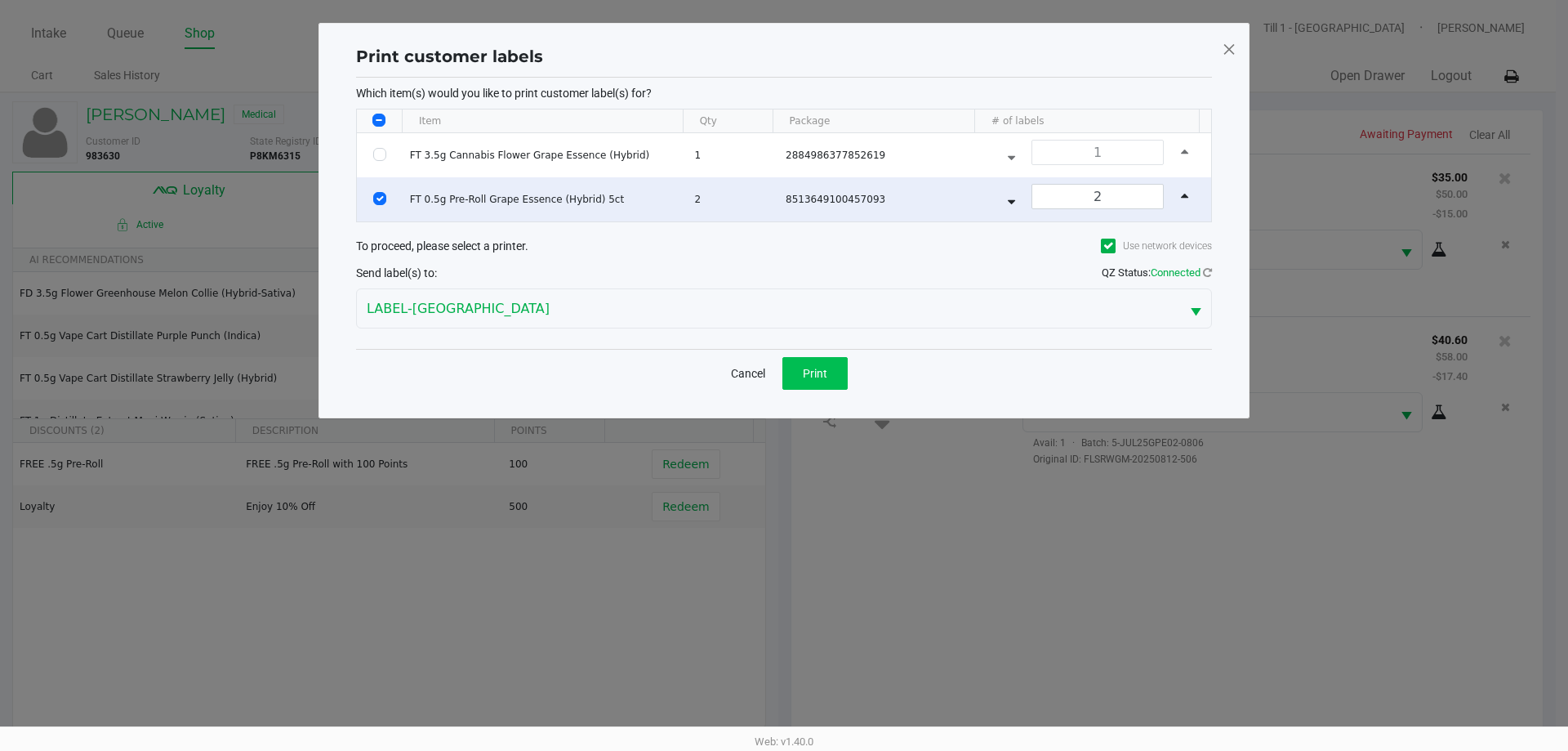
click at [780, 350] on div "Cancel Print" at bounding box center [784, 372] width 856 height 48
click at [796, 365] on button "Print" at bounding box center [815, 373] width 66 height 33
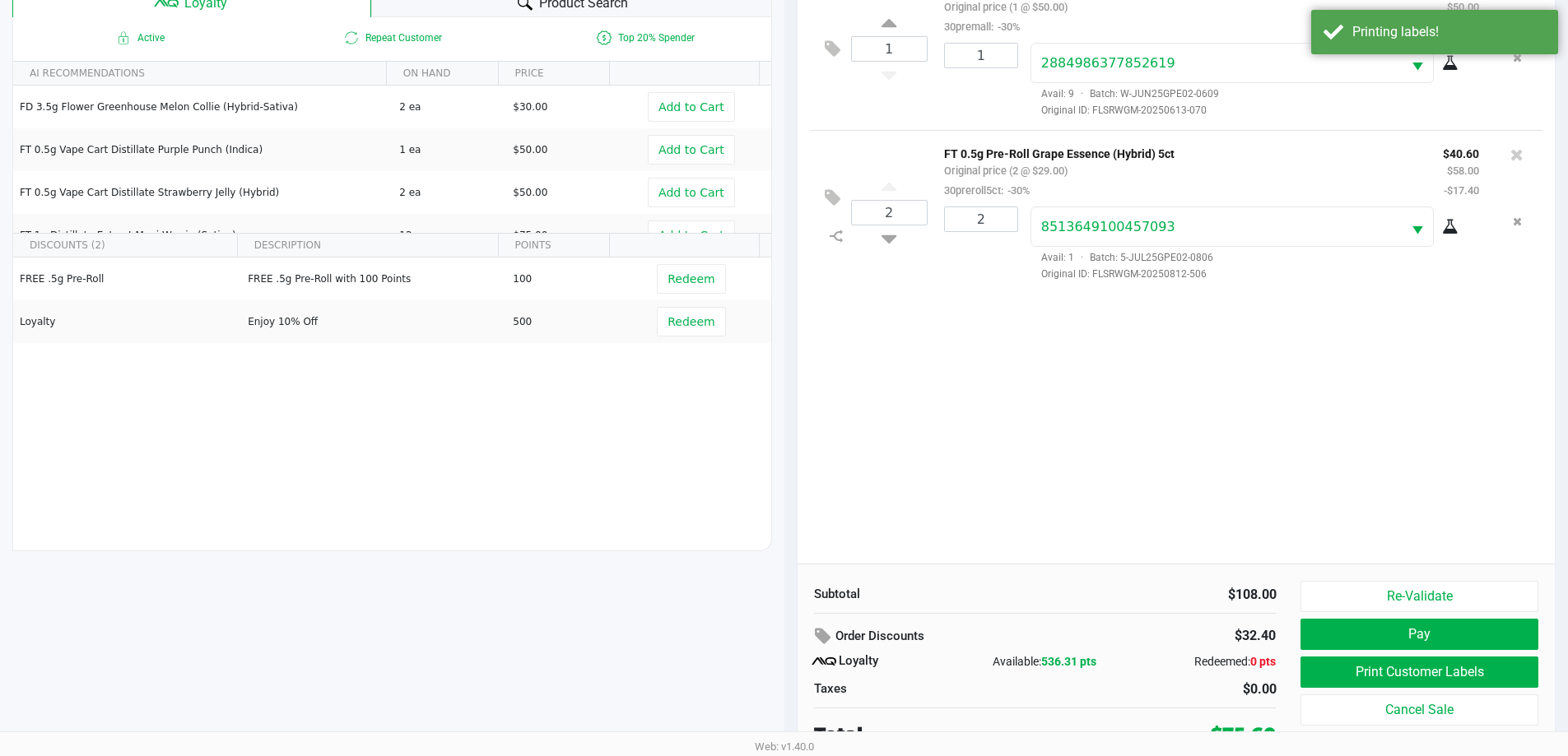
scroll to position [197, 0]
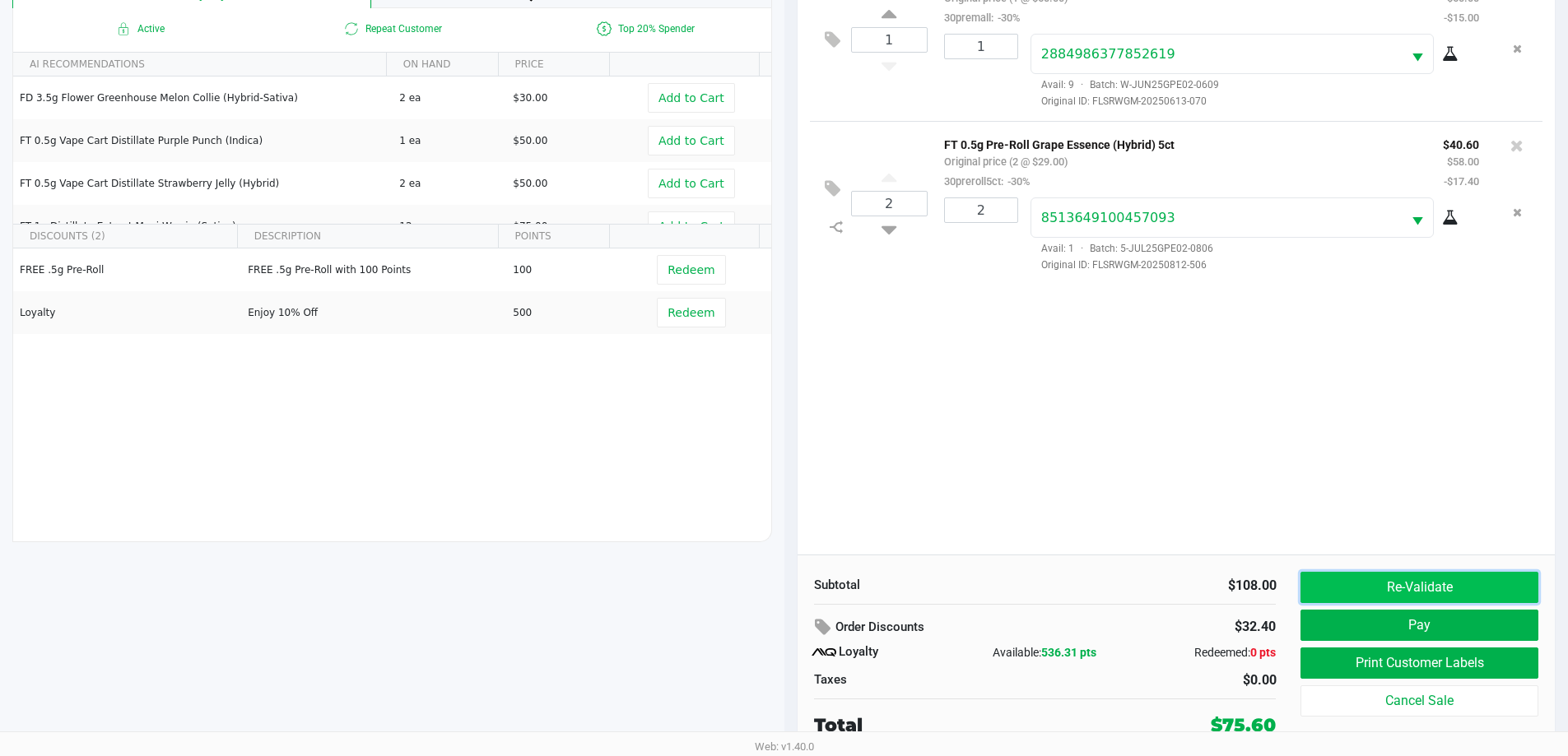
click at [1383, 583] on button "Re-Validate" at bounding box center [1419, 587] width 237 height 31
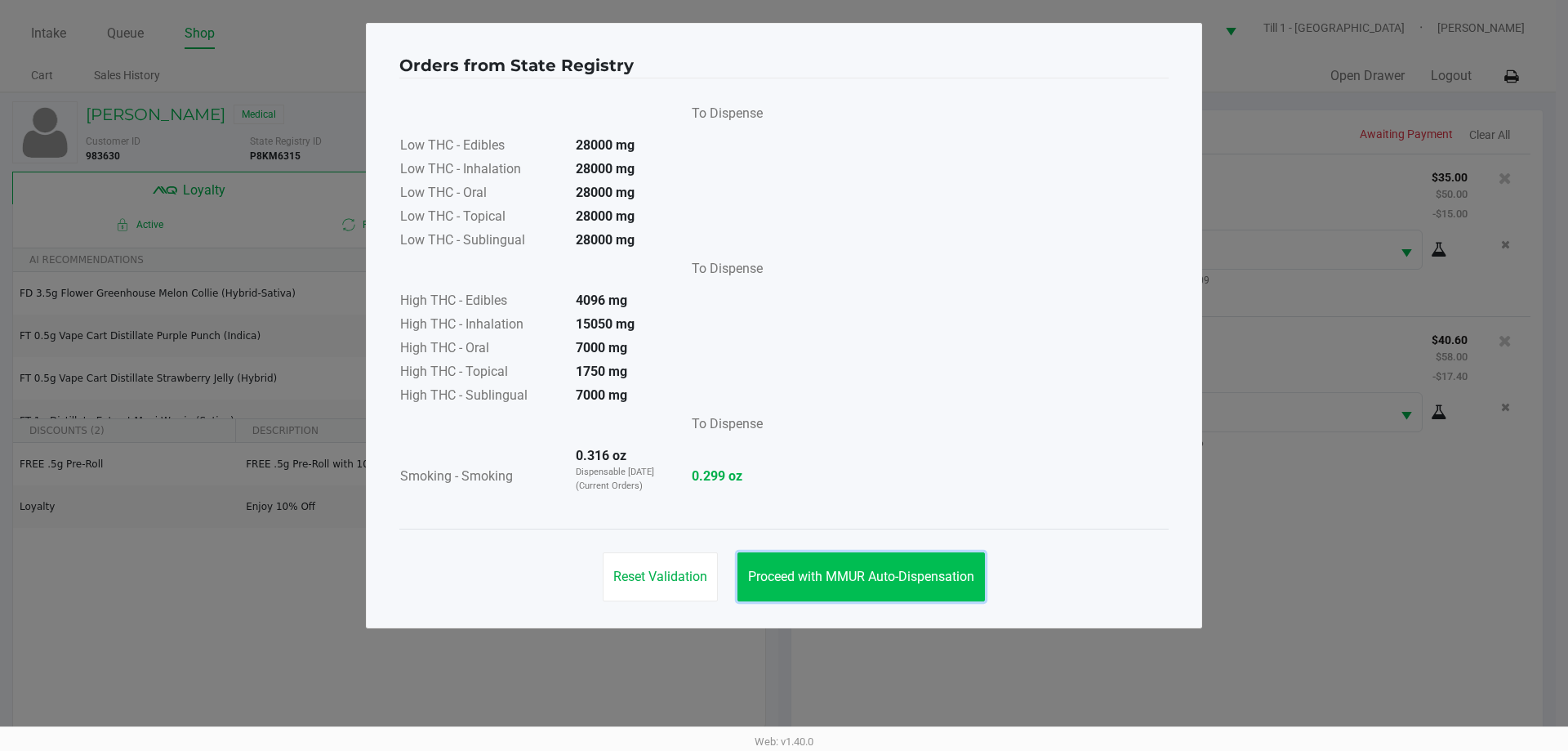
click at [863, 570] on span "Proceed with MMUR Auto-Dispensation" at bounding box center [861, 576] width 226 height 15
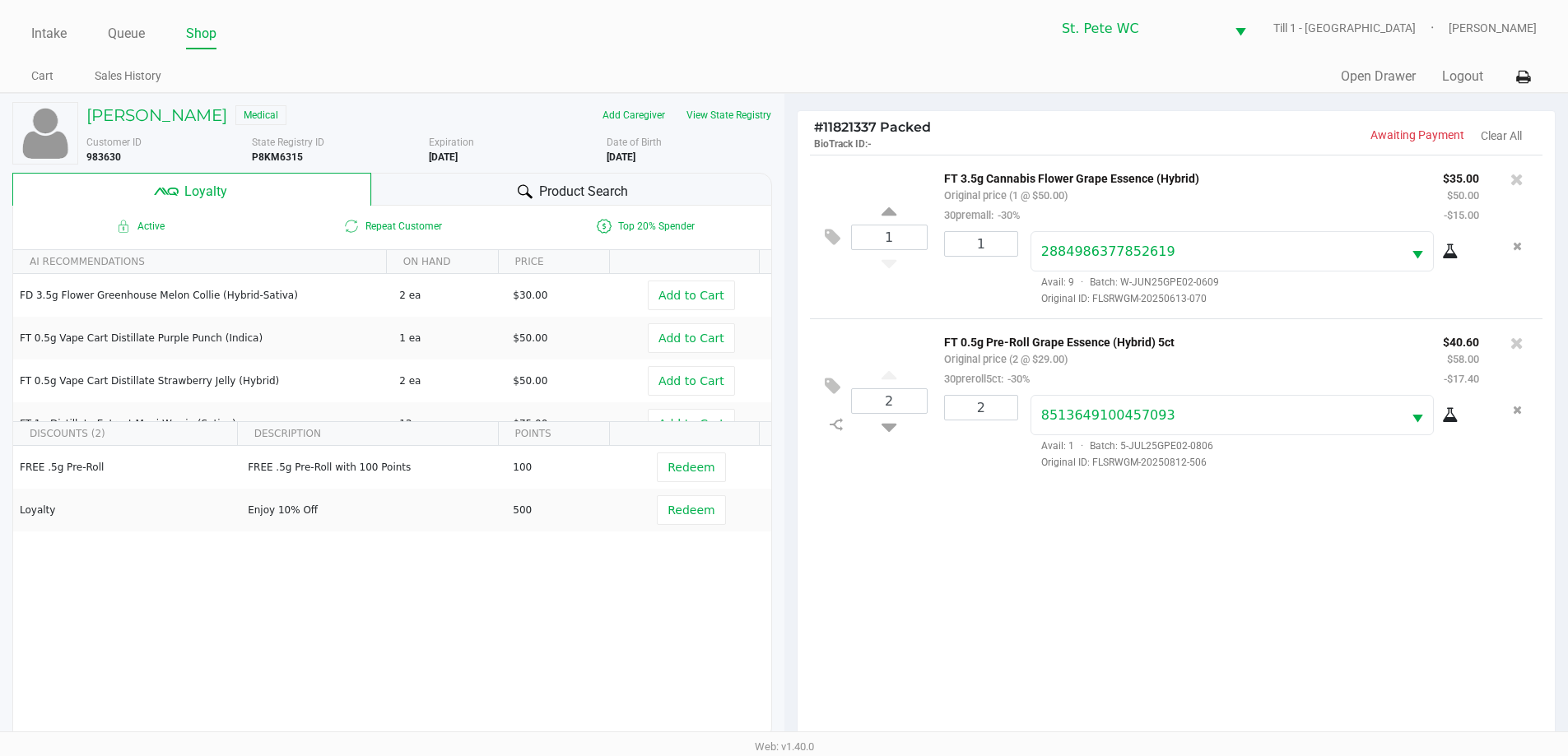
click at [956, 572] on div "1 FT 3.5g Cannabis Flower Grape Essence (Hybrid) Original price (1 @ $50.00) 30…" at bounding box center [1176, 453] width 758 height 597
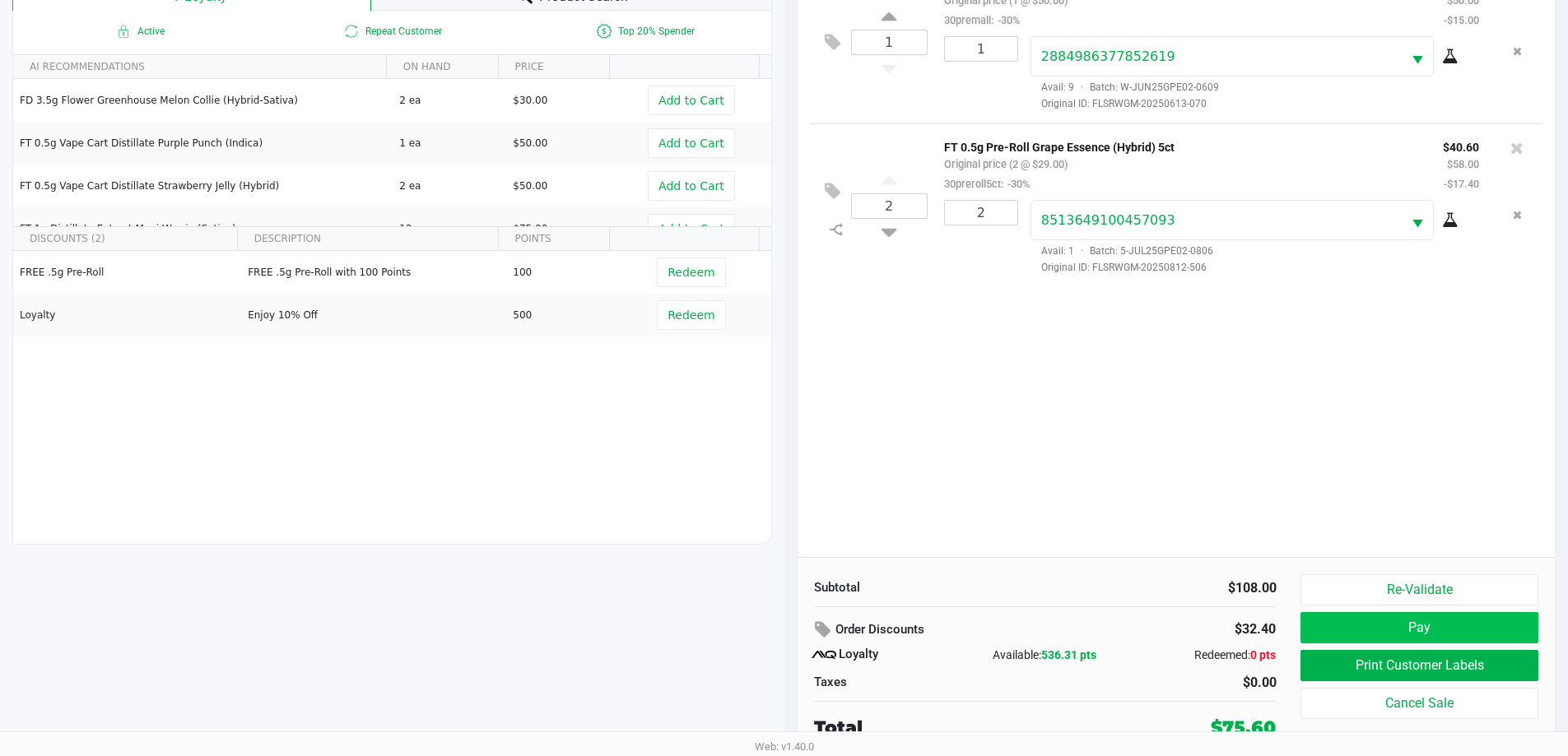
scroll to position [197, 0]
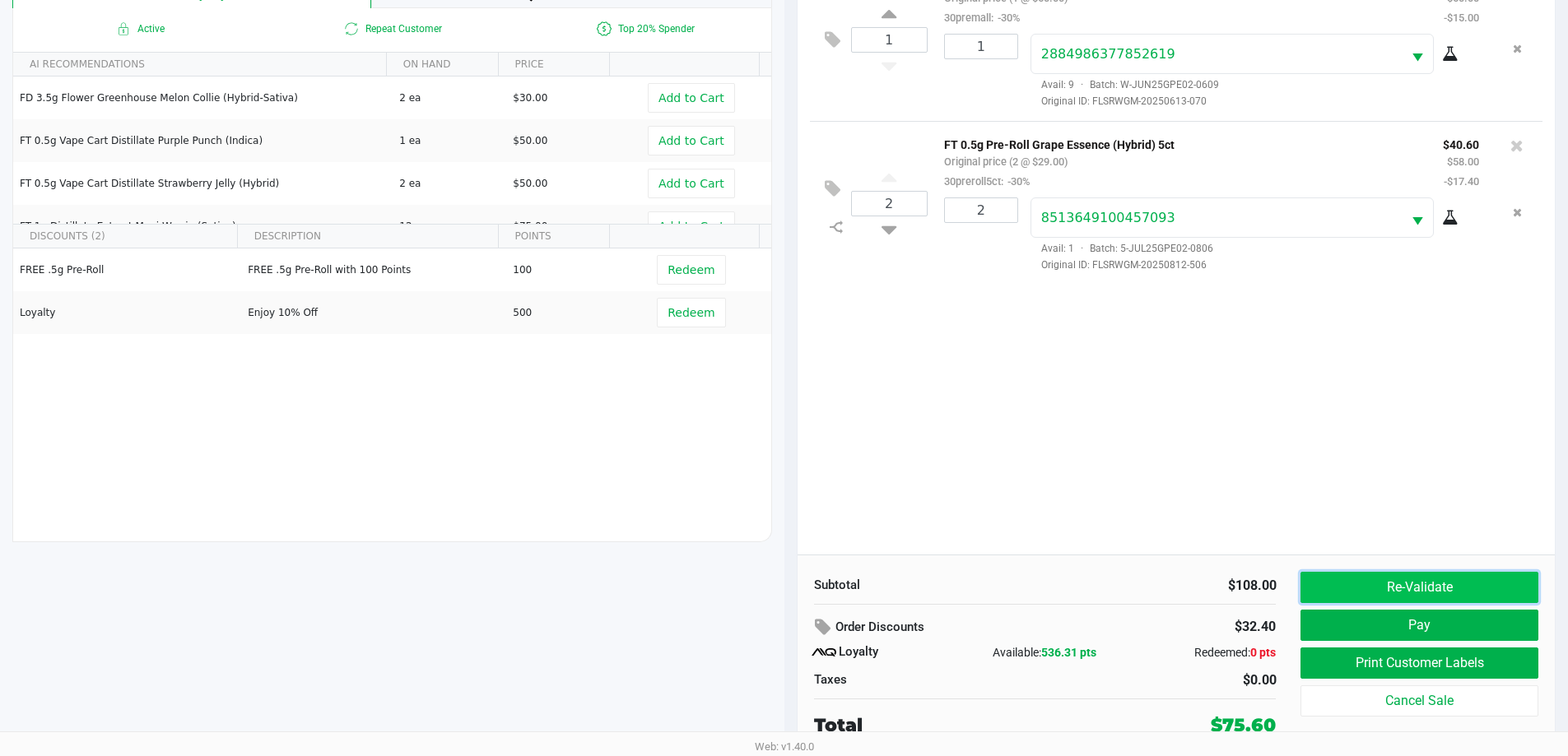
click at [1425, 588] on button "Re-Validate" at bounding box center [1419, 587] width 237 height 31
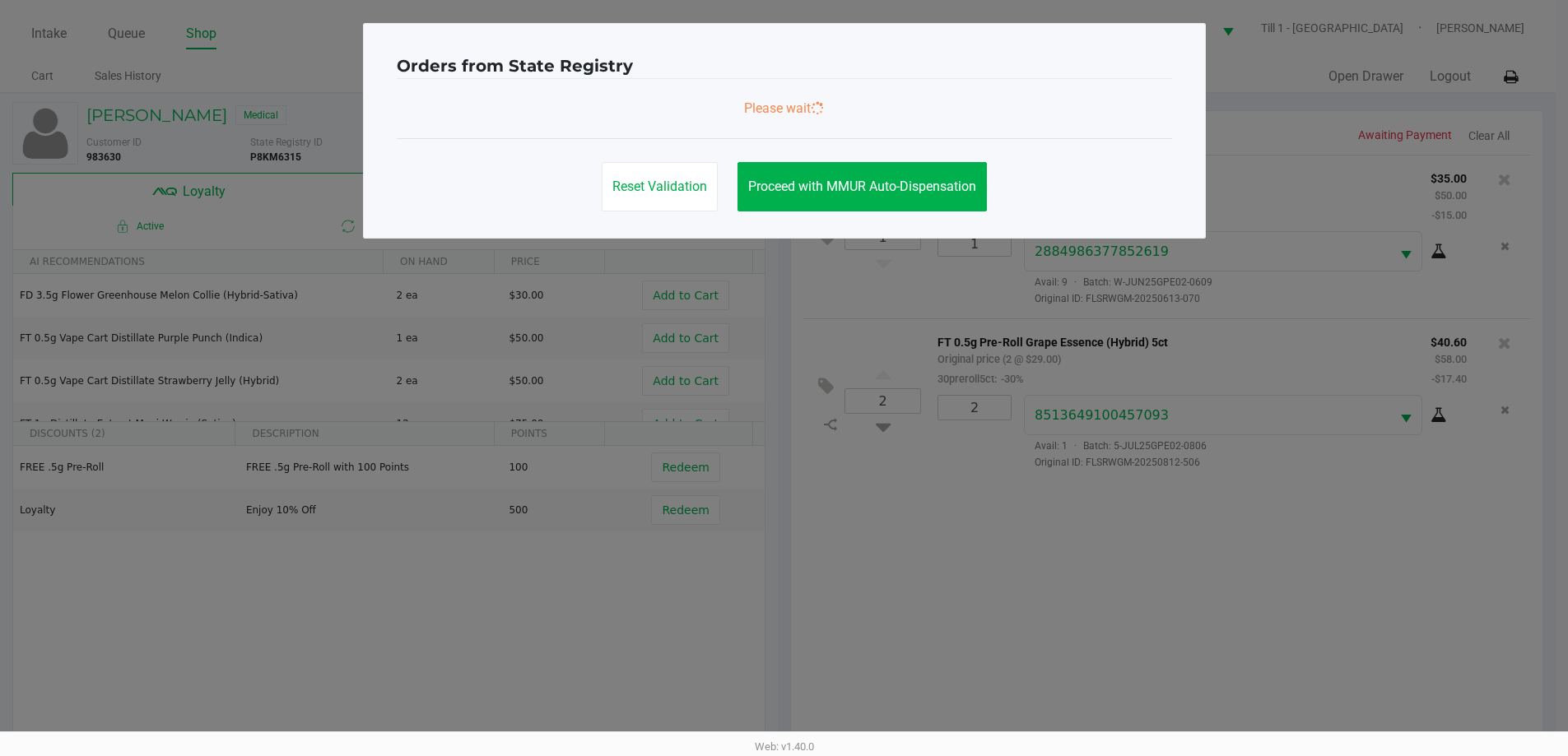
scroll to position [0, 0]
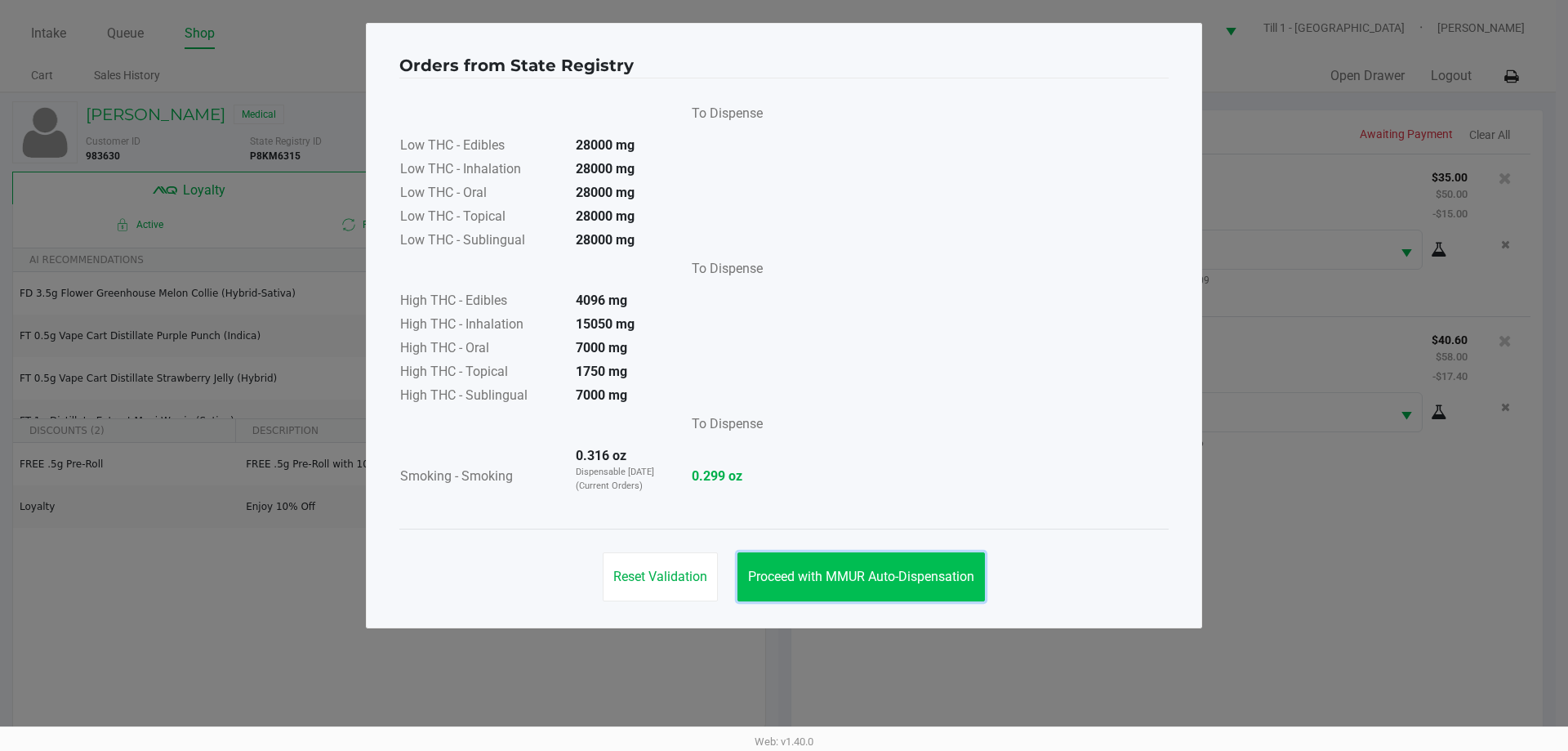
click at [894, 580] on span "Proceed with MMUR Auto-Dispensation" at bounding box center [861, 576] width 226 height 15
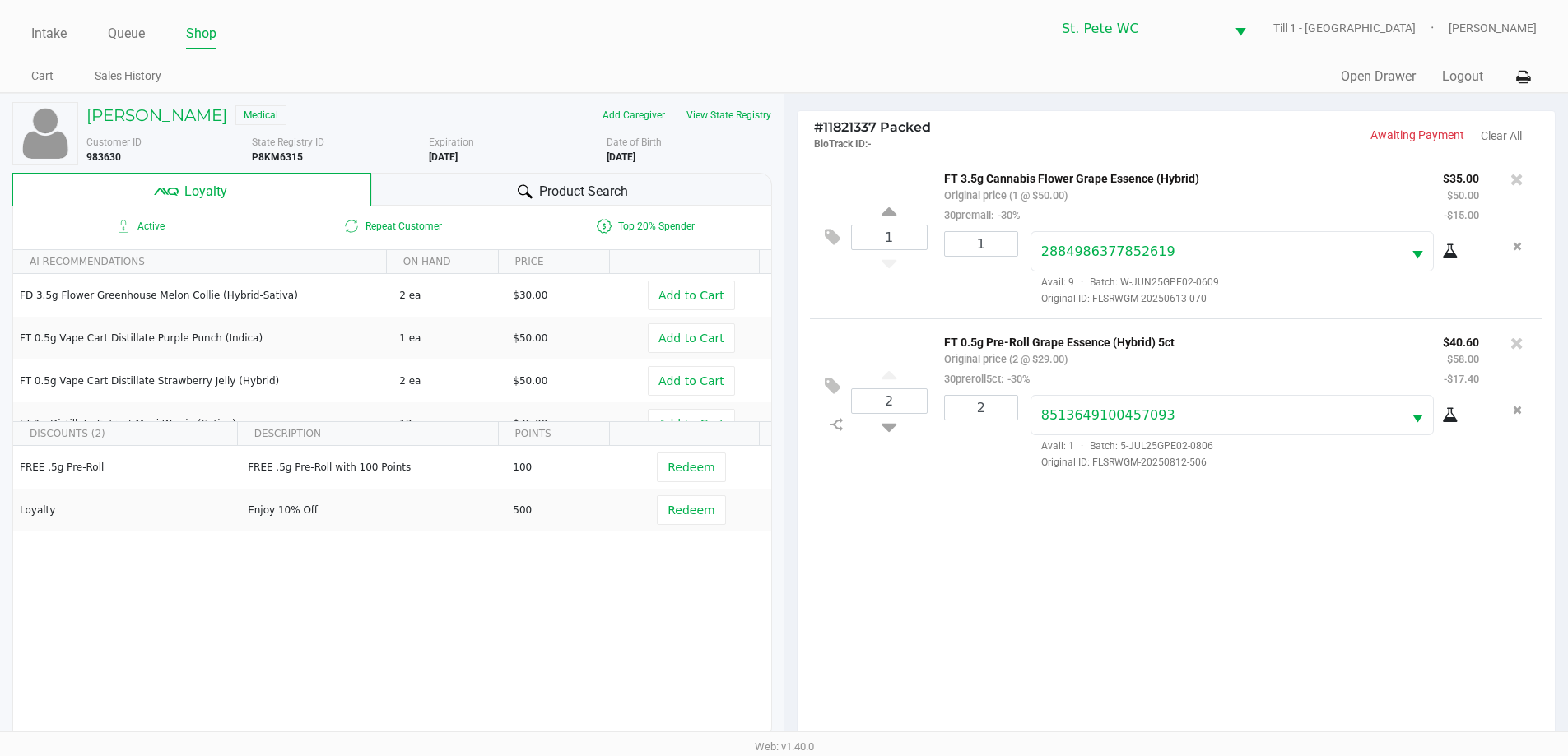
click at [1005, 613] on div "1 FT 3.5g Cannabis Flower Grape Essence (Hybrid) Original price (1 @ $50.00) 30…" at bounding box center [1176, 453] width 758 height 597
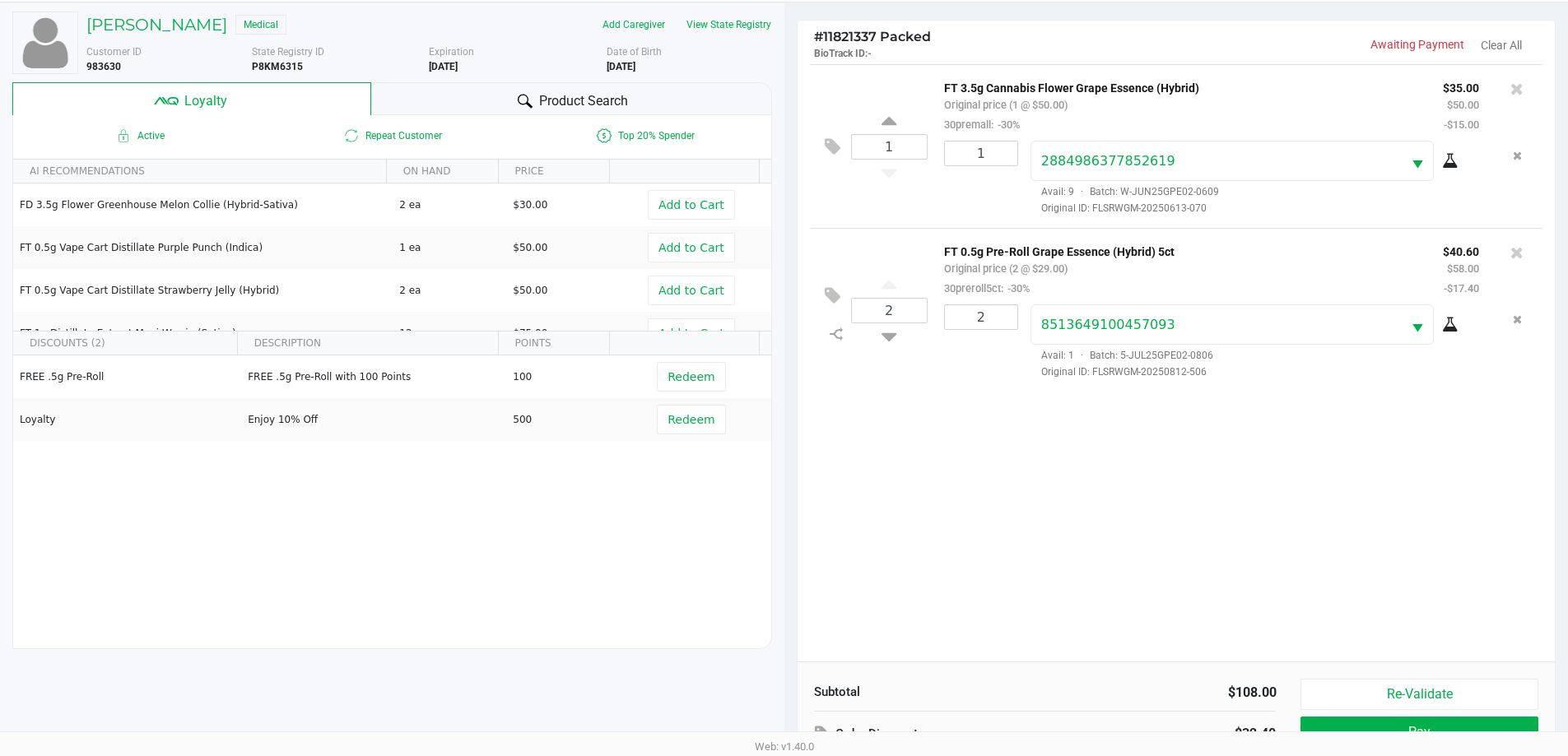
scroll to position [197, 0]
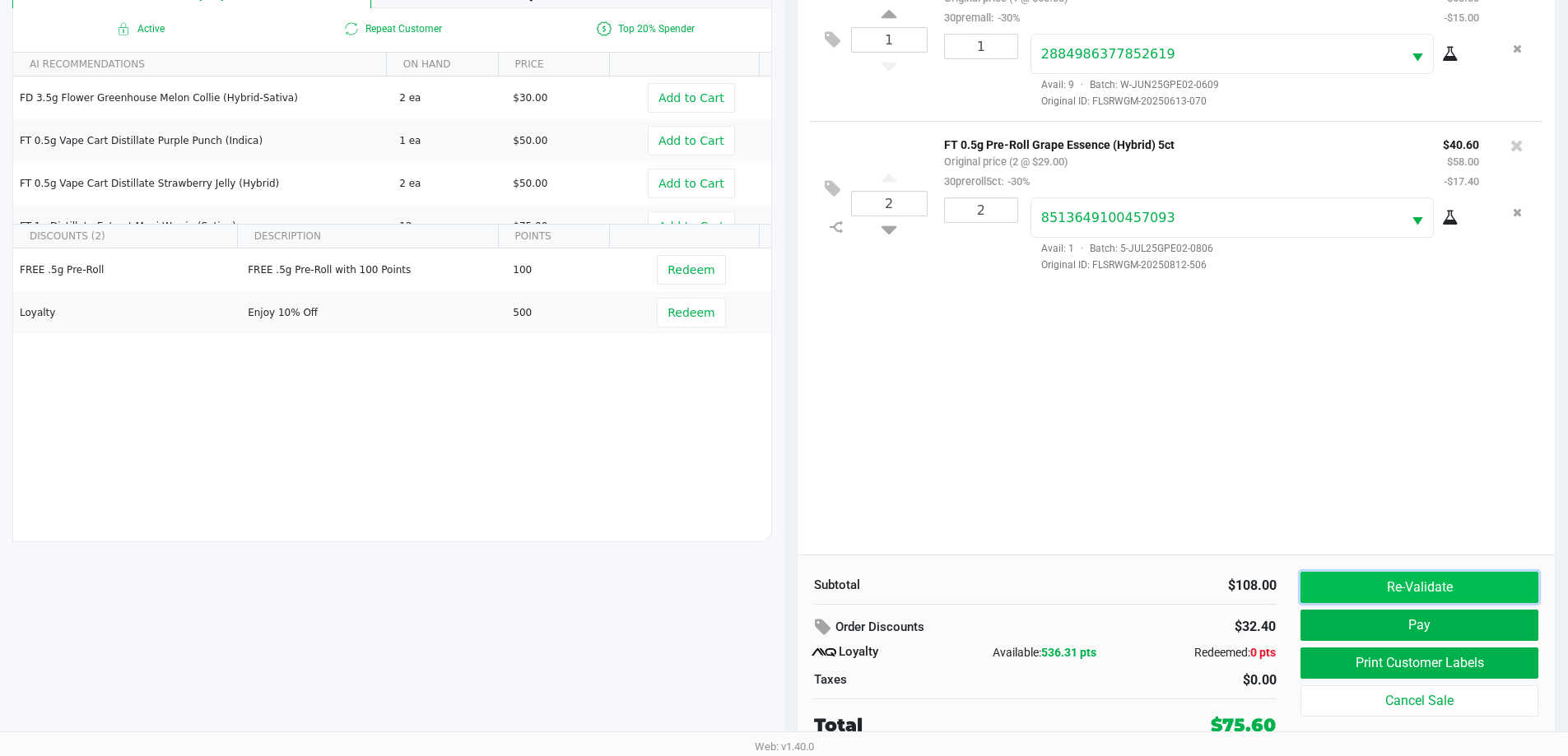
click at [1363, 583] on button "Re-Validate" at bounding box center [1419, 587] width 237 height 31
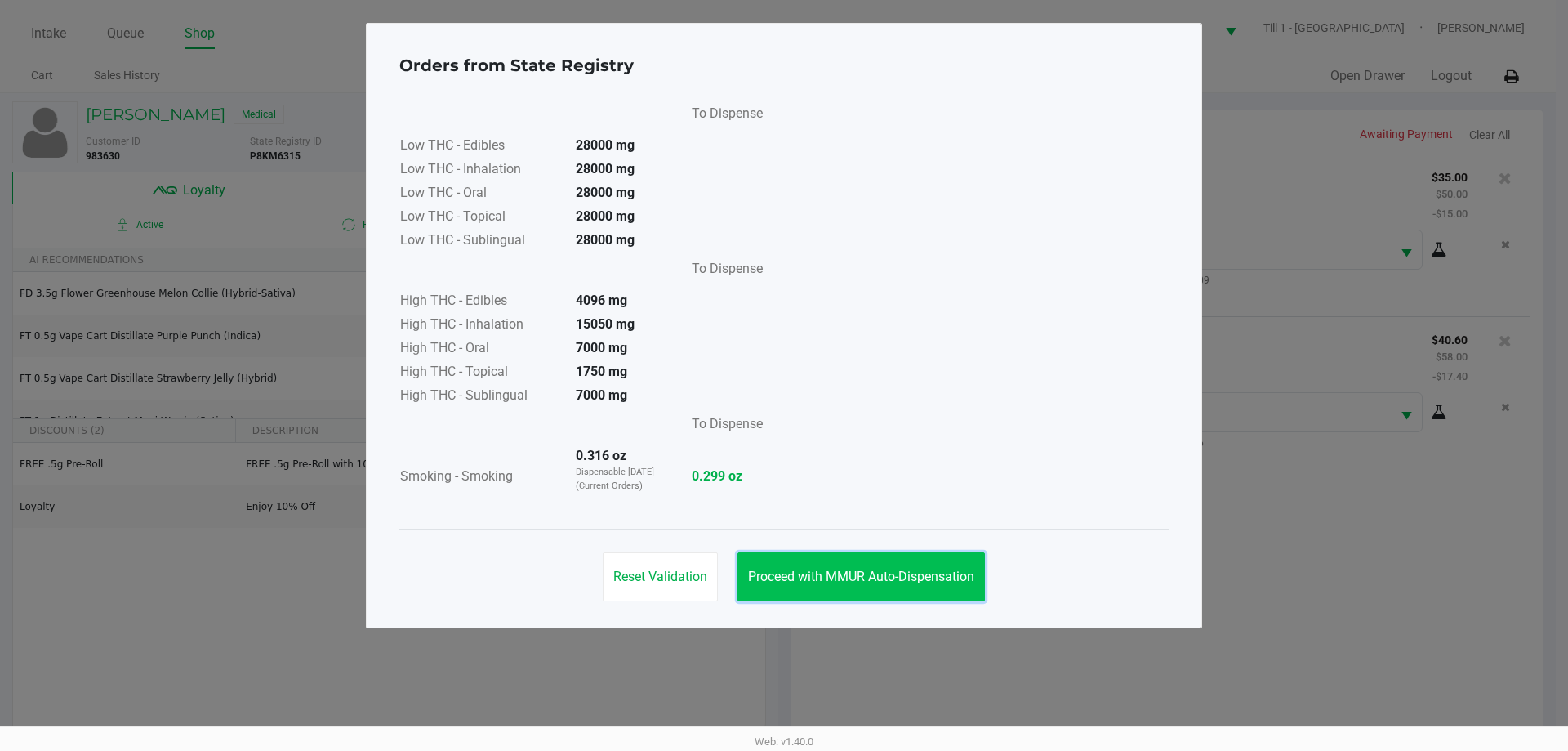
click at [822, 578] on span "Proceed with MMUR Auto-Dispensation" at bounding box center [861, 576] width 226 height 15
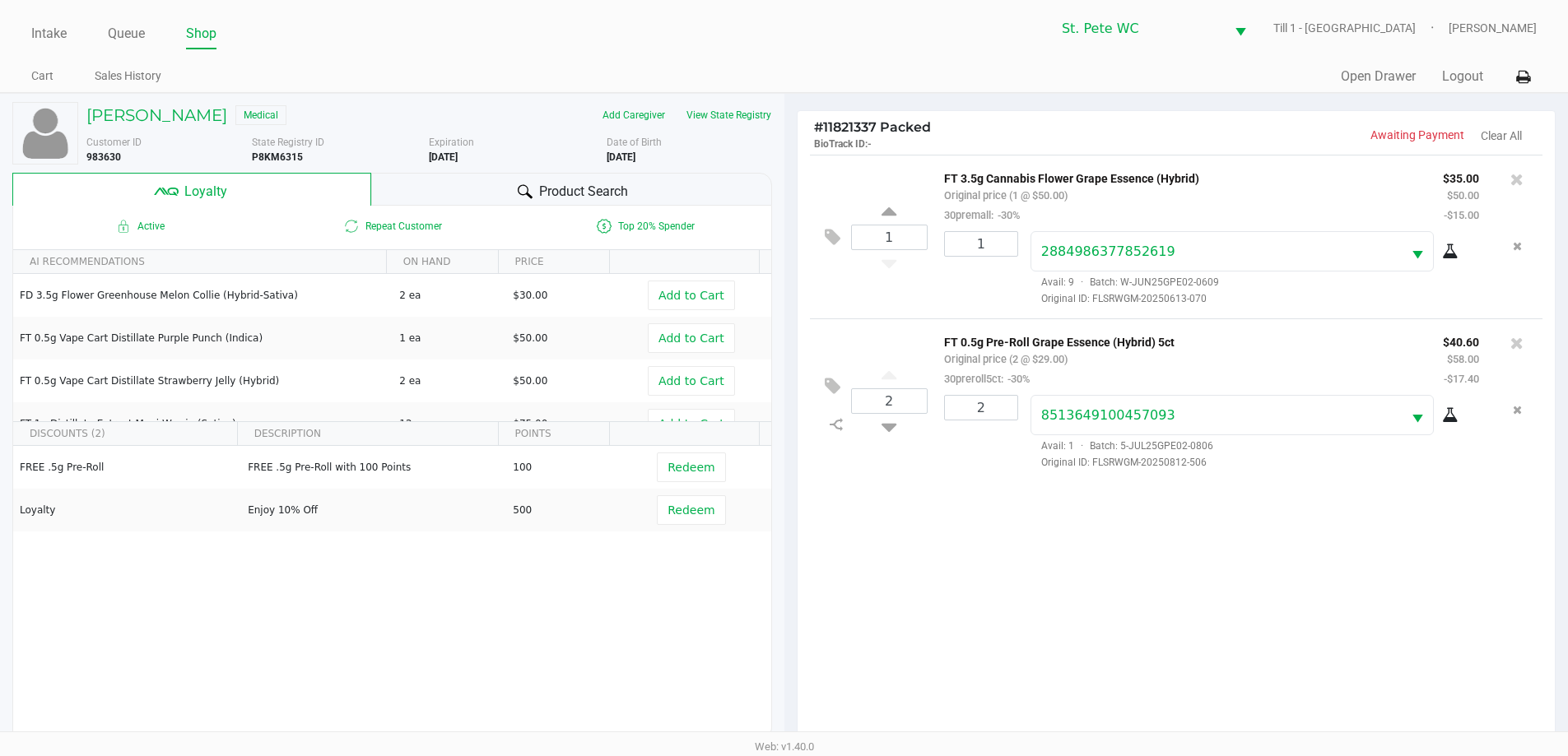
scroll to position [197, 0]
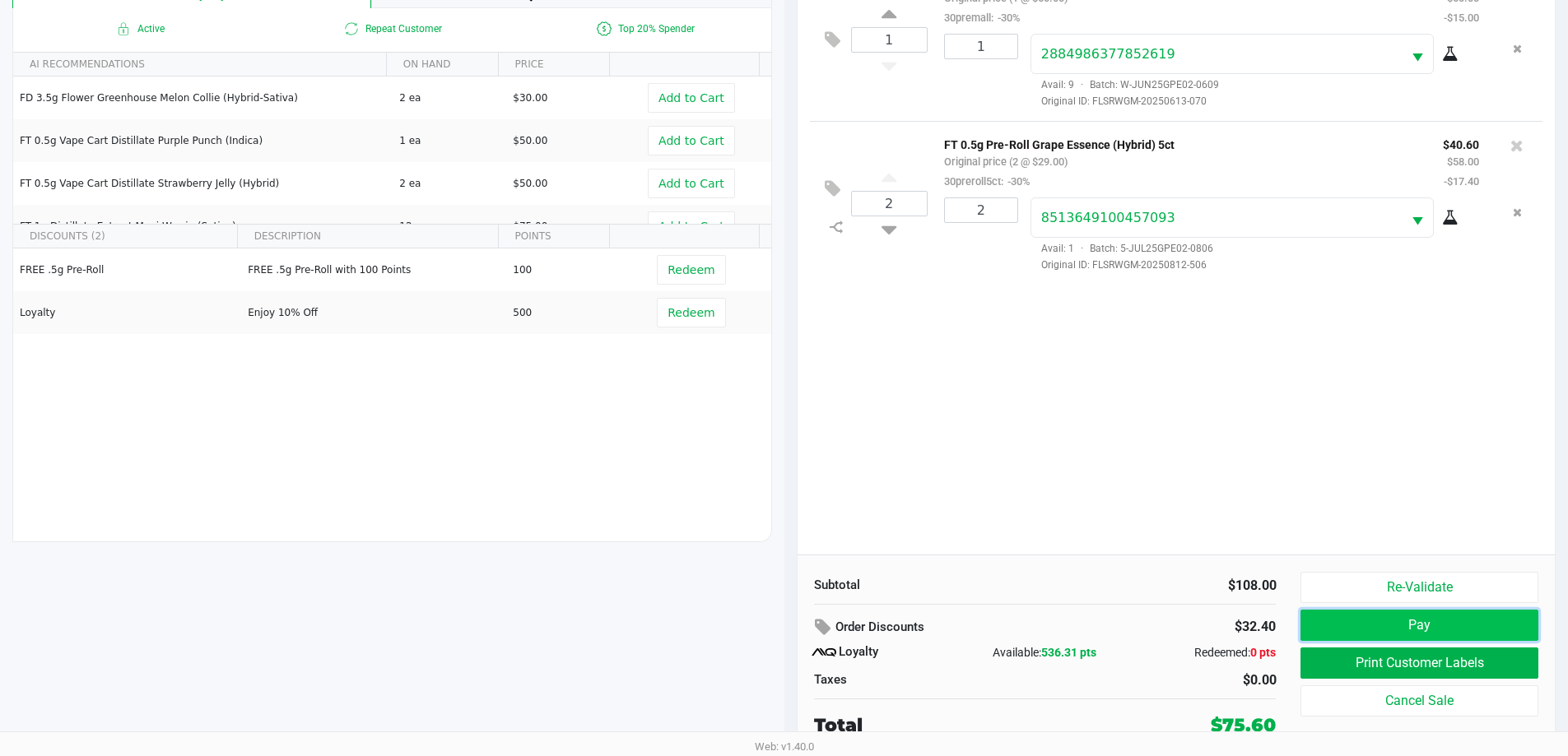
click at [1456, 630] on button "Pay" at bounding box center [1419, 625] width 237 height 31
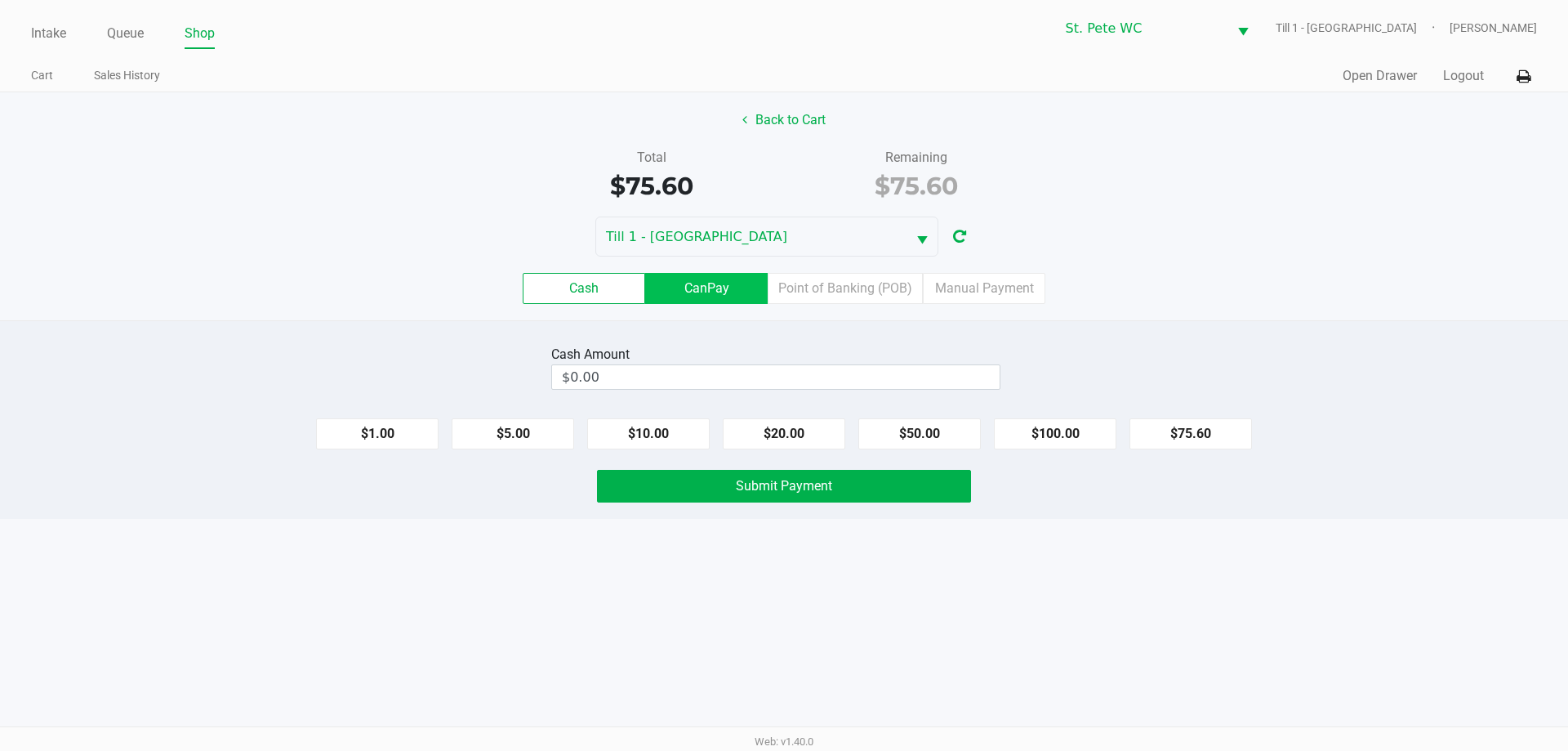
click at [717, 301] on label "CanPay" at bounding box center [706, 288] width 123 height 31
click at [0, 0] on 2 "CanPay" at bounding box center [0, 0] width 0 height 0
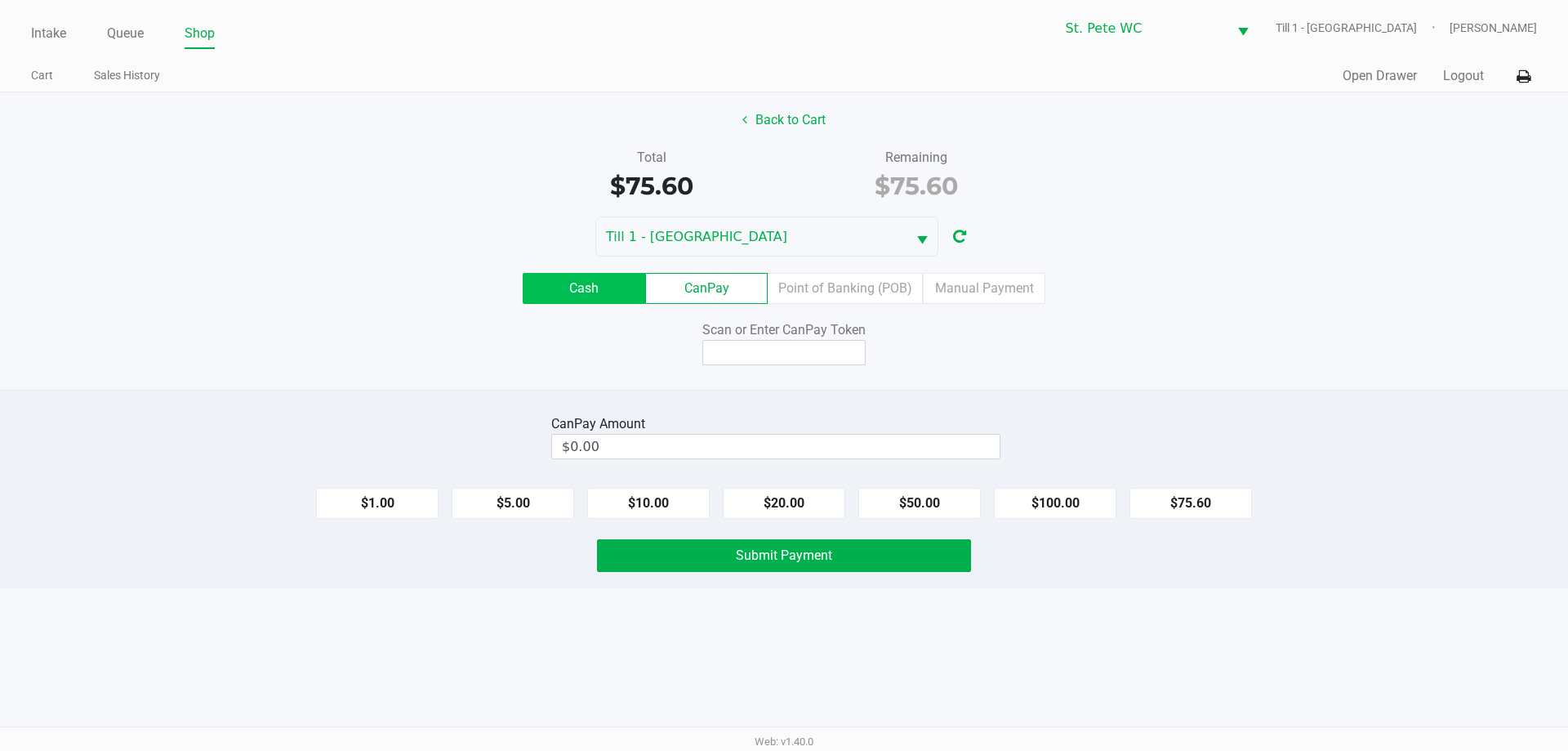
click at [593, 282] on label "Cash" at bounding box center [584, 288] width 123 height 31
click at [0, 0] on 0 "Cash" at bounding box center [0, 0] width 0 height 0
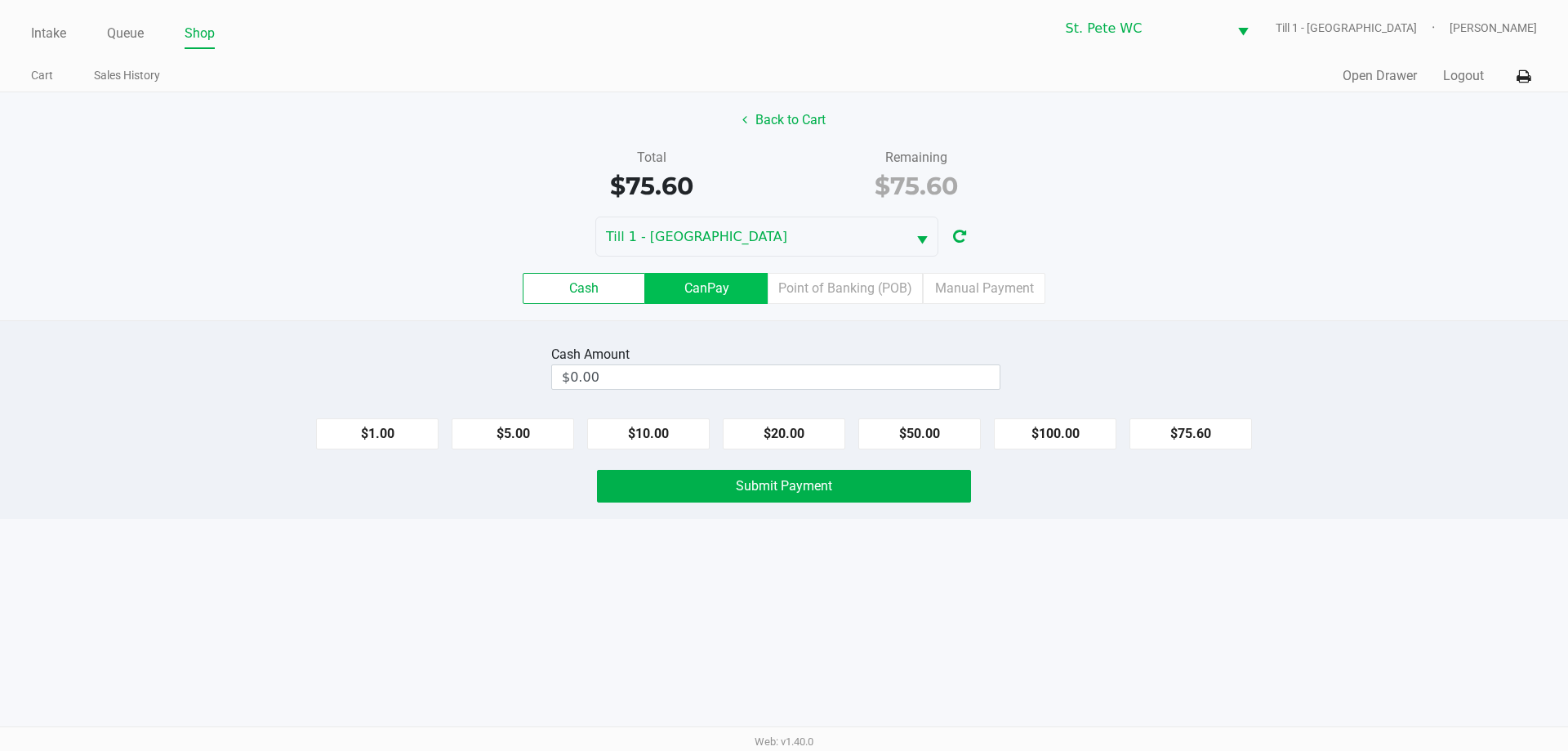
click at [711, 289] on label "CanPay" at bounding box center [706, 288] width 123 height 31
click at [0, 0] on 2 "CanPay" at bounding box center [0, 0] width 0 height 0
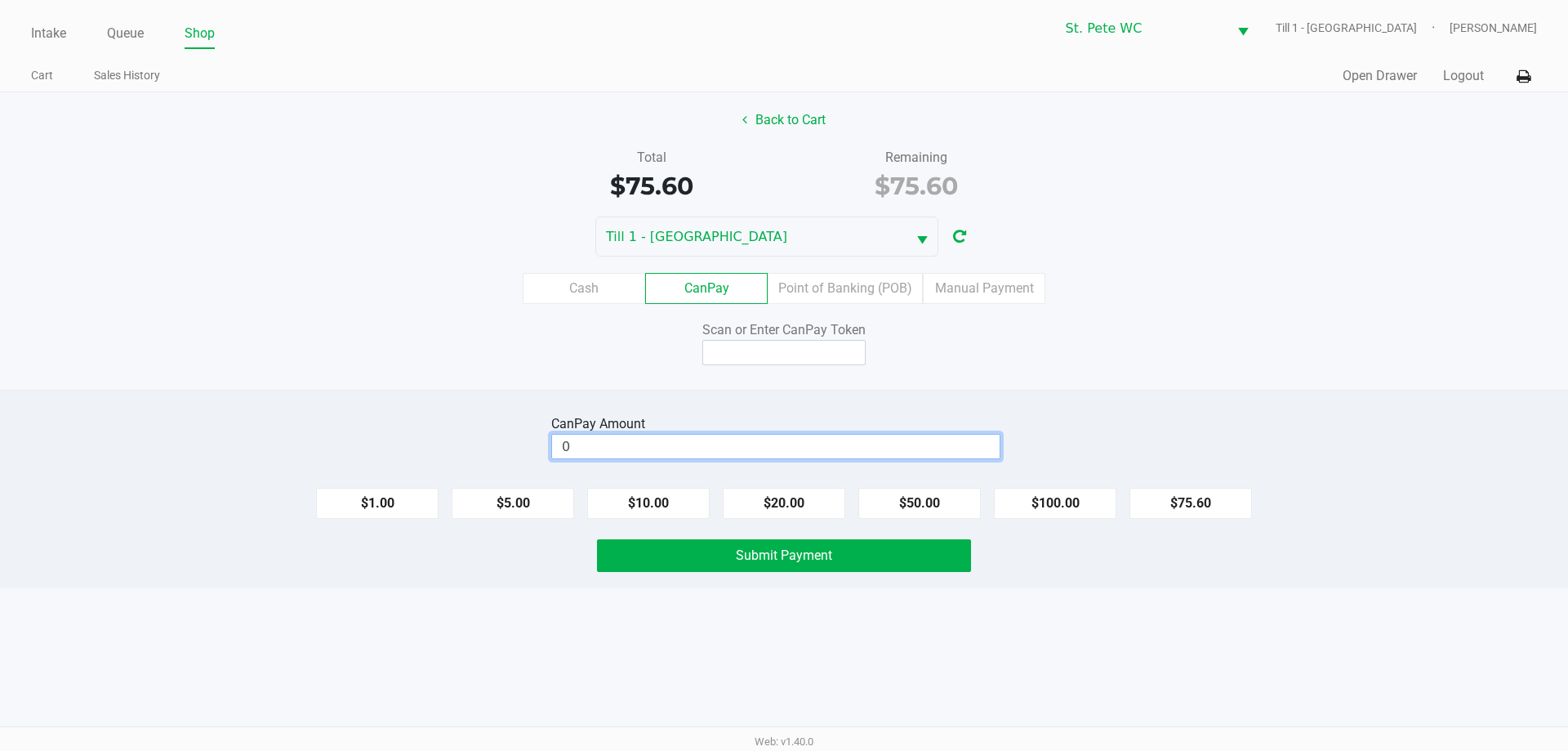
click at [745, 455] on input "0" at bounding box center [775, 446] width 448 height 24
type input "$20.00"
click at [1075, 341] on div "Scan or Enter CanPay Token" at bounding box center [784, 342] width 1592 height 45
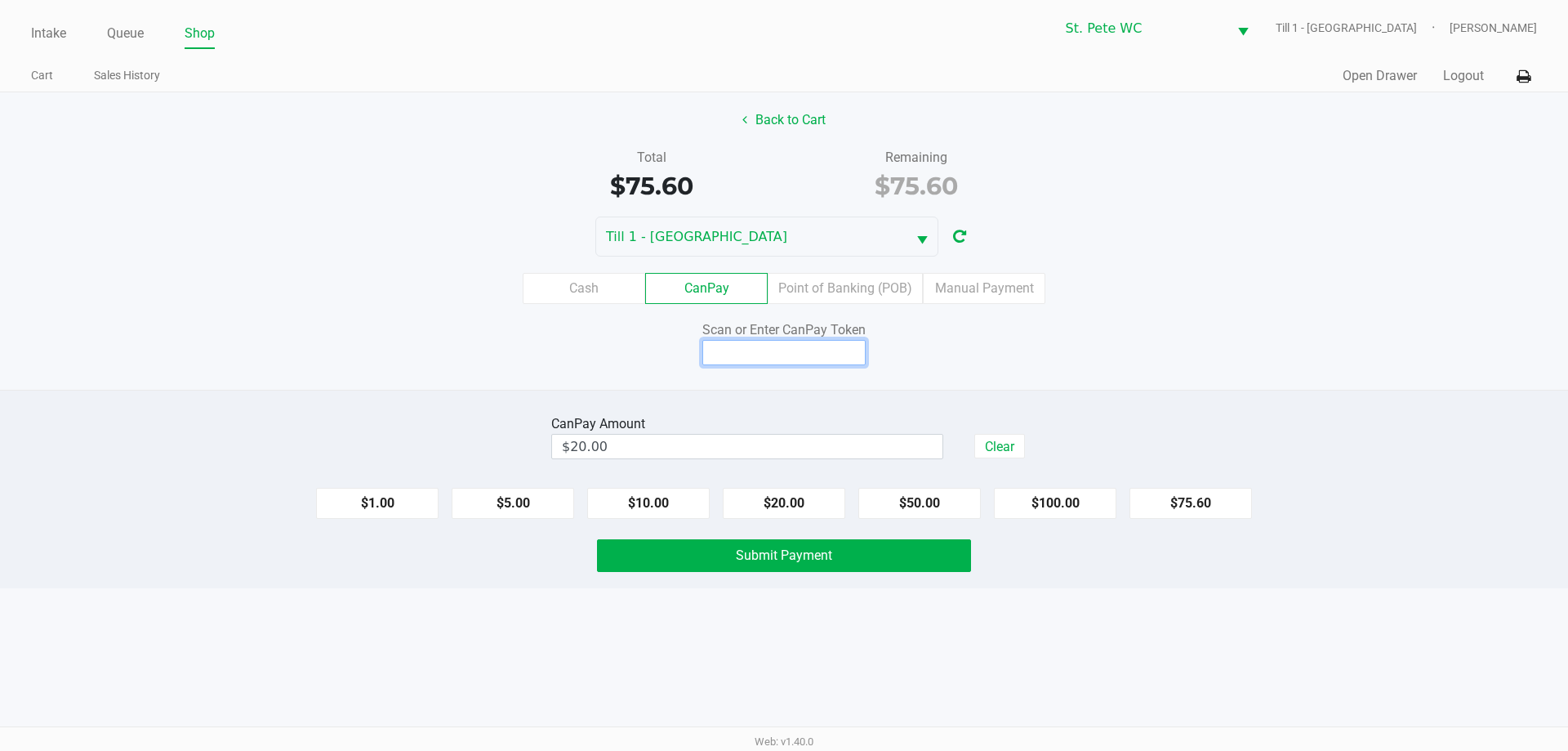
click at [807, 360] on input at bounding box center [784, 353] width 163 height 25
type input "X8064012X"
click at [822, 557] on span "Submit Payment" at bounding box center [784, 555] width 97 height 15
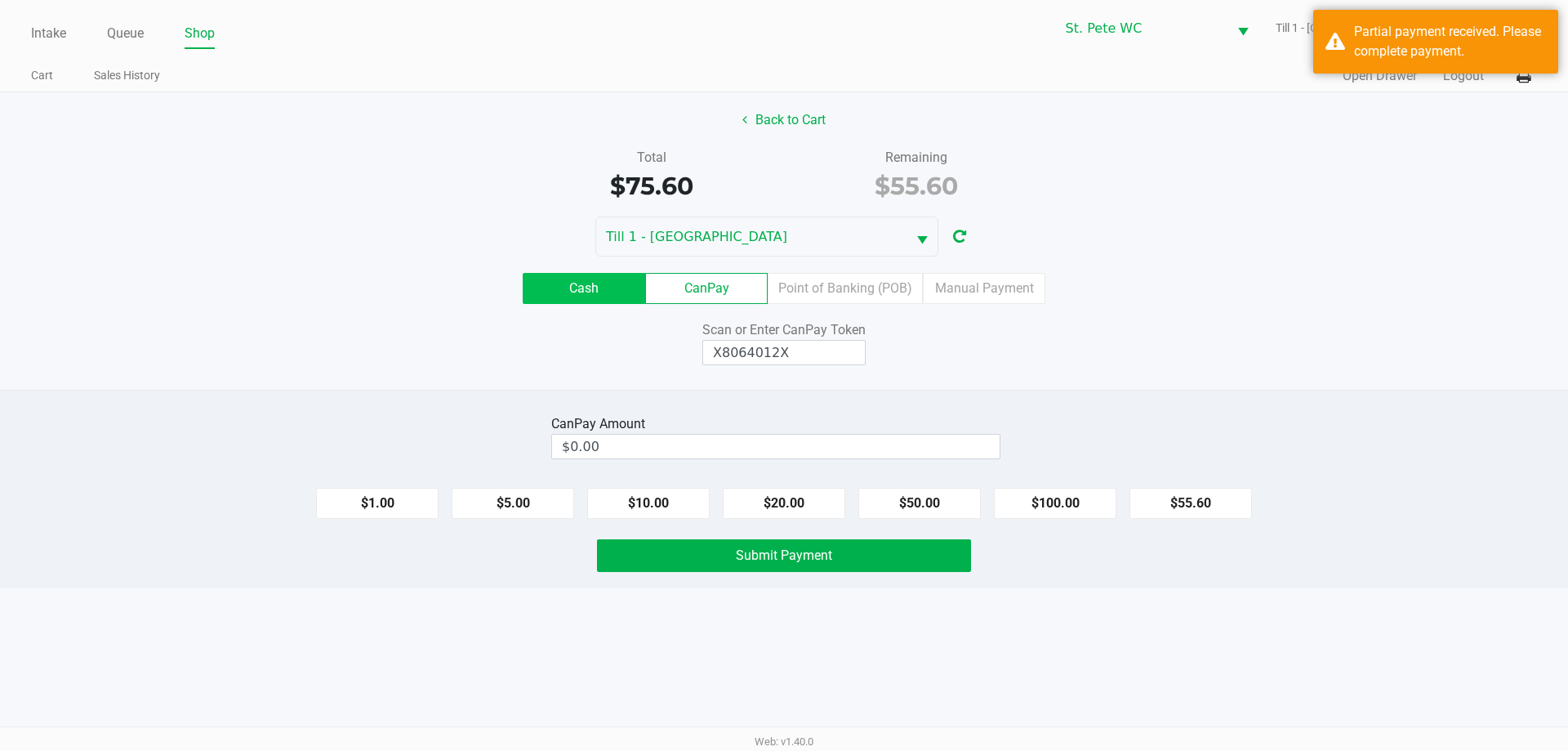
click at [585, 295] on label "Cash" at bounding box center [584, 288] width 123 height 31
click at [0, 0] on 0 "Cash" at bounding box center [0, 0] width 0 height 0
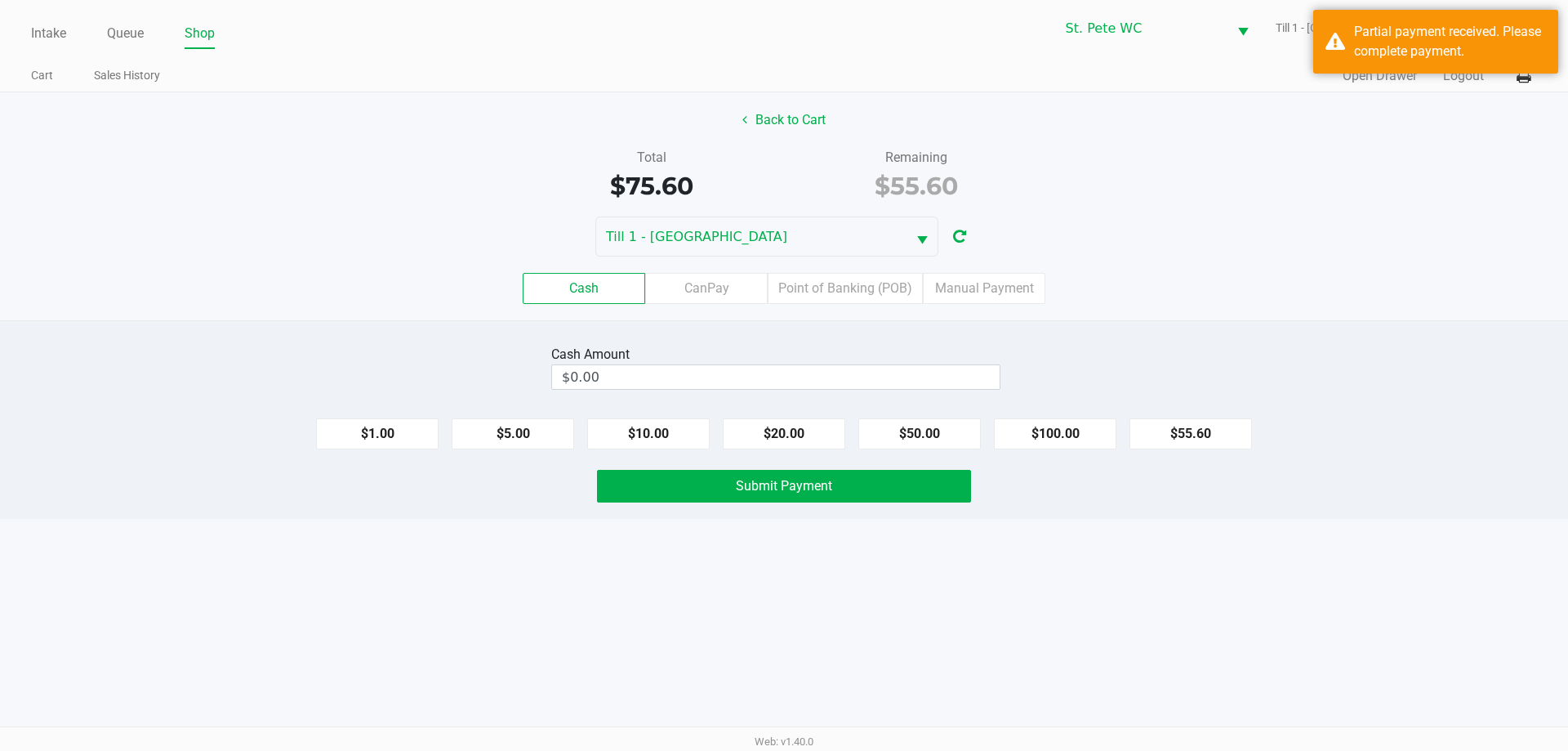
click at [826, 304] on div "Cash CanPay Point of Banking (POB) Manual Payment" at bounding box center [784, 288] width 1592 height 64
click at [836, 289] on label "Point of Banking (POB)" at bounding box center [845, 288] width 155 height 31
click at [0, 0] on 7 "Point of Banking (POB)" at bounding box center [0, 0] width 0 height 0
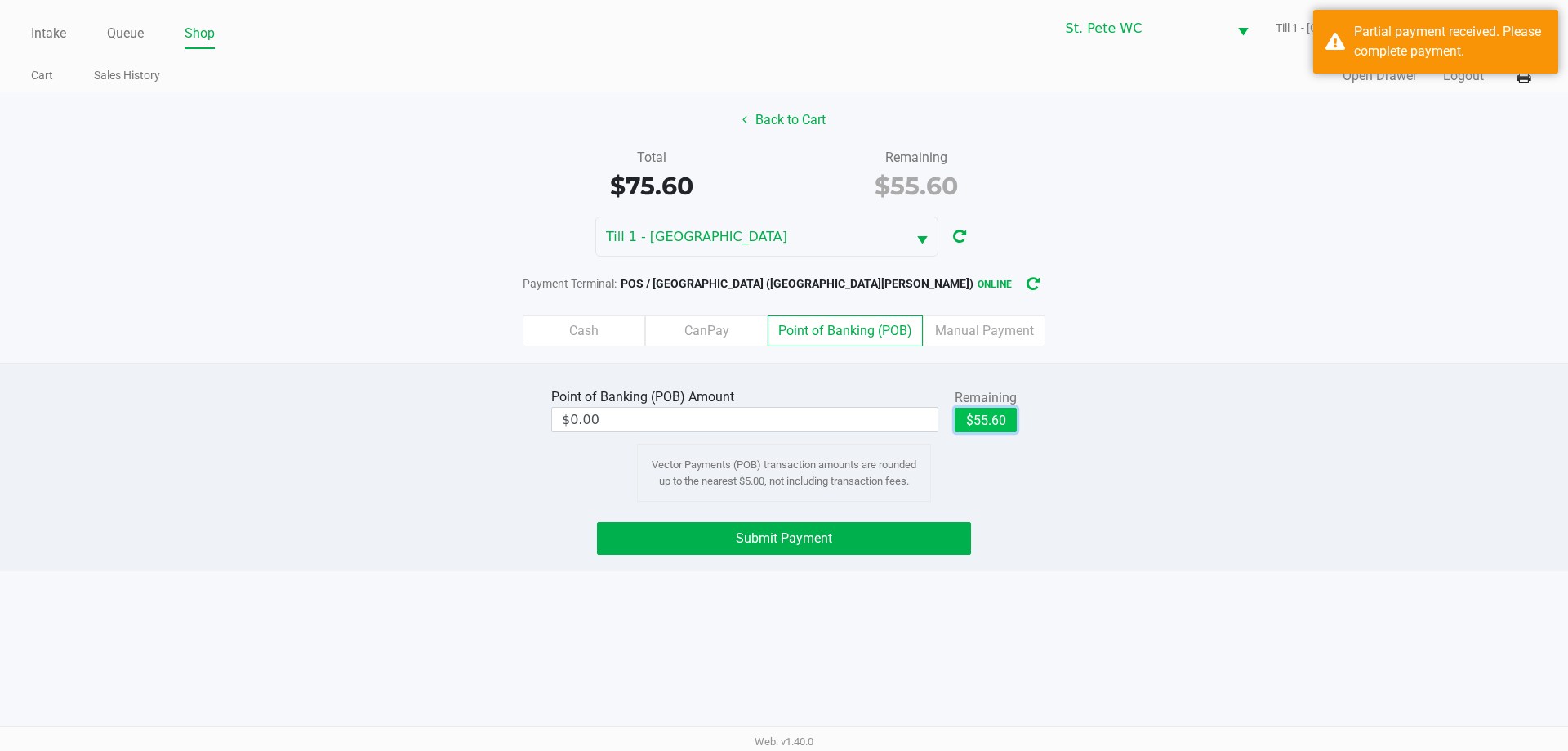
click at [977, 413] on button "$55.60" at bounding box center [986, 419] width 62 height 24
type input "$55.60"
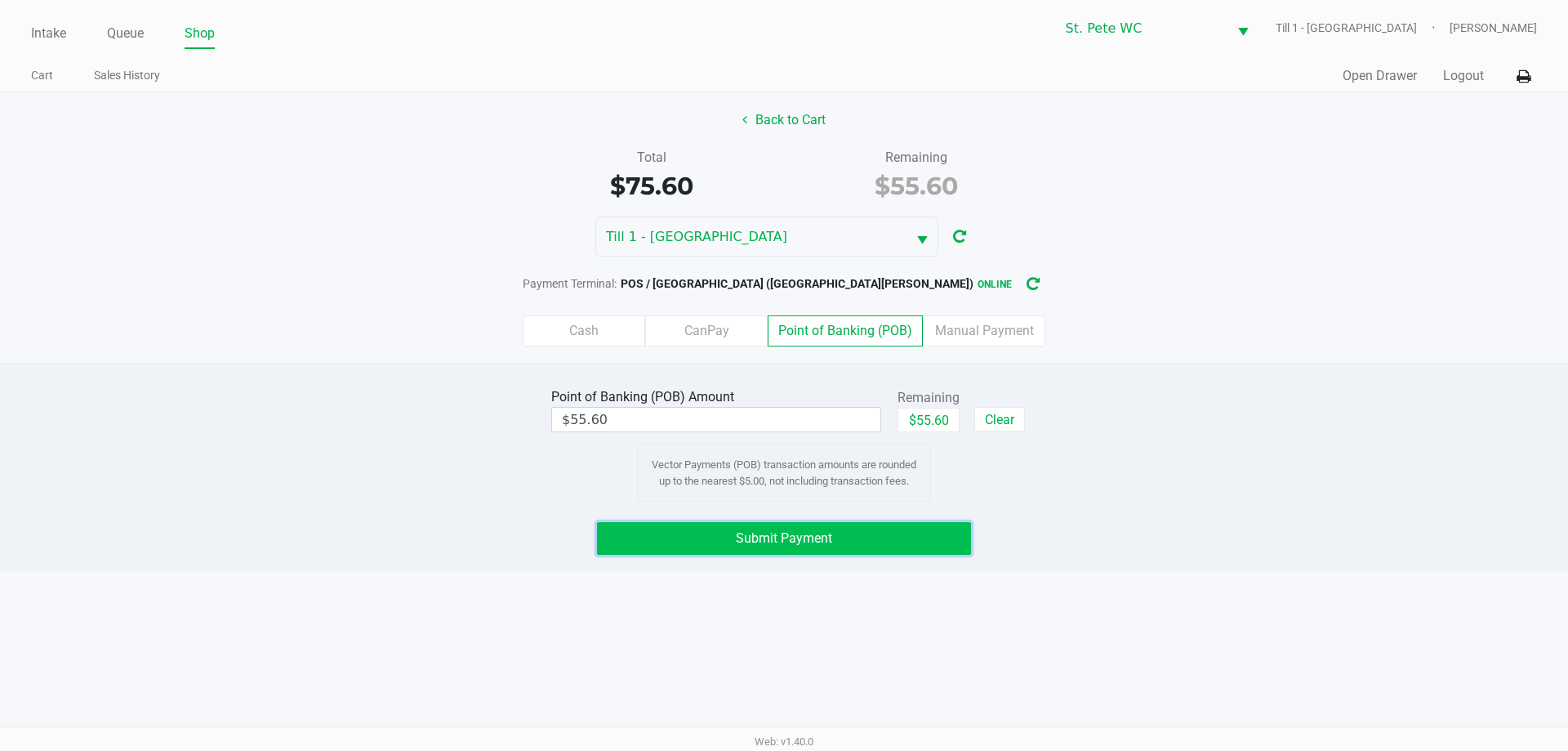
click at [724, 534] on button "Submit Payment" at bounding box center [784, 538] width 374 height 33
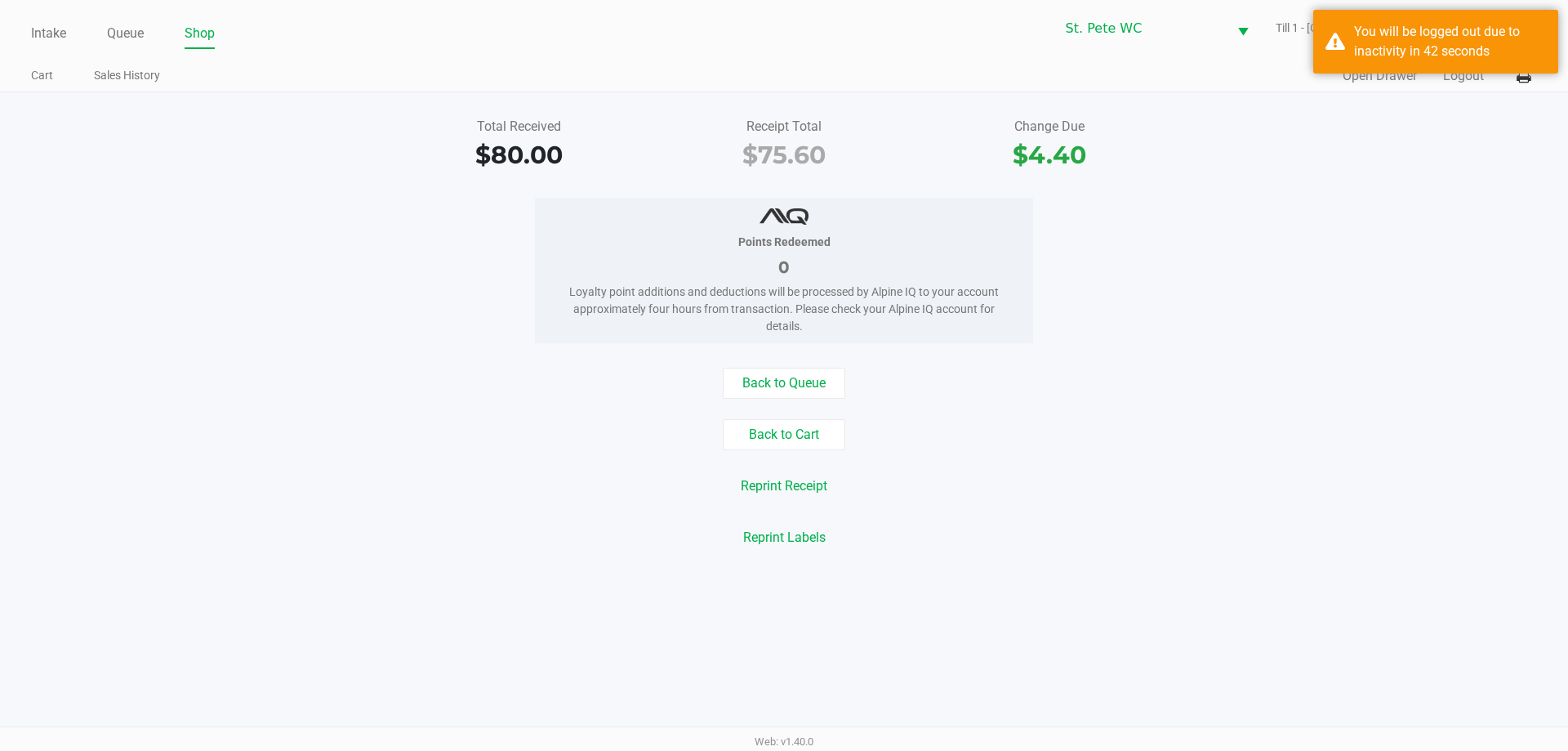
click at [1426, 66] on div "Quick Sale Open Drawer Logout" at bounding box center [1161, 76] width 753 height 30
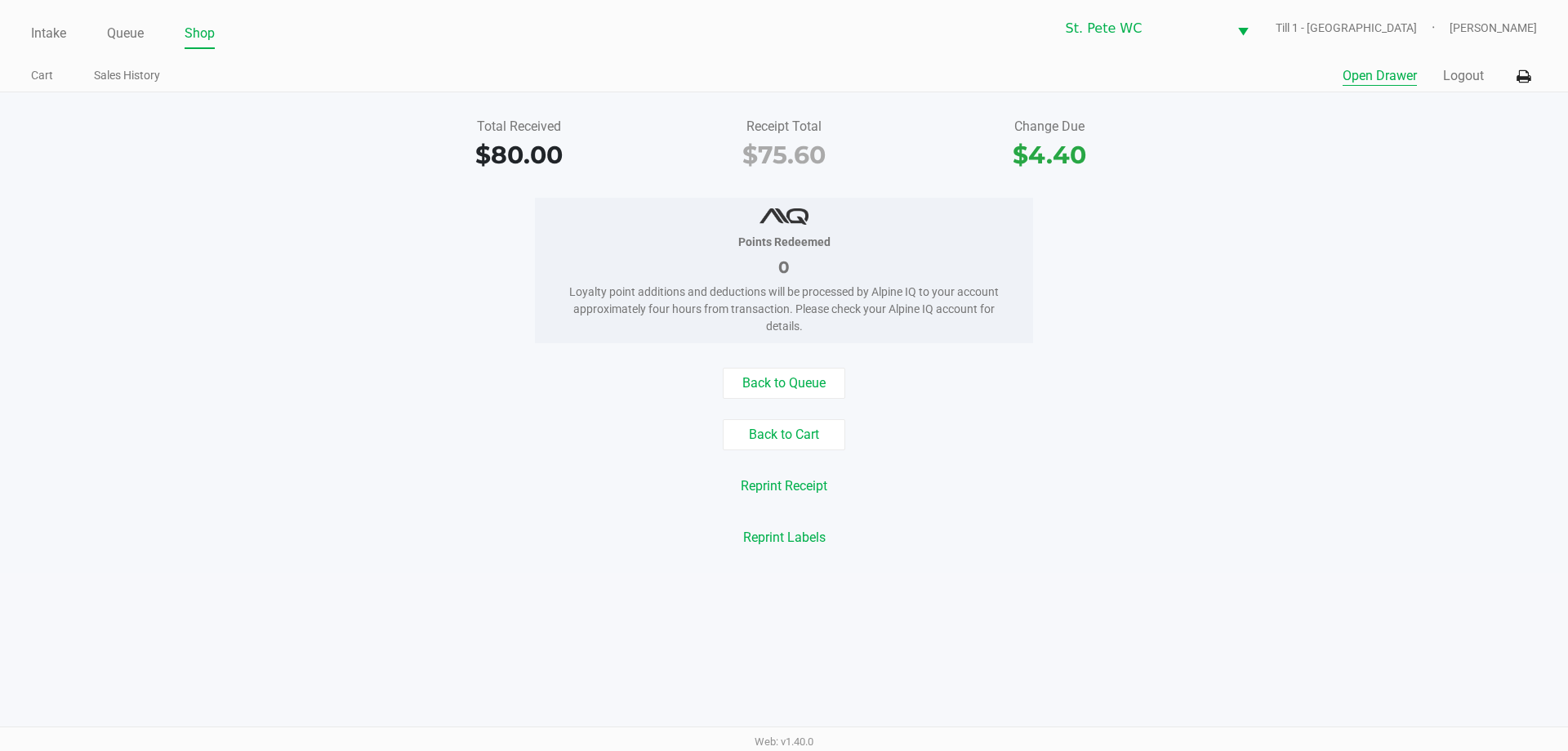
click at [1392, 75] on button "Open Drawer" at bounding box center [1380, 76] width 74 height 19
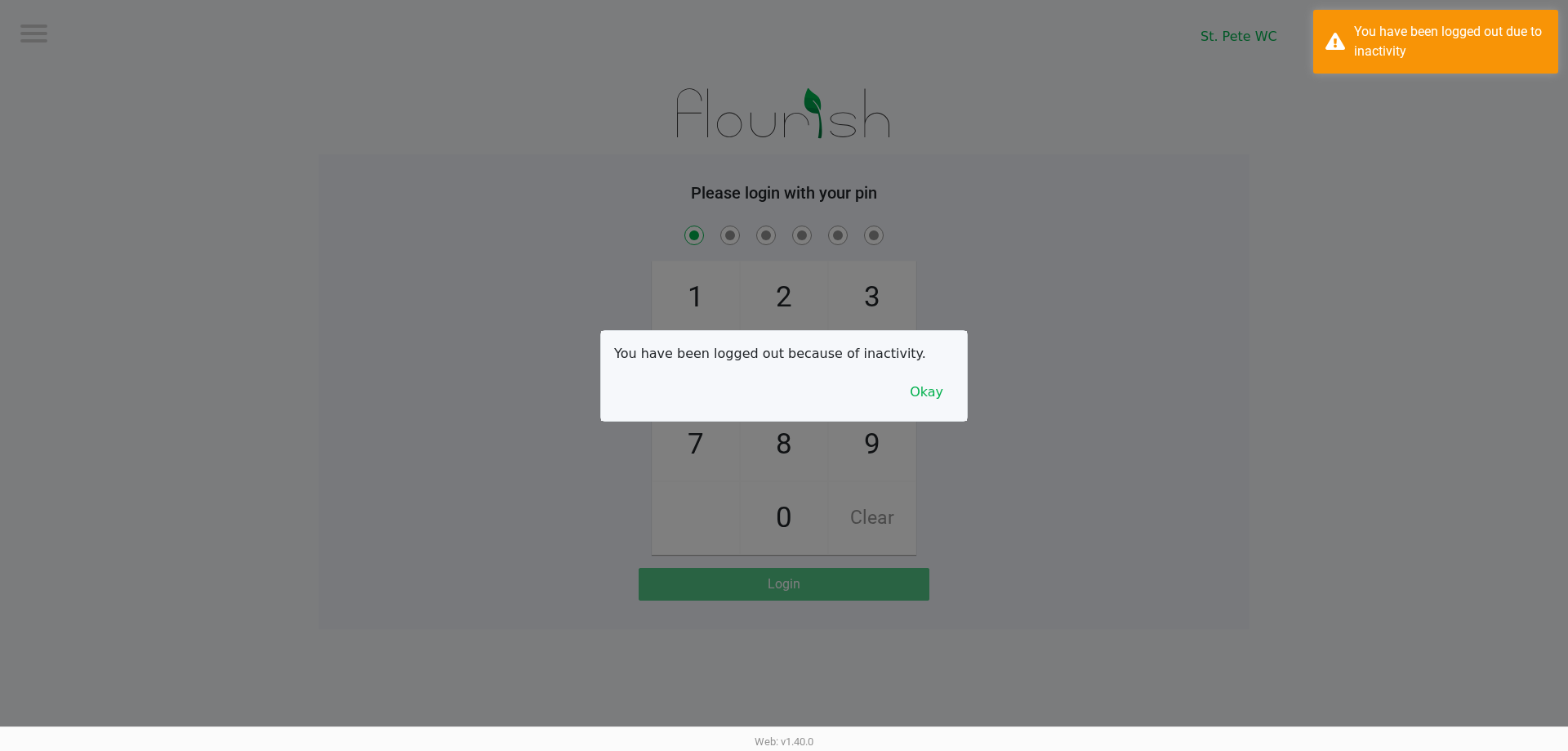
checkbox input "true"
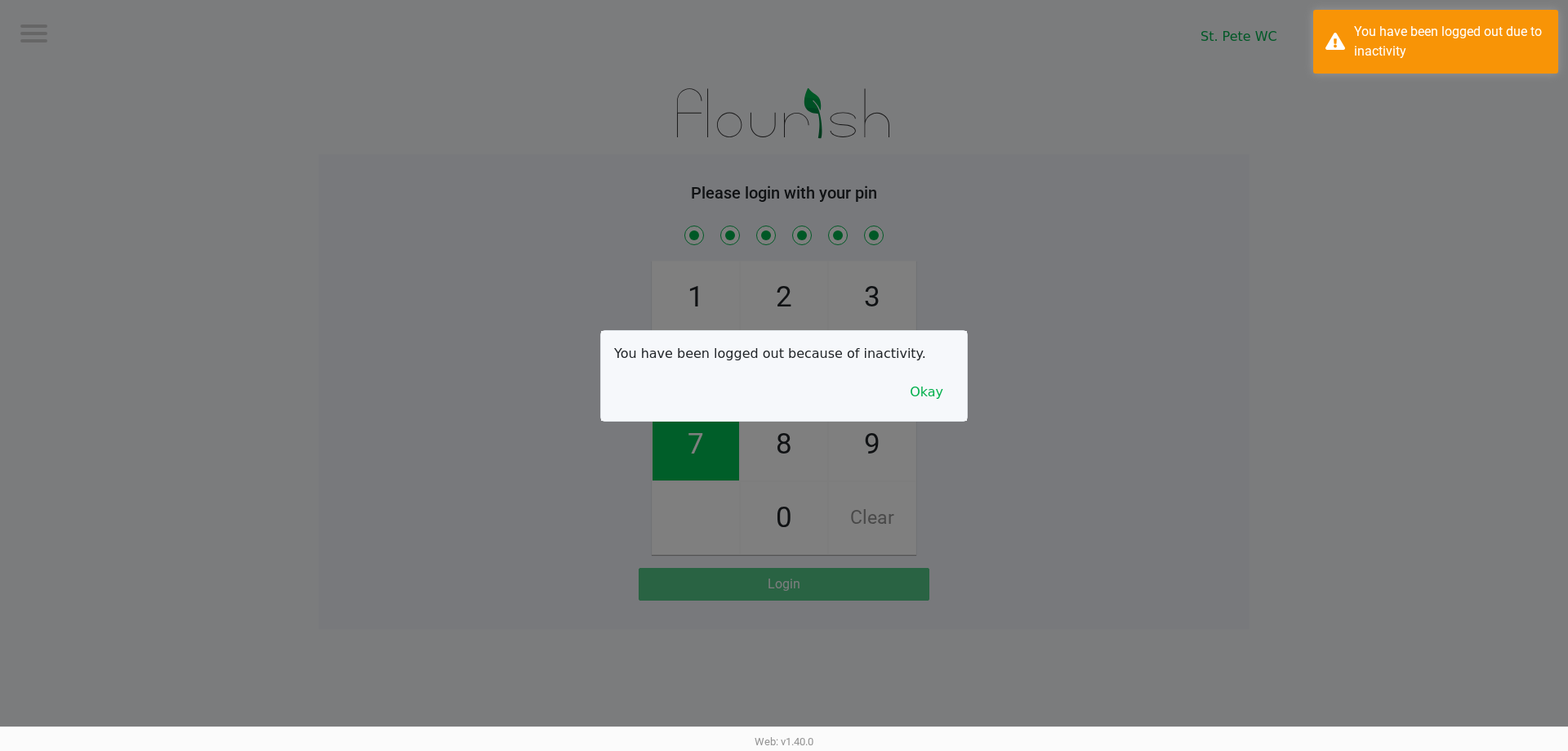
checkbox input "true"
click at [929, 391] on button "Okay" at bounding box center [926, 391] width 55 height 31
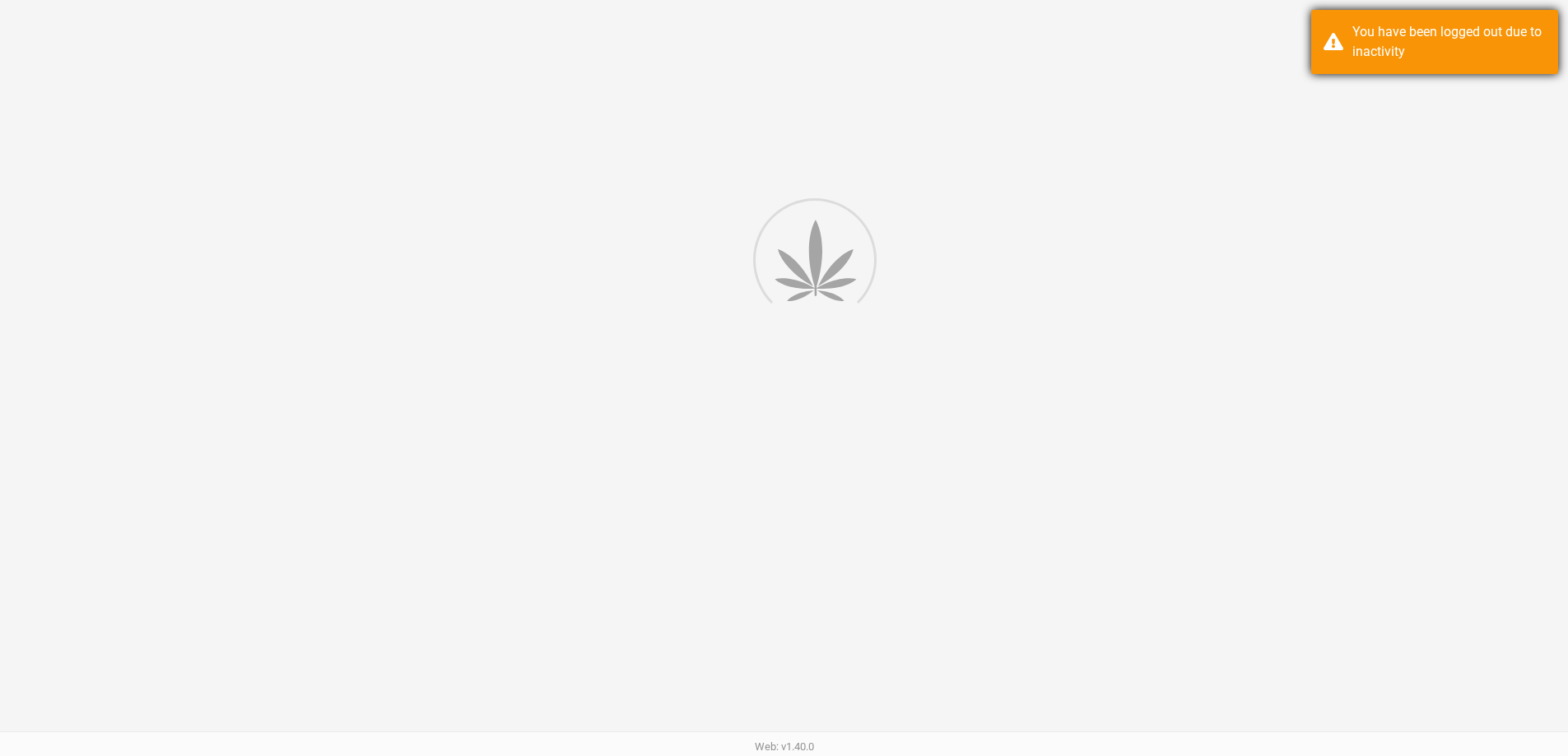
click at [1481, 68] on div "You have been logged out due to inactivity" at bounding box center [1434, 42] width 247 height 64
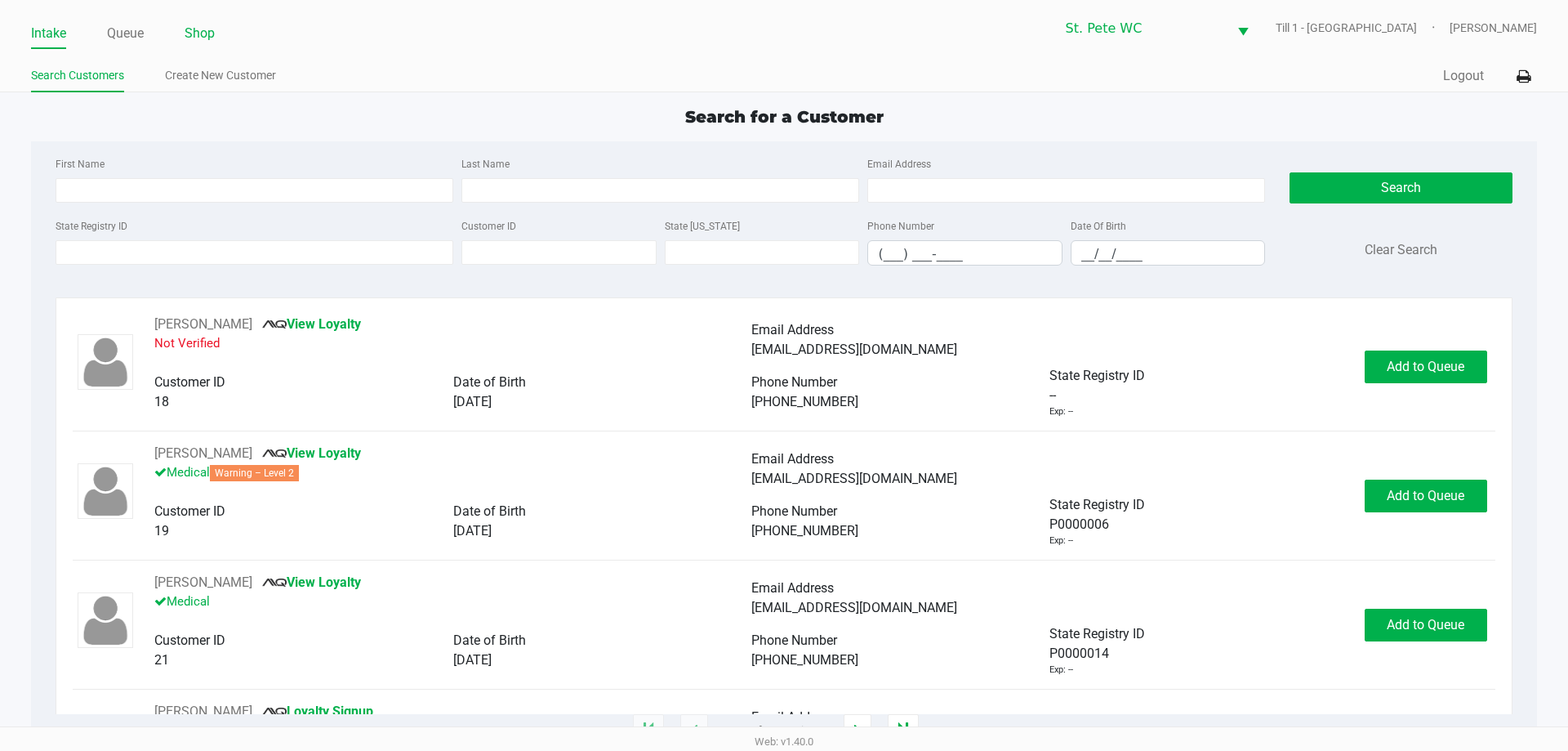
click at [197, 29] on link "Shop" at bounding box center [200, 33] width 30 height 23
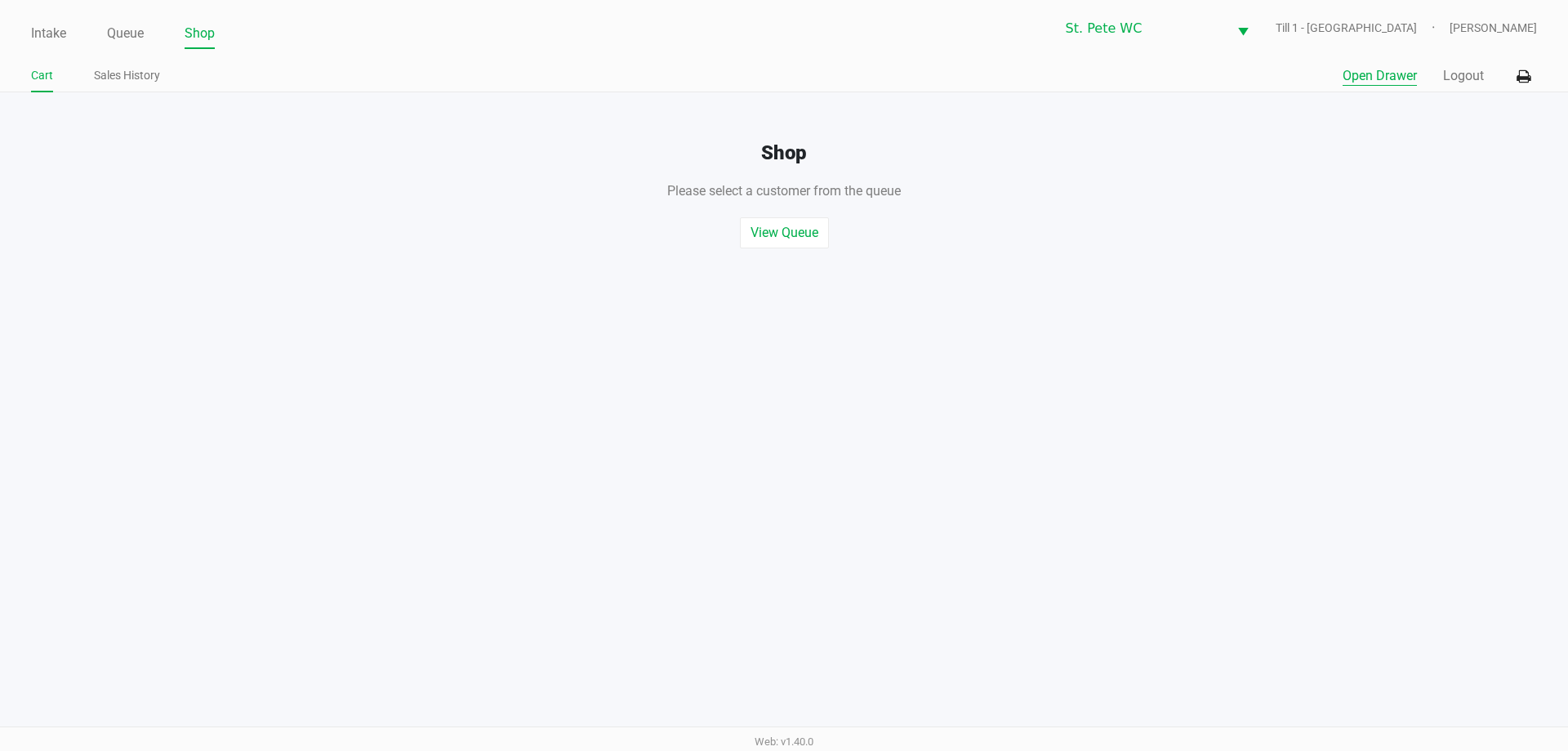
click at [1389, 71] on button "Open Drawer" at bounding box center [1380, 76] width 74 height 19
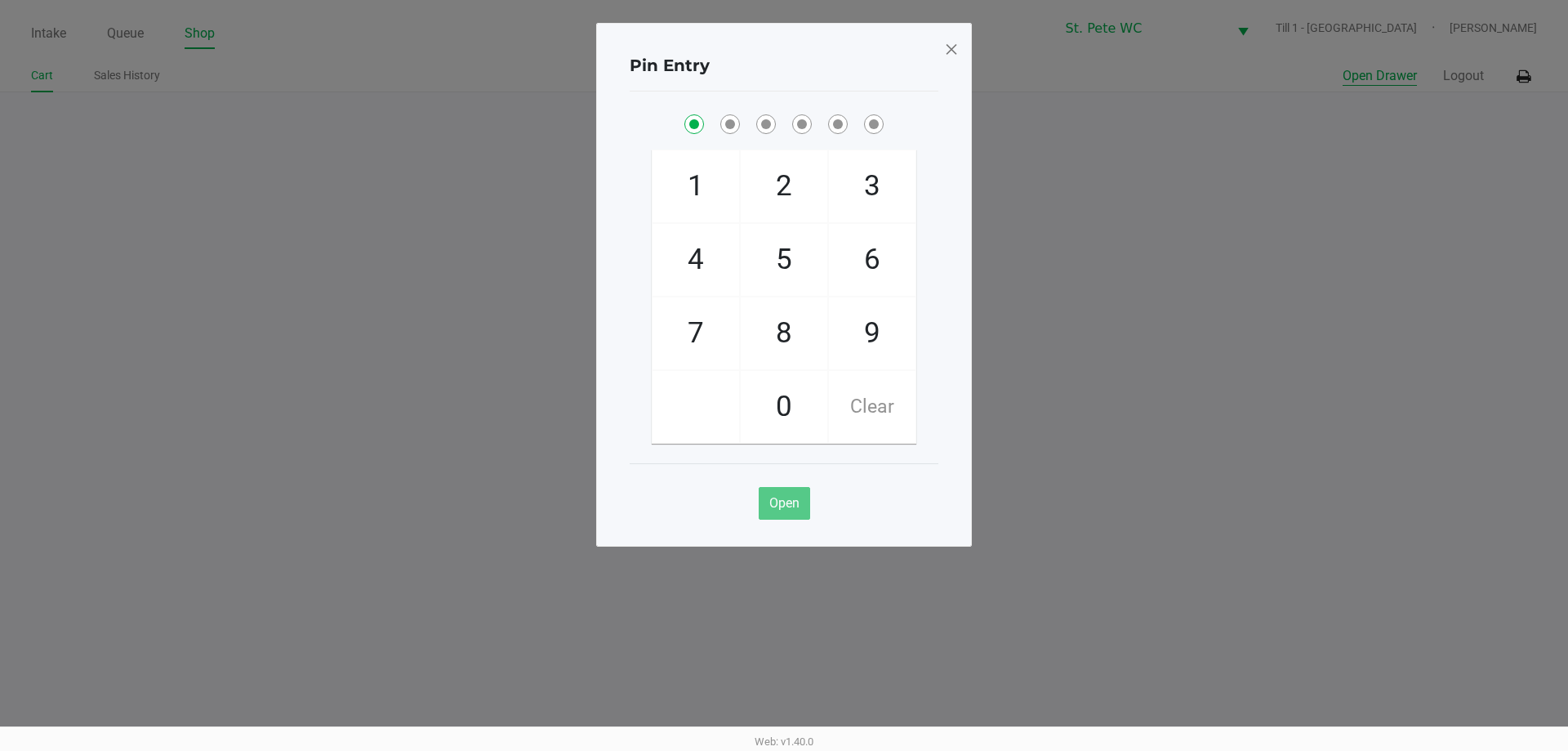
checkbox input "true"
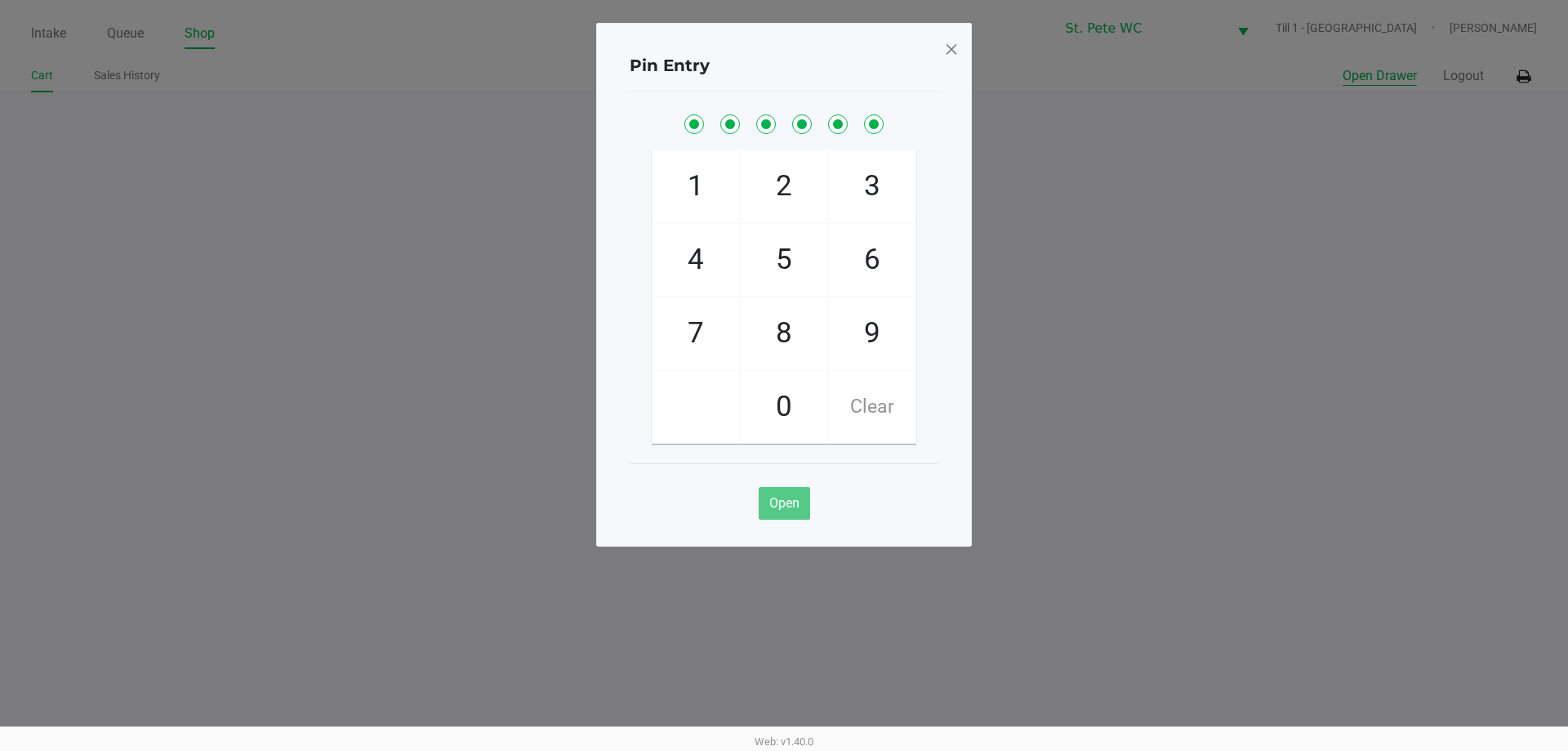
checkbox input "true"
click at [1343, 66] on button "Open Drawer" at bounding box center [1380, 76] width 74 height 19
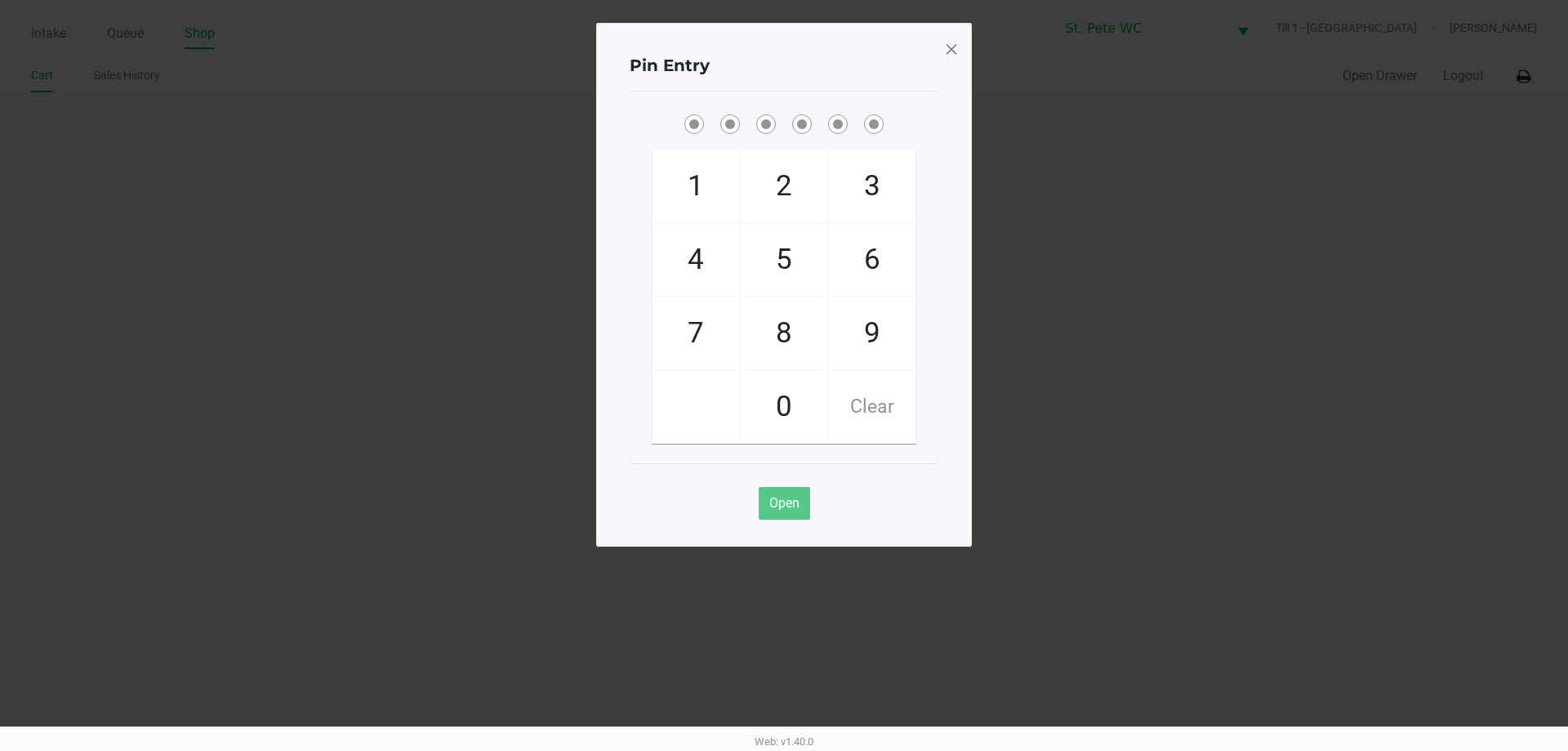
click at [951, 61] on span at bounding box center [952, 49] width 15 height 26
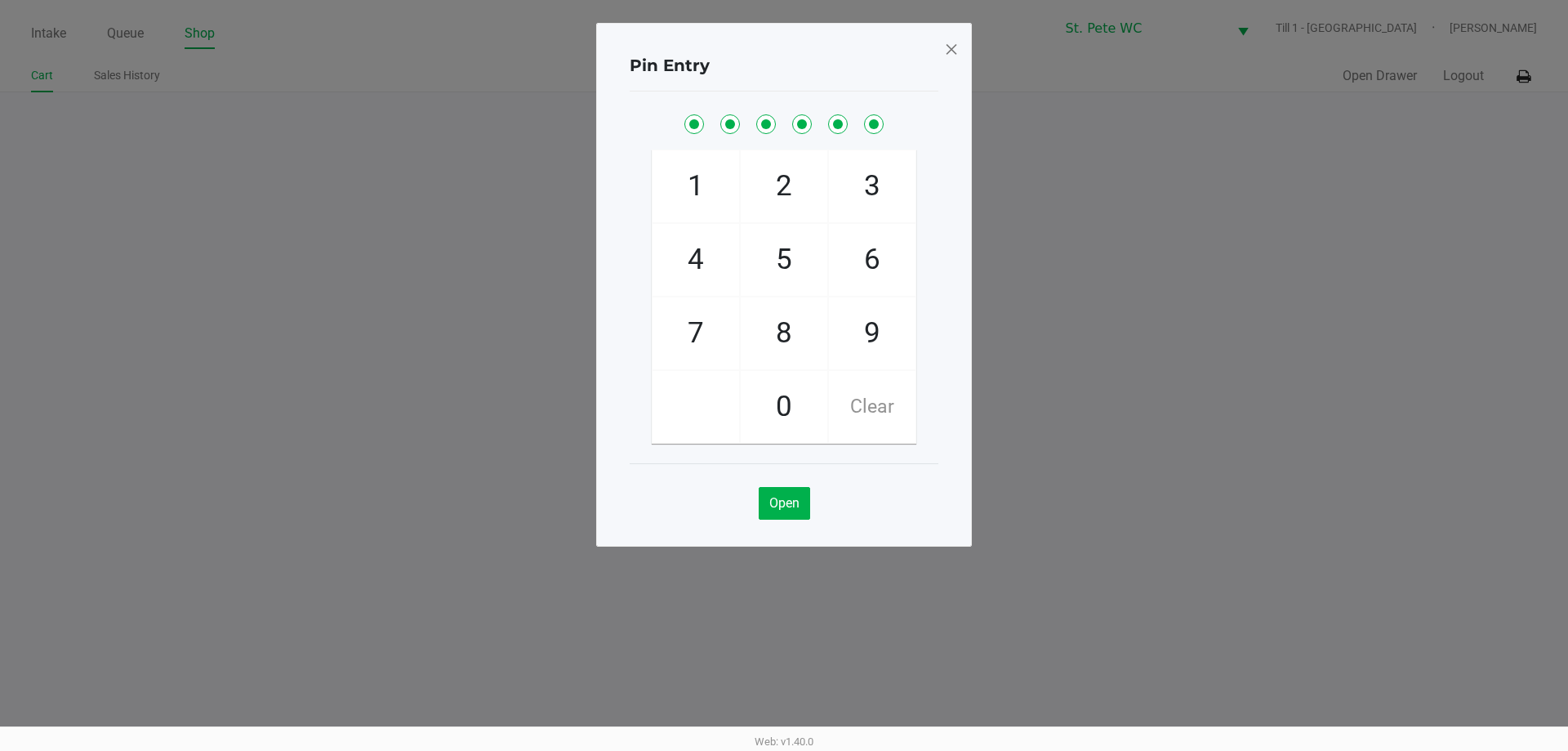
click at [927, 50] on div "Pin Entry" at bounding box center [784, 24] width 309 height 51
click at [926, 56] on div "1 4 7 2 5 8 0 3 6 9 Clear" at bounding box center [784, 236] width 309 height 371
click at [957, 46] on span at bounding box center [952, 49] width 15 height 26
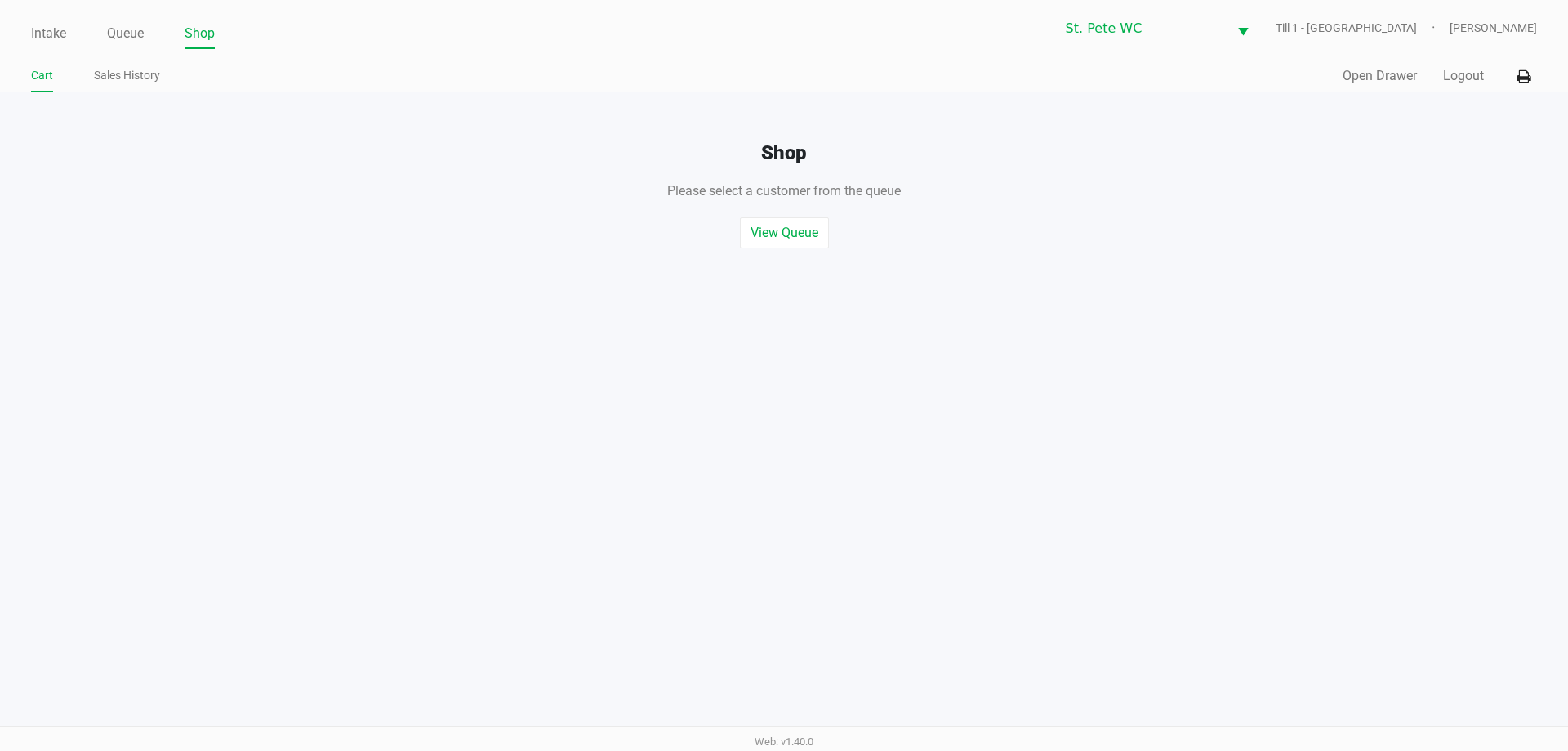
click at [946, 67] on div "Pin Entry 1 4 7 2 5 8 0 3 6 9 Clear Open" at bounding box center [784, 244] width 375 height 523
click at [1479, 76] on button "Logout" at bounding box center [1463, 76] width 41 height 19
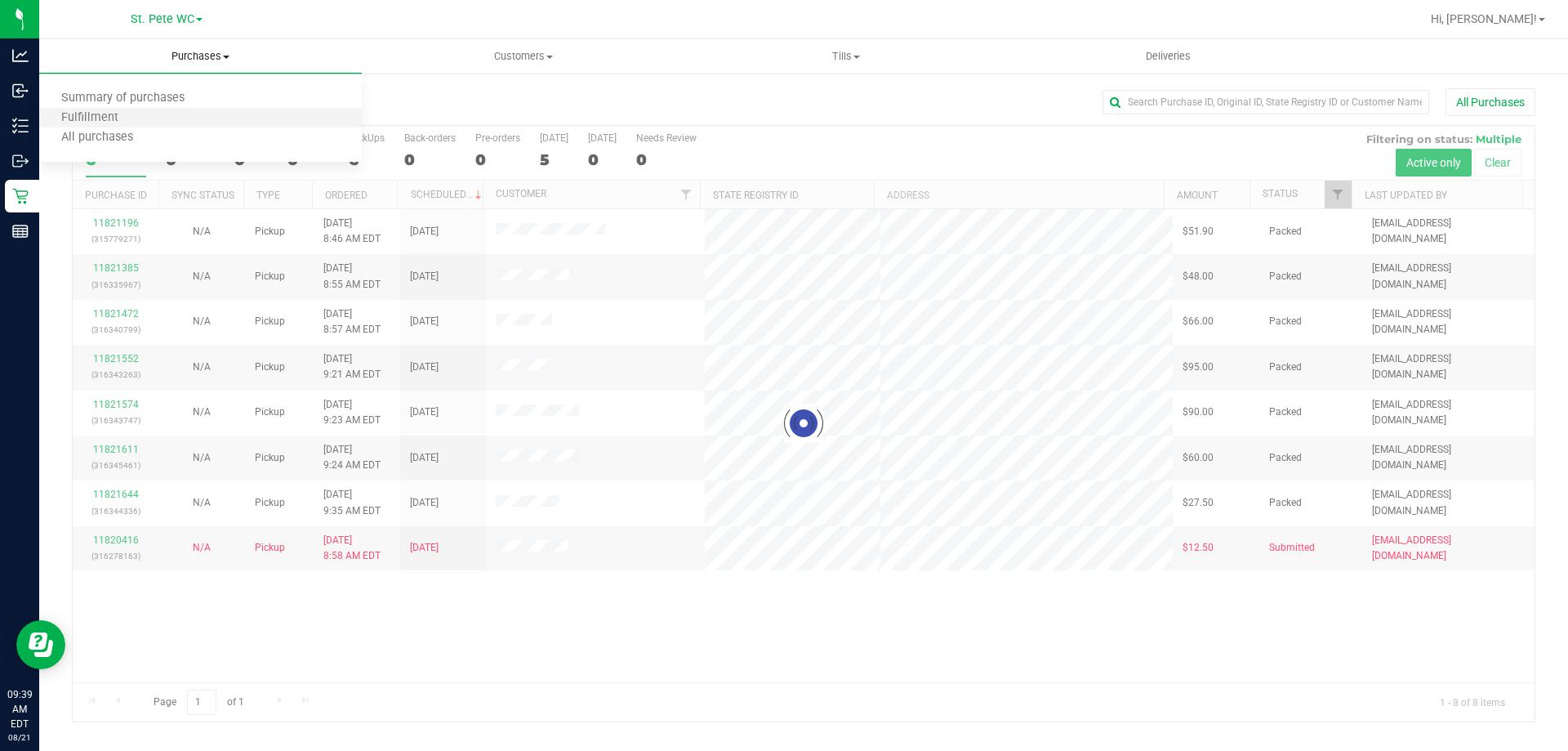
click at [182, 117] on li "Fulfillment" at bounding box center [201, 118] width 323 height 19
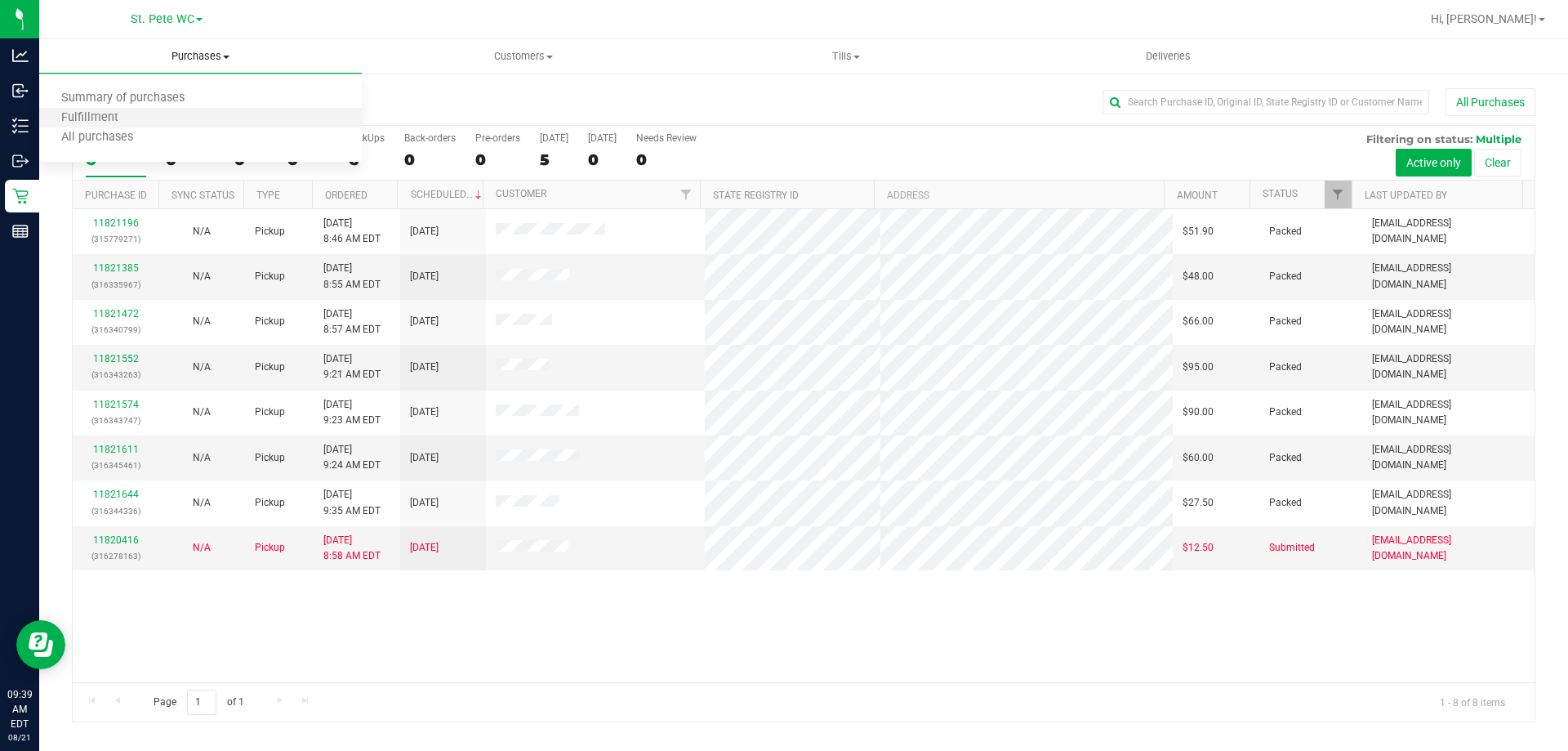
click at [269, 122] on li "Fulfillment" at bounding box center [201, 118] width 323 height 19
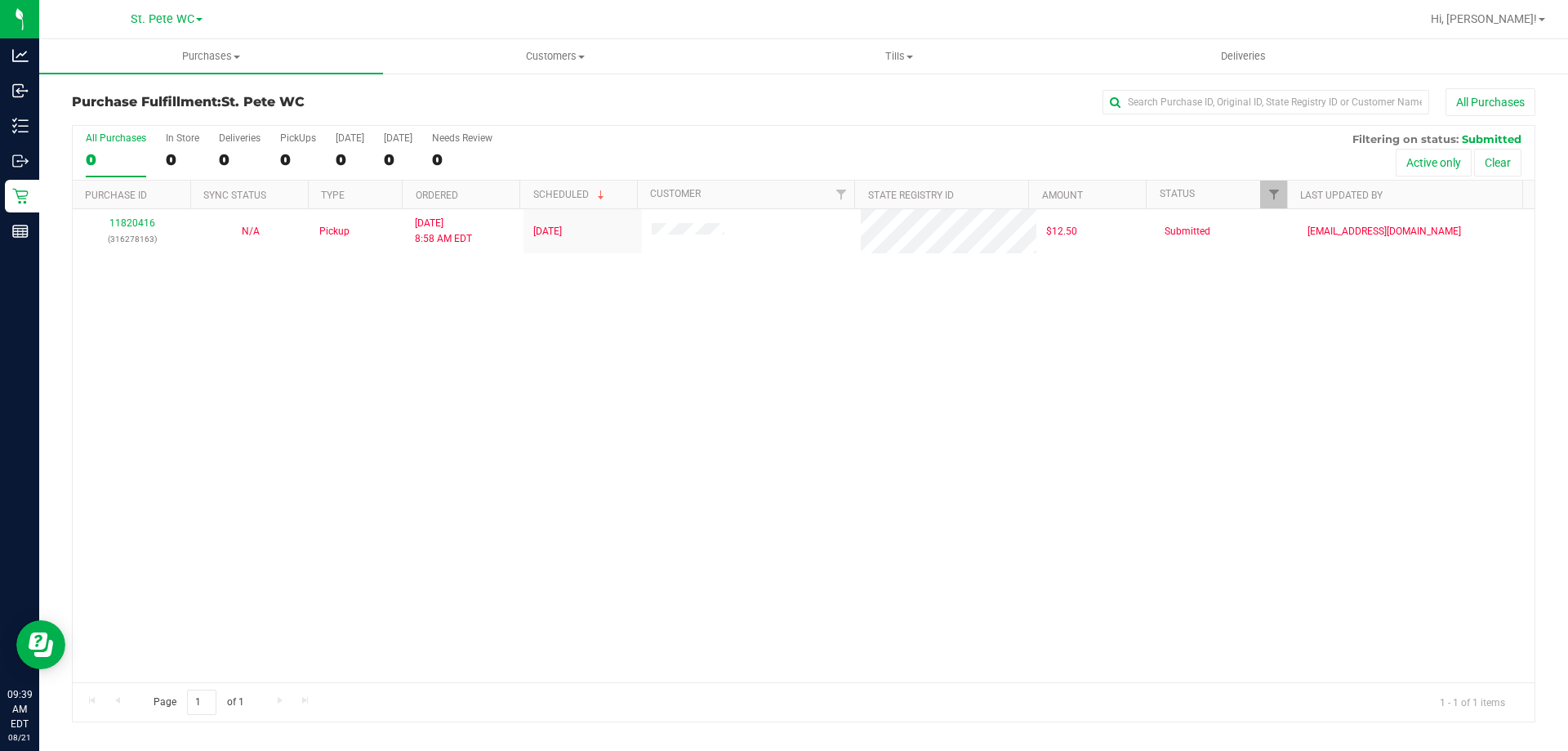
click at [424, 408] on div "11820416 (316278163) N/A Pickup [DATE] 8:58 AM EDT 8/20/2025 $12.50 Submitted […" at bounding box center [804, 445] width 1462 height 473
click at [542, 702] on div "Page 1 of 1 1 - 1 of 1 items" at bounding box center [804, 701] width 1462 height 39
